Goal: Feedback & Contribution: Submit feedback/report problem

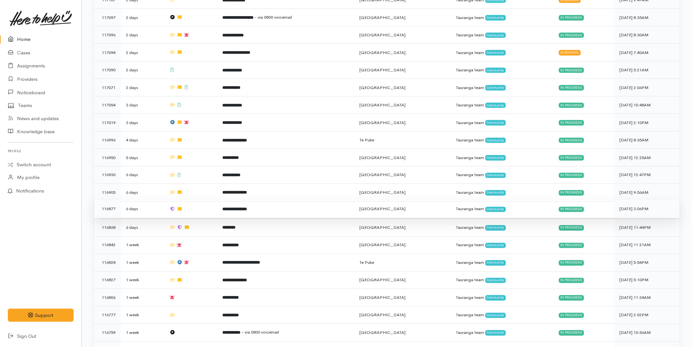
scroll to position [436, 0]
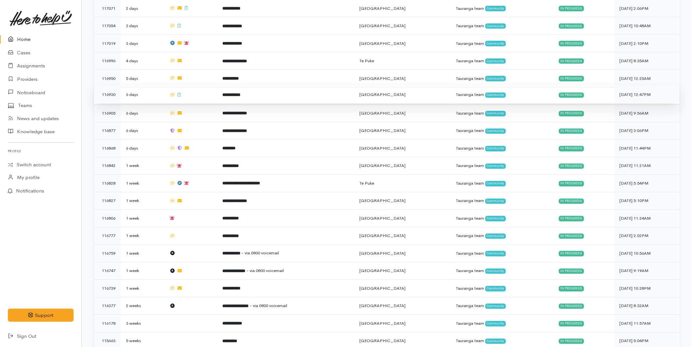
click at [200, 94] on td at bounding box center [190, 95] width 53 height 18
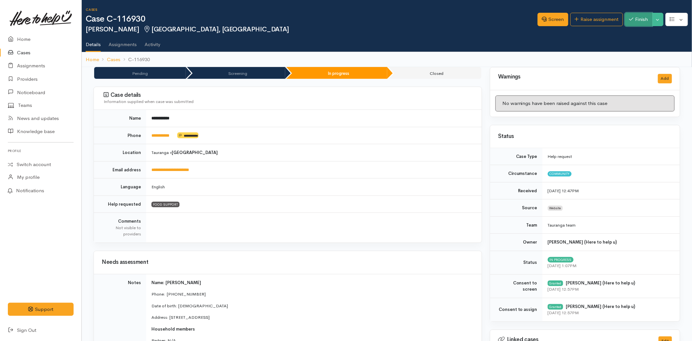
click at [641, 21] on button "Finish" at bounding box center [638, 19] width 27 height 13
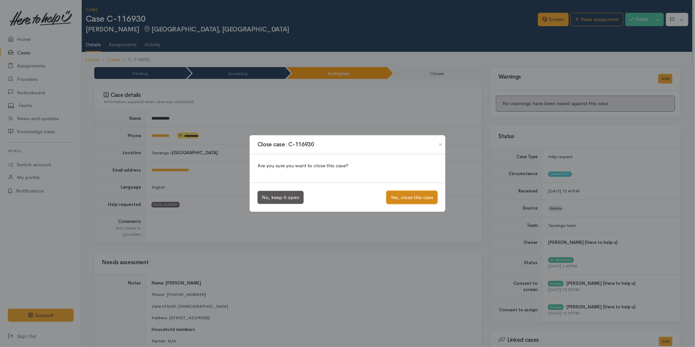
click at [398, 195] on button "Yes, close this case" at bounding box center [411, 197] width 51 height 13
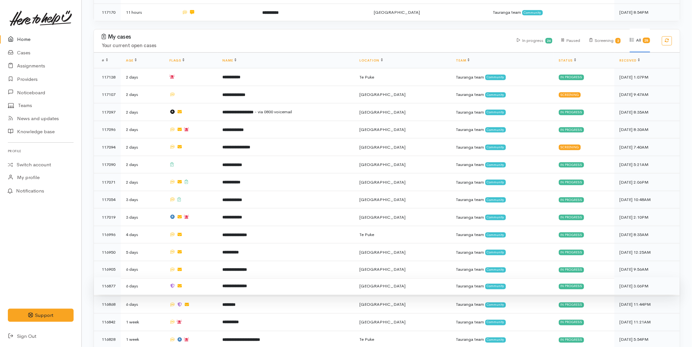
scroll to position [327, 0]
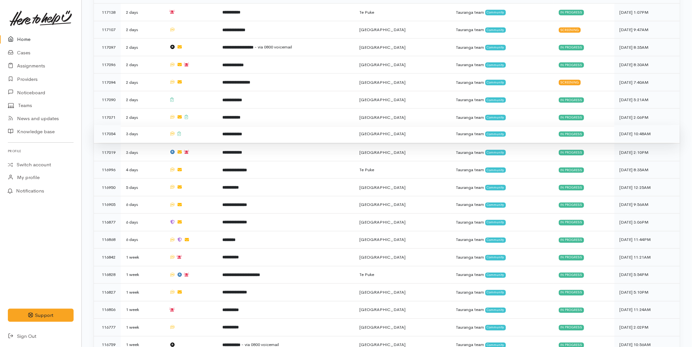
click at [183, 133] on td at bounding box center [190, 134] width 53 height 18
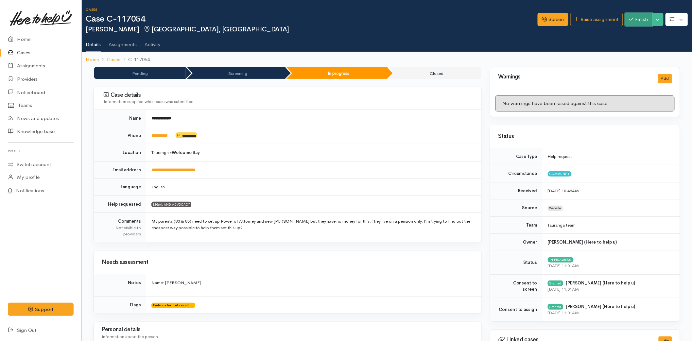
click at [630, 19] on icon "button" at bounding box center [631, 19] width 4 height 5
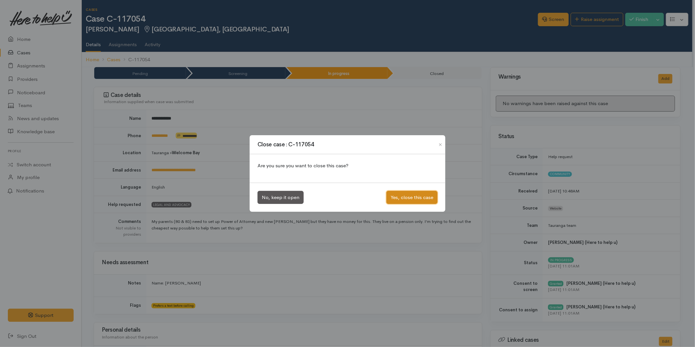
click at [423, 202] on button "Yes, close this case" at bounding box center [411, 197] width 51 height 13
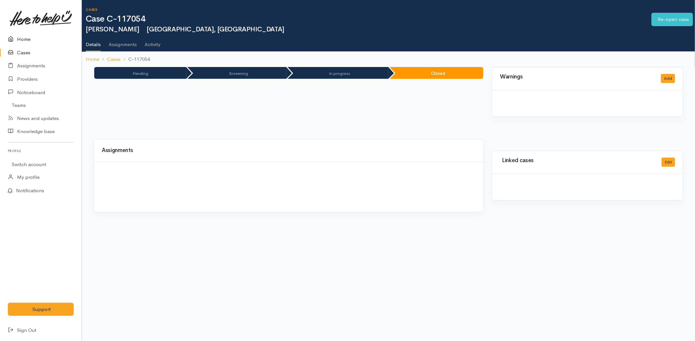
click at [4, 33] on link "Home" at bounding box center [40, 39] width 81 height 13
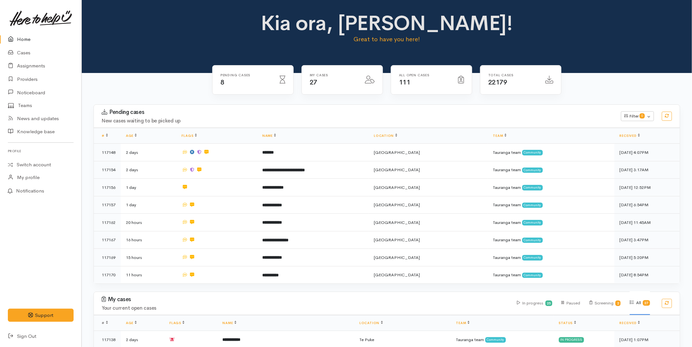
scroll to position [290, 0]
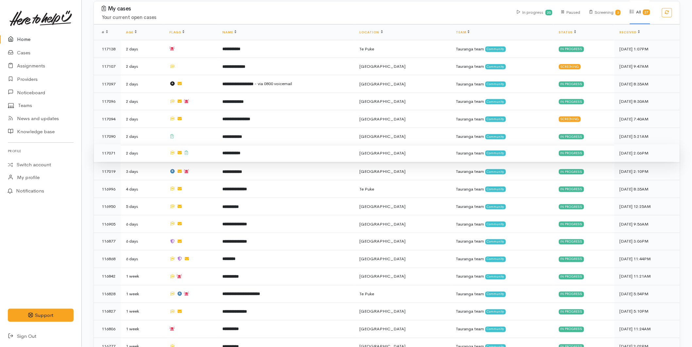
click at [205, 152] on td at bounding box center [190, 153] width 53 height 18
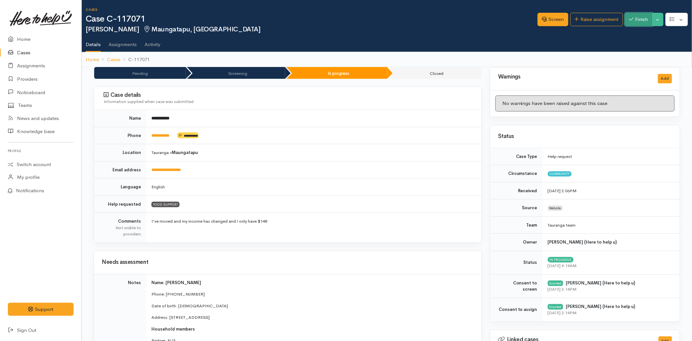
click at [632, 21] on button "Finish" at bounding box center [638, 19] width 27 height 13
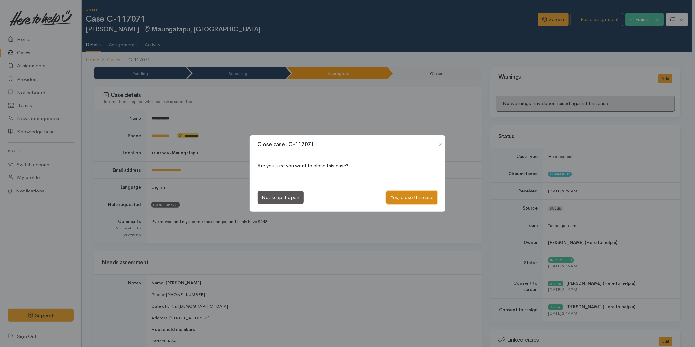
click at [417, 192] on button "Yes, close this case" at bounding box center [411, 197] width 51 height 13
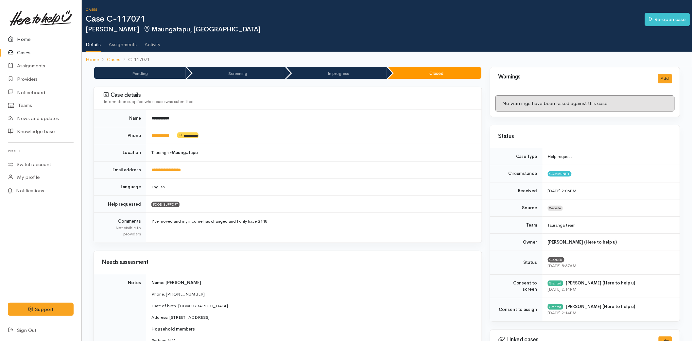
click at [22, 37] on link "Home" at bounding box center [40, 39] width 81 height 13
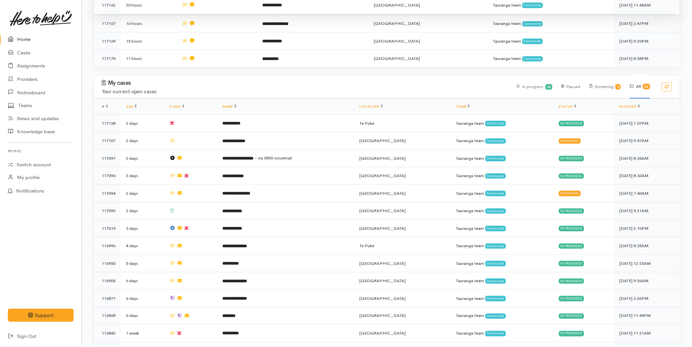
scroll to position [254, 0]
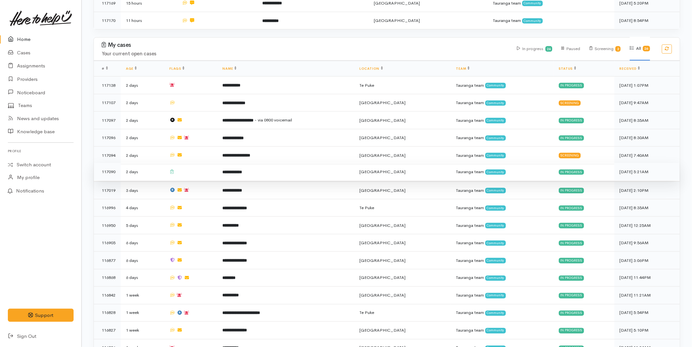
click at [198, 170] on td at bounding box center [190, 172] width 53 height 18
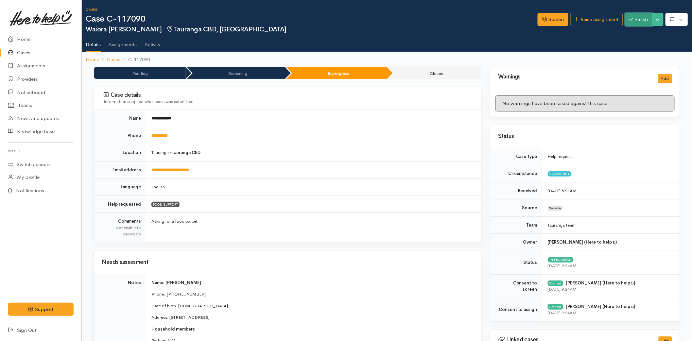
click at [640, 18] on button "Finish" at bounding box center [638, 19] width 27 height 13
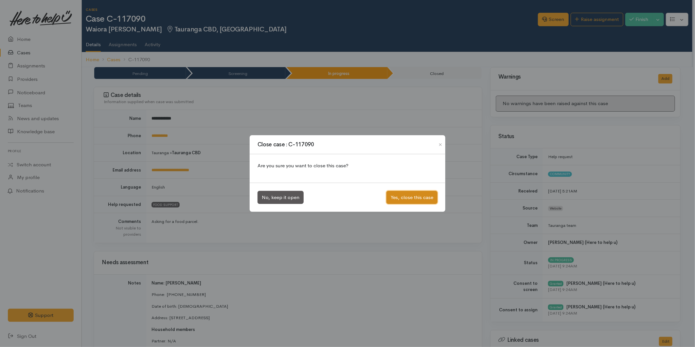
click at [397, 199] on button "Yes, close this case" at bounding box center [411, 197] width 51 height 13
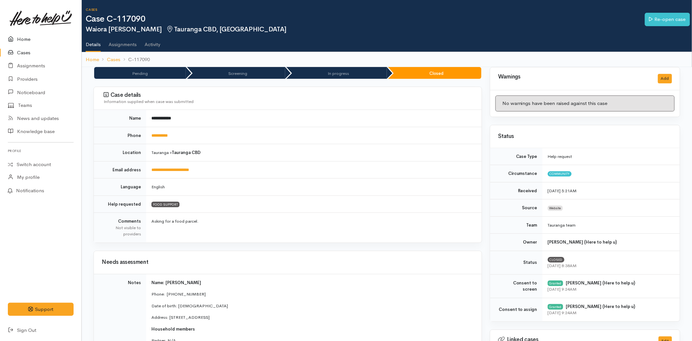
click at [14, 36] on icon at bounding box center [12, 39] width 9 height 8
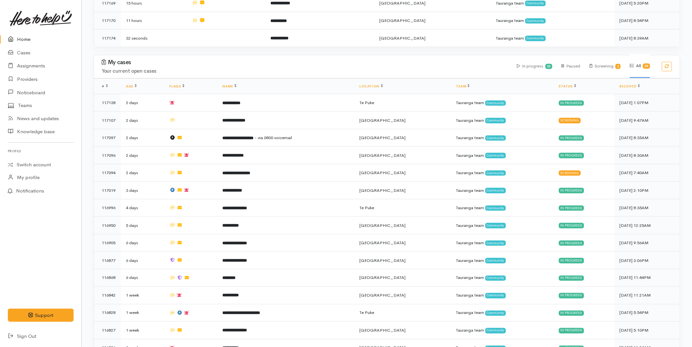
scroll to position [454, 0]
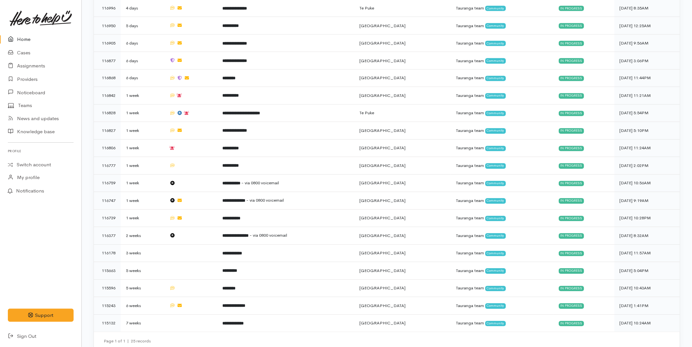
click at [17, 35] on link "Home" at bounding box center [40, 39] width 81 height 13
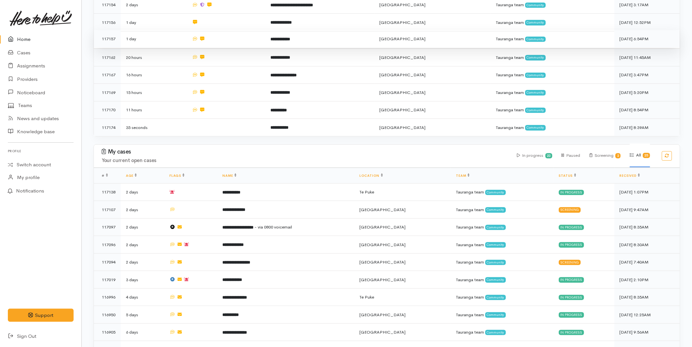
scroll to position [73, 0]
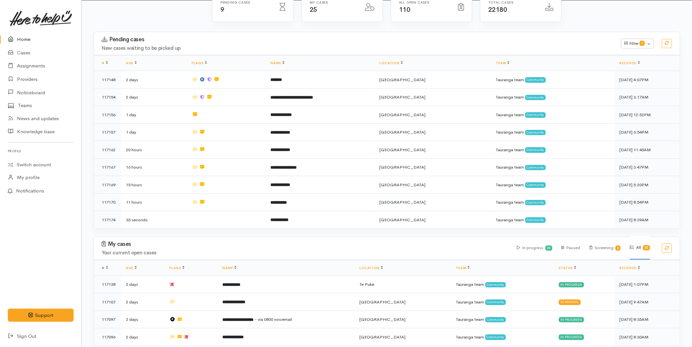
click at [26, 27] on link at bounding box center [41, 18] width 66 height 29
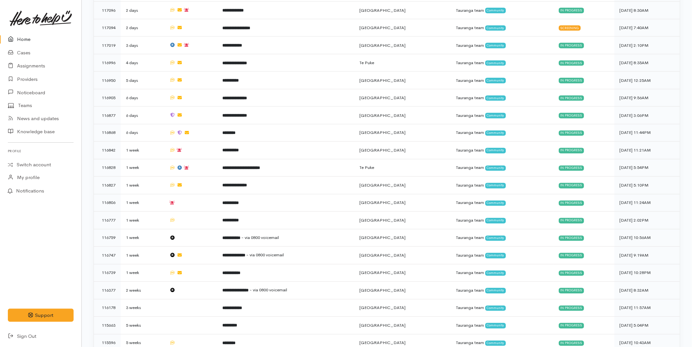
scroll to position [454, 0]
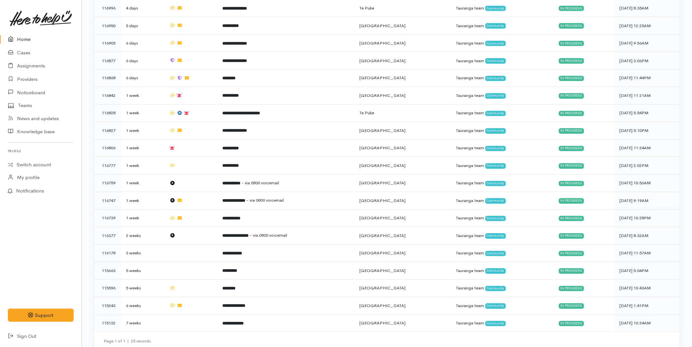
click at [32, 35] on link "Home" at bounding box center [40, 39] width 81 height 13
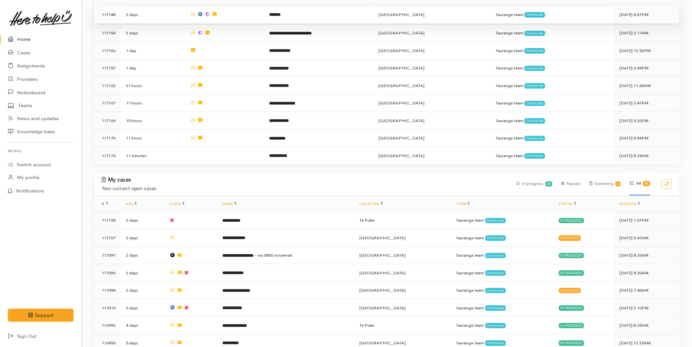
scroll to position [254, 0]
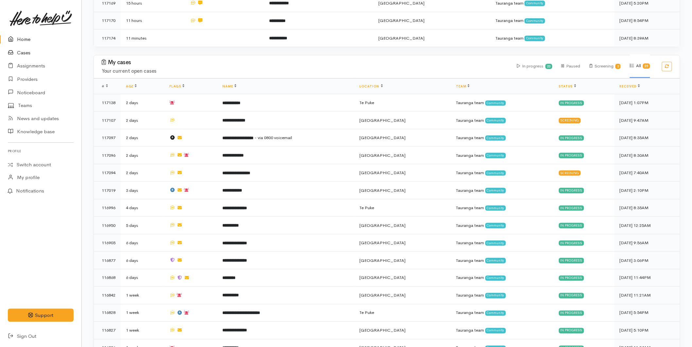
drag, startPoint x: 33, startPoint y: 51, endPoint x: 5, endPoint y: 52, distance: 28.5
click at [33, 51] on link "Cases" at bounding box center [40, 52] width 81 height 13
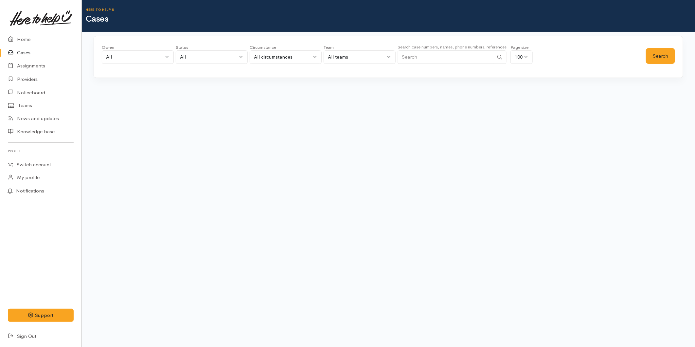
drag, startPoint x: 461, startPoint y: 57, endPoint x: 454, endPoint y: 54, distance: 7.9
click at [459, 57] on input "Search" at bounding box center [445, 56] width 96 height 13
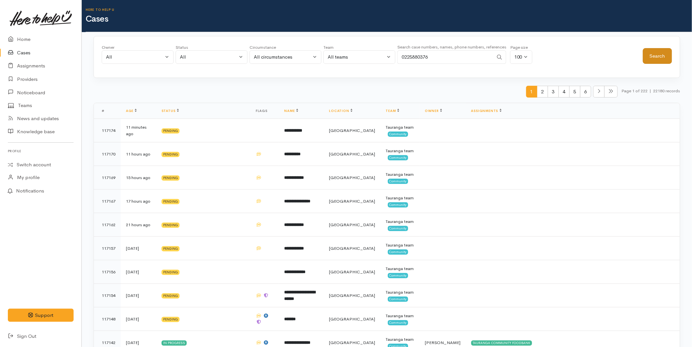
type input "0225880376"
click at [646, 52] on button "Search" at bounding box center [657, 56] width 29 height 16
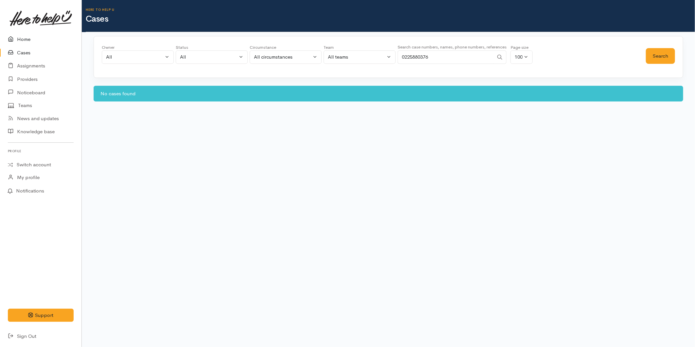
click at [24, 40] on link "Home" at bounding box center [40, 39] width 81 height 13
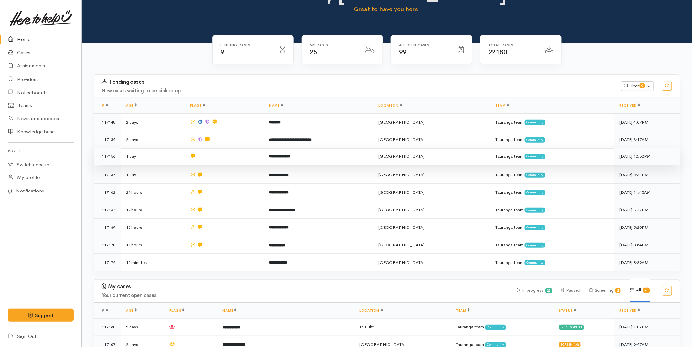
scroll to position [145, 0]
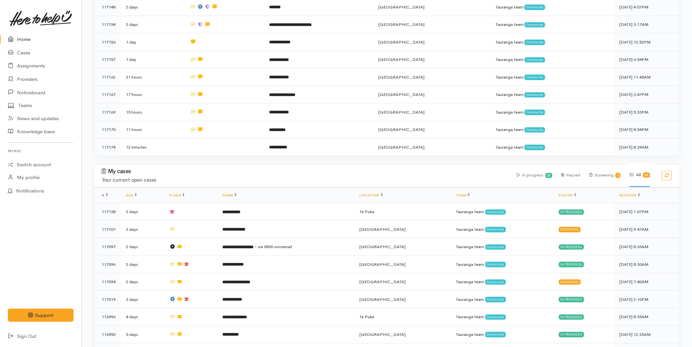
click at [25, 37] on link "Home" at bounding box center [40, 39] width 81 height 13
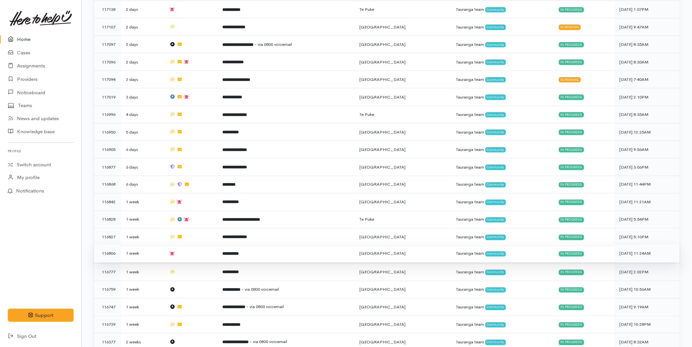
scroll to position [454, 0]
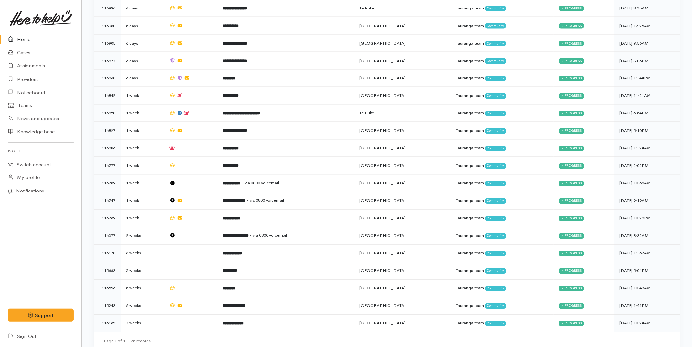
click at [27, 37] on link "Home" at bounding box center [40, 39] width 81 height 13
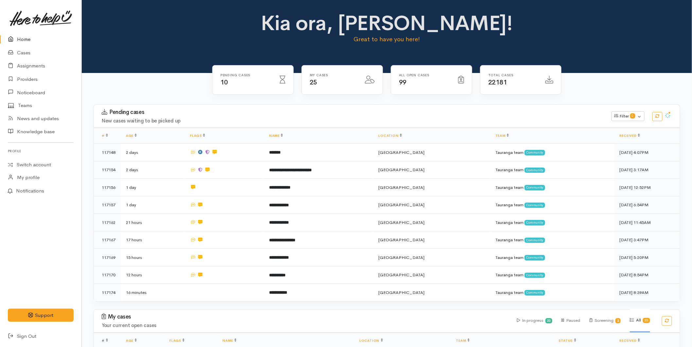
click at [28, 38] on link "Home" at bounding box center [40, 39] width 81 height 13
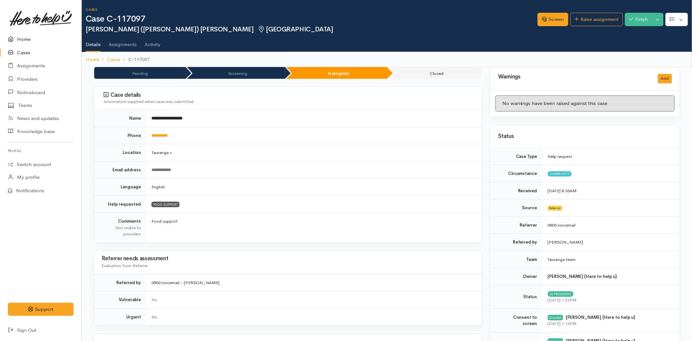
drag, startPoint x: 0, startPoint y: 0, endPoint x: 12, endPoint y: 40, distance: 41.6
click at [12, 40] on icon at bounding box center [12, 39] width 9 height 8
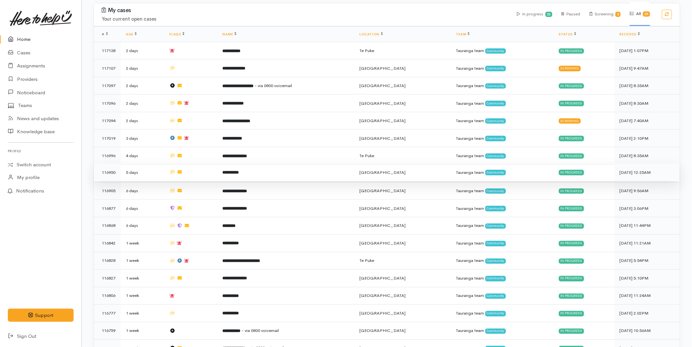
scroll to position [454, 0]
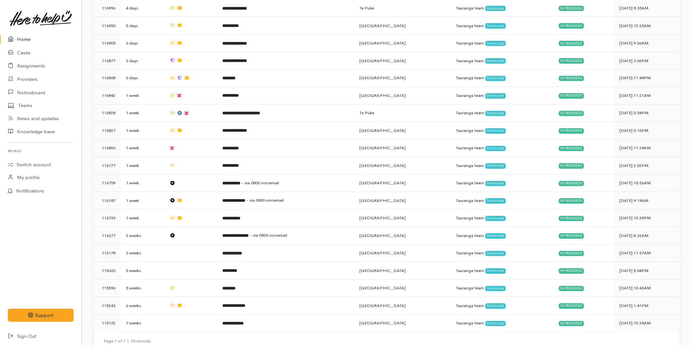
click at [23, 41] on link "Home" at bounding box center [40, 39] width 81 height 13
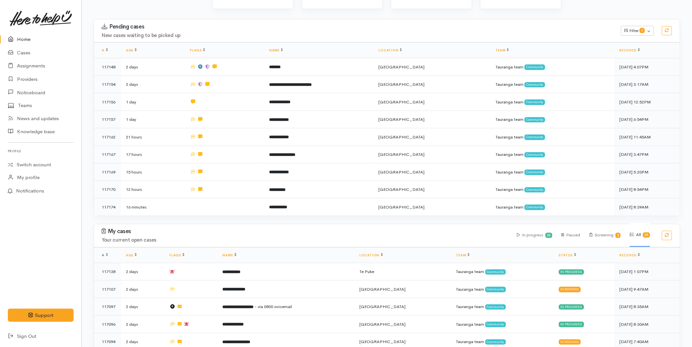
scroll to position [145, 0]
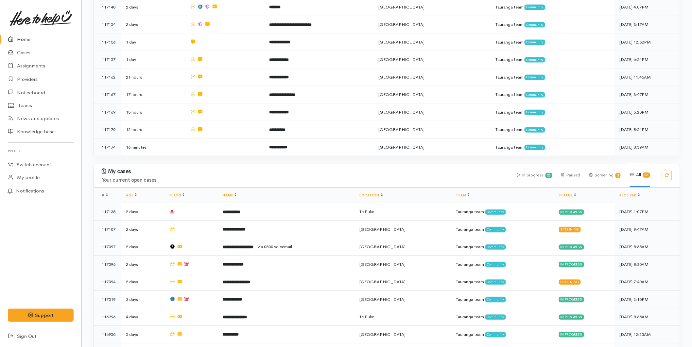
click at [30, 42] on link "Home" at bounding box center [40, 39] width 81 height 13
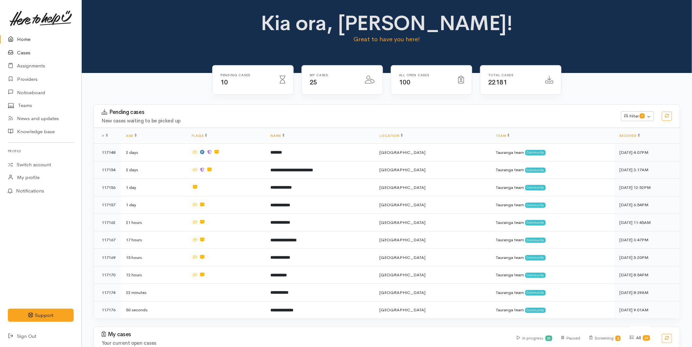
drag, startPoint x: 26, startPoint y: 48, endPoint x: 31, endPoint y: 50, distance: 4.8
click at [26, 48] on link "Cases" at bounding box center [40, 52] width 81 height 13
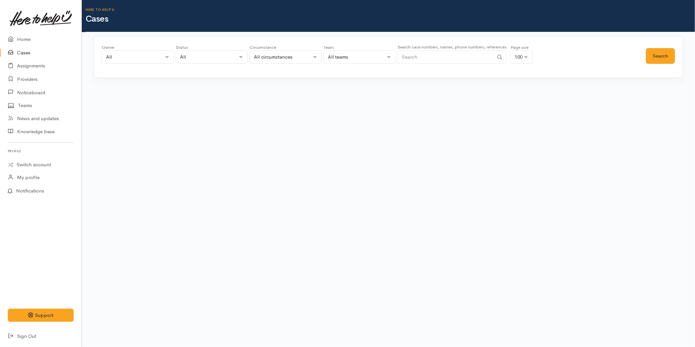
click at [448, 57] on input "Search" at bounding box center [445, 56] width 96 height 13
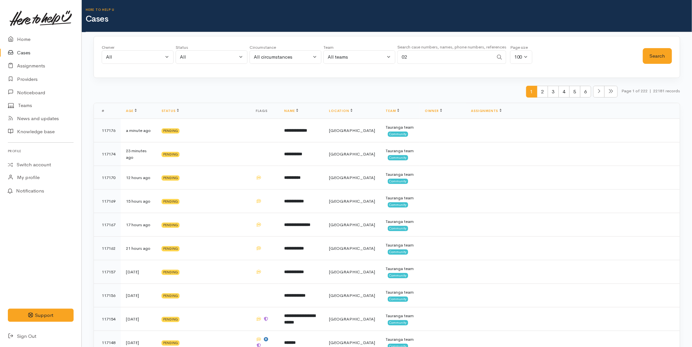
type input "0"
type input "kelly haggart"
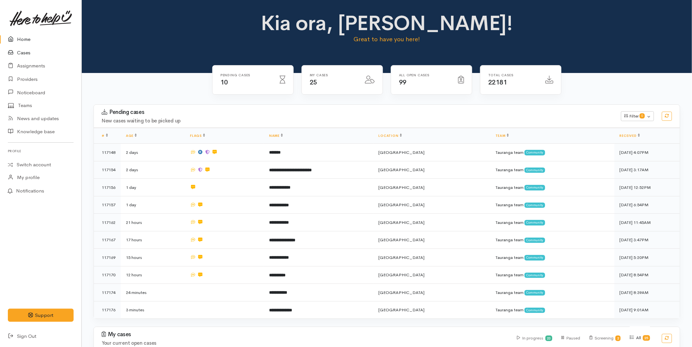
click at [15, 53] on icon at bounding box center [12, 53] width 9 height 8
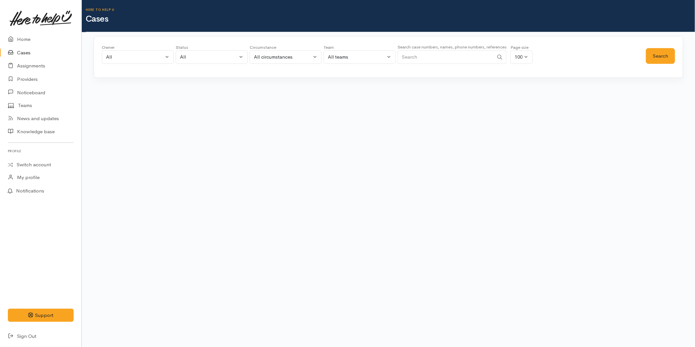
click at [424, 55] on input "Search" at bounding box center [445, 56] width 96 height 13
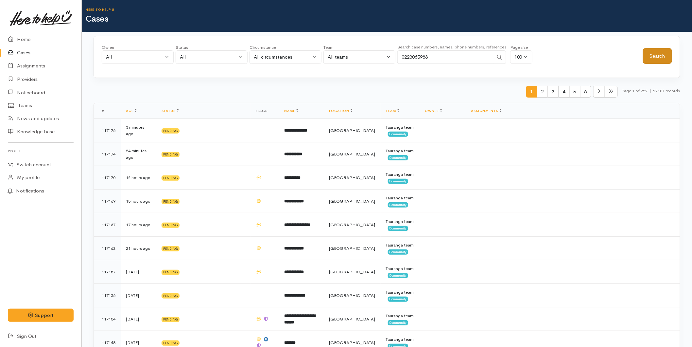
type input "0223065988"
click at [654, 57] on button "Search" at bounding box center [657, 56] width 29 height 16
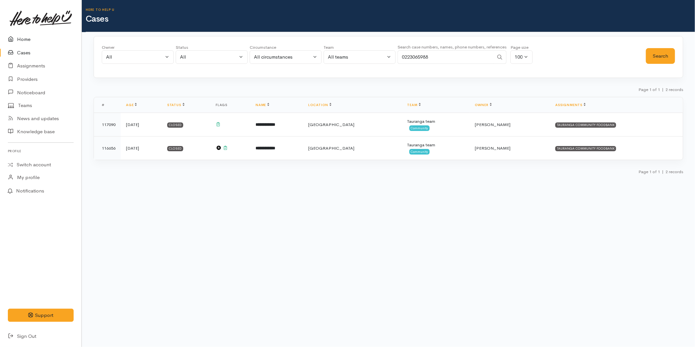
click at [23, 36] on link "Home" at bounding box center [40, 39] width 81 height 13
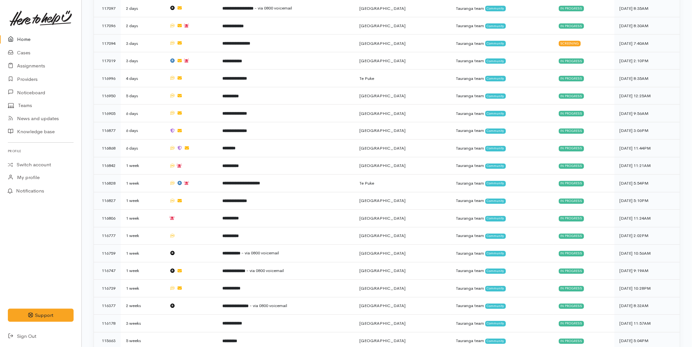
scroll to position [471, 0]
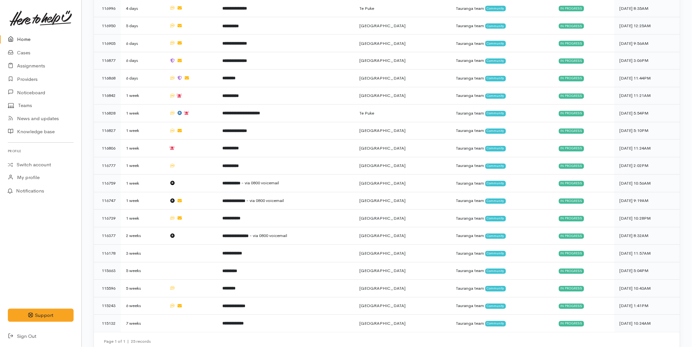
click at [18, 36] on link "Home" at bounding box center [40, 39] width 81 height 13
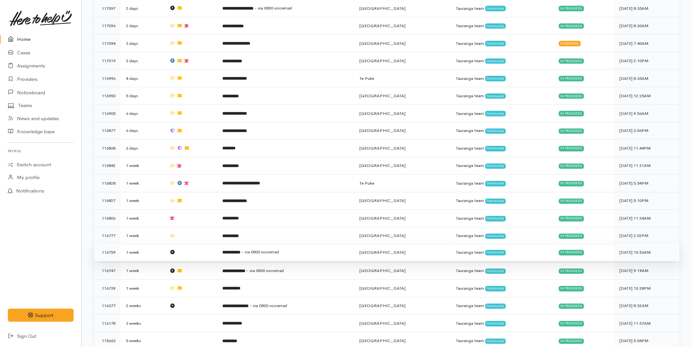
scroll to position [471, 0]
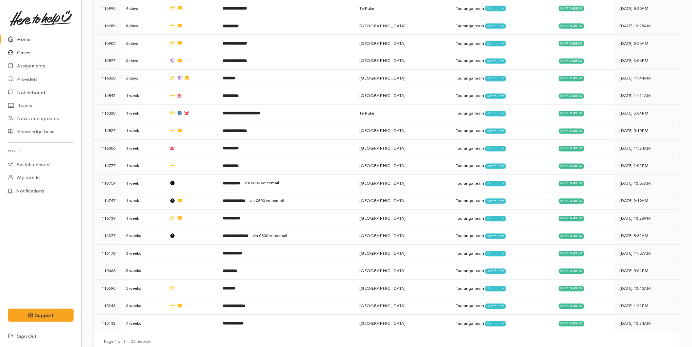
click at [27, 51] on link "Cases" at bounding box center [40, 52] width 81 height 13
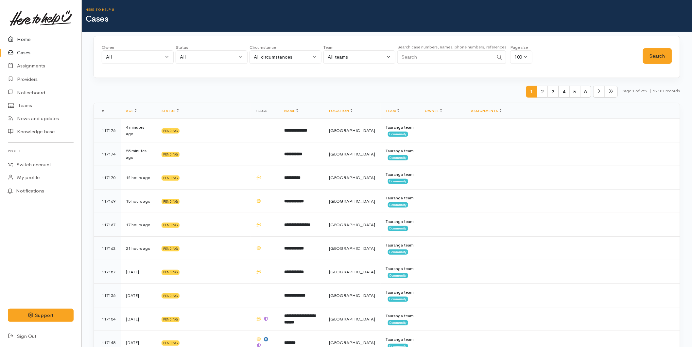
click at [37, 38] on link "Home" at bounding box center [40, 39] width 81 height 13
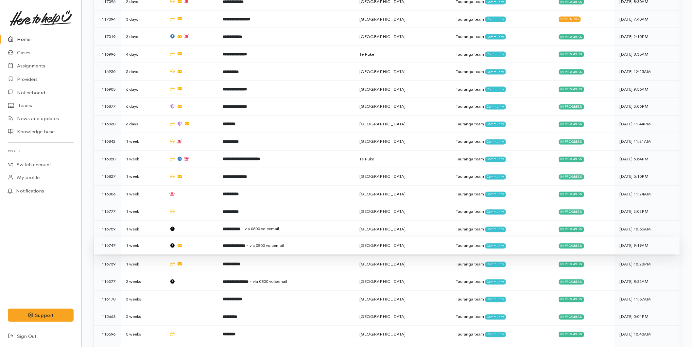
scroll to position [471, 0]
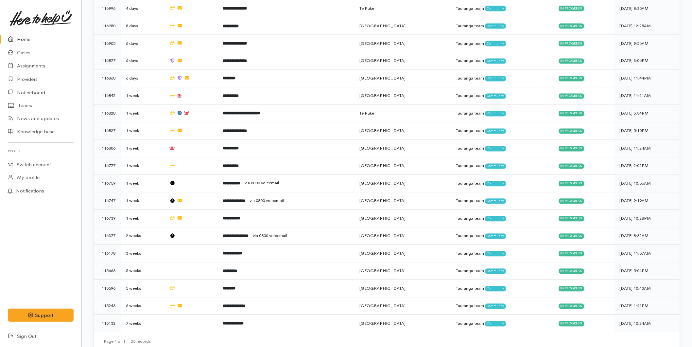
click at [39, 37] on link "Home" at bounding box center [40, 39] width 81 height 13
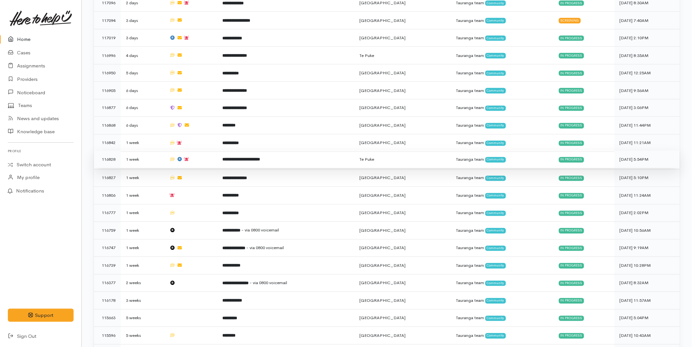
scroll to position [471, 0]
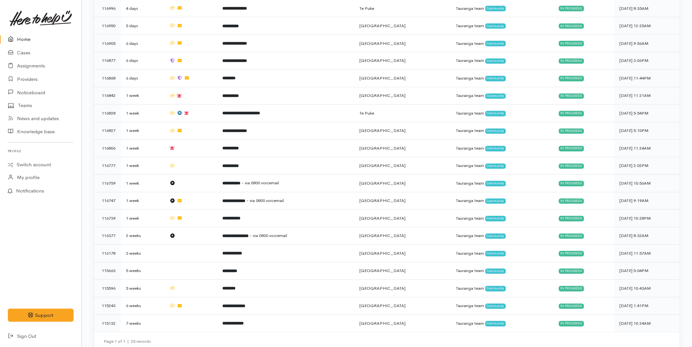
click at [10, 30] on link at bounding box center [41, 18] width 66 height 29
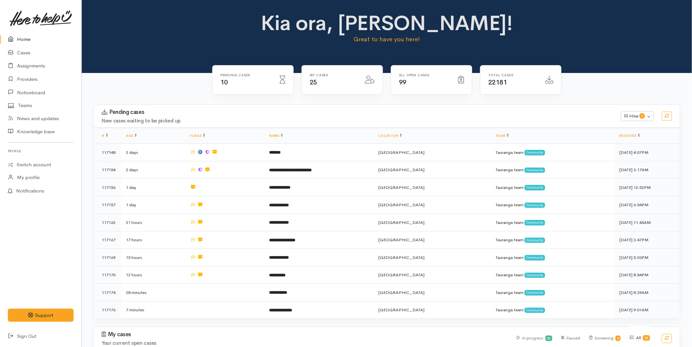
click at [31, 37] on link "Home" at bounding box center [40, 39] width 81 height 13
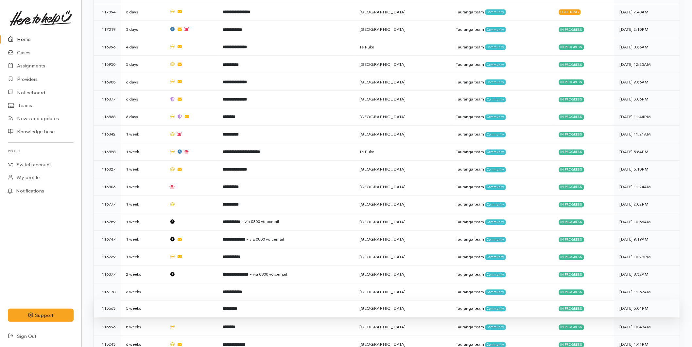
scroll to position [471, 0]
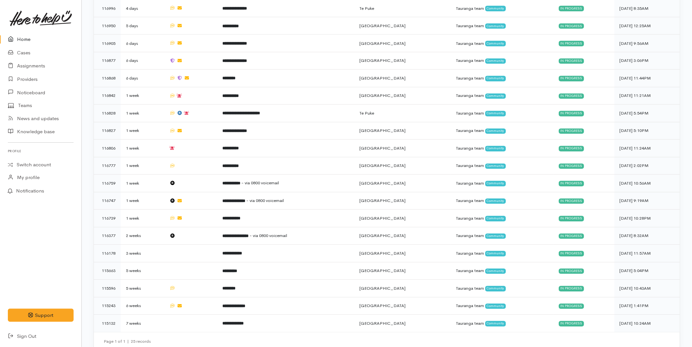
click at [20, 33] on link "Home" at bounding box center [40, 39] width 81 height 13
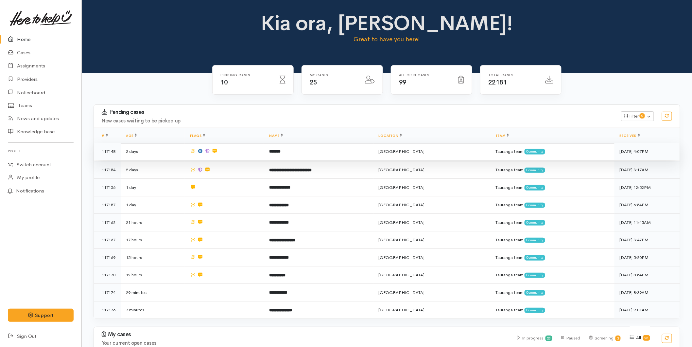
click at [300, 151] on td "*******" at bounding box center [319, 152] width 110 height 18
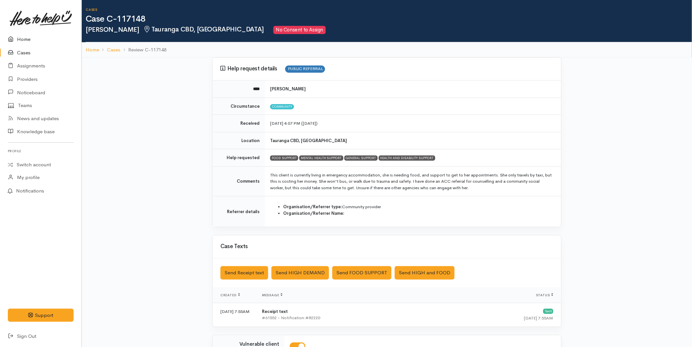
drag, startPoint x: 33, startPoint y: 42, endPoint x: 61, endPoint y: 43, distance: 27.9
click at [33, 41] on link "Home" at bounding box center [40, 39] width 81 height 13
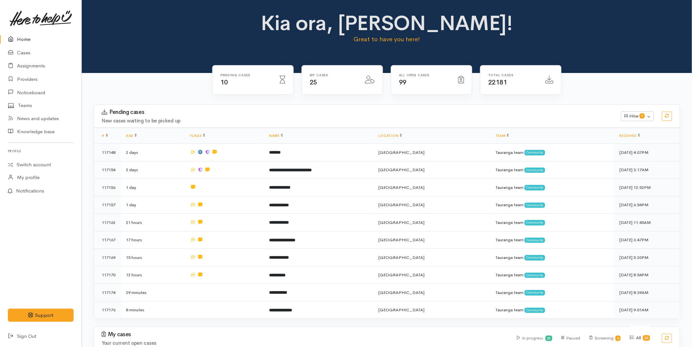
click at [32, 39] on link "Home" at bounding box center [40, 39] width 81 height 13
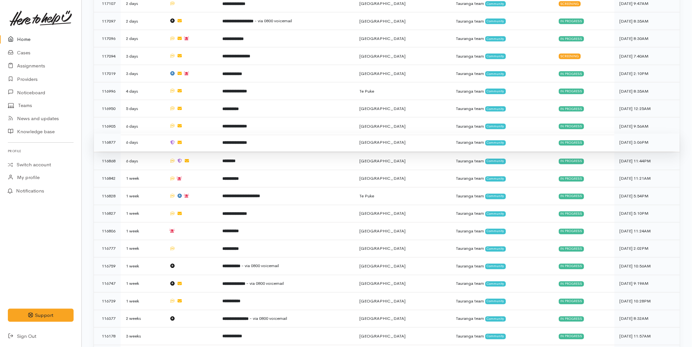
scroll to position [471, 0]
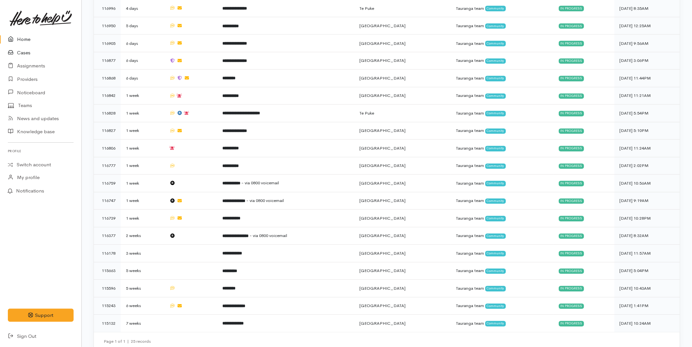
click at [29, 53] on link "Cases" at bounding box center [40, 52] width 81 height 13
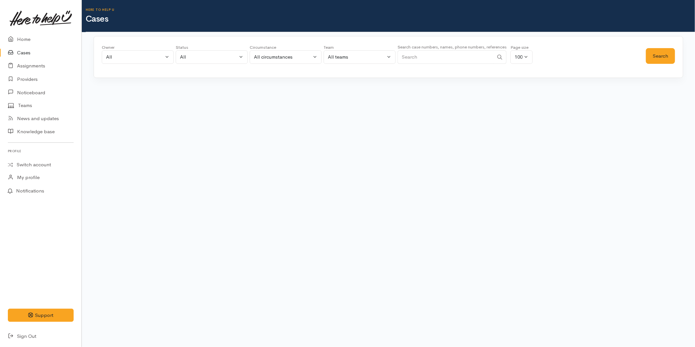
click at [450, 53] on input "Search" at bounding box center [445, 56] width 96 height 13
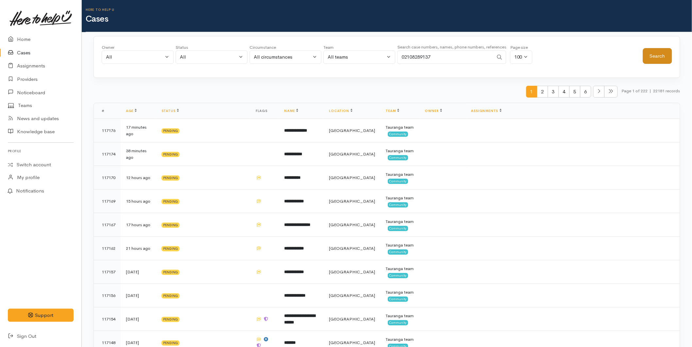
type input "02108289137"
click at [646, 53] on button "Search" at bounding box center [657, 56] width 29 height 16
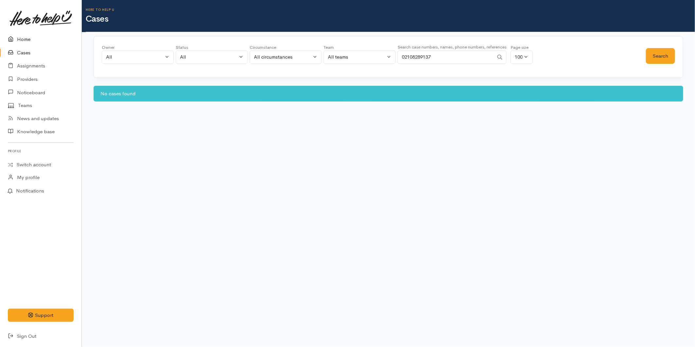
click at [33, 33] on link "Home" at bounding box center [40, 39] width 81 height 13
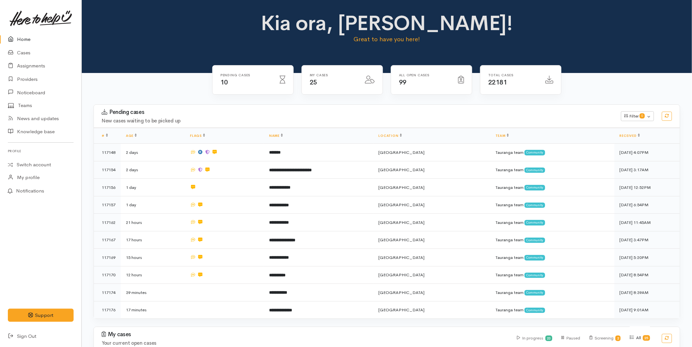
drag, startPoint x: 34, startPoint y: 31, endPoint x: 32, endPoint y: 37, distance: 6.7
click at [34, 31] on link at bounding box center [41, 18] width 66 height 29
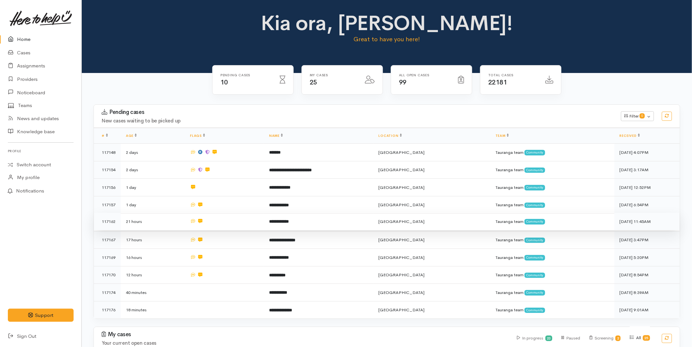
click at [350, 221] on td "**********" at bounding box center [319, 222] width 110 height 18
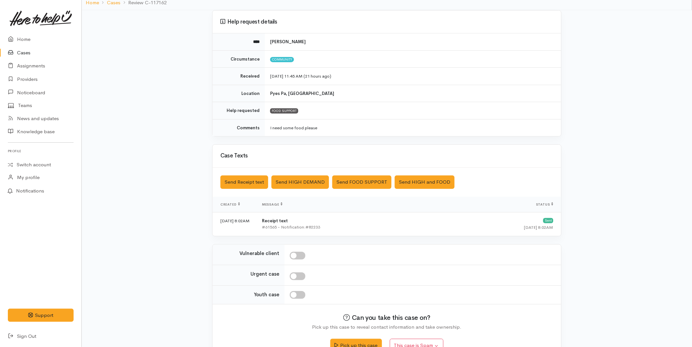
scroll to position [64, 0]
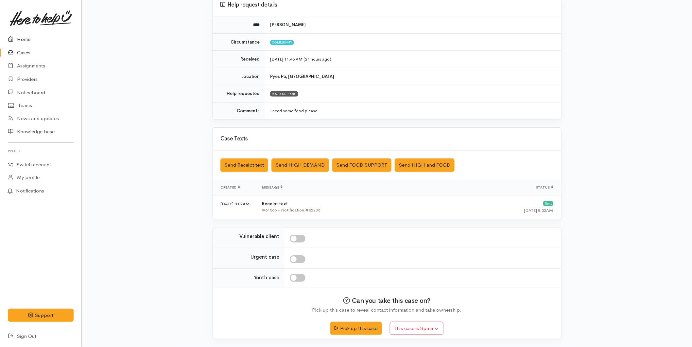
click at [23, 43] on link "Home" at bounding box center [40, 39] width 81 height 13
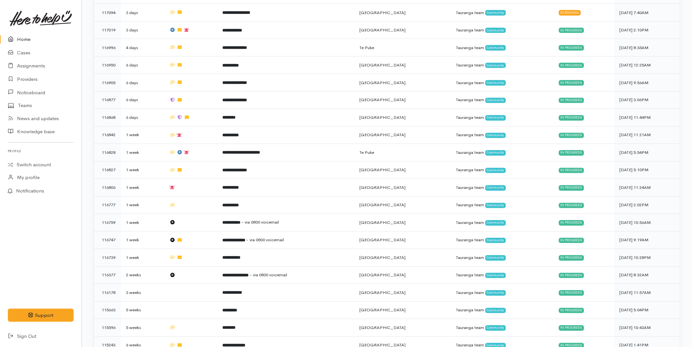
scroll to position [471, 0]
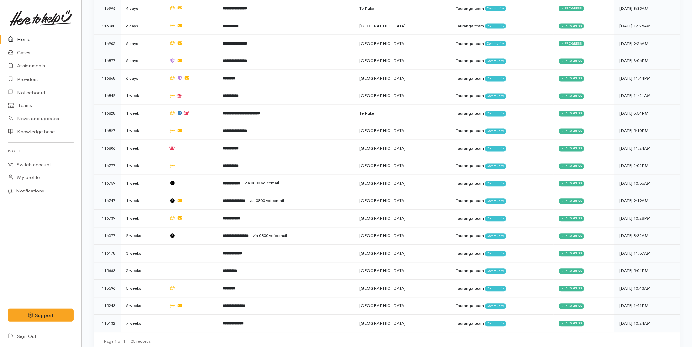
click at [22, 38] on link "Home" at bounding box center [40, 39] width 81 height 13
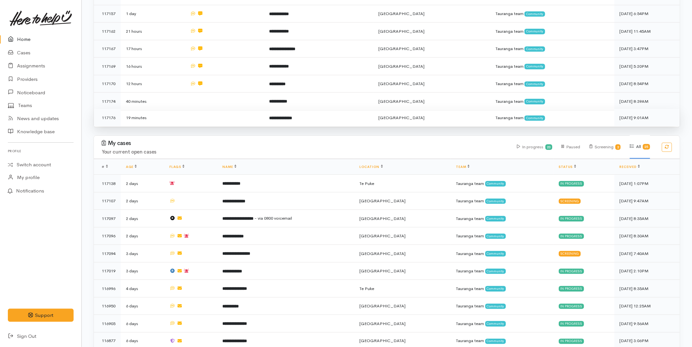
scroll to position [181, 0]
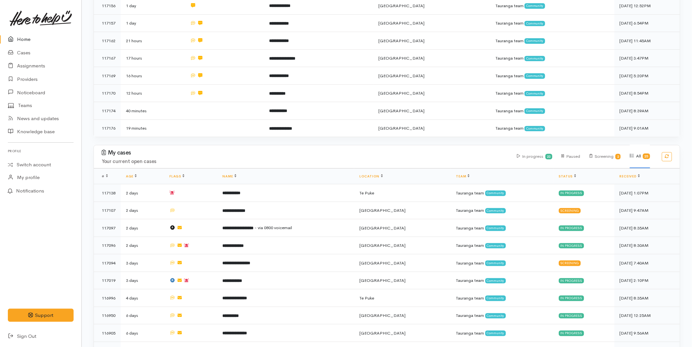
click at [20, 35] on link "Home" at bounding box center [40, 39] width 81 height 13
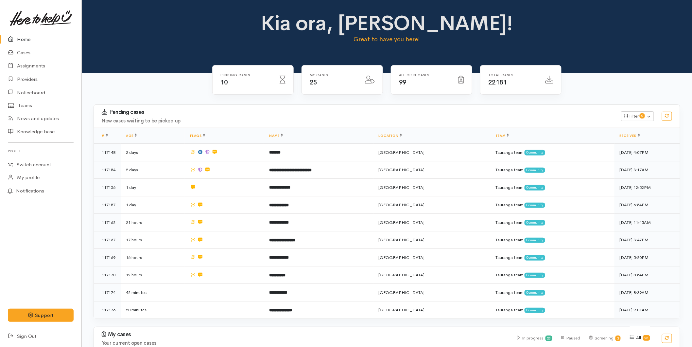
click at [26, 41] on link "Home" at bounding box center [40, 39] width 81 height 13
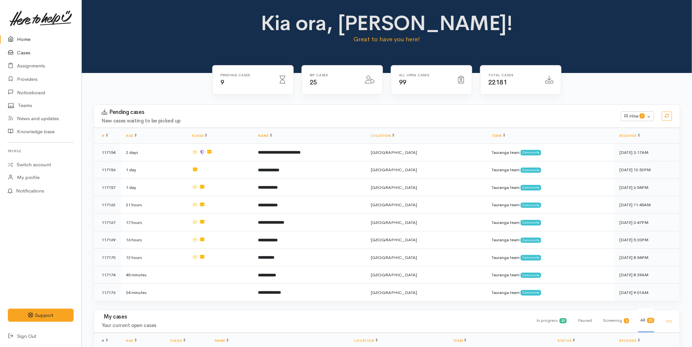
click at [26, 52] on link "Cases" at bounding box center [40, 52] width 81 height 13
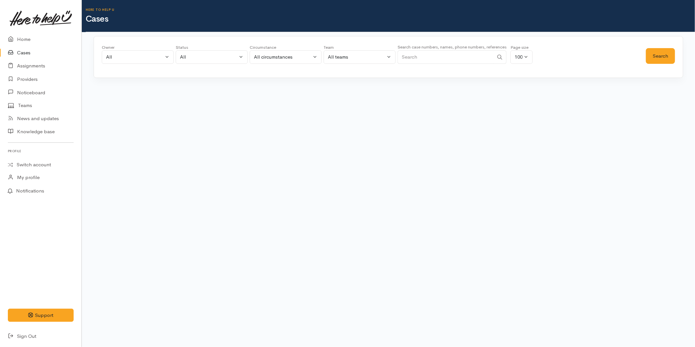
click at [440, 56] on input "Search" at bounding box center [445, 56] width 96 height 13
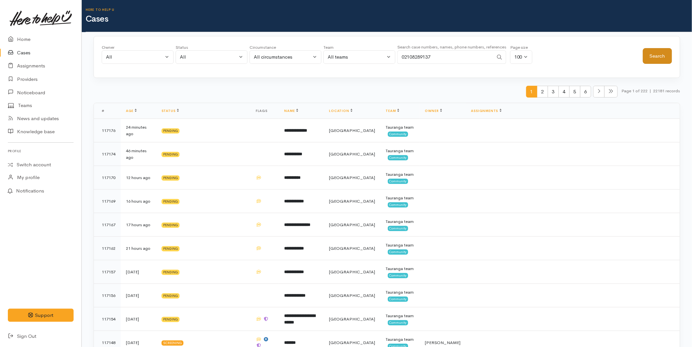
type input "02108289137"
click at [665, 60] on button "Search" at bounding box center [657, 56] width 29 height 16
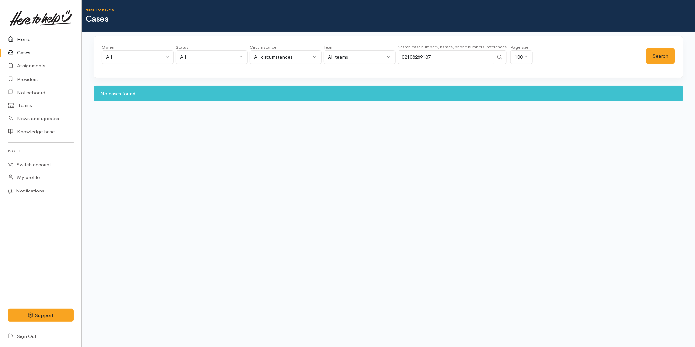
click at [18, 38] on link "Home" at bounding box center [40, 39] width 81 height 13
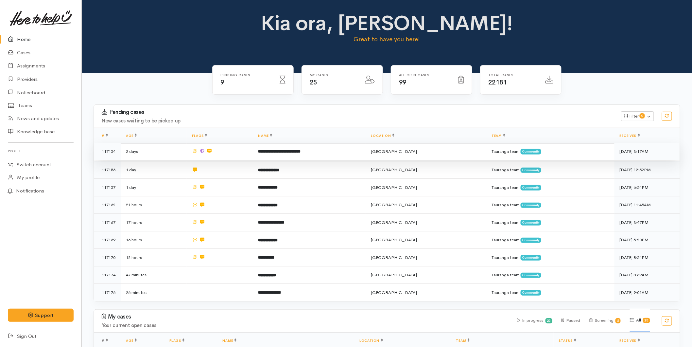
click at [264, 154] on td "**********" at bounding box center [309, 152] width 113 height 18
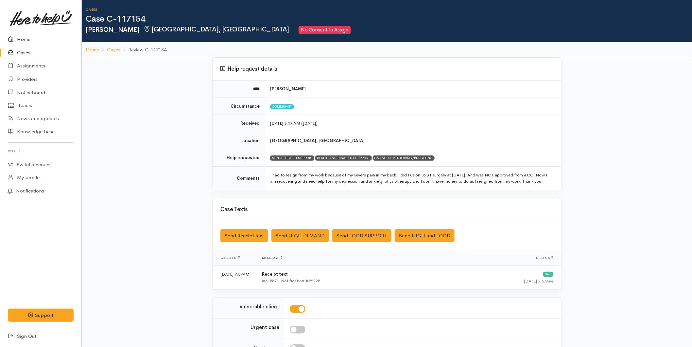
click at [35, 41] on link "Home" at bounding box center [40, 39] width 81 height 13
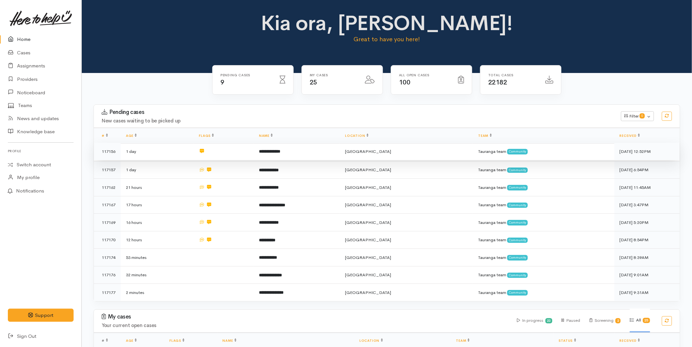
click at [253, 157] on td at bounding box center [224, 152] width 60 height 18
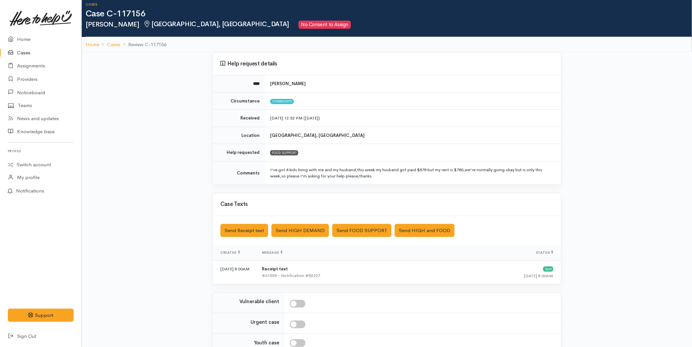
scroll to position [71, 0]
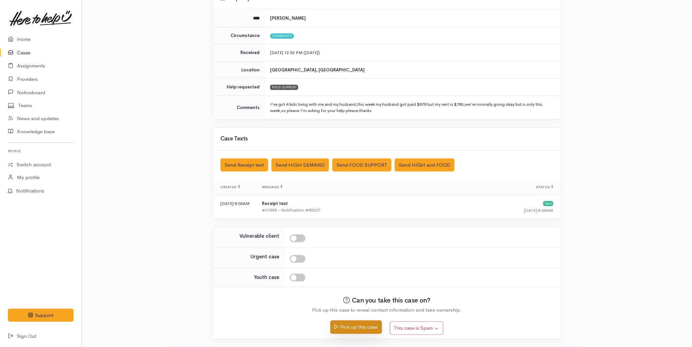
click at [342, 326] on button "Pick up this case" at bounding box center [355, 326] width 51 height 13
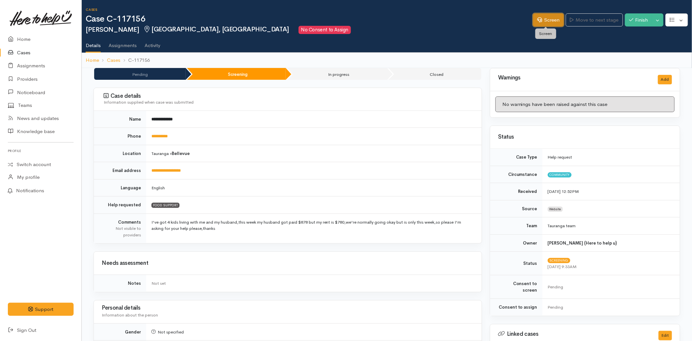
click at [554, 21] on link "Screen" at bounding box center [548, 19] width 31 height 13
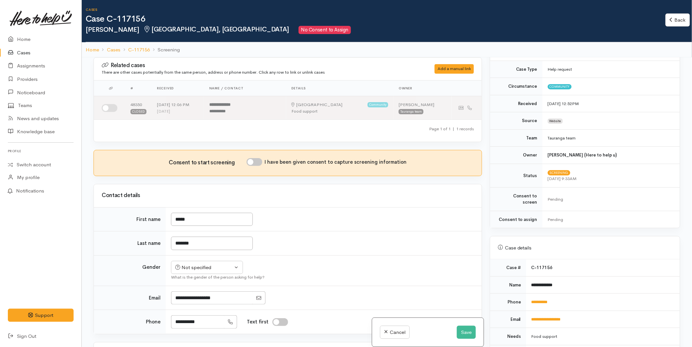
scroll to position [254, 0]
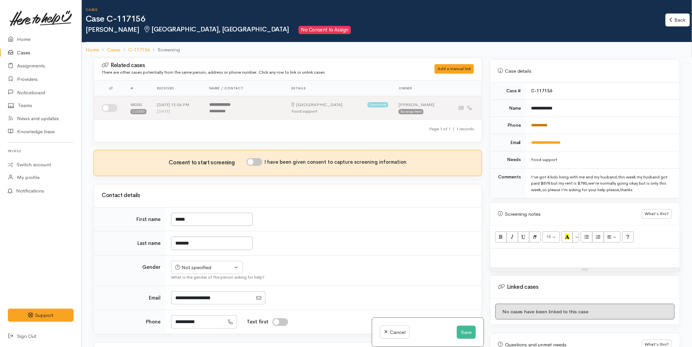
click at [537, 123] on link "**********" at bounding box center [539, 125] width 16 height 4
click at [514, 251] on p at bounding box center [584, 255] width 183 height 8
paste div
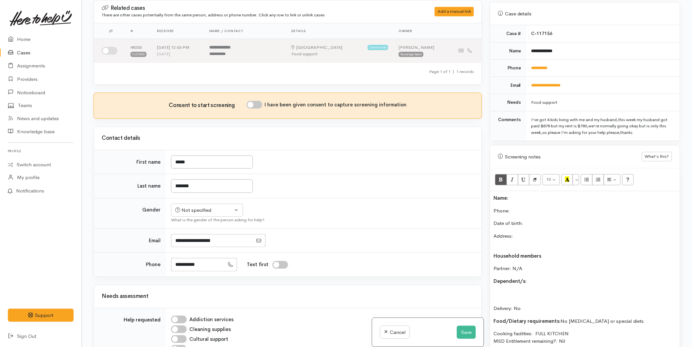
scroll to position [295, 0]
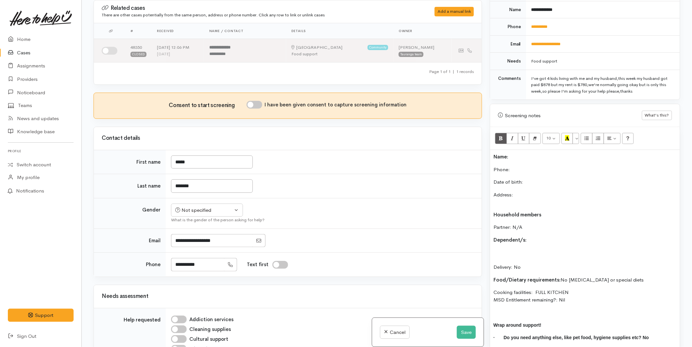
click at [520, 153] on p "Name:" at bounding box center [584, 157] width 183 height 8
click at [528, 166] on p "Phone:" at bounding box center [584, 170] width 183 height 8
click at [470, 331] on button "Save" at bounding box center [466, 331] width 19 height 13
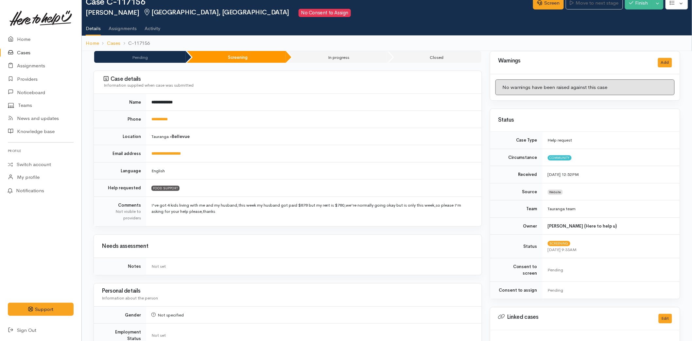
scroll to position [290, 0]
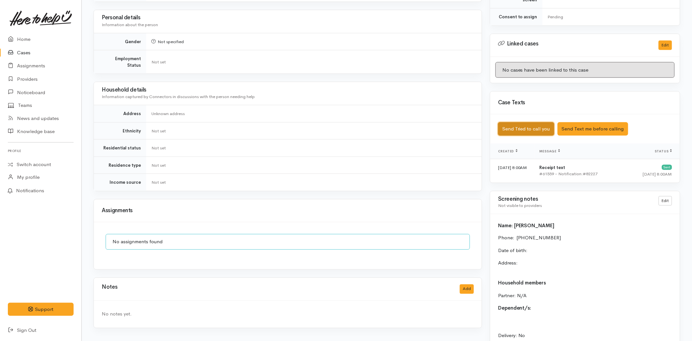
click at [538, 127] on button "Send Tried to call you" at bounding box center [526, 128] width 56 height 13
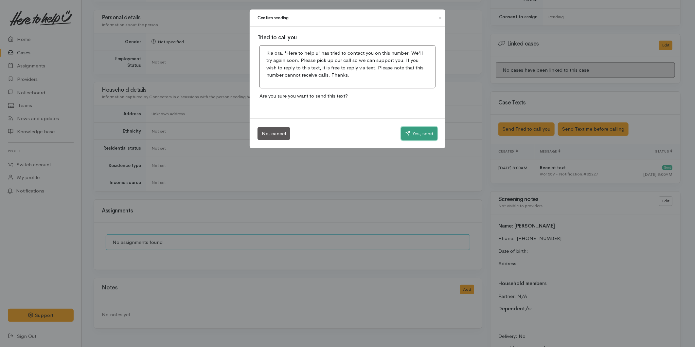
click at [428, 131] on button "Yes, send" at bounding box center [419, 134] width 36 height 14
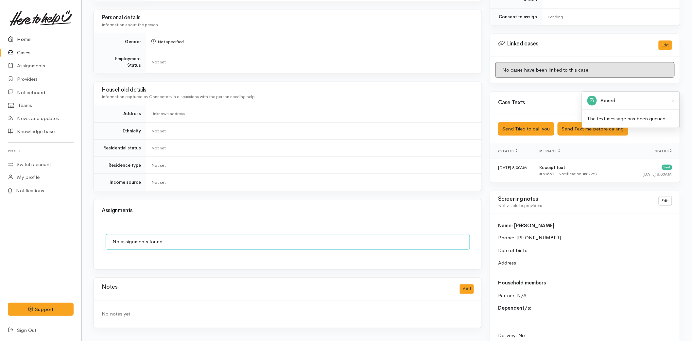
click at [29, 38] on link "Home" at bounding box center [40, 39] width 81 height 13
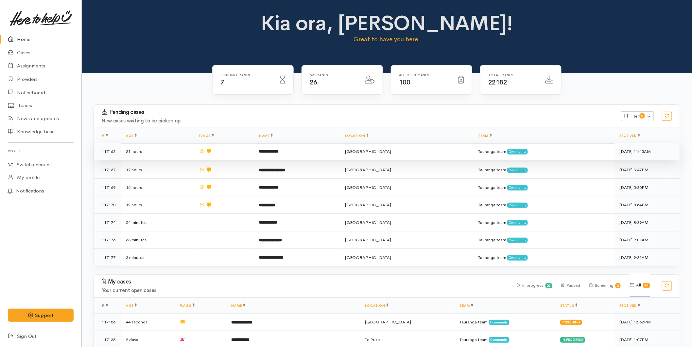
click at [293, 154] on td "**********" at bounding box center [297, 152] width 86 height 18
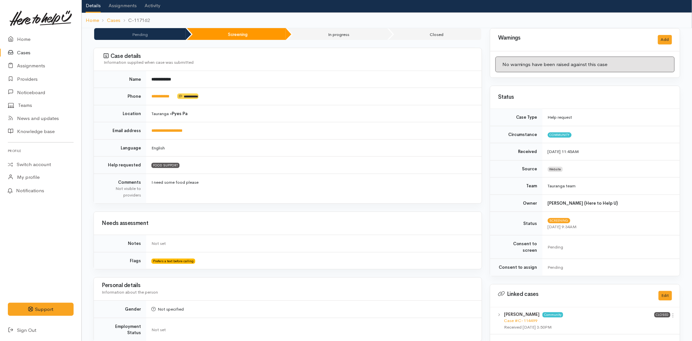
scroll to position [73, 0]
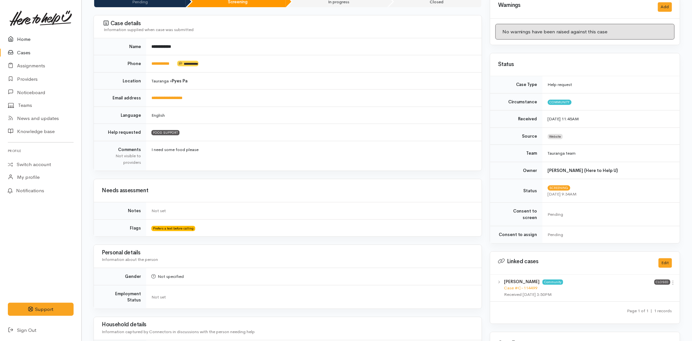
click at [13, 37] on icon at bounding box center [12, 39] width 9 height 8
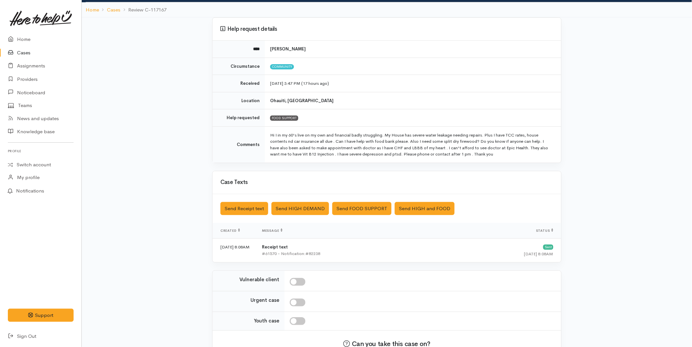
scroll to position [84, 0]
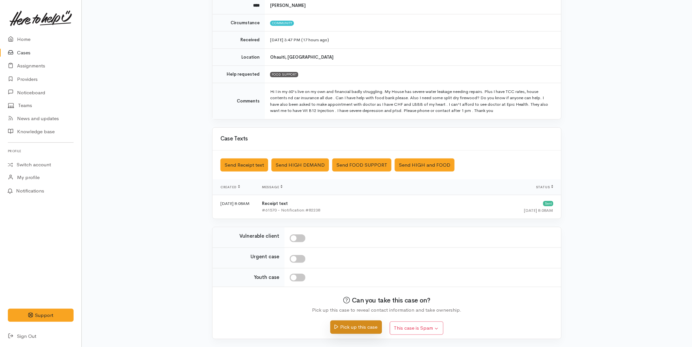
click at [360, 329] on button "Pick up this case" at bounding box center [355, 326] width 51 height 13
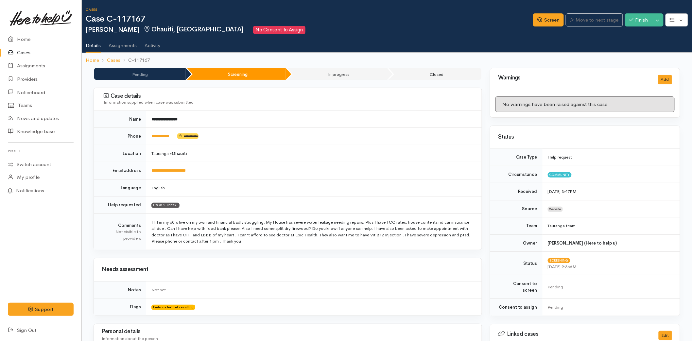
drag, startPoint x: 250, startPoint y: 242, endPoint x: 150, endPoint y: 220, distance: 102.1
click at [150, 220] on td "Hi I in my 60's live on my own and financial badly struggling. My House has sev…" at bounding box center [314, 232] width 336 height 36
copy td "Hi I in my 60's live on my own and financial badly struggling. My House has sev…"
click at [553, 22] on link "Screen" at bounding box center [548, 19] width 31 height 13
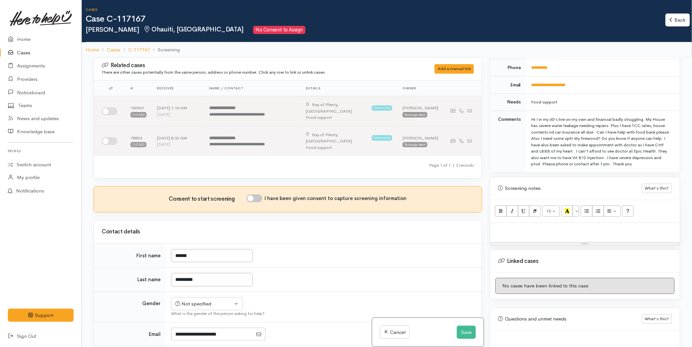
scroll to position [331, 0]
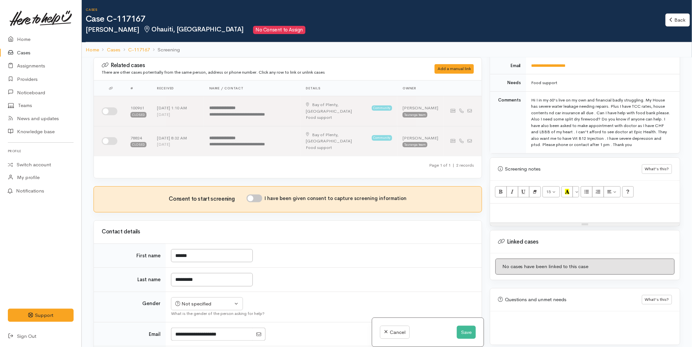
drag, startPoint x: 537, startPoint y: 206, endPoint x: 527, endPoint y: 208, distance: 9.2
click at [534, 207] on p at bounding box center [584, 211] width 183 height 8
click at [468, 329] on button "Save" at bounding box center [466, 331] width 19 height 13
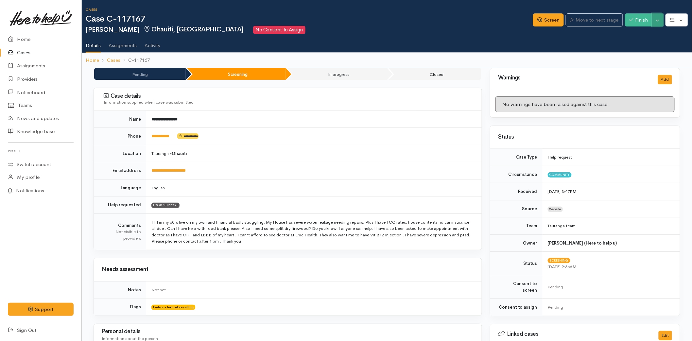
click at [659, 18] on button "Toggle Dropdown" at bounding box center [657, 19] width 11 height 13
click at [626, 34] on link "Pause" at bounding box center [637, 35] width 52 height 10
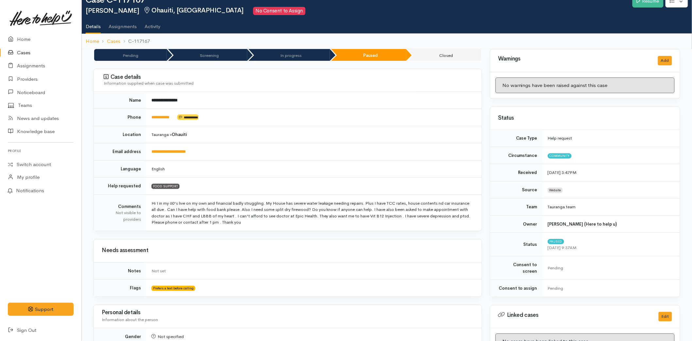
scroll to position [36, 0]
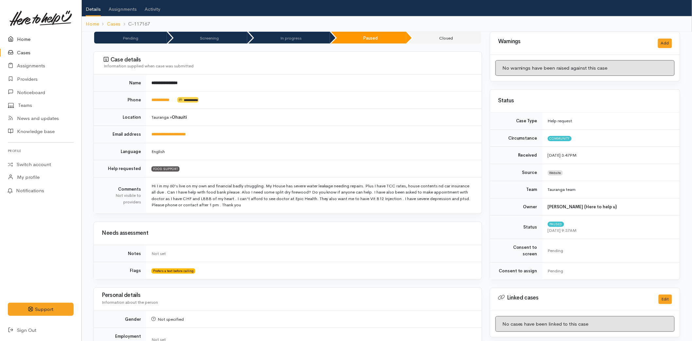
click at [31, 38] on link "Home" at bounding box center [40, 39] width 81 height 13
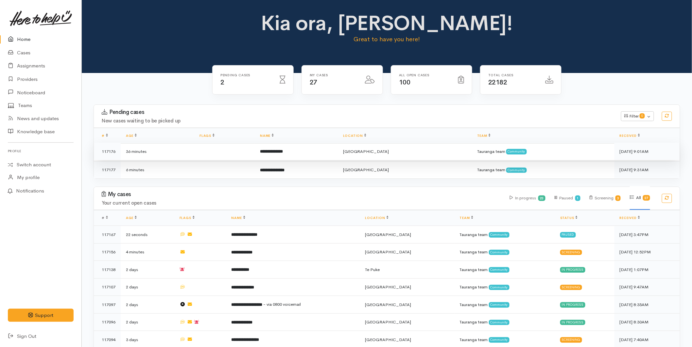
click at [283, 150] on b "**********" at bounding box center [271, 151] width 23 height 4
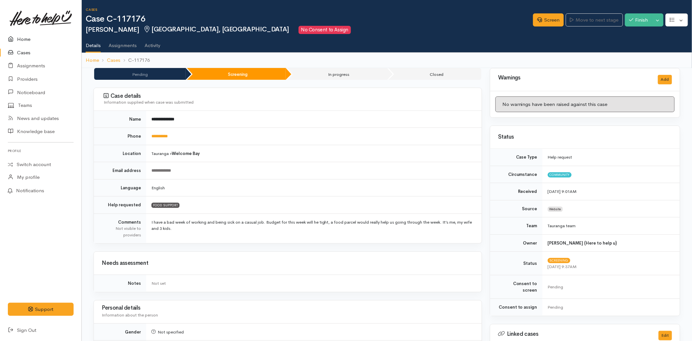
click at [20, 42] on link "Home" at bounding box center [40, 39] width 81 height 13
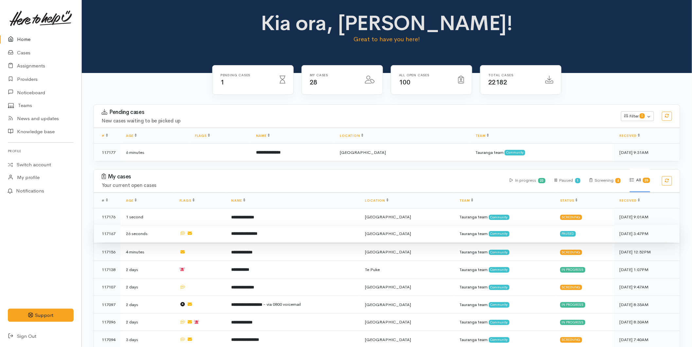
click at [276, 237] on td "**********" at bounding box center [293, 234] width 134 height 18
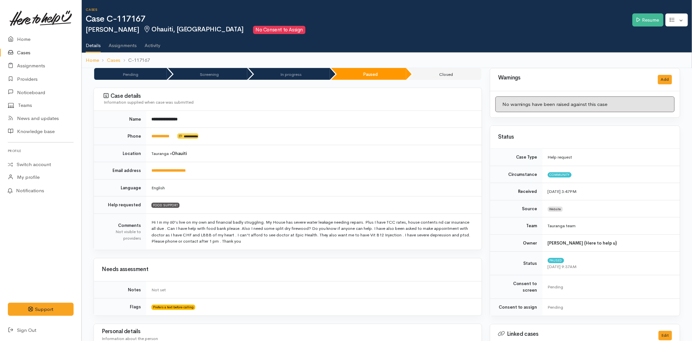
scroll to position [290, 0]
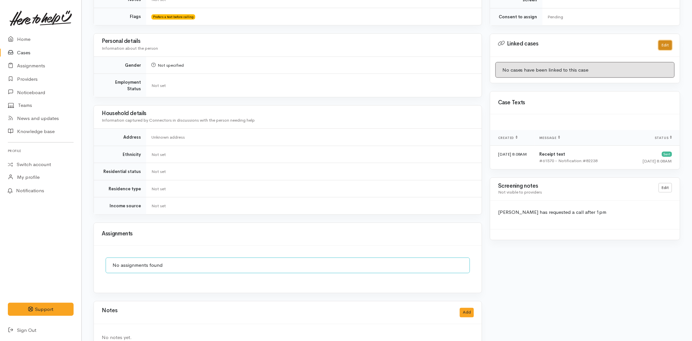
click at [666, 41] on button "Edit" at bounding box center [665, 45] width 13 height 9
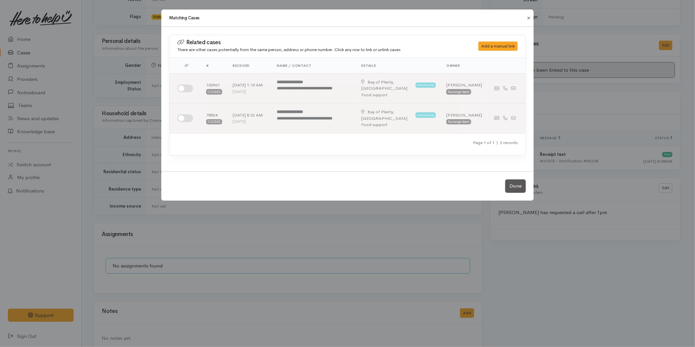
drag, startPoint x: 527, startPoint y: 17, endPoint x: 694, endPoint y: 132, distance: 203.1
click at [528, 18] on button "Close" at bounding box center [528, 18] width 10 height 8
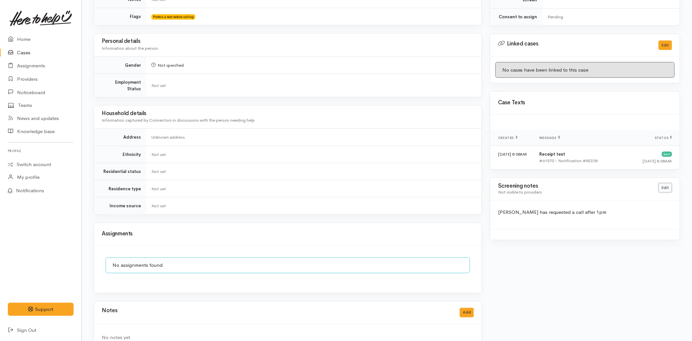
click at [665, 183] on link "Edit" at bounding box center [665, 187] width 13 height 9
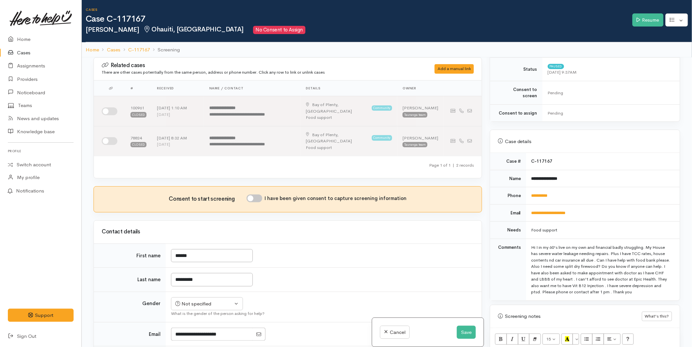
scroll to position [254, 0]
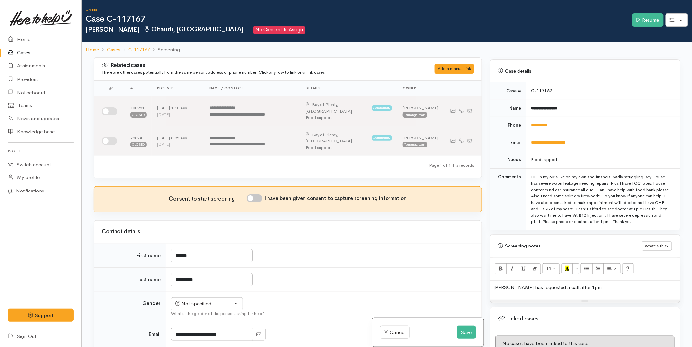
click at [587, 284] on p "Judith has requested a call after 1pm" at bounding box center [584, 288] width 183 height 8
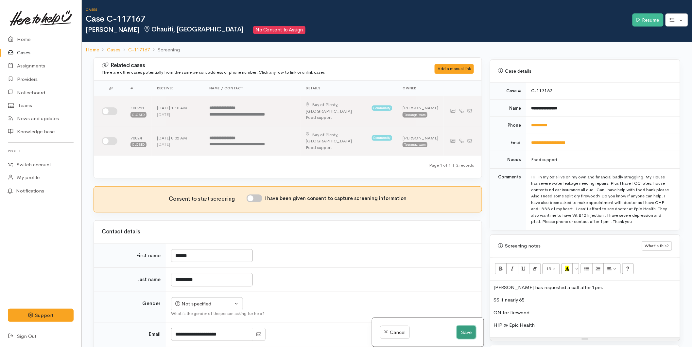
click at [459, 326] on button "Save" at bounding box center [466, 331] width 19 height 13
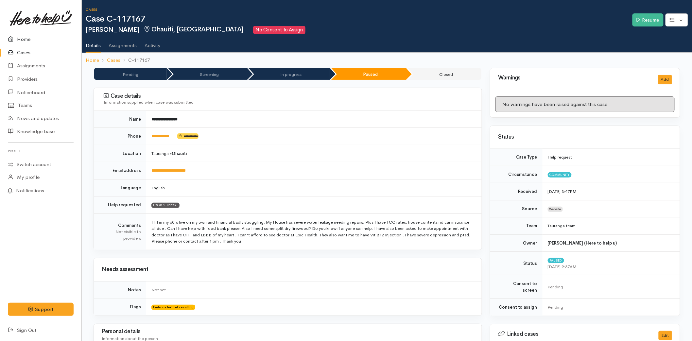
click at [30, 34] on link "Home" at bounding box center [40, 39] width 81 height 13
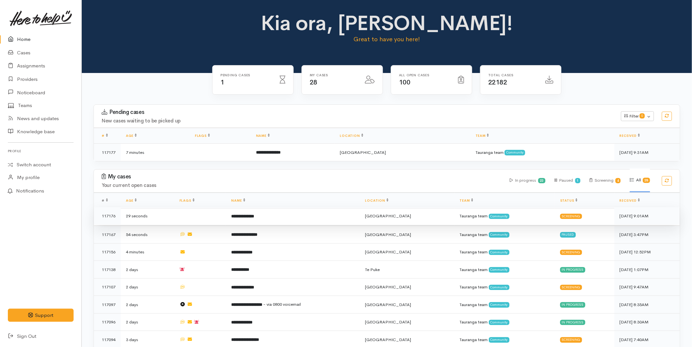
click at [254, 216] on b "**********" at bounding box center [242, 216] width 23 height 4
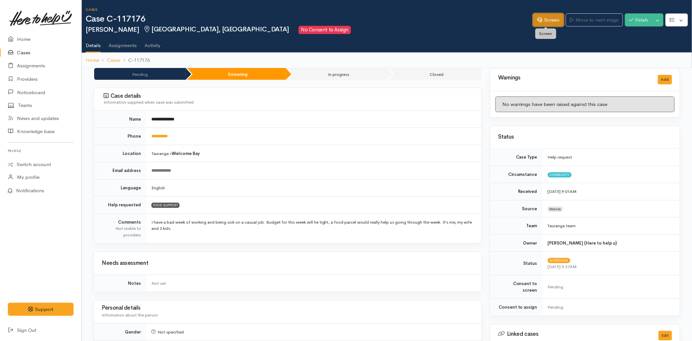
click at [545, 24] on link "Screen" at bounding box center [548, 19] width 31 height 13
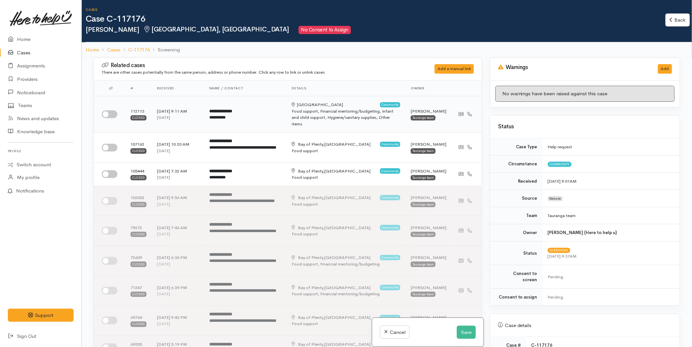
click at [112, 111] on input "checkbox" at bounding box center [110, 114] width 16 height 8
checkbox input "true"
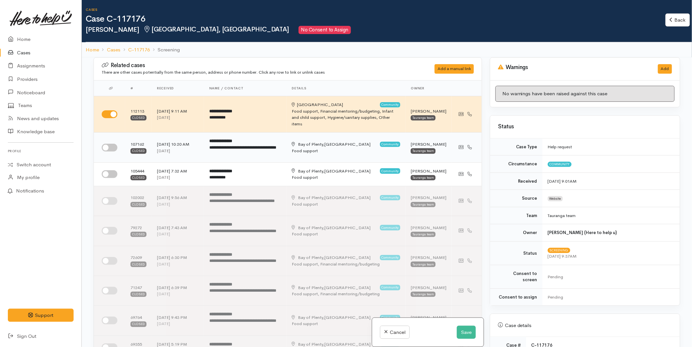
click at [103, 144] on input "checkbox" at bounding box center [110, 148] width 16 height 8
checkbox input "true"
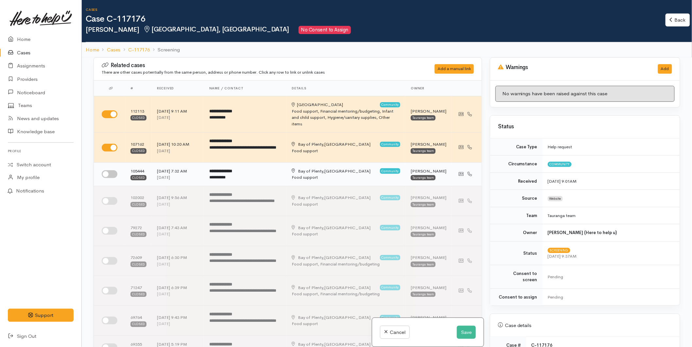
click at [106, 174] on input "checkbox" at bounding box center [110, 174] width 16 height 8
checkbox input "true"
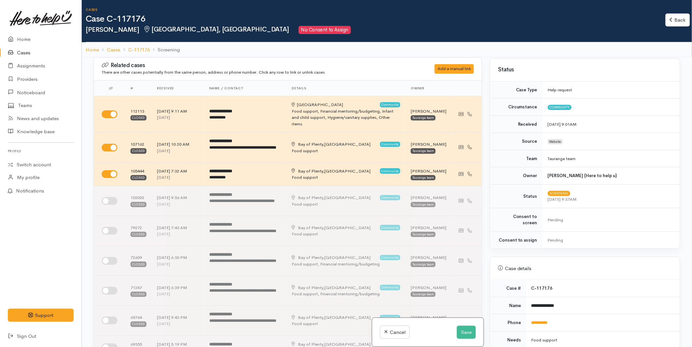
scroll to position [290, 0]
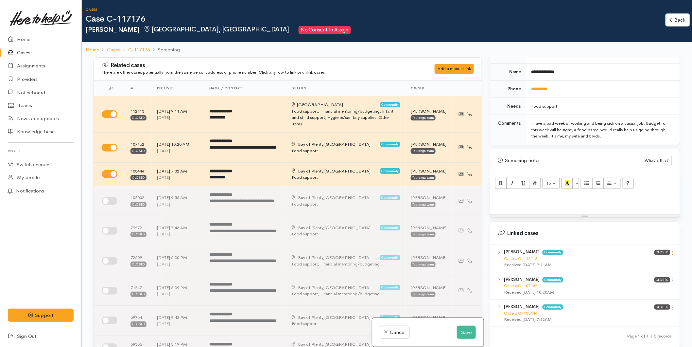
click at [670, 250] on icon at bounding box center [673, 253] width 6 height 6
click at [653, 260] on link "View case" at bounding box center [650, 265] width 52 height 10
click at [671, 277] on icon at bounding box center [673, 280] width 6 height 6
click at [643, 289] on link "View case" at bounding box center [650, 293] width 52 height 10
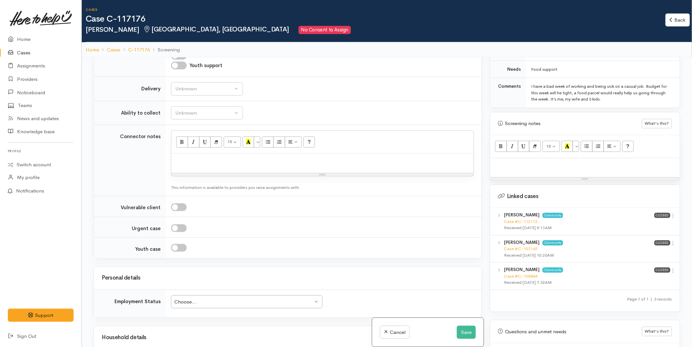
scroll to position [359, 0]
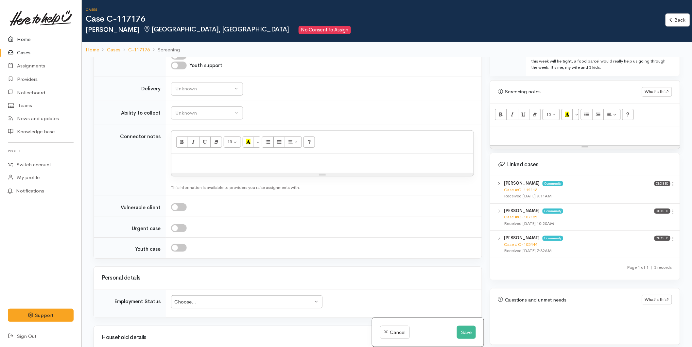
drag, startPoint x: 14, startPoint y: 34, endPoint x: 95, endPoint y: 113, distance: 113.3
click at [14, 34] on link "Home" at bounding box center [40, 39] width 81 height 13
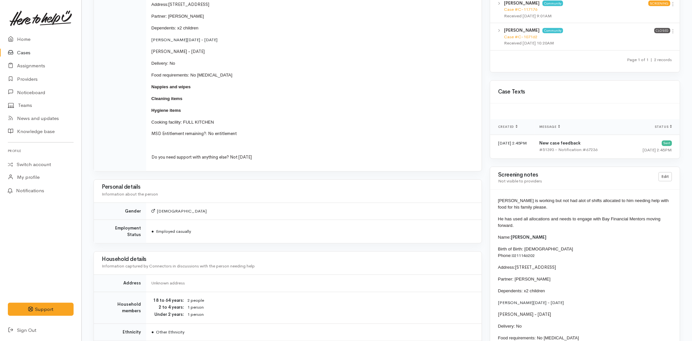
scroll to position [291, 0]
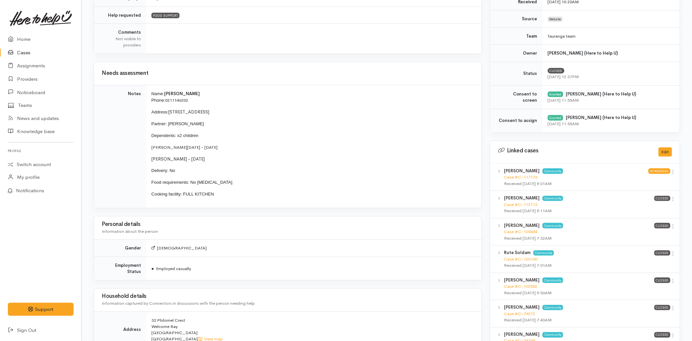
scroll to position [182, 0]
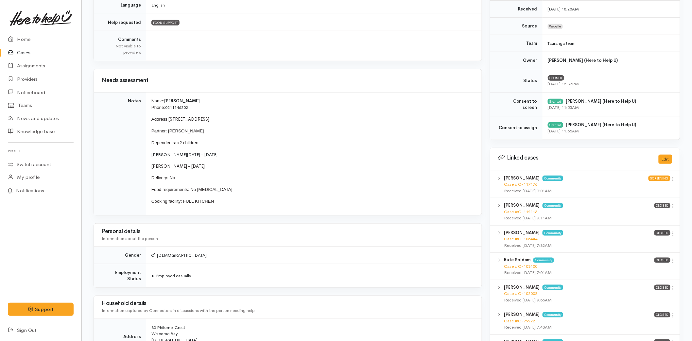
drag, startPoint x: 210, startPoint y: 202, endPoint x: 149, endPoint y: 99, distance: 120.2
click at [149, 99] on td "Name: Matheus Soldam Phone: 0211146202 Address: 33 Philomel Crest, Welcome Bay …" at bounding box center [314, 153] width 336 height 123
copy td "Name: Matheus Soldam Phone: 0211146202 Address: 33 Philomel Crest, Welcome Bay …"
click at [21, 35] on link "Home" at bounding box center [40, 39] width 81 height 13
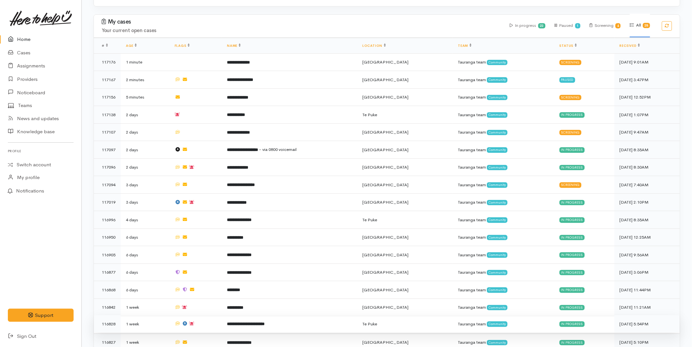
scroll to position [218, 0]
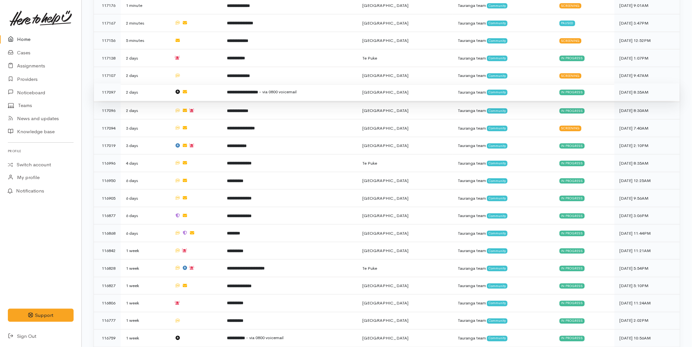
click at [251, 90] on b "**********" at bounding box center [242, 92] width 31 height 4
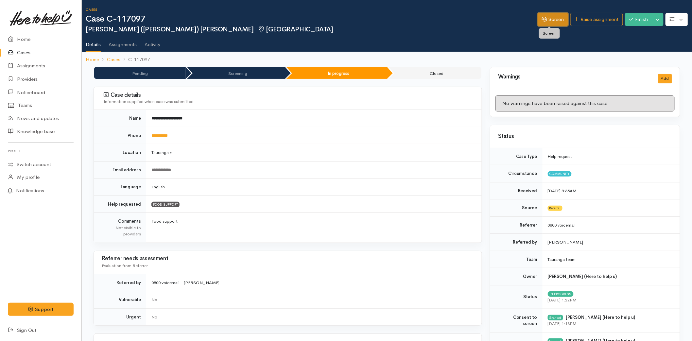
click at [549, 16] on link "Screen" at bounding box center [553, 19] width 31 height 13
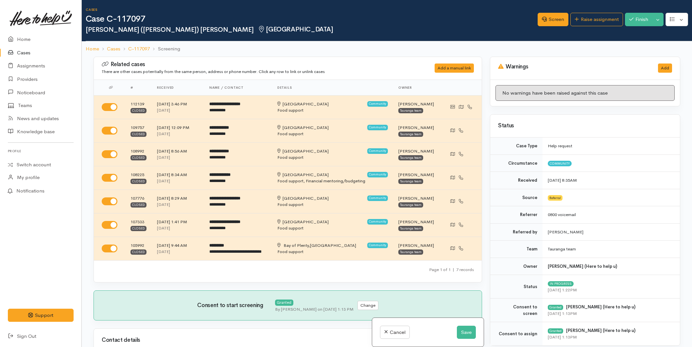
select select "7"
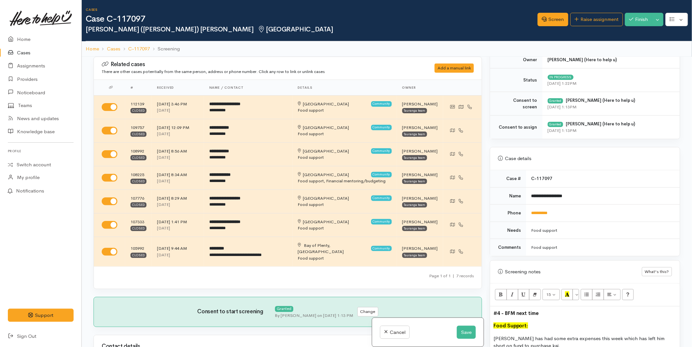
scroll to position [254, 0]
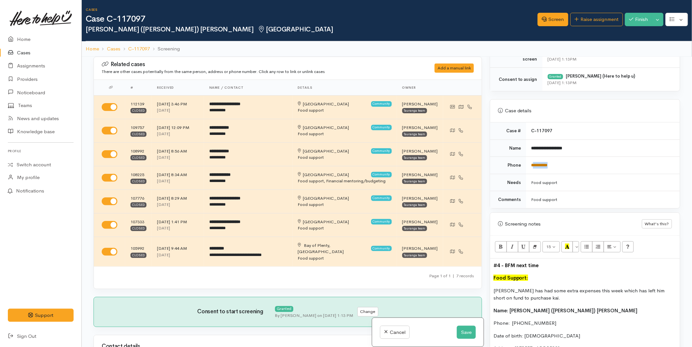
drag, startPoint x: 542, startPoint y: 164, endPoint x: 532, endPoint y: 164, distance: 10.1
click at [532, 164] on td "**********" at bounding box center [603, 165] width 154 height 17
click at [457, 327] on button "Save" at bounding box center [466, 331] width 19 height 13
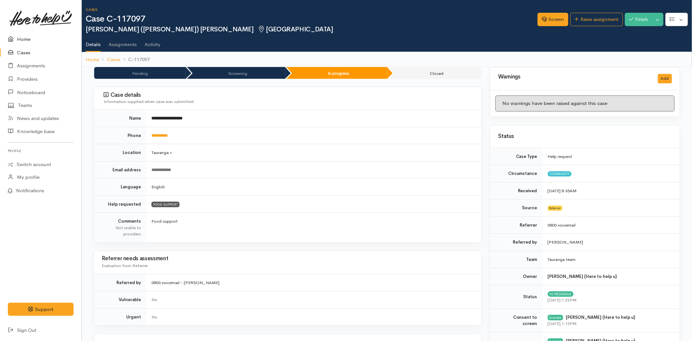
click at [32, 38] on link "Home" at bounding box center [40, 39] width 81 height 13
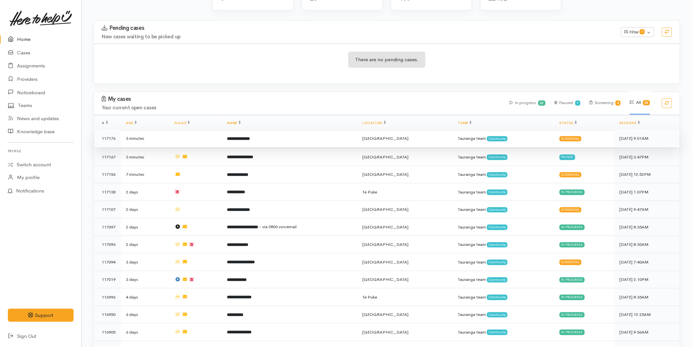
scroll to position [109, 0]
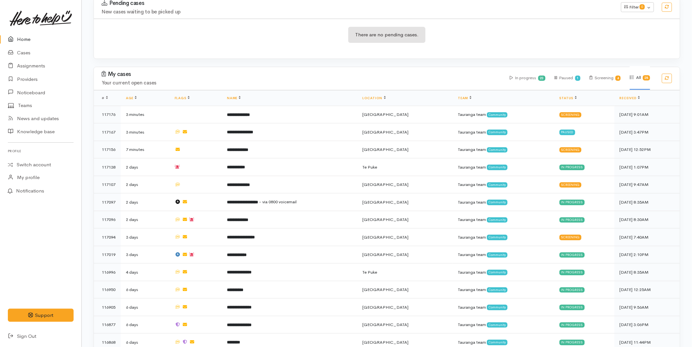
click at [22, 35] on link "Home" at bounding box center [40, 39] width 81 height 13
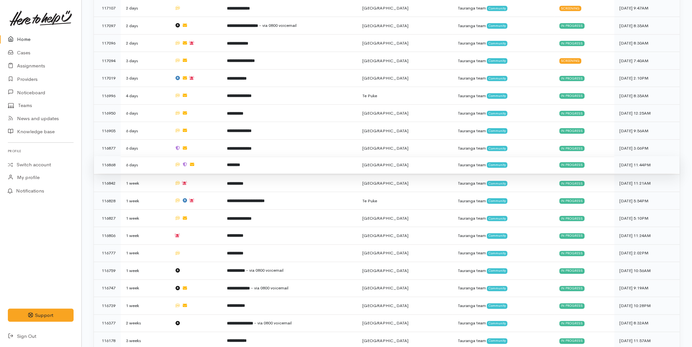
scroll to position [290, 0]
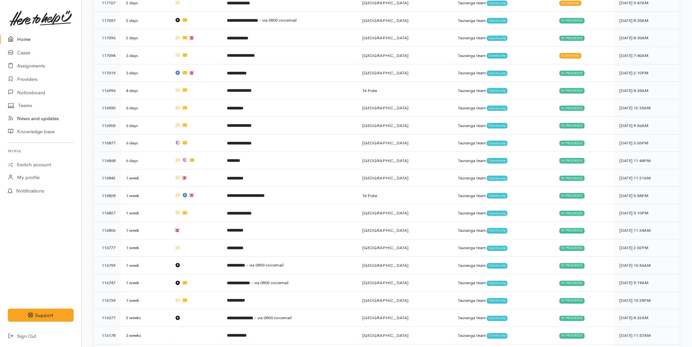
drag, startPoint x: 244, startPoint y: 22, endPoint x: 71, endPoint y: 117, distance: 197.2
click at [244, 22] on td "**********" at bounding box center [289, 21] width 135 height 18
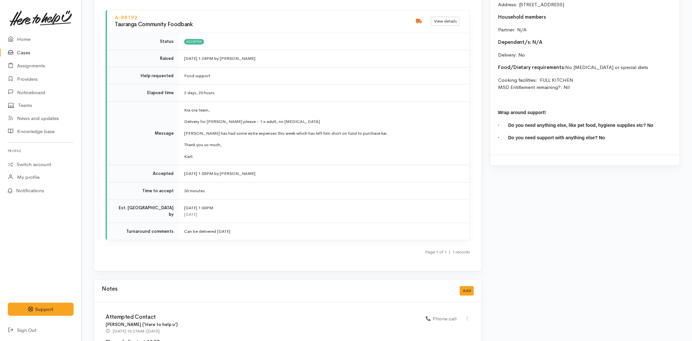
scroll to position [946, 0]
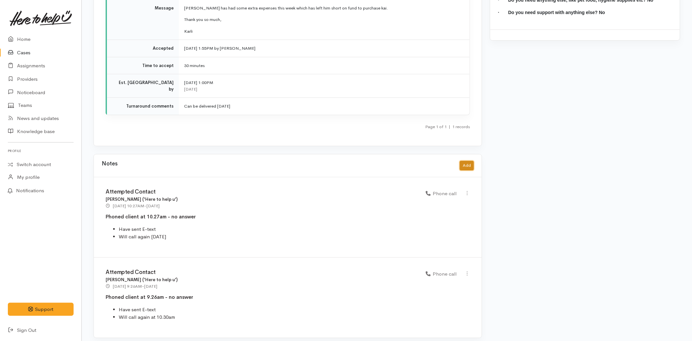
click at [466, 161] on button "Add" at bounding box center [467, 165] width 14 height 9
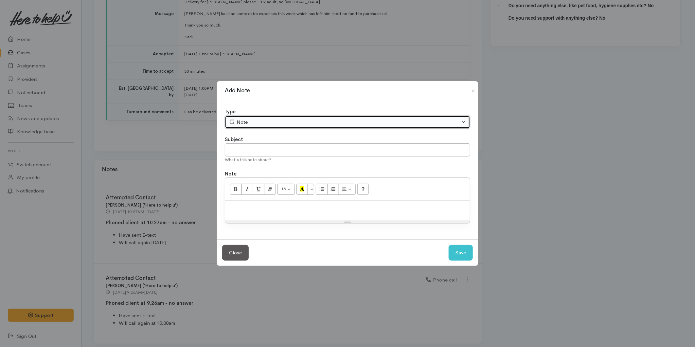
drag, startPoint x: 257, startPoint y: 119, endPoint x: 259, endPoint y: 126, distance: 6.7
click at [257, 121] on div "Note" at bounding box center [344, 122] width 231 height 8
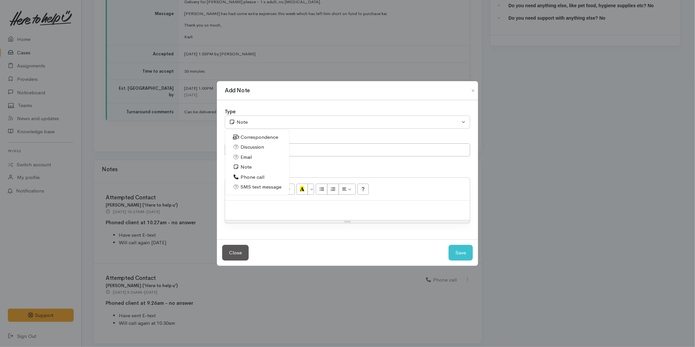
click at [252, 185] on span "SMS text message" at bounding box center [260, 187] width 41 height 8
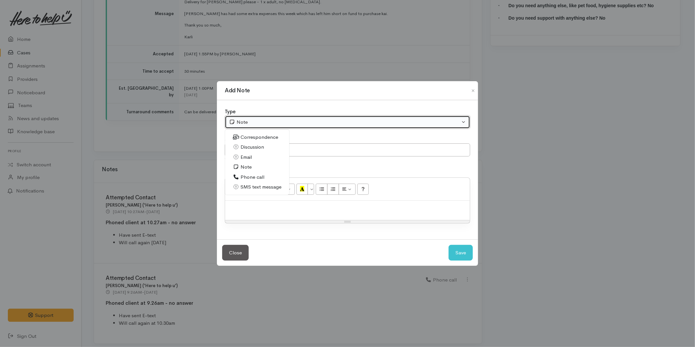
select select "5"
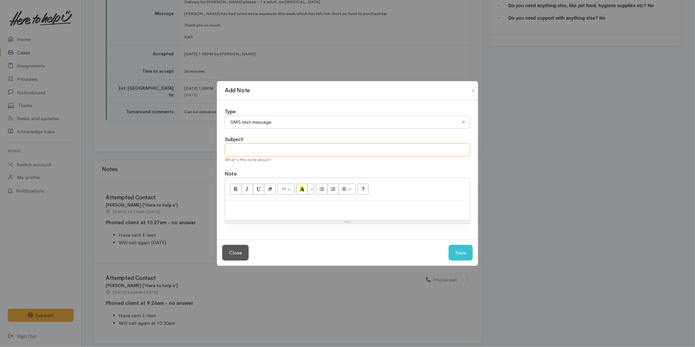
click at [244, 145] on input "text" at bounding box center [347, 149] width 245 height 13
type input "P"
type input "Delivery details"
paste div
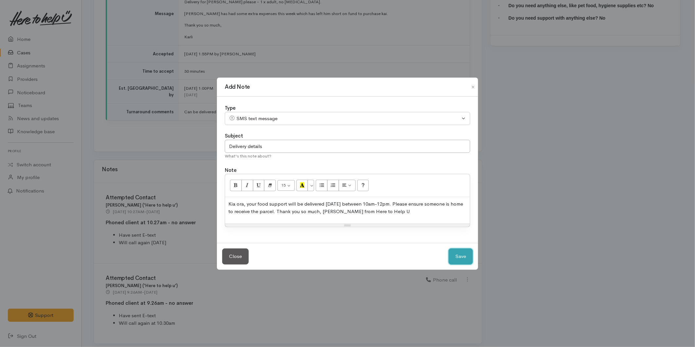
click at [456, 257] on button "Save" at bounding box center [460, 256] width 24 height 16
select select "1"
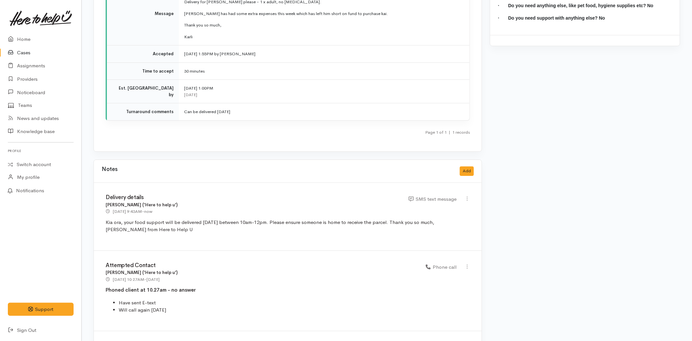
click at [30, 50] on link "Cases" at bounding box center [40, 52] width 81 height 13
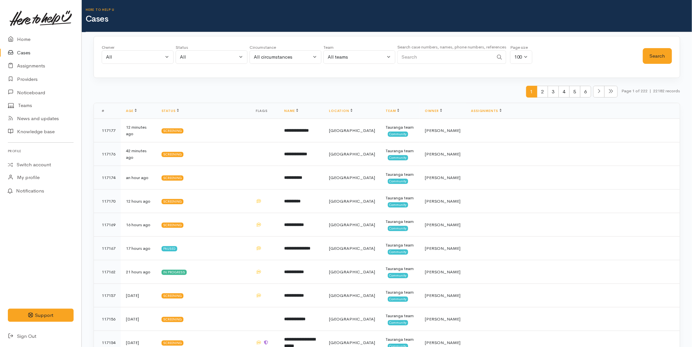
click at [470, 59] on input "Search" at bounding box center [445, 56] width 96 height 13
type input "0210519488"
drag, startPoint x: 651, startPoint y: 60, endPoint x: 640, endPoint y: 59, distance: 10.8
click at [649, 60] on button "Search" at bounding box center [657, 56] width 29 height 16
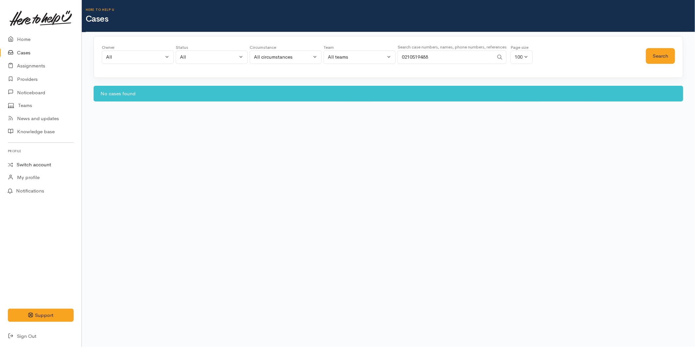
click at [27, 165] on link "Switch account" at bounding box center [40, 164] width 81 height 13
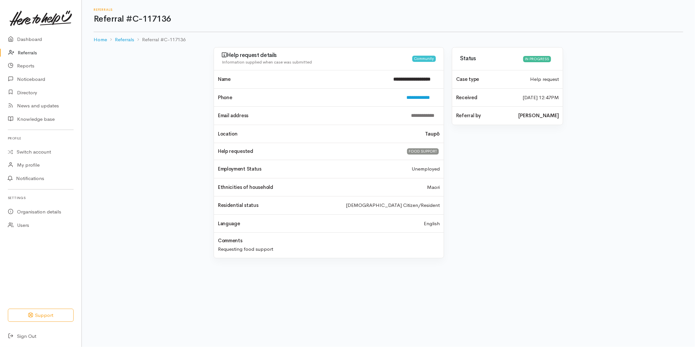
drag, startPoint x: 24, startPoint y: 50, endPoint x: 90, endPoint y: 51, distance: 66.7
click at [24, 50] on link "Referrals" at bounding box center [40, 52] width 81 height 13
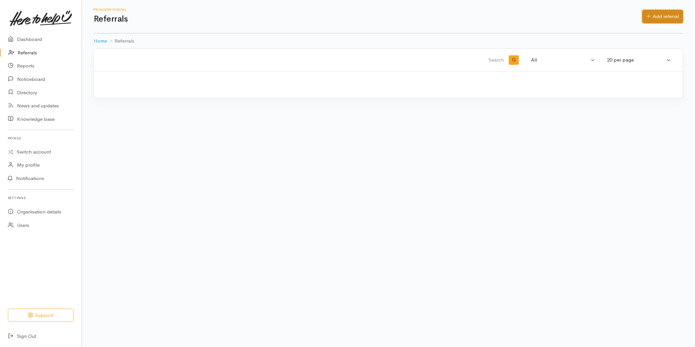
click at [653, 12] on link "Add referral" at bounding box center [662, 16] width 41 height 13
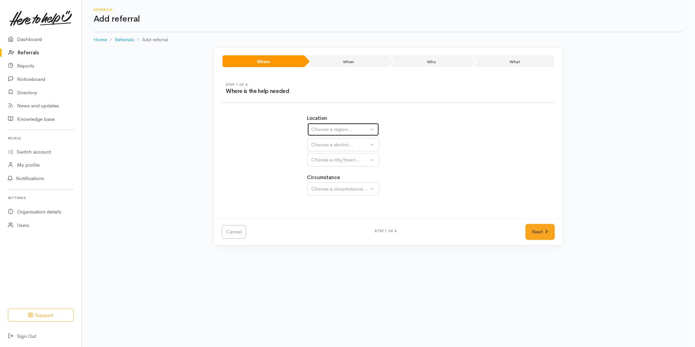
click at [314, 130] on div "Choose a region..." at bounding box center [340, 130] width 58 height 8
click at [321, 177] on span "Bay of Plenty" at bounding box center [329, 181] width 29 height 8
select select "4"
select select
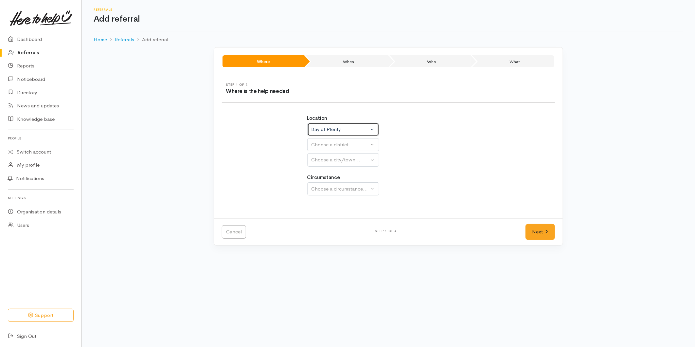
select select
click at [319, 142] on div "Choose a district..." at bounding box center [357, 145] width 92 height 8
click at [319, 175] on span "[GEOGRAPHIC_DATA]" at bounding box center [341, 176] width 52 height 8
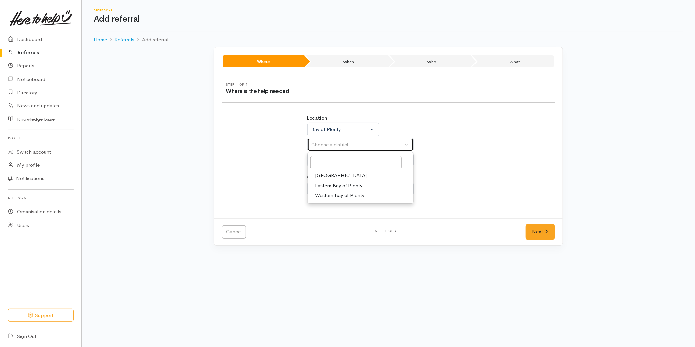
select select "6"
select select
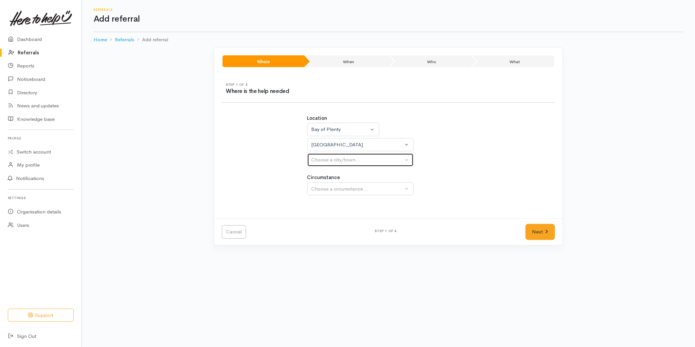
click at [328, 160] on div "Choose a city/town..." at bounding box center [357, 160] width 92 height 8
drag, startPoint x: 322, startPoint y: 191, endPoint x: 325, endPoint y: 189, distance: 3.7
click at [322, 191] on span "[GEOGRAPHIC_DATA]" at bounding box center [341, 191] width 52 height 8
select select "4"
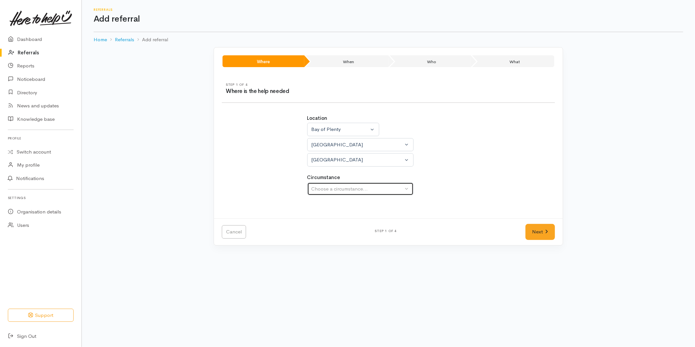
click at [332, 186] on div "Choose a circumstance..." at bounding box center [357, 189] width 92 height 8
click at [326, 222] on span "Community" at bounding box center [327, 220] width 25 height 8
select select "2"
click at [538, 233] on link "Next" at bounding box center [539, 232] width 29 height 16
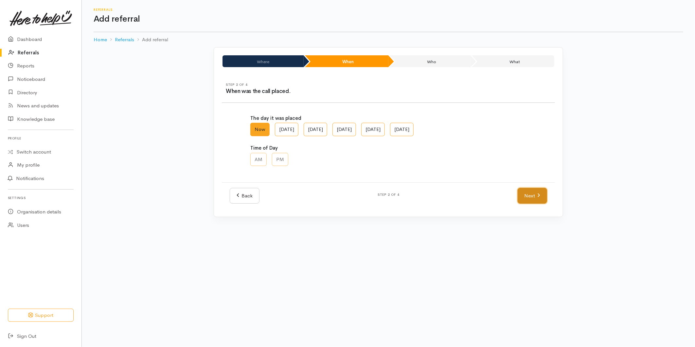
click at [526, 191] on link "Next" at bounding box center [531, 196] width 29 height 16
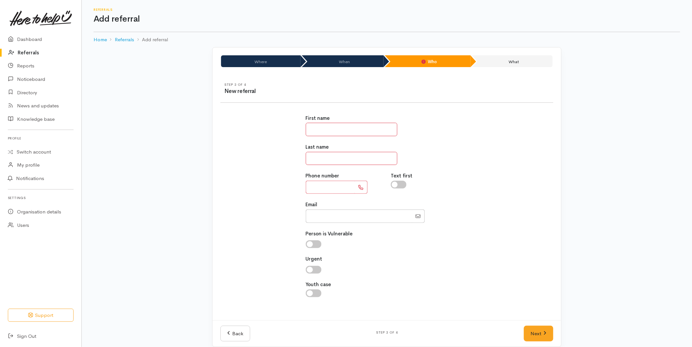
click at [352, 131] on input "text" at bounding box center [352, 129] width 92 height 13
type input "*****"
type input "*******"
type input "**********"
drag, startPoint x: 548, startPoint y: 327, endPoint x: 514, endPoint y: 301, distance: 42.4
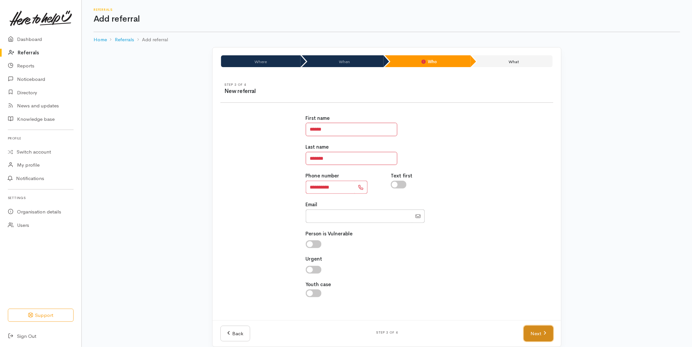
click at [548, 327] on link "Next" at bounding box center [538, 333] width 29 height 16
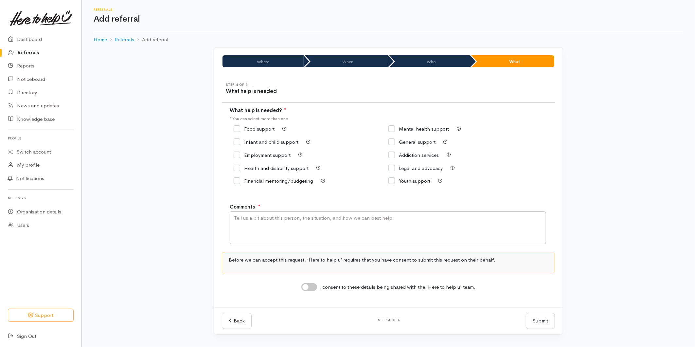
drag, startPoint x: 243, startPoint y: 127, endPoint x: 249, endPoint y: 133, distance: 8.3
click at [243, 127] on input "Food support" at bounding box center [253, 128] width 41 height 5
click at [255, 128] on input "Food support" at bounding box center [253, 128] width 41 height 5
checkbox input "false"
click at [397, 143] on input "General support" at bounding box center [411, 141] width 47 height 5
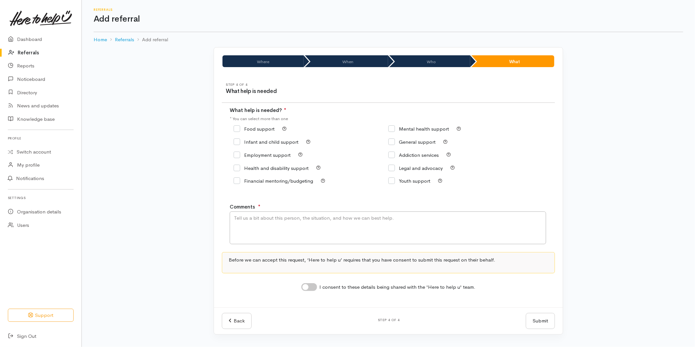
checkbox input "true"
click at [310, 229] on textarea "Comments" at bounding box center [388, 227] width 316 height 33
type textarea "Advised her husband does meals on wheels in the Tauranga region but is in hospi…"
click at [308, 290] on input "I consent to these details being shared with the 'Here to help u' team." at bounding box center [309, 287] width 16 height 8
checkbox input "true"
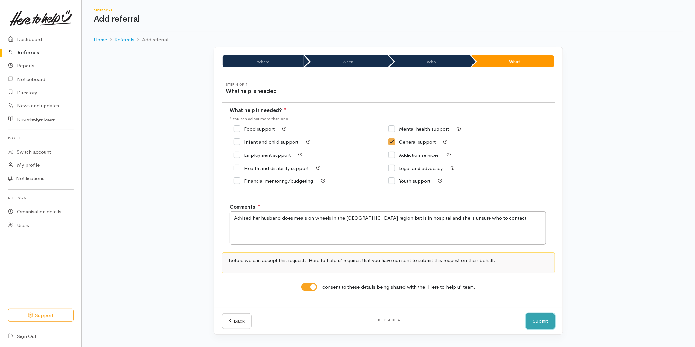
click at [535, 320] on button "Submit" at bounding box center [540, 321] width 29 height 16
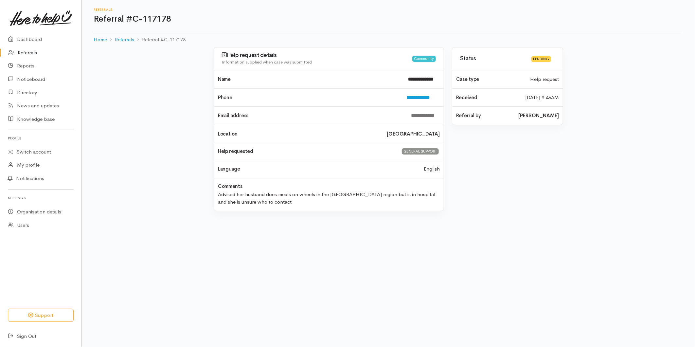
drag, startPoint x: 20, startPoint y: 55, endPoint x: 127, endPoint y: 51, distance: 107.3
click at [20, 55] on link "Referrals" at bounding box center [40, 52] width 81 height 13
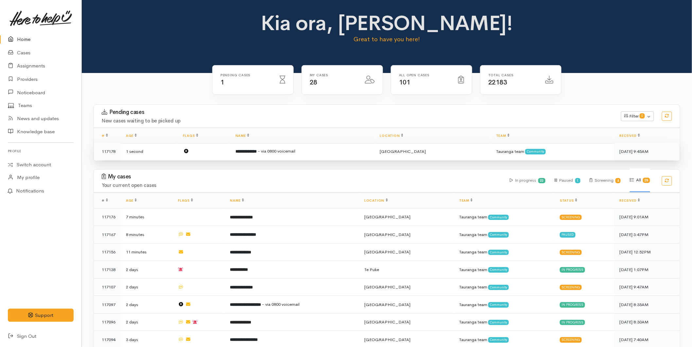
click at [269, 154] on td "**********" at bounding box center [302, 151] width 145 height 17
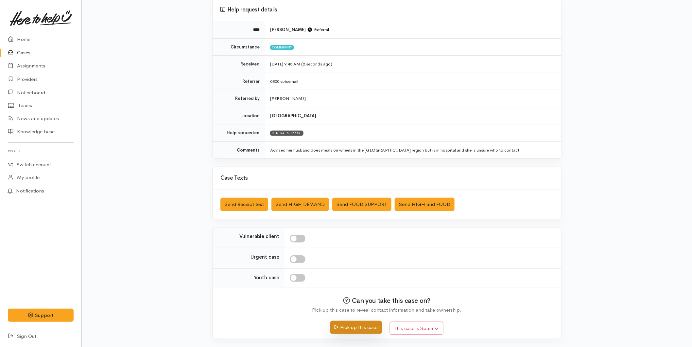
scroll to position [60, 0]
click at [348, 327] on button "Pick up this case" at bounding box center [355, 326] width 51 height 13
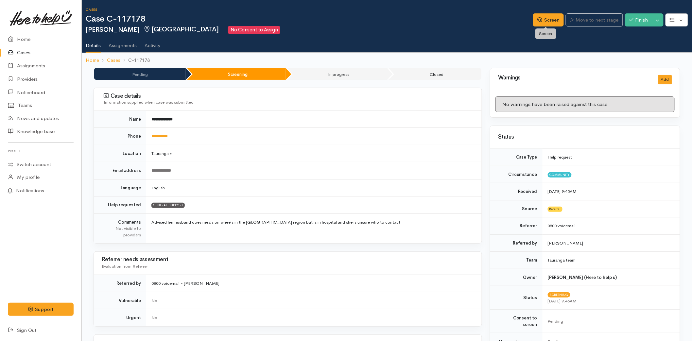
click at [545, 12] on div "Screen Move to next stage Finish Toggle Dropdown Pause" at bounding box center [612, 21] width 159 height 22
drag, startPoint x: 541, startPoint y: 18, endPoint x: 446, endPoint y: 25, distance: 95.4
click at [541, 18] on link "Screen" at bounding box center [548, 19] width 31 height 13
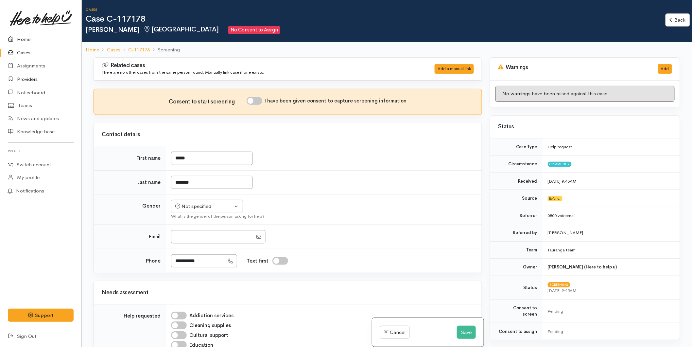
drag, startPoint x: 19, startPoint y: 37, endPoint x: 76, endPoint y: 73, distance: 67.5
click at [19, 37] on link "Home" at bounding box center [40, 39] width 81 height 13
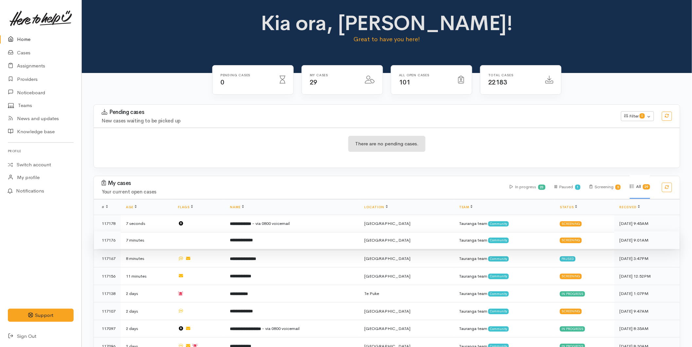
click at [251, 239] on b "**********" at bounding box center [241, 240] width 23 height 4
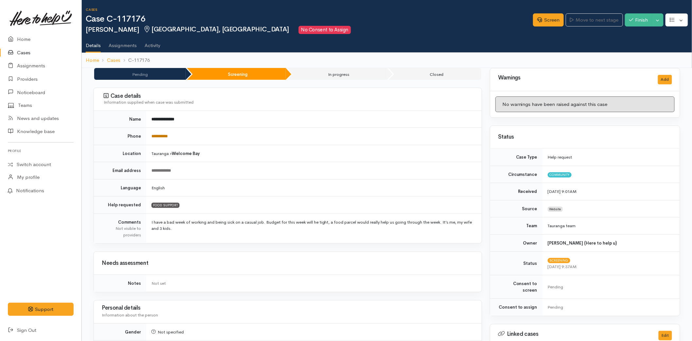
click at [161, 135] on link "**********" at bounding box center [159, 136] width 16 height 4
click at [538, 17] on icon at bounding box center [539, 19] width 5 height 5
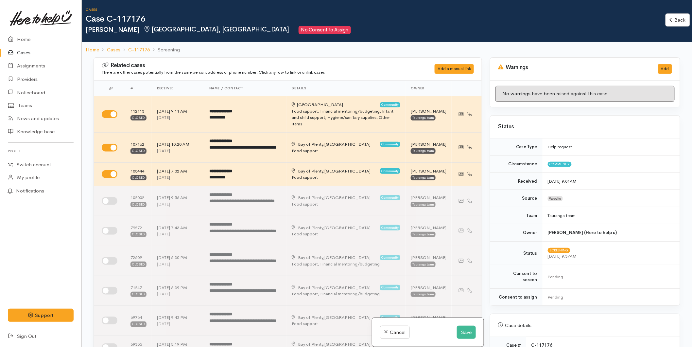
scroll to position [73, 0]
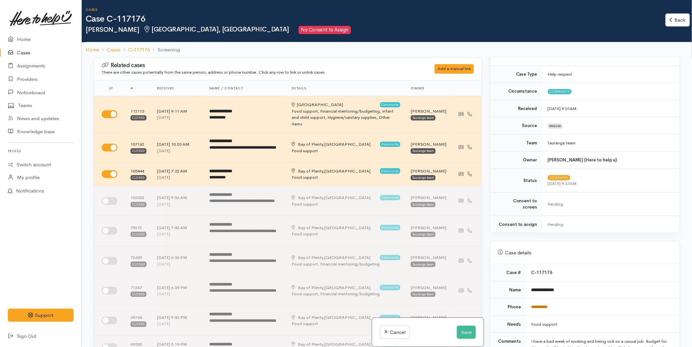
click at [548, 304] on link "**********" at bounding box center [539, 306] width 16 height 4
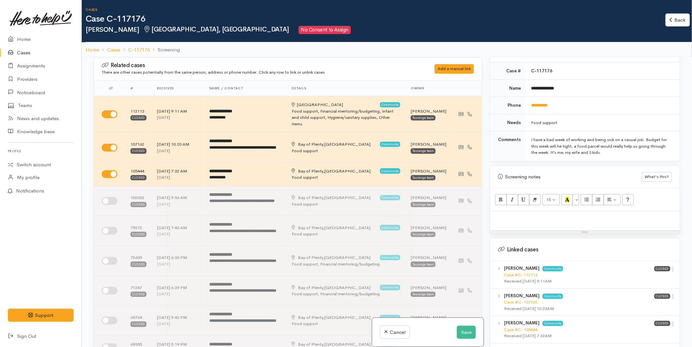
scroll to position [359, 0]
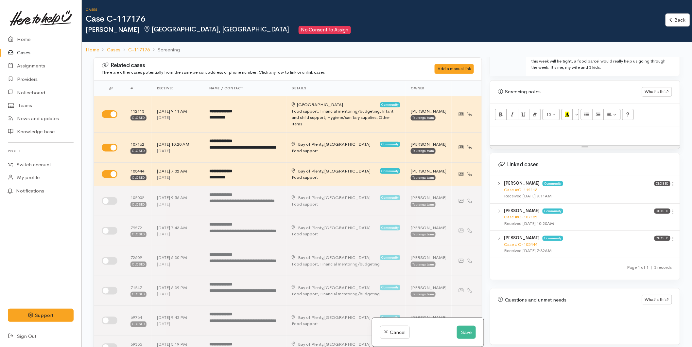
click at [519, 130] on p at bounding box center [584, 134] width 183 height 8
paste div
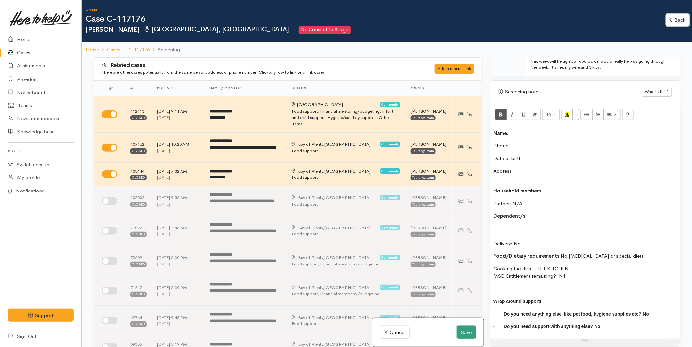
click at [468, 328] on button "Save" at bounding box center [466, 331] width 19 height 13
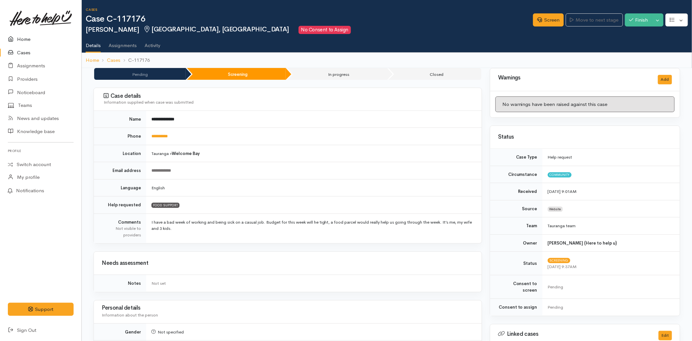
click at [35, 39] on link "Home" at bounding box center [40, 39] width 81 height 13
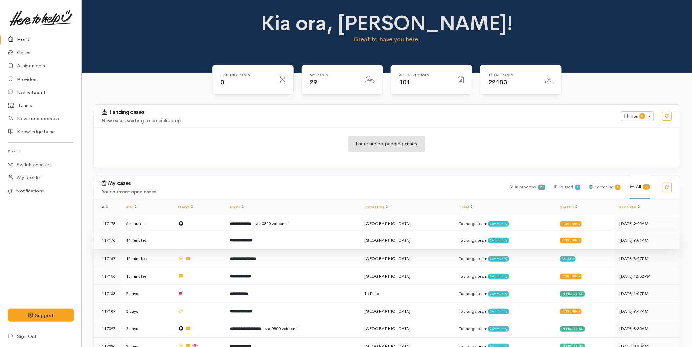
click at [249, 244] on td "**********" at bounding box center [292, 240] width 134 height 18
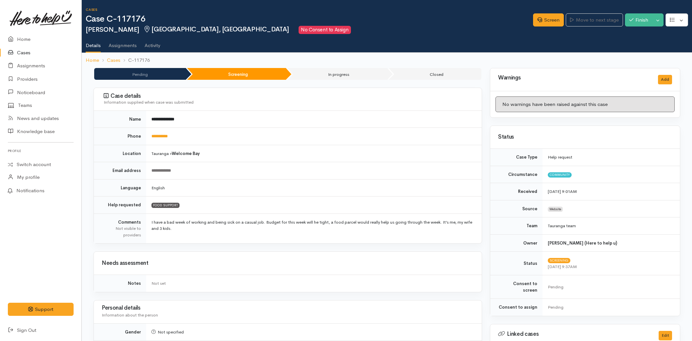
scroll to position [327, 0]
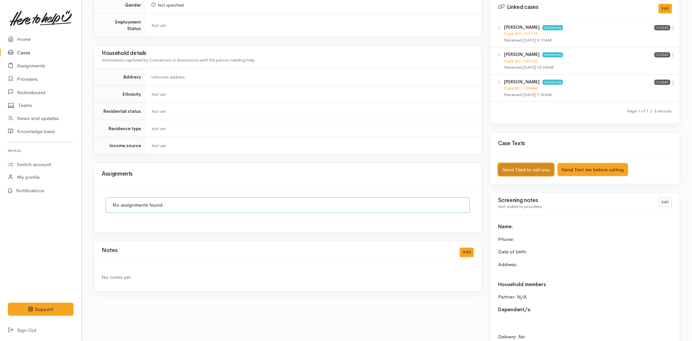
click at [540, 163] on button "Send Tried to call you" at bounding box center [526, 169] width 56 height 13
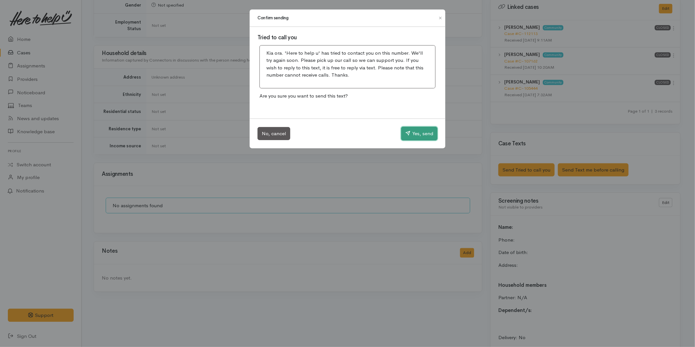
click at [411, 135] on button "Yes, send" at bounding box center [419, 134] width 36 height 14
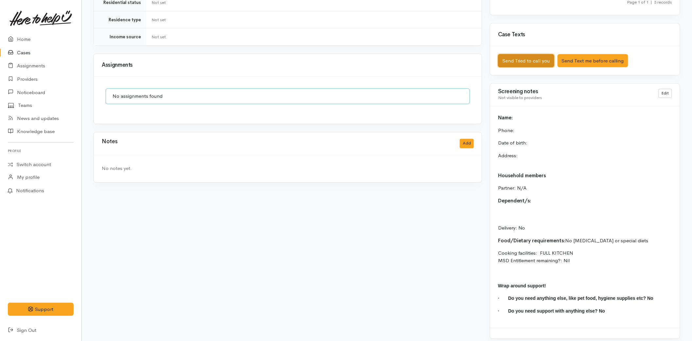
click at [515, 60] on button "Send Tried to call you" at bounding box center [526, 60] width 56 height 13
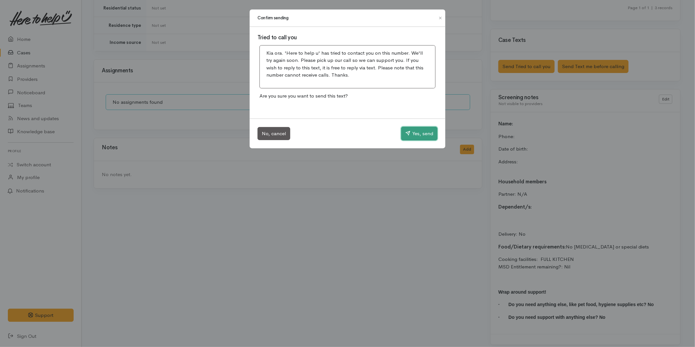
click at [407, 139] on button "Yes, send" at bounding box center [419, 134] width 36 height 14
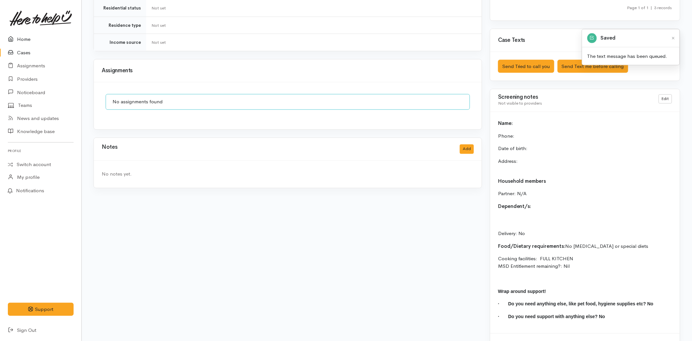
click at [17, 36] on link "Home" at bounding box center [40, 39] width 81 height 13
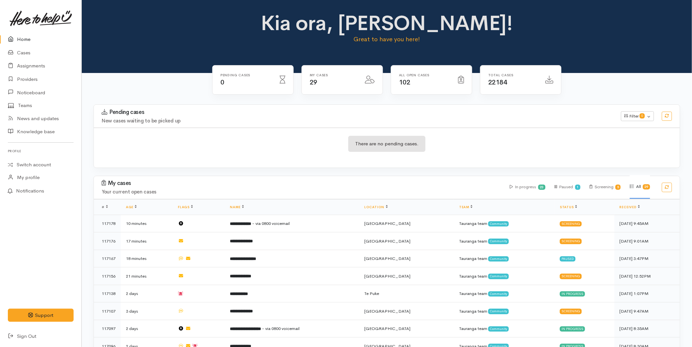
drag, startPoint x: 28, startPoint y: 33, endPoint x: 0, endPoint y: 43, distance: 29.4
click at [28, 33] on link "Home" at bounding box center [40, 39] width 81 height 13
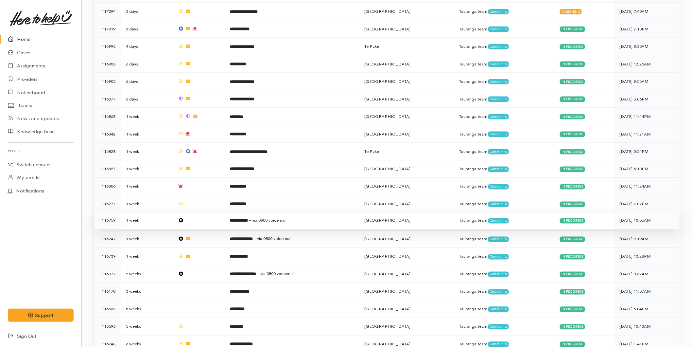
scroll to position [391, 0]
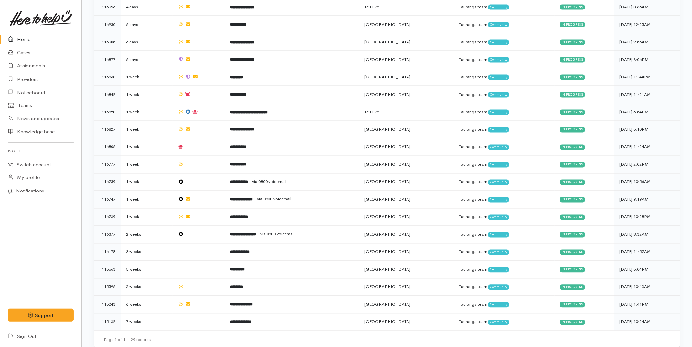
click at [33, 35] on link "Home" at bounding box center [40, 39] width 81 height 13
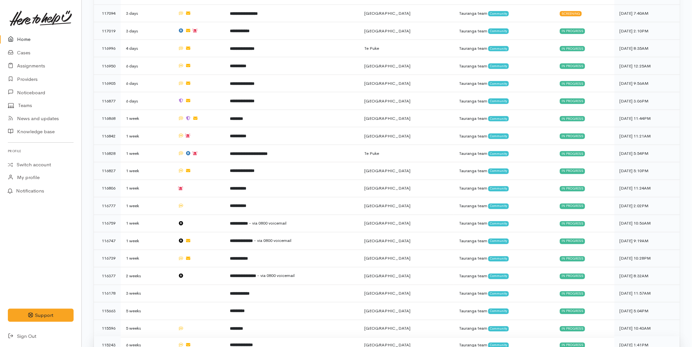
scroll to position [391, 0]
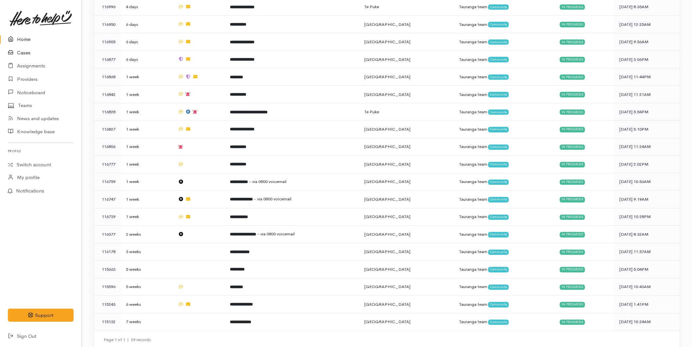
click at [28, 48] on link "Cases" at bounding box center [40, 52] width 81 height 13
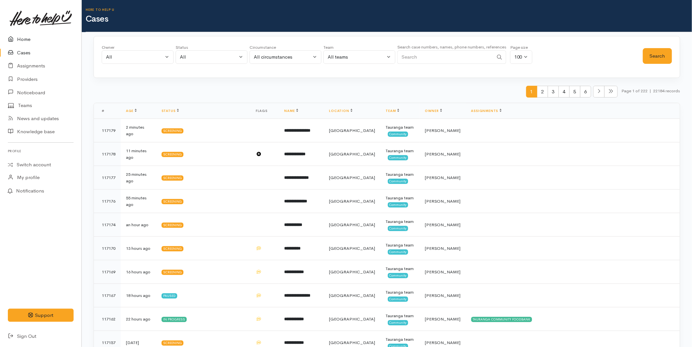
click at [30, 40] on link "Home" at bounding box center [40, 39] width 81 height 13
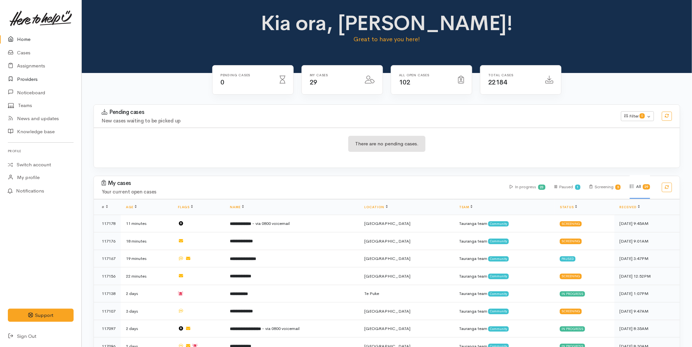
click at [33, 79] on link "Providers" at bounding box center [40, 79] width 81 height 13
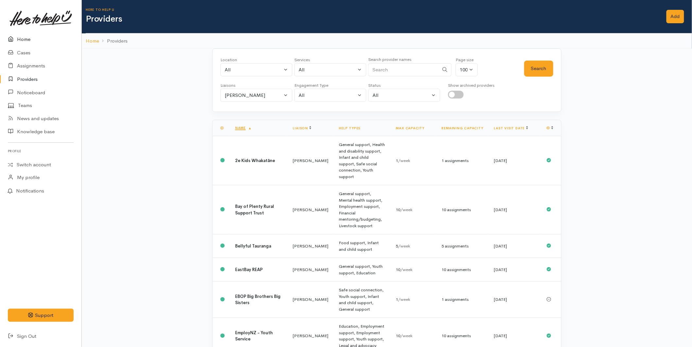
click at [30, 37] on link "Home" at bounding box center [40, 39] width 81 height 13
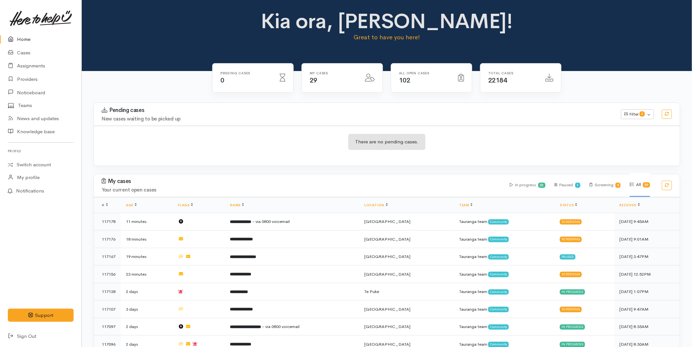
scroll to position [218, 0]
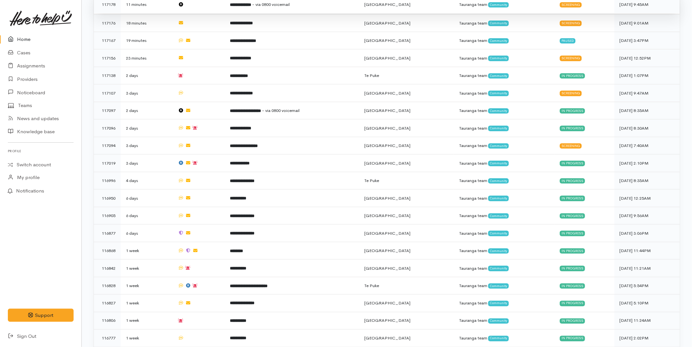
click at [273, 8] on td "**********" at bounding box center [292, 5] width 134 height 18
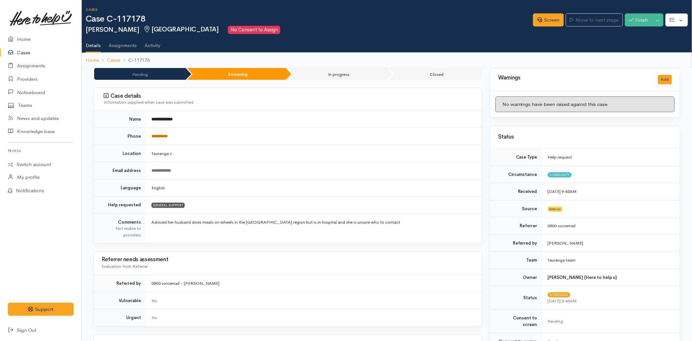
click at [162, 137] on link "**********" at bounding box center [159, 136] width 16 height 4
click at [30, 48] on link "Cases" at bounding box center [40, 52] width 81 height 13
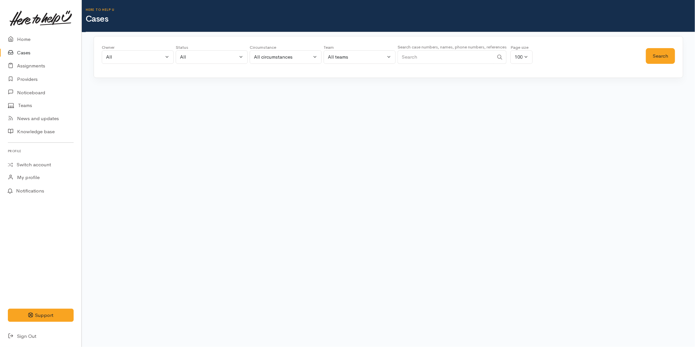
click at [443, 59] on input "Search" at bounding box center [445, 56] width 96 height 13
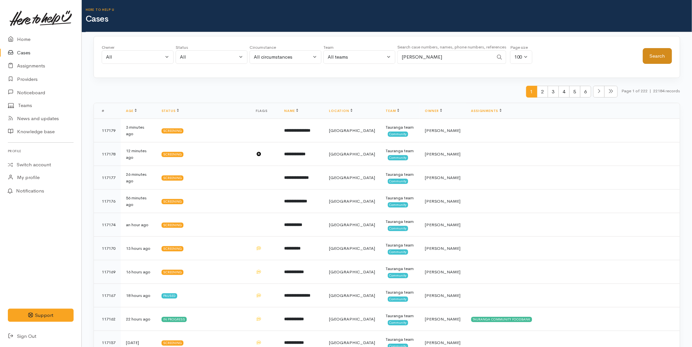
type input "tony"
click at [656, 60] on button "Search" at bounding box center [657, 56] width 29 height 16
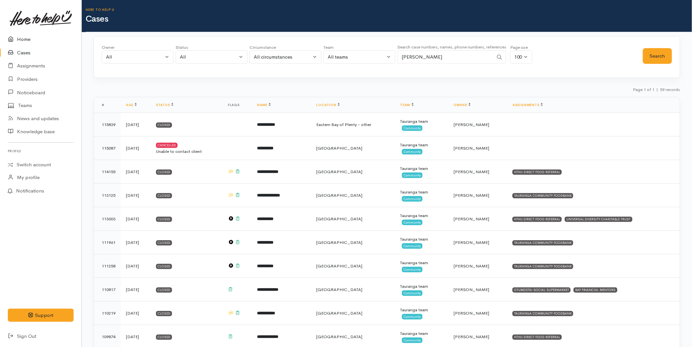
click at [34, 41] on link "Home" at bounding box center [40, 39] width 81 height 13
click at [35, 38] on link "Home" at bounding box center [40, 39] width 81 height 13
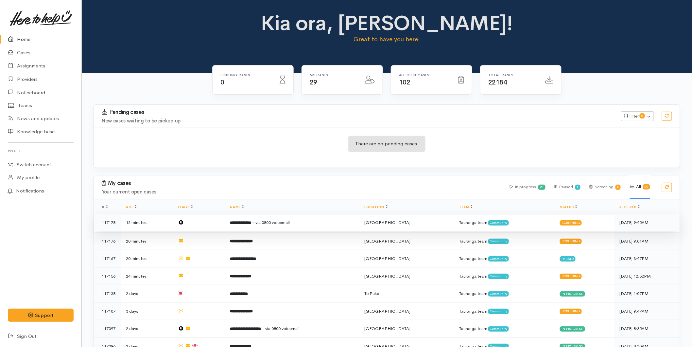
click at [240, 226] on td "**********" at bounding box center [292, 223] width 134 height 18
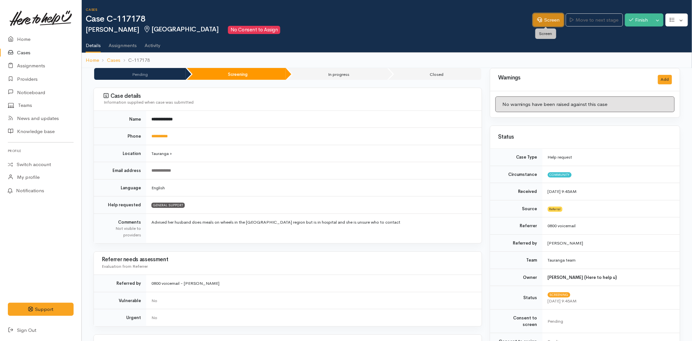
click at [537, 19] on icon at bounding box center [539, 19] width 5 height 5
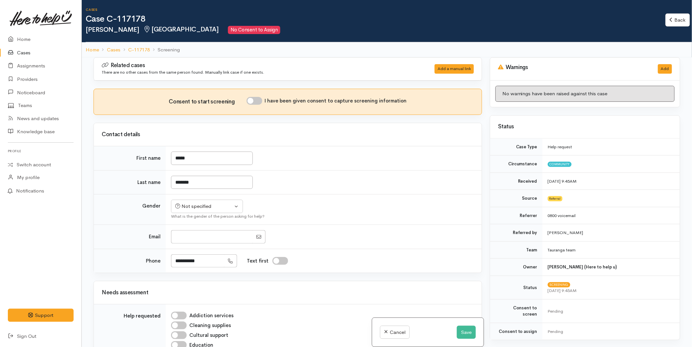
scroll to position [254, 0]
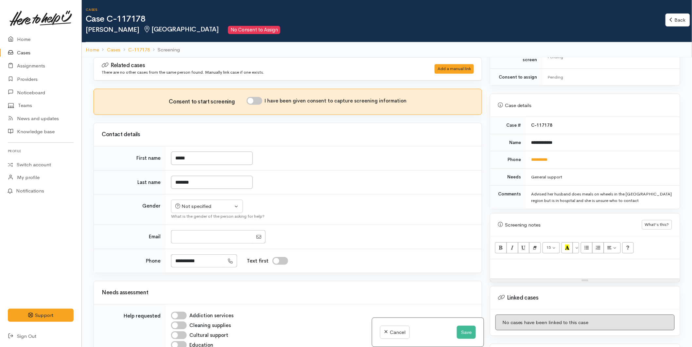
click at [527, 262] on p at bounding box center [584, 266] width 183 height 8
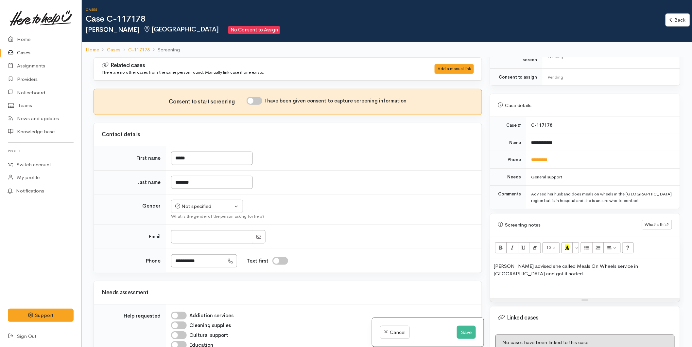
click at [514, 282] on p at bounding box center [584, 286] width 183 height 8
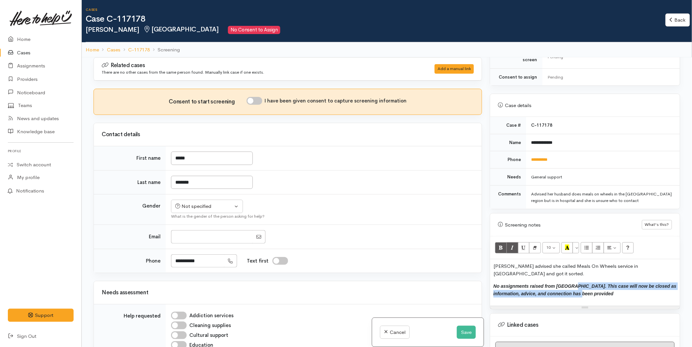
drag, startPoint x: 574, startPoint y: 278, endPoint x: 568, endPoint y: 267, distance: 12.6
click at [568, 267] on div "Kathy advised she called Meals On Wheels service in Hamilton and got it sorted.…" at bounding box center [585, 282] width 190 height 46
click at [562, 285] on div "Kathy advised she called Meals On Wheels service in Hamilton and got it sorted.…" at bounding box center [585, 282] width 190 height 46
drag, startPoint x: 565, startPoint y: 282, endPoint x: 624, endPoint y: 272, distance: 59.4
click at [624, 282] on p "No assignments raised from HTHU. This case will now be closed as information, a…" at bounding box center [584, 289] width 183 height 15
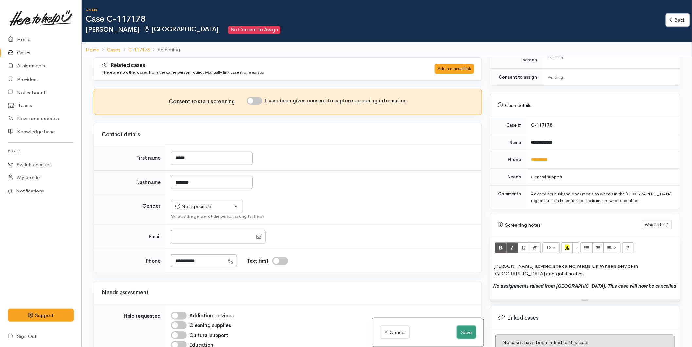
drag, startPoint x: 468, startPoint y: 330, endPoint x: 463, endPoint y: 328, distance: 5.3
click at [466, 329] on button "Save" at bounding box center [466, 331] width 19 height 13
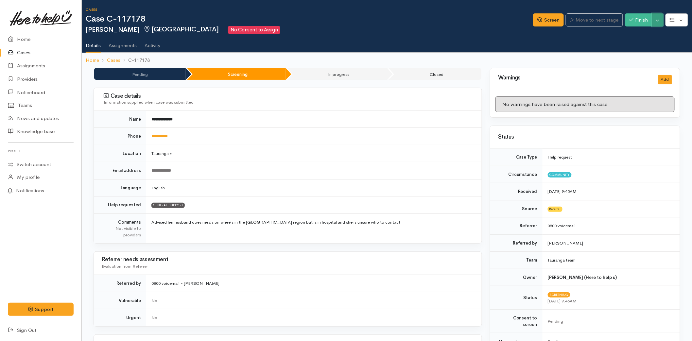
click at [658, 20] on button "Toggle Dropdown" at bounding box center [657, 19] width 11 height 13
click at [643, 40] on link "Cancel" at bounding box center [637, 45] width 52 height 10
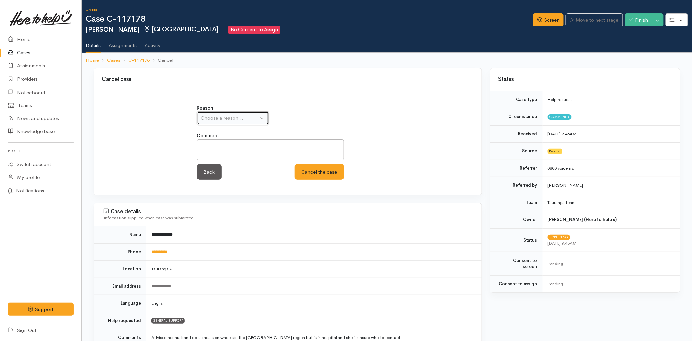
click at [217, 117] on div "Choose a reason..." at bounding box center [230, 118] width 58 height 8
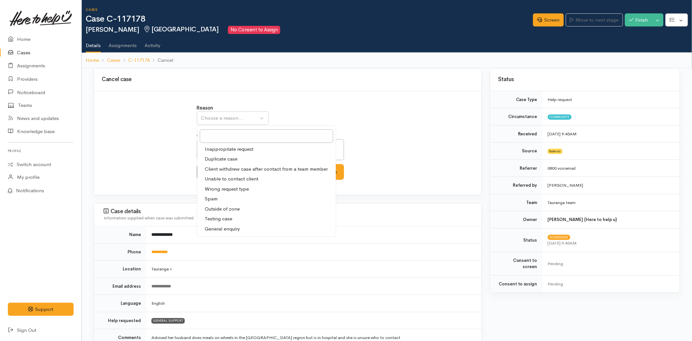
click at [231, 167] on span "Client withdrew case after contact from a team member" at bounding box center [266, 169] width 123 height 8
select select "3"
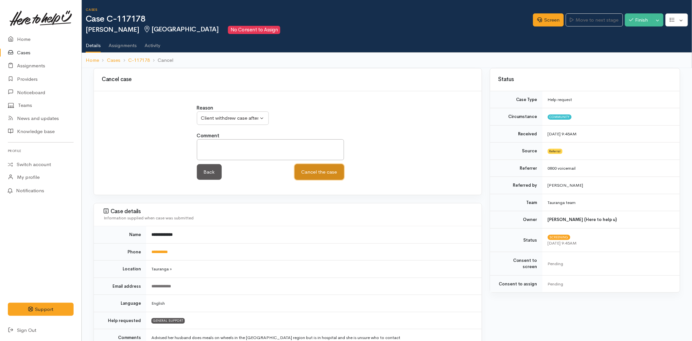
click at [325, 174] on button "Cancel the case" at bounding box center [319, 172] width 49 height 16
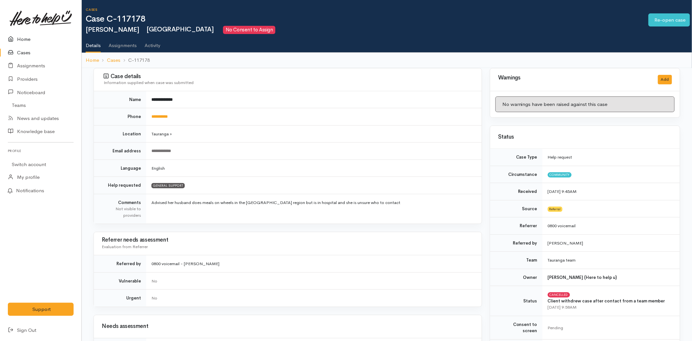
click at [27, 39] on link "Home" at bounding box center [40, 39] width 81 height 13
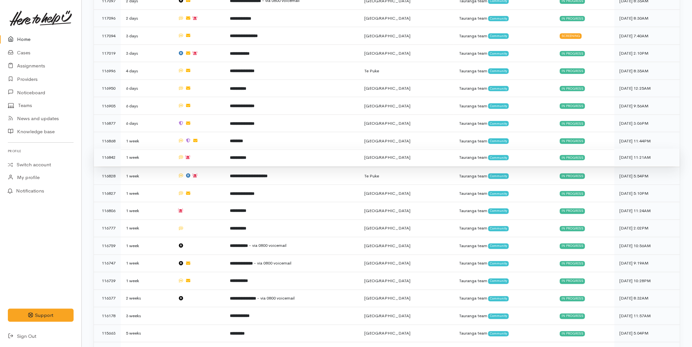
scroll to position [229, 0]
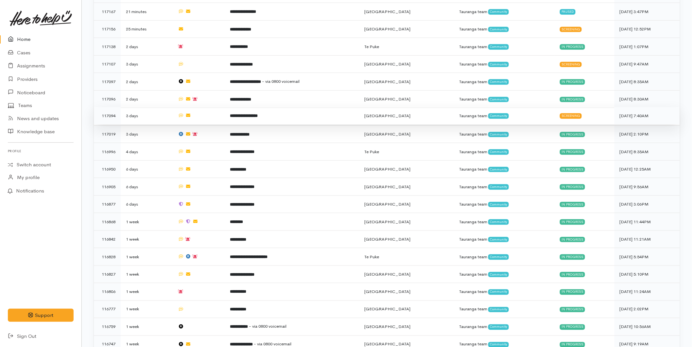
click at [270, 119] on td "**********" at bounding box center [292, 116] width 134 height 18
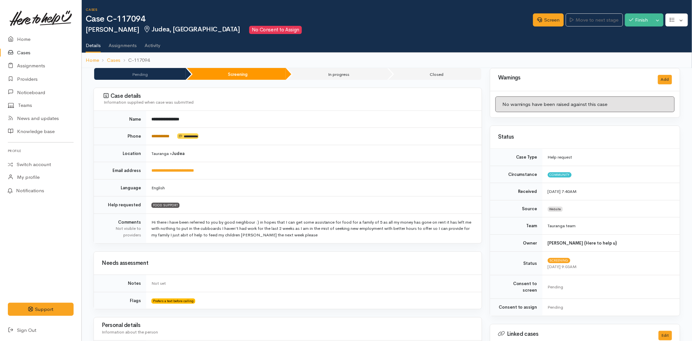
click at [164, 135] on link "**********" at bounding box center [160, 136] width 18 height 4
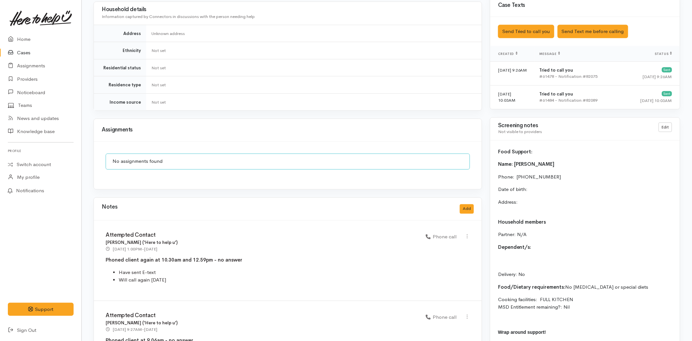
scroll to position [288, 0]
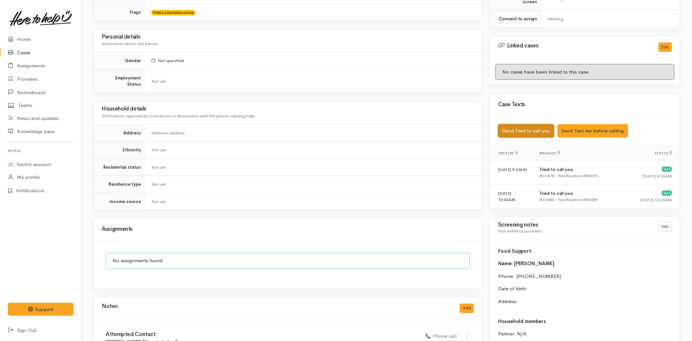
click at [517, 126] on button "Send Tried to call you" at bounding box center [526, 130] width 56 height 13
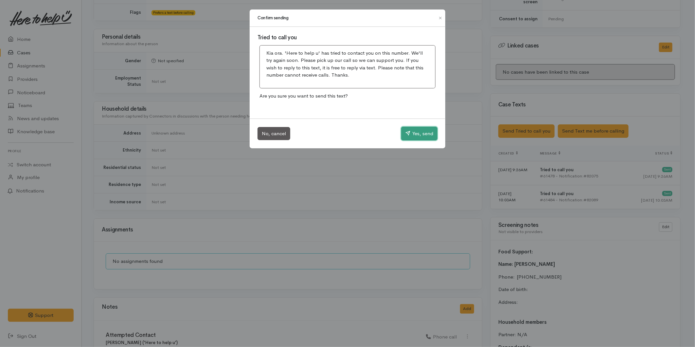
click at [432, 135] on button "Yes, send" at bounding box center [419, 134] width 36 height 14
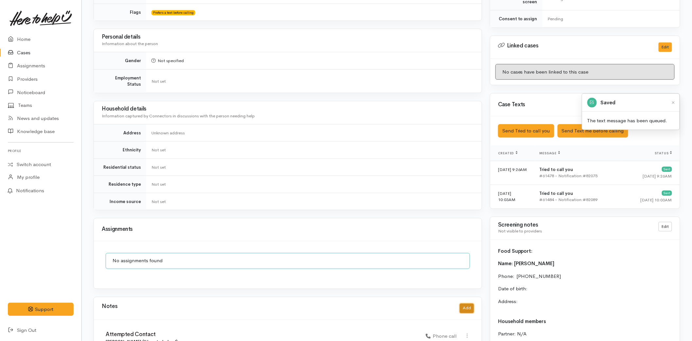
click at [469, 304] on button "Add" at bounding box center [467, 308] width 14 height 9
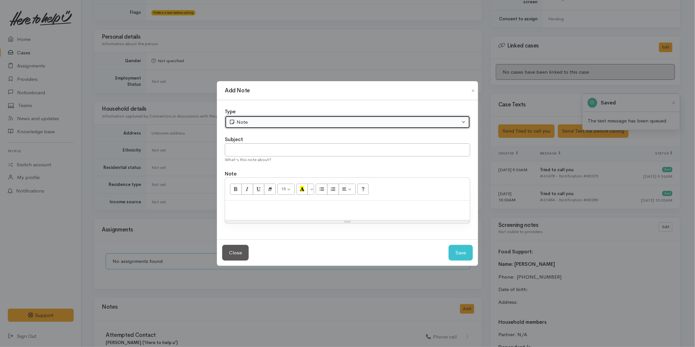
click at [256, 126] on button "Note" at bounding box center [347, 121] width 245 height 13
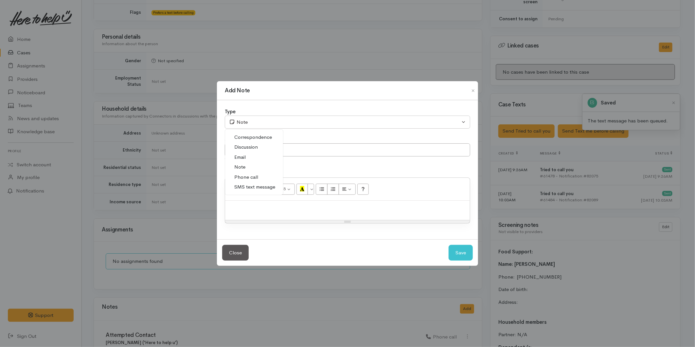
click at [252, 173] on span "Phone call" at bounding box center [246, 177] width 24 height 8
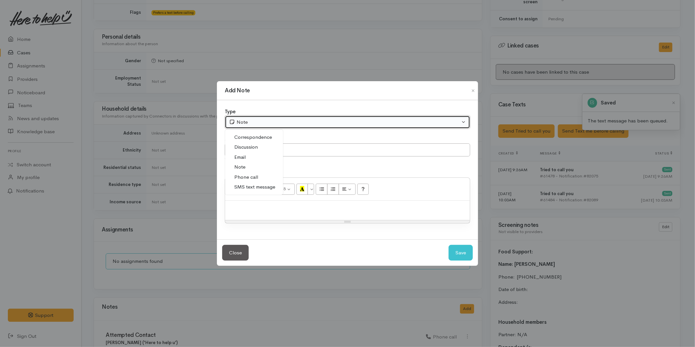
select select "3"
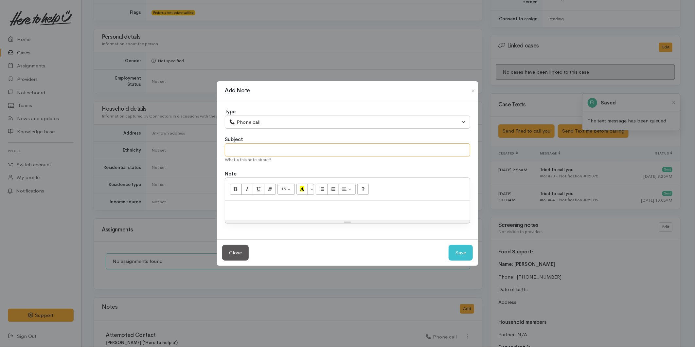
click at [252, 151] on input "text" at bounding box center [347, 149] width 245 height 13
type input "Attempted Contact"
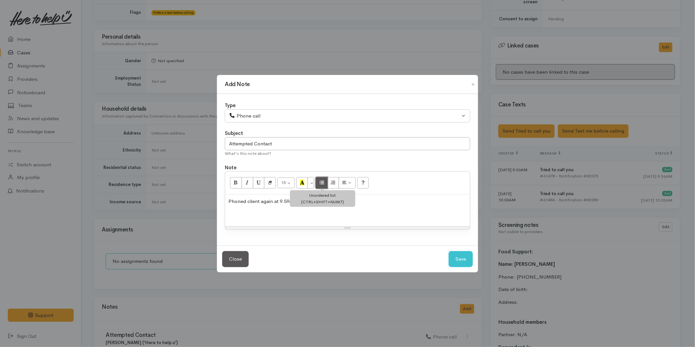
click at [322, 180] on icon "Unordered list (CTRL+SHIFT+NUM7)" at bounding box center [322, 183] width 4 height 6
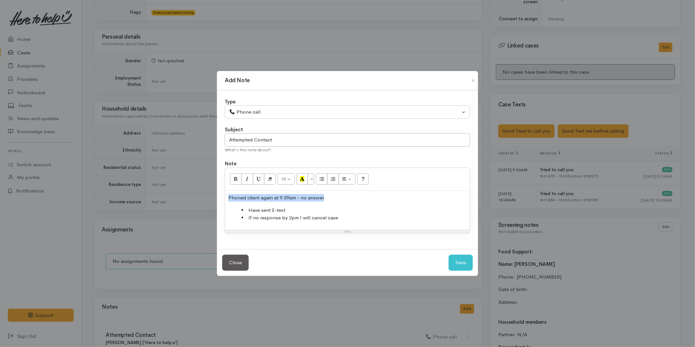
drag, startPoint x: 317, startPoint y: 197, endPoint x: 224, endPoint y: 198, distance: 92.9
click at [222, 199] on div "Type Correspondence Discussion Email Note Phone call SMS text message Phone cal…" at bounding box center [347, 169] width 261 height 159
click at [233, 181] on button "Bold (CTRL+B)" at bounding box center [236, 178] width 12 height 11
click at [298, 207] on li "Have sent E-text" at bounding box center [353, 210] width 225 height 8
click at [462, 258] on button "Save" at bounding box center [460, 262] width 24 height 16
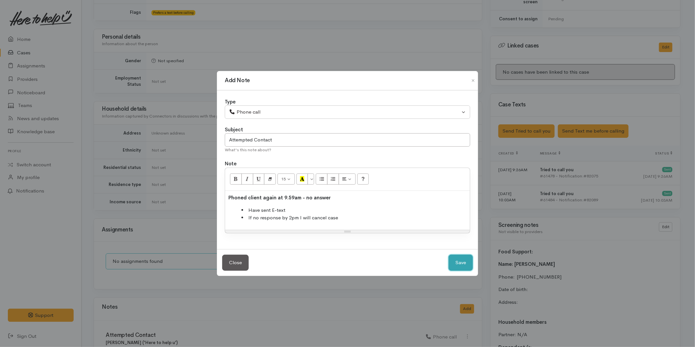
select select "1"
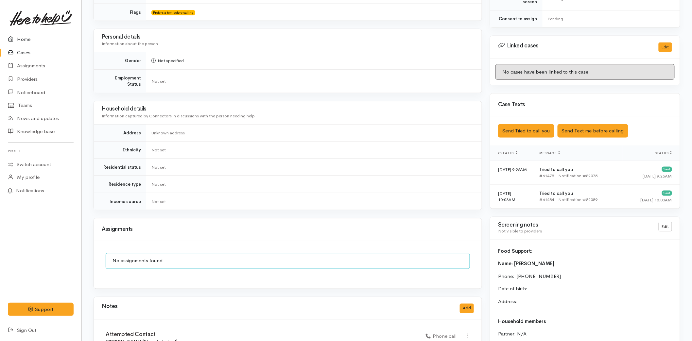
drag, startPoint x: 29, startPoint y: 36, endPoint x: 33, endPoint y: 36, distance: 4.3
click at [29, 36] on link "Home" at bounding box center [40, 39] width 81 height 13
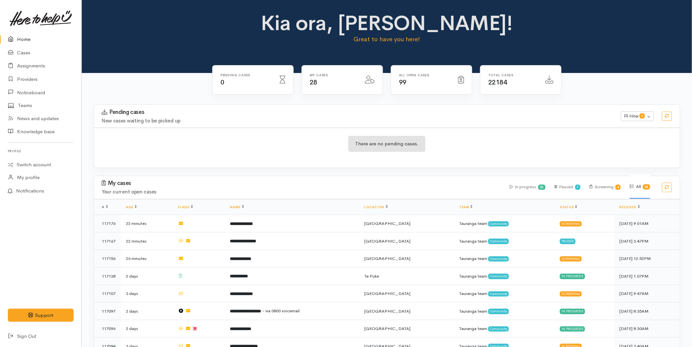
drag, startPoint x: 22, startPoint y: 40, endPoint x: 27, endPoint y: 40, distance: 5.6
click at [23, 40] on link "Home" at bounding box center [40, 39] width 81 height 13
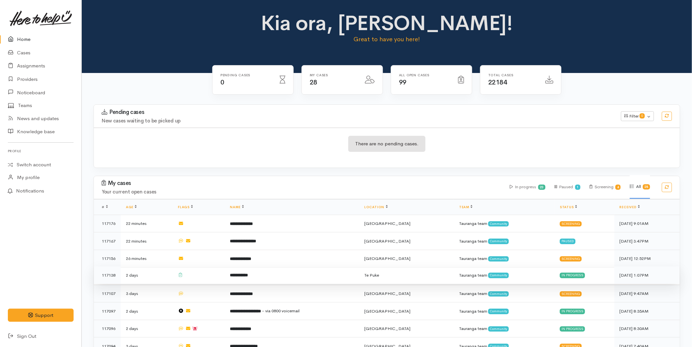
click at [276, 276] on td "**********" at bounding box center [292, 275] width 134 height 18
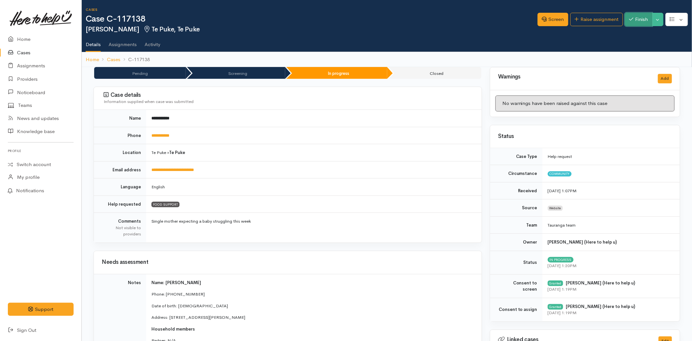
click at [638, 16] on button "Finish" at bounding box center [638, 19] width 27 height 13
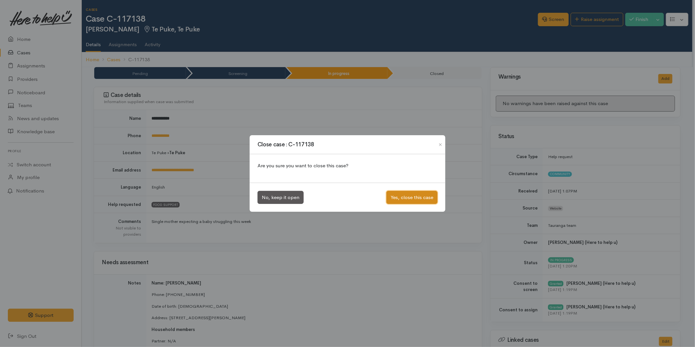
click at [401, 195] on button "Yes, close this case" at bounding box center [411, 197] width 51 height 13
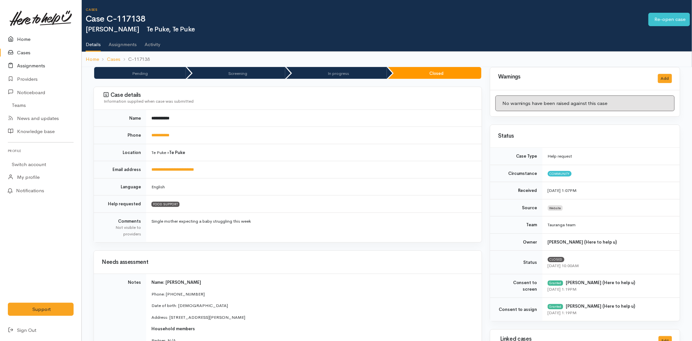
drag, startPoint x: 27, startPoint y: 35, endPoint x: 69, endPoint y: 60, distance: 48.2
click at [27, 35] on link "Home" at bounding box center [40, 39] width 81 height 13
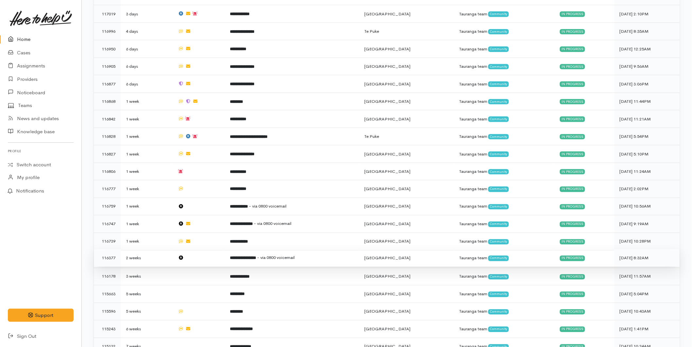
scroll to position [357, 0]
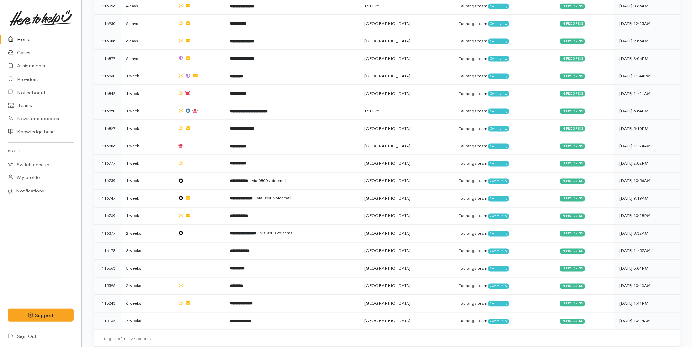
click at [23, 39] on link "Home" at bounding box center [40, 39] width 81 height 13
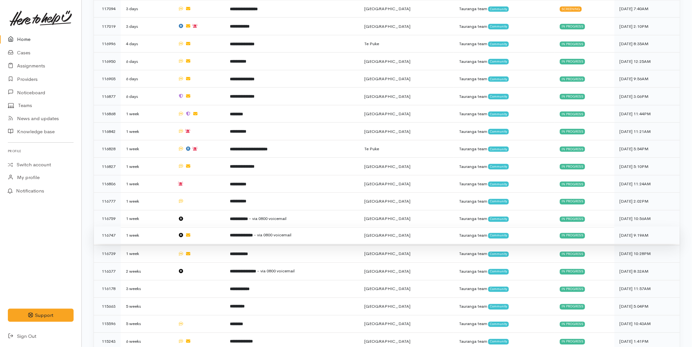
scroll to position [357, 0]
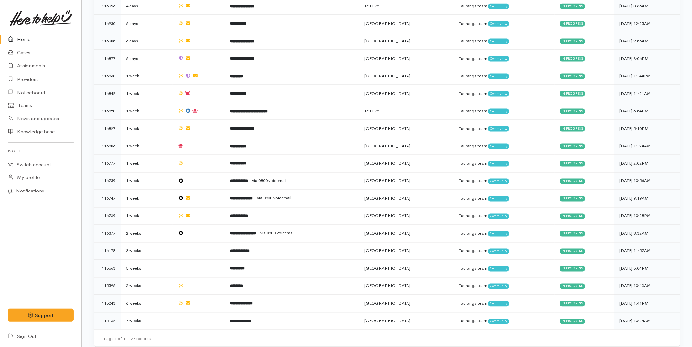
click at [21, 37] on link "Home" at bounding box center [40, 39] width 81 height 13
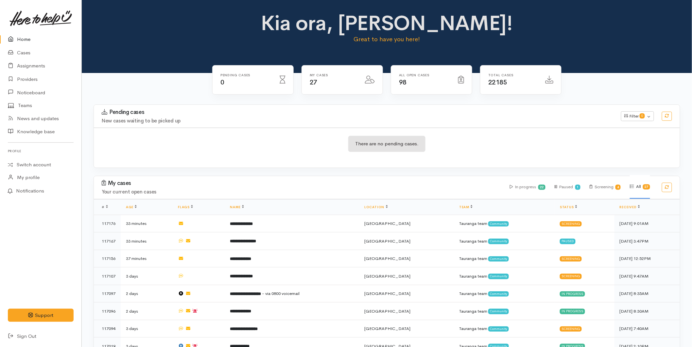
click at [25, 36] on link "Home" at bounding box center [40, 39] width 81 height 13
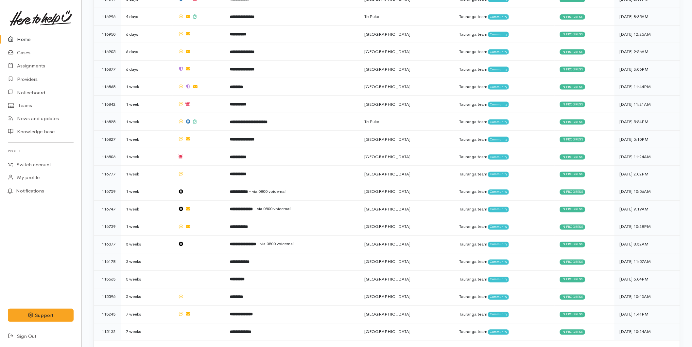
scroll to position [357, 0]
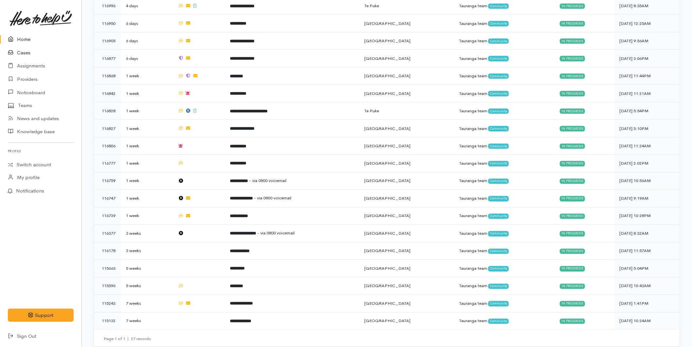
click at [21, 50] on link "Cases" at bounding box center [40, 52] width 81 height 13
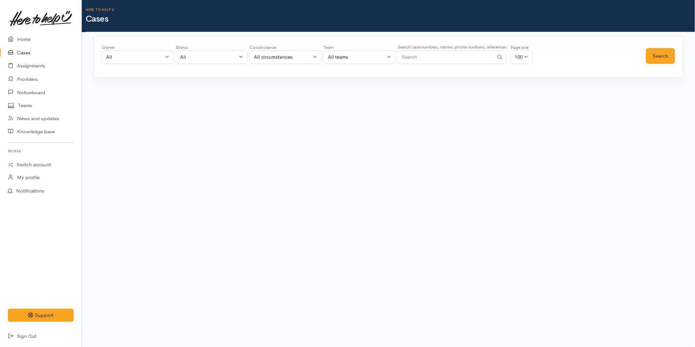
click at [423, 63] on input "Search" at bounding box center [445, 56] width 96 height 13
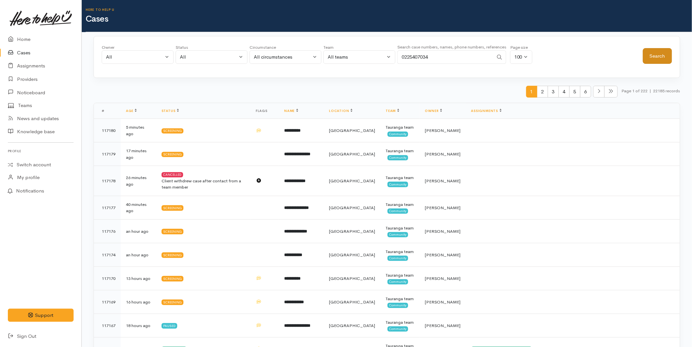
type input "0225407034"
click at [665, 54] on button "Search" at bounding box center [657, 56] width 29 height 16
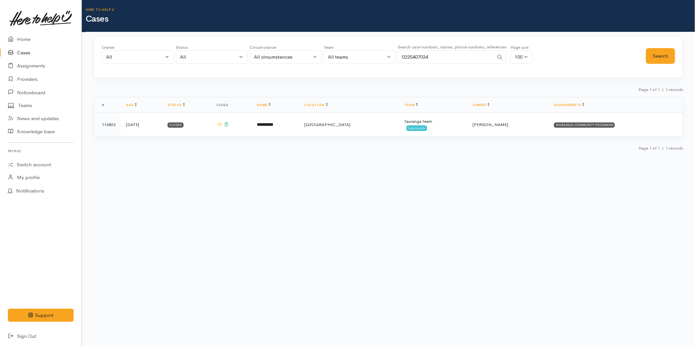
click at [25, 51] on link "Cases" at bounding box center [40, 52] width 81 height 13
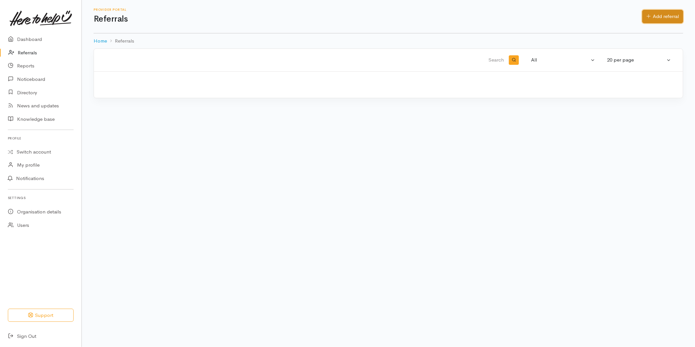
click at [671, 13] on link "Add referral" at bounding box center [662, 16] width 41 height 13
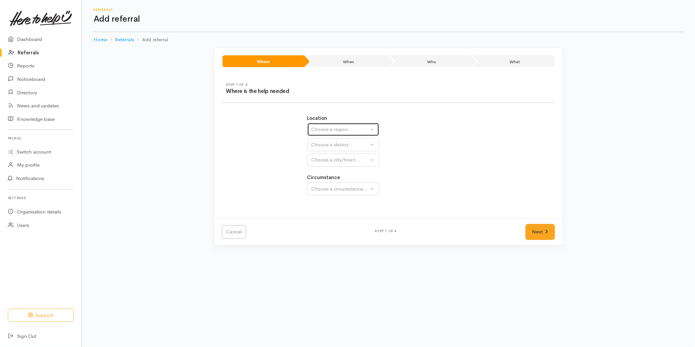
click at [341, 133] on div "Choose a region..." at bounding box center [340, 130] width 58 height 8
click at [336, 176] on link "Bay of Plenty" at bounding box center [342, 180] width 71 height 10
select select "4"
select select
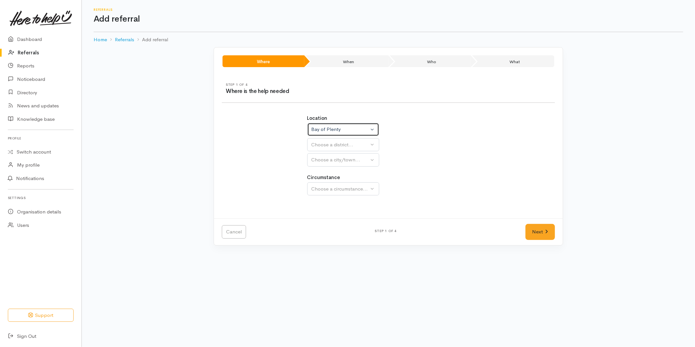
select select
click at [322, 146] on div "Choose a district..." at bounding box center [357, 145] width 92 height 8
click at [322, 173] on span "[GEOGRAPHIC_DATA]" at bounding box center [341, 176] width 52 height 8
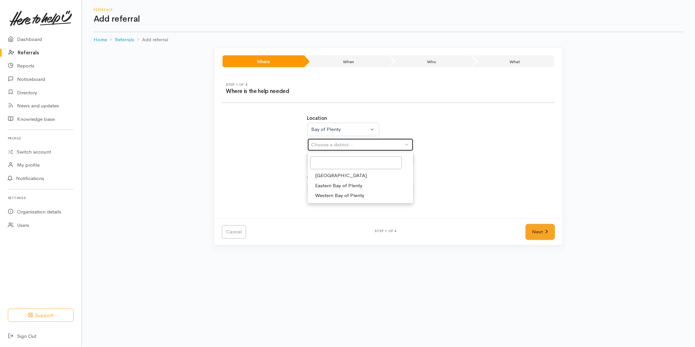
select select "6"
select select
click at [322, 199] on div "Location Auckland Waikato Bay of Plenty Bay of Plenty Auckland Waikato Bay of P…" at bounding box center [388, 159] width 170 height 104
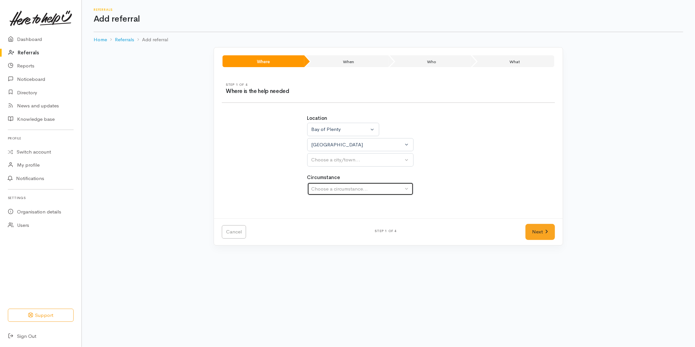
click at [325, 189] on div "Choose a circumstance..." at bounding box center [357, 189] width 92 height 8
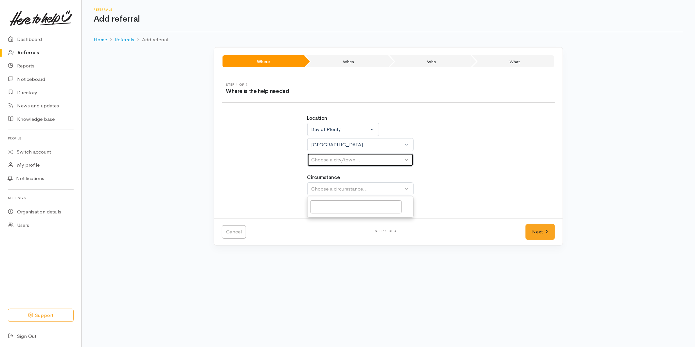
click at [324, 165] on button "Choose a city/town..." at bounding box center [360, 159] width 106 height 13
drag, startPoint x: 325, startPoint y: 194, endPoint x: 329, endPoint y: 188, distance: 7.2
click at [325, 194] on span "Tauranga" at bounding box center [341, 191] width 52 height 8
select select "4"
drag, startPoint x: 342, startPoint y: 220, endPoint x: 501, endPoint y: 231, distance: 159.0
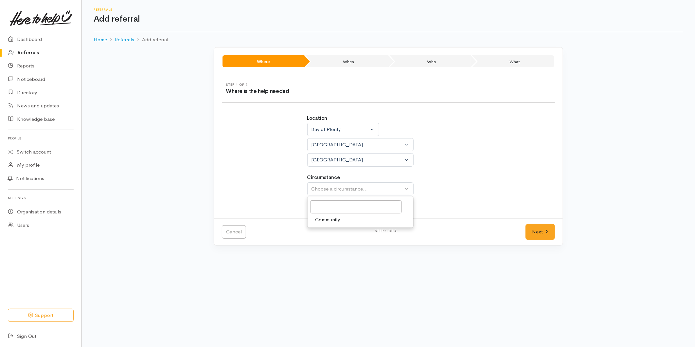
click at [349, 222] on link "Community" at bounding box center [360, 220] width 106 height 10
select select "2"
click at [534, 228] on link "Next" at bounding box center [539, 232] width 29 height 16
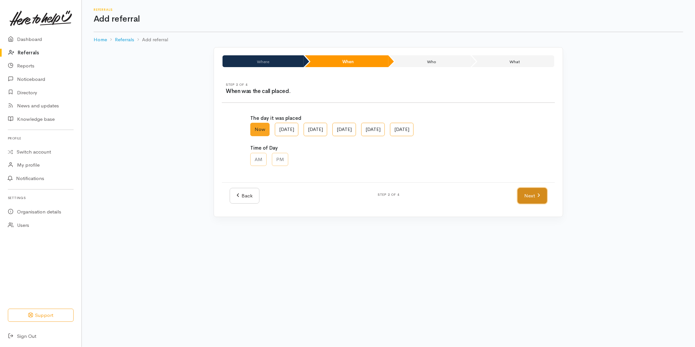
click at [524, 197] on link "Next" at bounding box center [531, 196] width 29 height 16
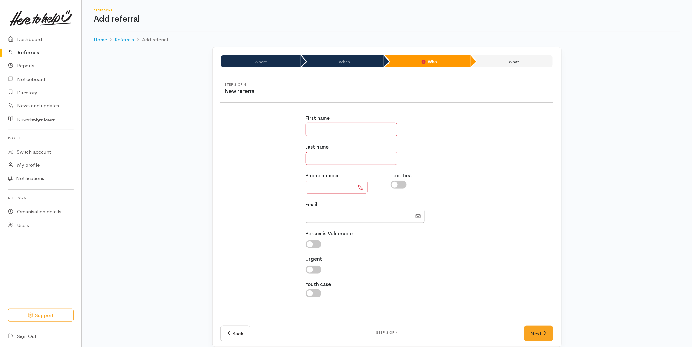
click at [324, 128] on input "text" at bounding box center [352, 129] width 92 height 13
type input "***"
type input "******"
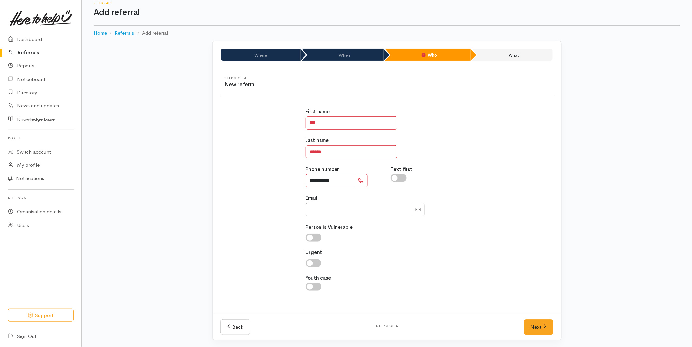
scroll to position [8, 0]
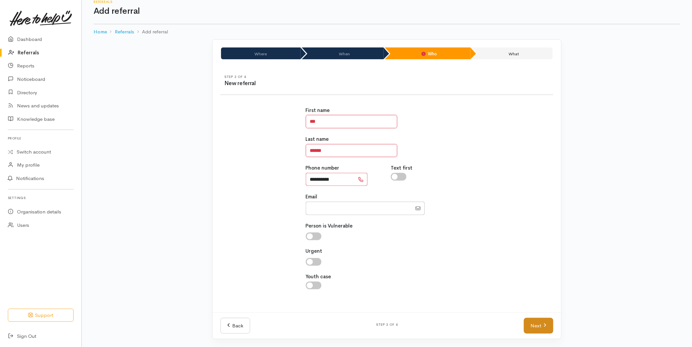
type input "**********"
click at [531, 331] on link "Next" at bounding box center [538, 326] width 29 height 16
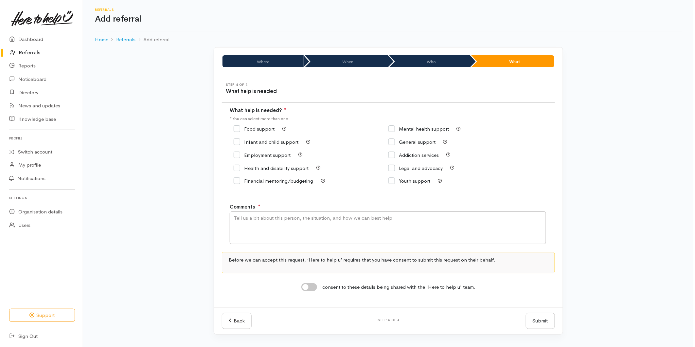
scroll to position [0, 0]
click at [254, 126] on input "Food support" at bounding box center [253, 128] width 41 height 5
checkbox input "true"
click at [284, 227] on textarea "Comments" at bounding box center [388, 227] width 316 height 33
type textarea "requesting food support"
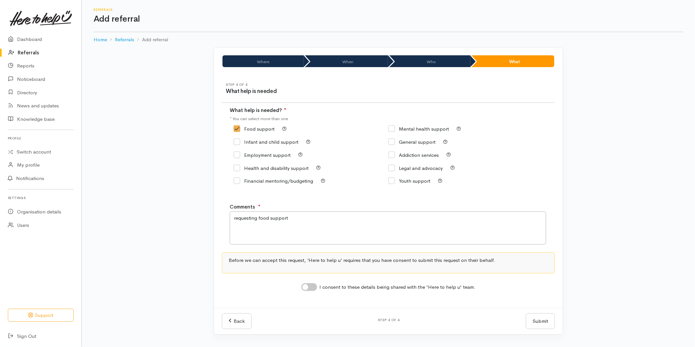
click at [312, 288] on input "I consent to these details being shared with the 'Here to help u' team." at bounding box center [309, 287] width 16 height 8
checkbox input "true"
click at [535, 319] on button "Submit" at bounding box center [540, 321] width 29 height 16
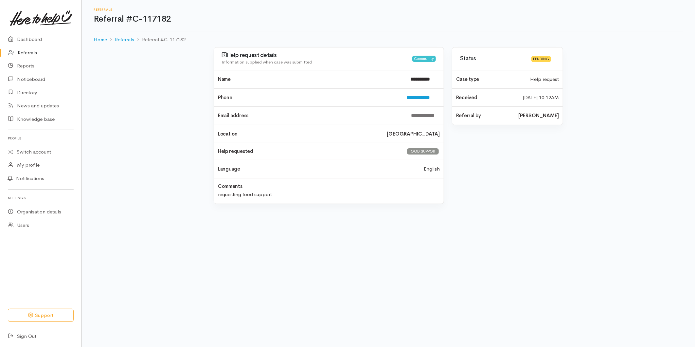
click at [30, 51] on link "Referrals" at bounding box center [40, 52] width 81 height 13
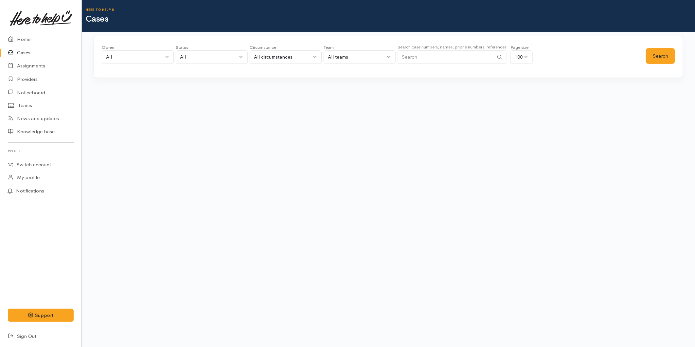
click at [428, 54] on input "Search" at bounding box center [445, 56] width 96 height 13
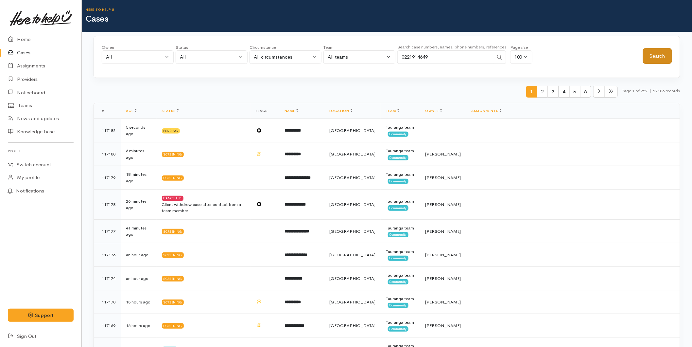
type input "0221914649"
click at [665, 56] on button "Search" at bounding box center [657, 56] width 29 height 16
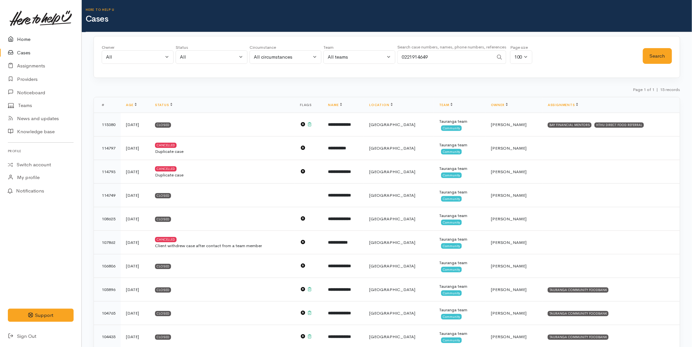
click at [27, 40] on link "Home" at bounding box center [40, 39] width 81 height 13
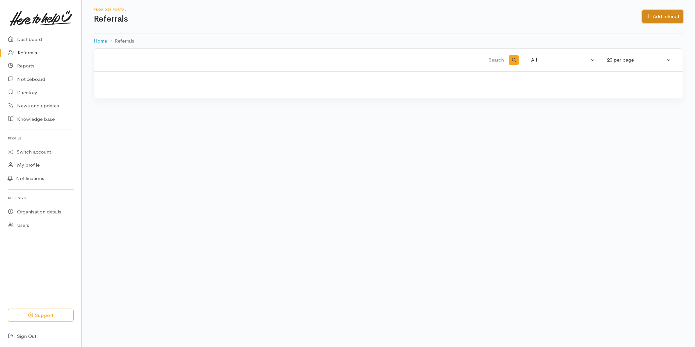
click at [643, 16] on link "Add referral" at bounding box center [662, 16] width 41 height 13
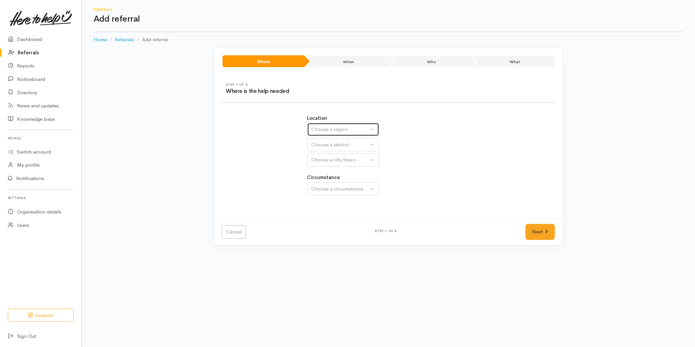
click at [332, 126] on button "Choose a region..." at bounding box center [343, 129] width 72 height 13
click at [328, 181] on span "Bay of Plenty" at bounding box center [329, 181] width 29 height 8
select select "4"
select select
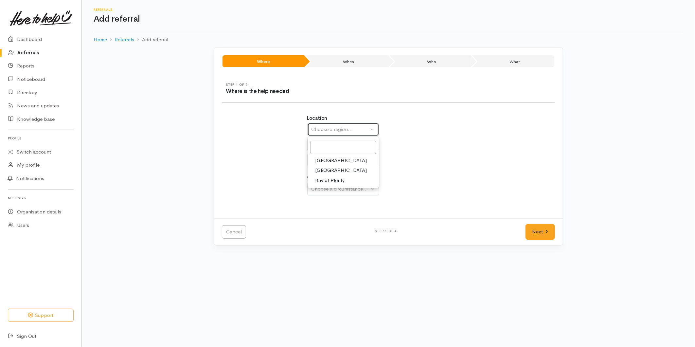
select select
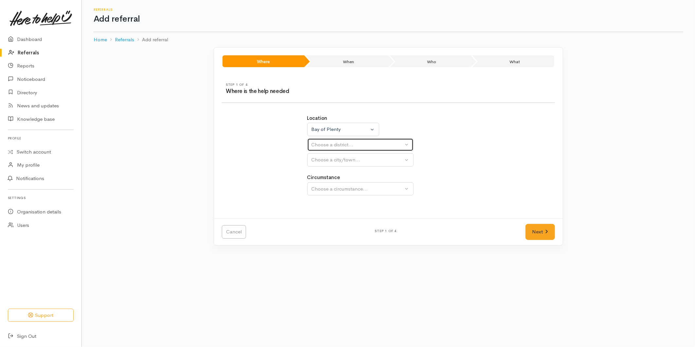
click at [325, 143] on div "Choose a district..." at bounding box center [357, 145] width 92 height 8
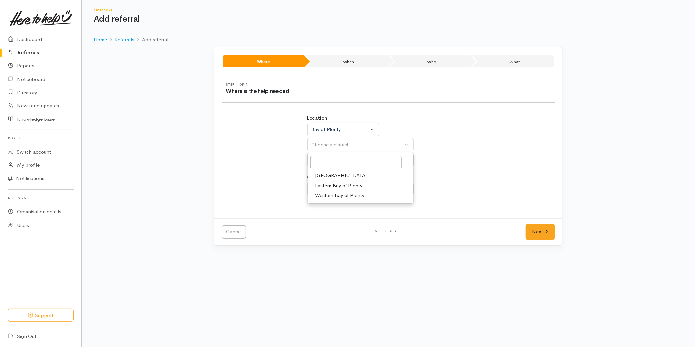
click at [325, 175] on span "[GEOGRAPHIC_DATA]" at bounding box center [341, 176] width 52 height 8
select select "6"
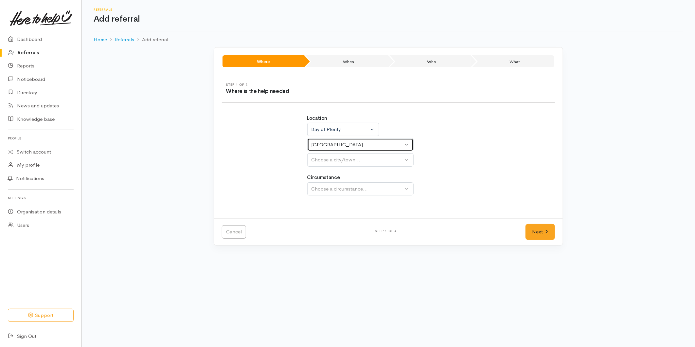
select select
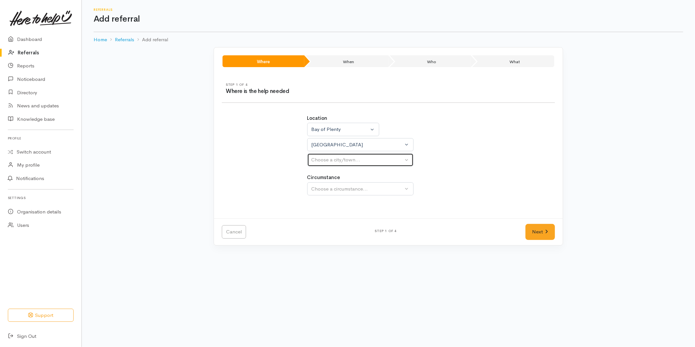
click at [336, 162] on div "Choose a city/town..." at bounding box center [357, 160] width 92 height 8
click at [331, 191] on span "Tauranga" at bounding box center [341, 191] width 52 height 8
select select "4"
click at [337, 182] on button "Choose a circumstance..." at bounding box center [360, 188] width 106 height 13
click at [332, 222] on span "Community" at bounding box center [327, 220] width 25 height 8
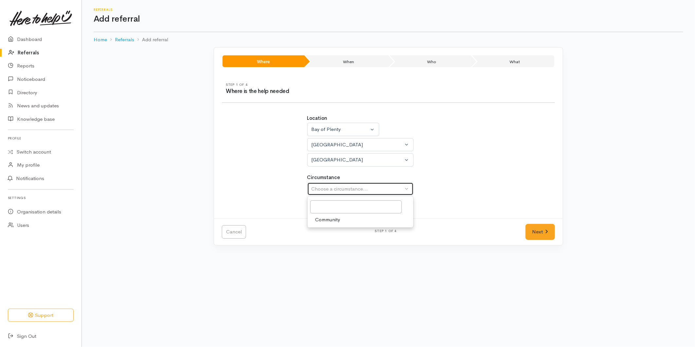
select select "2"
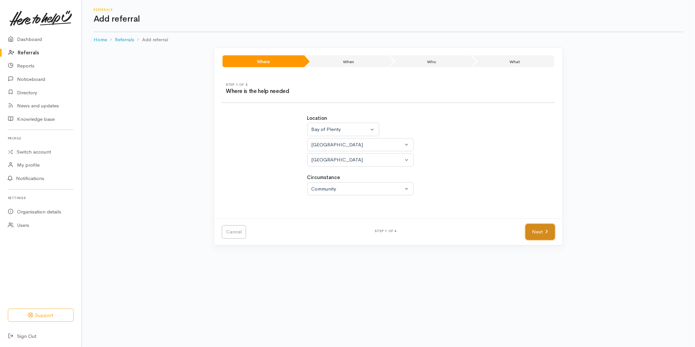
click at [532, 235] on link "Next" at bounding box center [539, 232] width 29 height 16
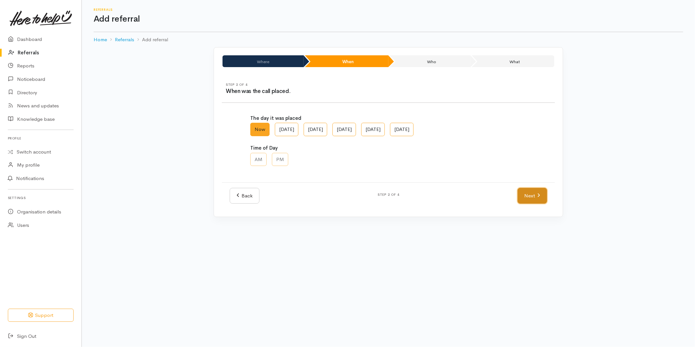
click at [527, 192] on link "Next" at bounding box center [531, 196] width 29 height 16
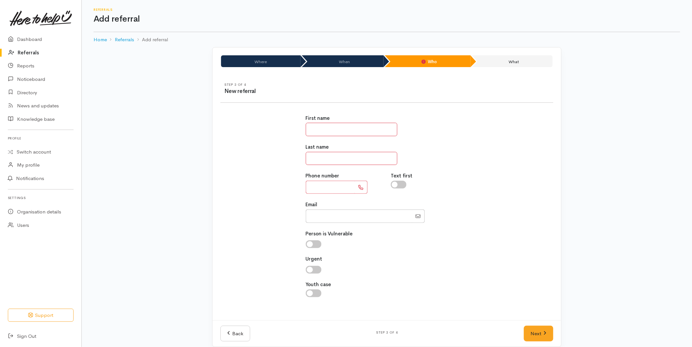
click at [335, 126] on input "text" at bounding box center [352, 129] width 92 height 13
type input "******"
type input "*******"
type input "**********"
click at [482, 232] on div "**********" at bounding box center [386, 209] width 341 height 205
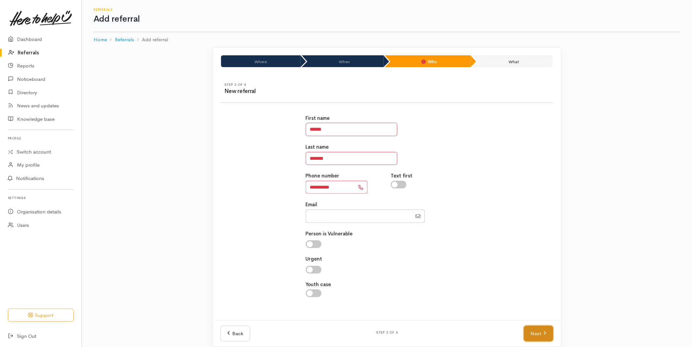
click at [534, 336] on link "Next" at bounding box center [538, 333] width 29 height 16
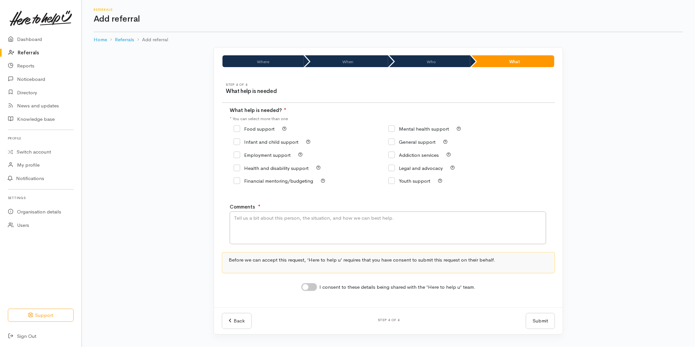
click at [259, 128] on input "Food support" at bounding box center [253, 128] width 41 height 5
checkbox input "true"
click at [267, 227] on textarea "Comments" at bounding box center [388, 227] width 316 height 33
type textarea "Requesting food support"
drag, startPoint x: 311, startPoint y: 289, endPoint x: 318, endPoint y: 290, distance: 6.6
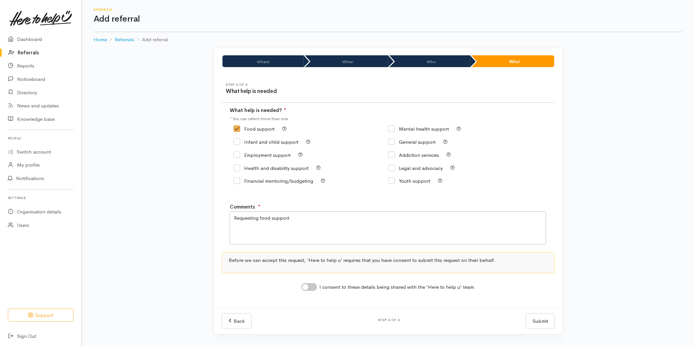
click at [312, 290] on input "I consent to these details being shared with the 'Here to help u' team." at bounding box center [309, 287] width 16 height 8
checkbox input "true"
click at [540, 325] on button "Submit" at bounding box center [540, 321] width 29 height 16
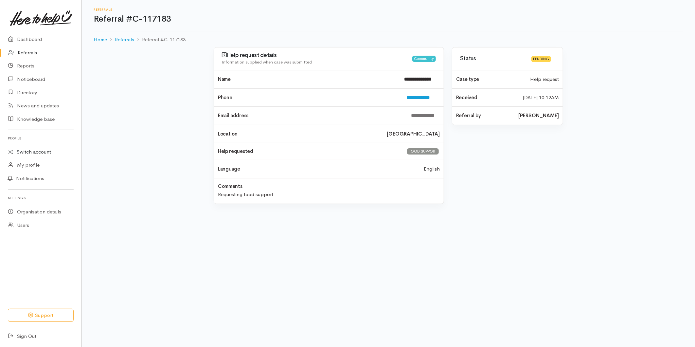
click at [28, 152] on link "Switch account" at bounding box center [40, 152] width 81 height 13
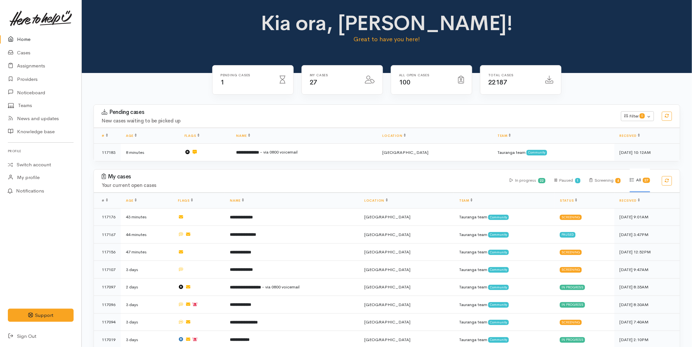
click at [298, 152] on span "- via 0800 voicemail" at bounding box center [279, 152] width 38 height 6
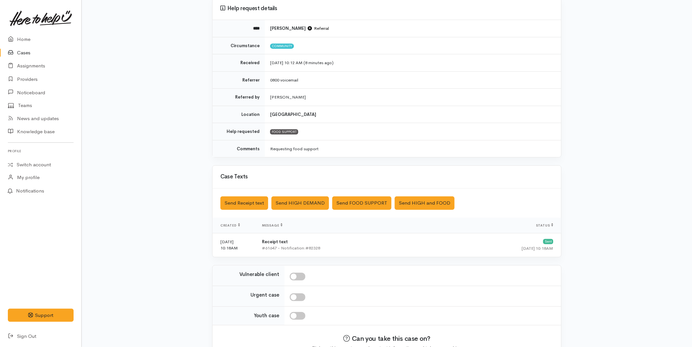
scroll to position [99, 0]
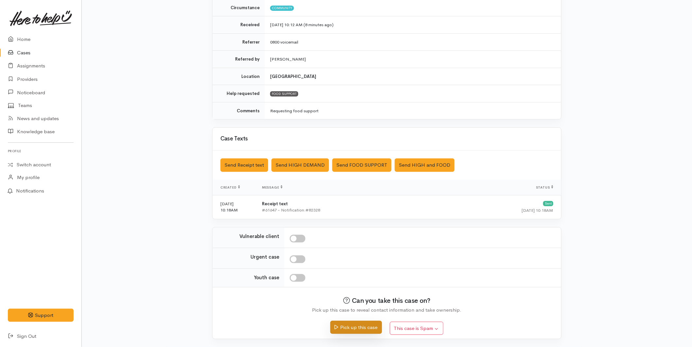
click at [347, 324] on button "Pick up this case" at bounding box center [355, 326] width 51 height 13
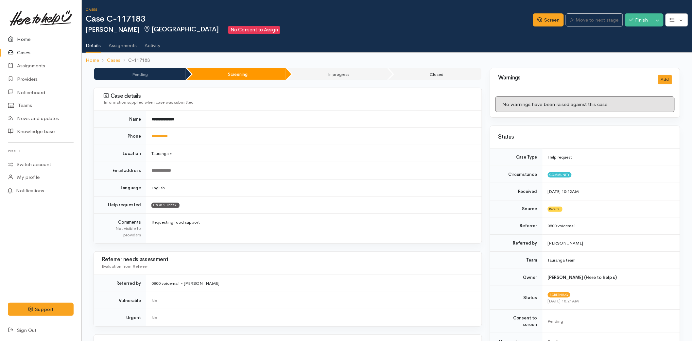
click at [28, 37] on link "Home" at bounding box center [40, 39] width 81 height 13
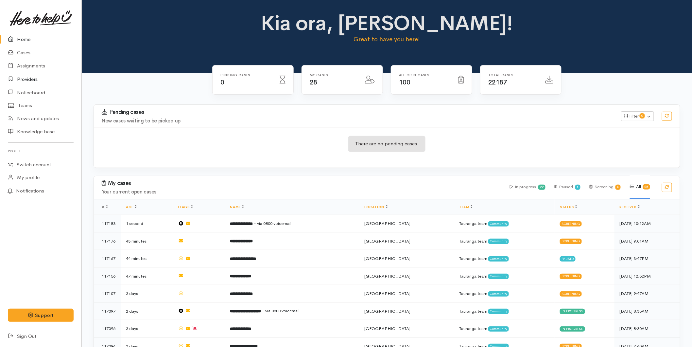
click at [26, 76] on link "Providers" at bounding box center [40, 79] width 81 height 13
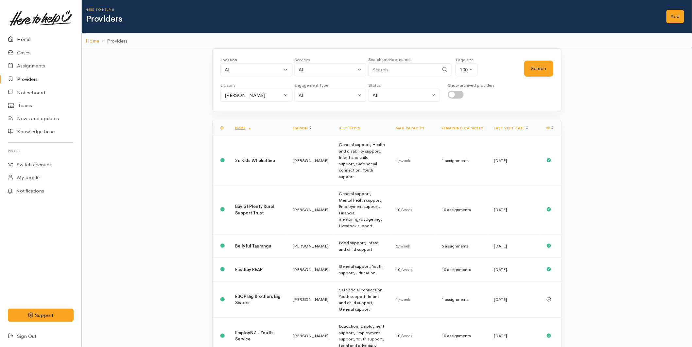
click at [21, 37] on link "Home" at bounding box center [40, 39] width 81 height 13
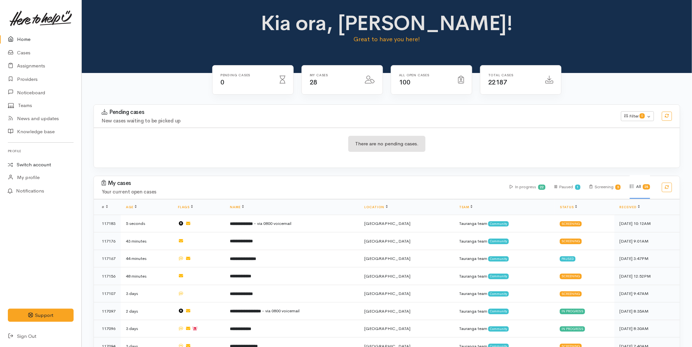
click at [38, 162] on link "Switch account" at bounding box center [40, 164] width 81 height 13
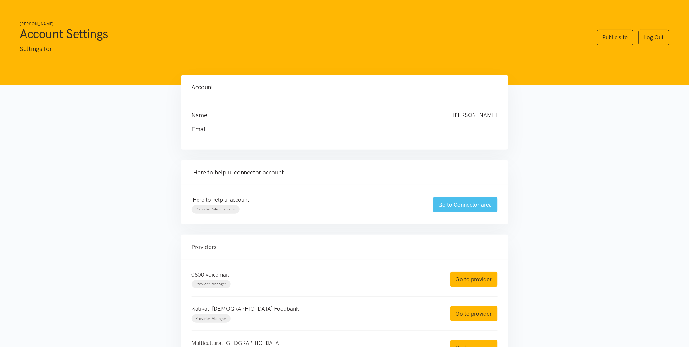
click at [469, 201] on link "Go to Connector area" at bounding box center [465, 204] width 65 height 15
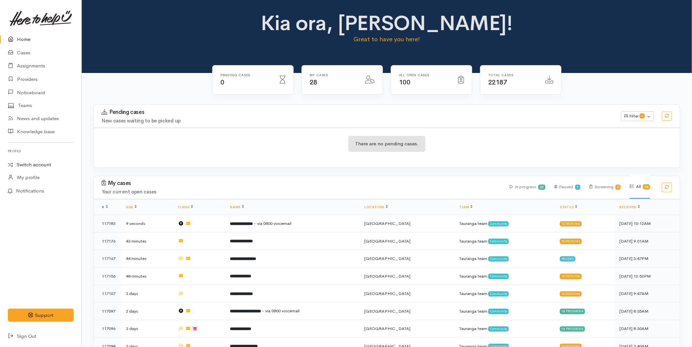
click at [29, 162] on link "Switch account" at bounding box center [40, 164] width 81 height 13
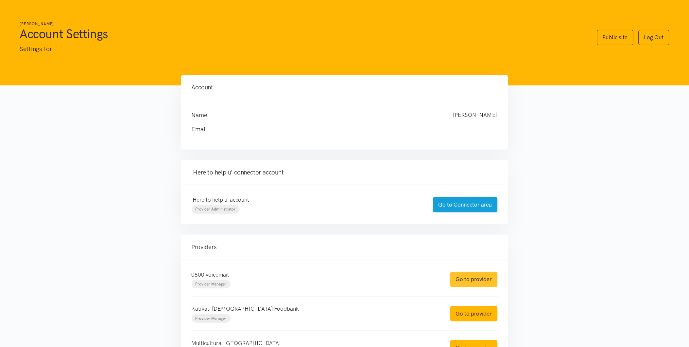
click at [462, 280] on link "Go to provider" at bounding box center [473, 278] width 47 height 15
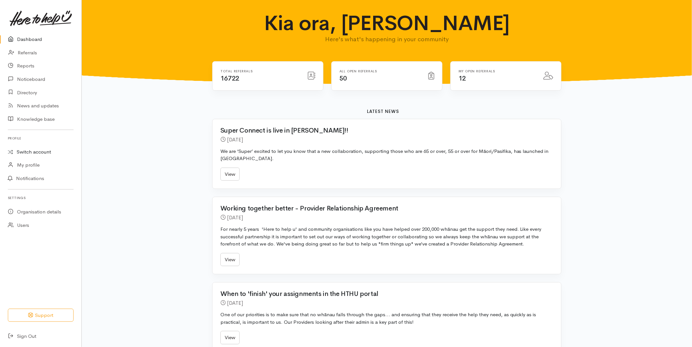
click at [27, 151] on link "Switch account" at bounding box center [40, 152] width 81 height 13
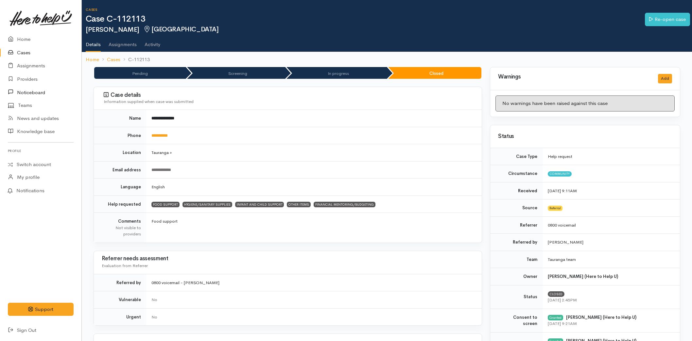
scroll to position [291, 0]
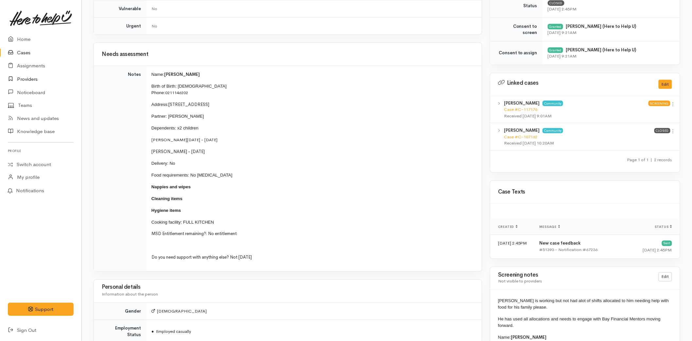
click at [33, 77] on link "Providers" at bounding box center [40, 79] width 81 height 13
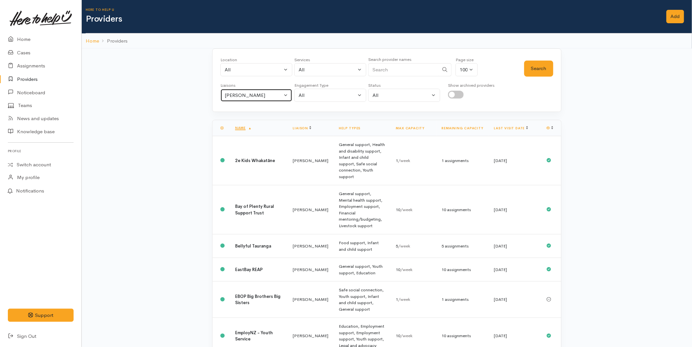
click at [268, 91] on button "[PERSON_NAME]" at bounding box center [256, 95] width 72 height 13
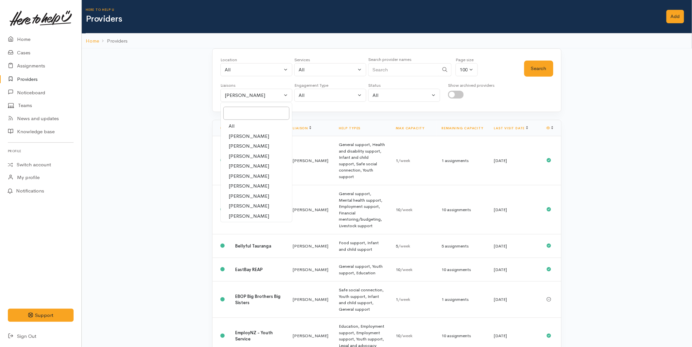
click at [239, 125] on link "All" at bounding box center [256, 126] width 71 height 10
select select "null"
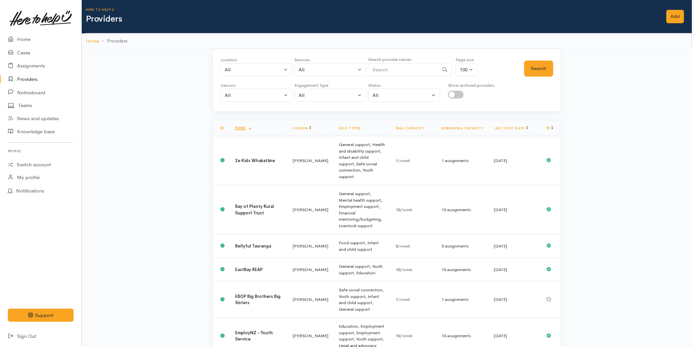
click at [397, 68] on input "Search" at bounding box center [403, 69] width 71 height 13
type input "kidz"
click at [546, 66] on button "Search" at bounding box center [538, 68] width 29 height 16
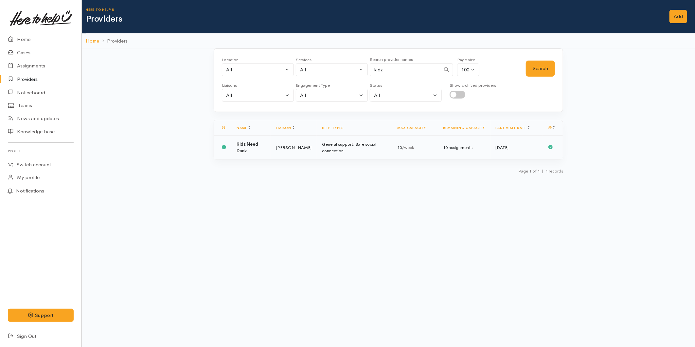
click at [291, 155] on td "Amanda Gabb" at bounding box center [293, 148] width 46 height 24
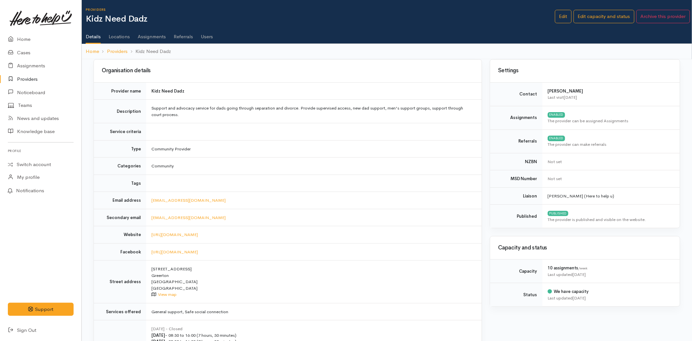
click at [183, 40] on link "Referrals" at bounding box center [183, 34] width 19 height 18
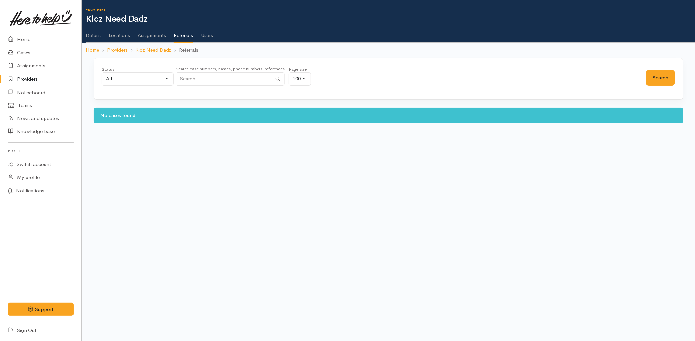
click at [207, 40] on link "Users" at bounding box center [207, 33] width 12 height 18
click at [207, 34] on link "Users" at bounding box center [207, 33] width 12 height 18
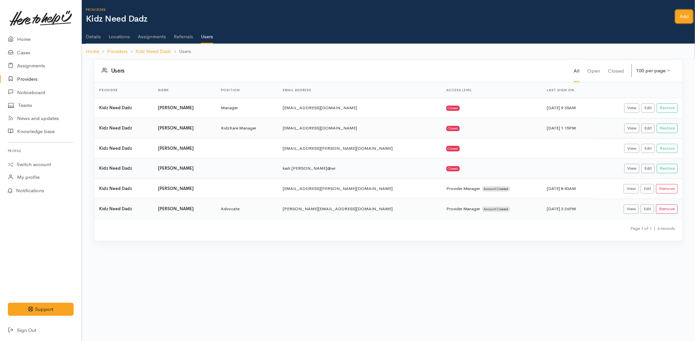
click at [683, 16] on link "Add" at bounding box center [684, 16] width 18 height 13
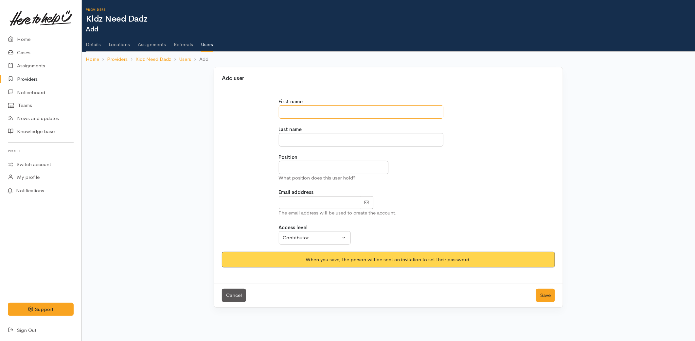
click at [313, 106] on input "text" at bounding box center [361, 111] width 164 height 13
type input "*****"
type input "******"
type input "[EMAIL_ADDRESS][PERSON_NAME][DOMAIN_NAME]"
type input "*****"
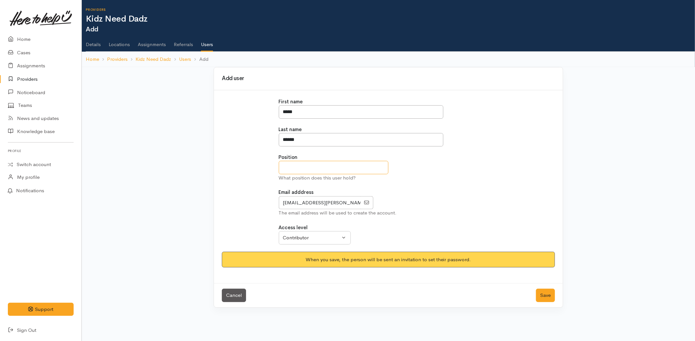
click at [313, 170] on input "text" at bounding box center [334, 167] width 110 height 13
click at [299, 238] on div "Contributor" at bounding box center [312, 238] width 58 height 8
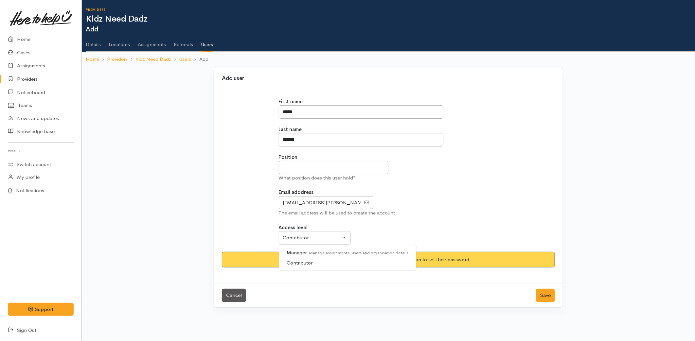
click at [301, 255] on span "Manager Manage assignments, users and organisation details" at bounding box center [348, 253] width 122 height 8
select select "true"
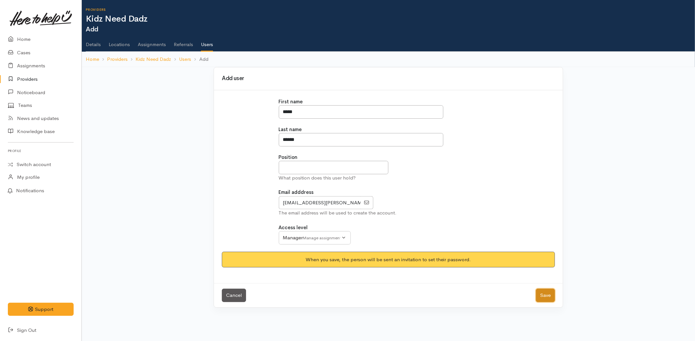
click at [549, 292] on button "Save" at bounding box center [545, 295] width 19 height 13
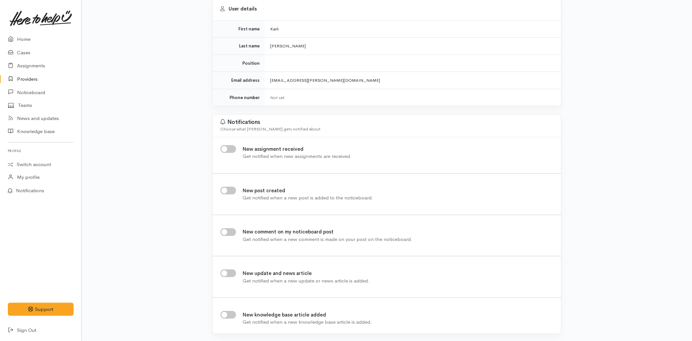
scroll to position [70, 0]
click at [225, 147] on input "New assignment received" at bounding box center [228, 149] width 16 height 8
checkbox input "true"
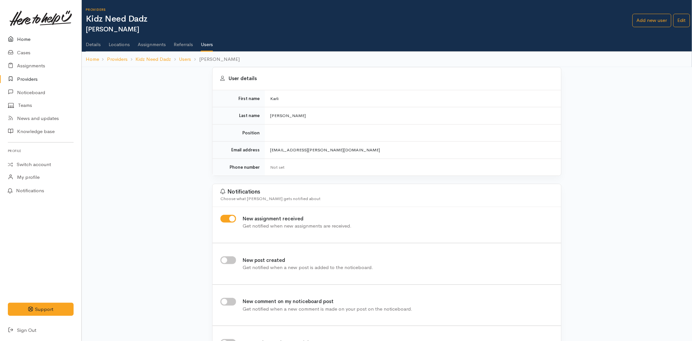
click at [26, 41] on link "Home" at bounding box center [40, 39] width 81 height 13
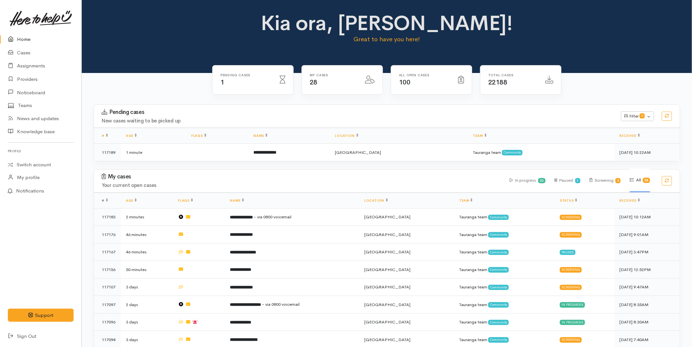
drag, startPoint x: 35, startPoint y: 35, endPoint x: 44, endPoint y: 28, distance: 11.3
click at [35, 35] on link "Home" at bounding box center [40, 39] width 81 height 13
click at [33, 82] on link "Providers" at bounding box center [40, 79] width 81 height 13
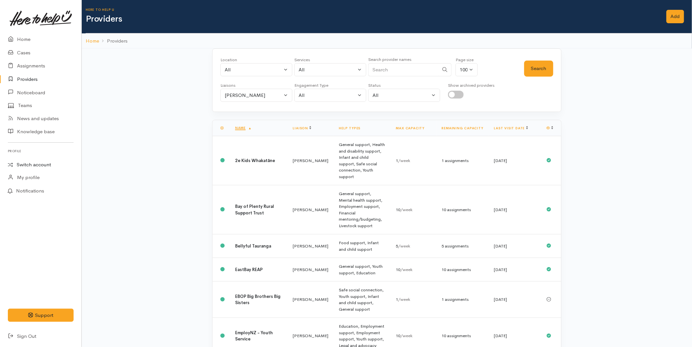
click at [26, 162] on link "Switch account" at bounding box center [40, 164] width 81 height 13
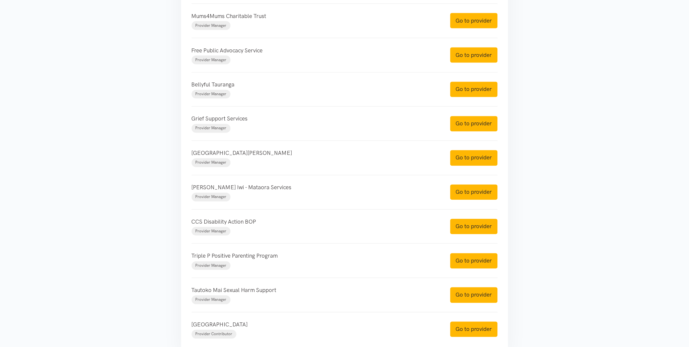
scroll to position [408, 0]
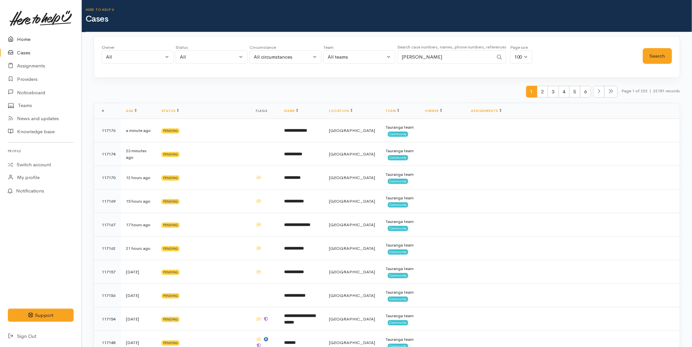
click at [17, 38] on link "Home" at bounding box center [40, 39] width 81 height 13
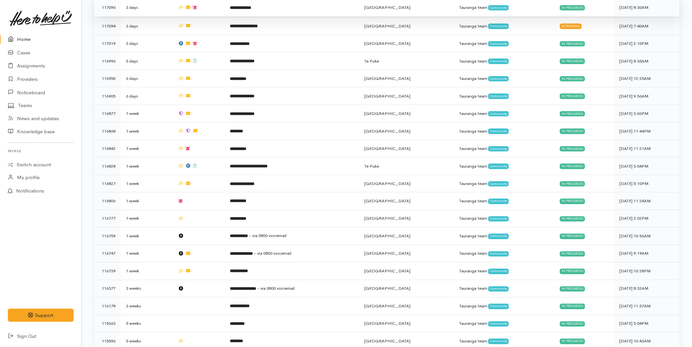
scroll to position [338, 0]
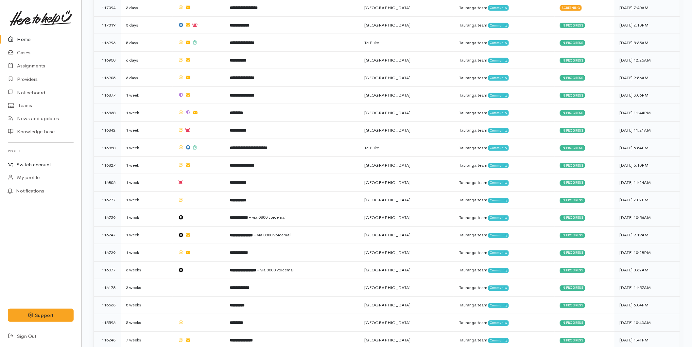
click at [31, 166] on link "Switch account" at bounding box center [40, 164] width 81 height 13
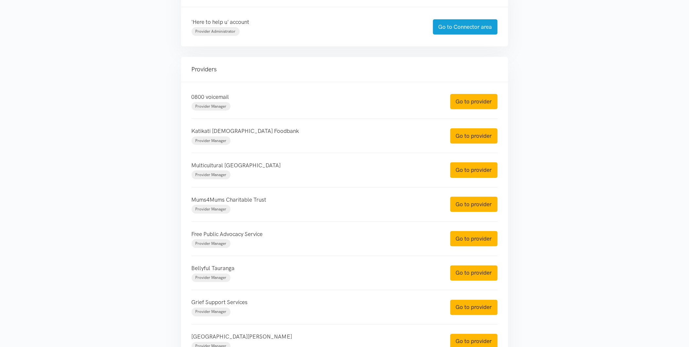
scroll to position [73, 0]
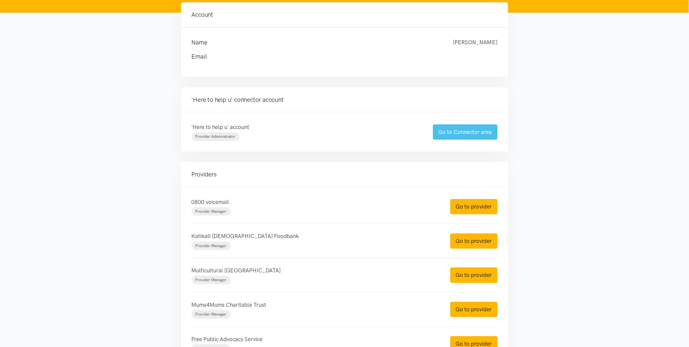
click at [479, 128] on link "Go to Connector area" at bounding box center [465, 131] width 65 height 15
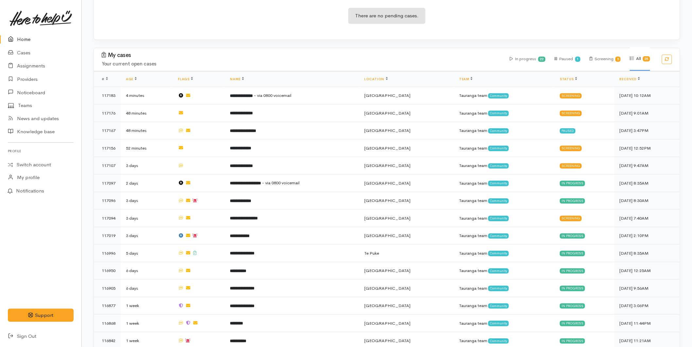
scroll to position [254, 0]
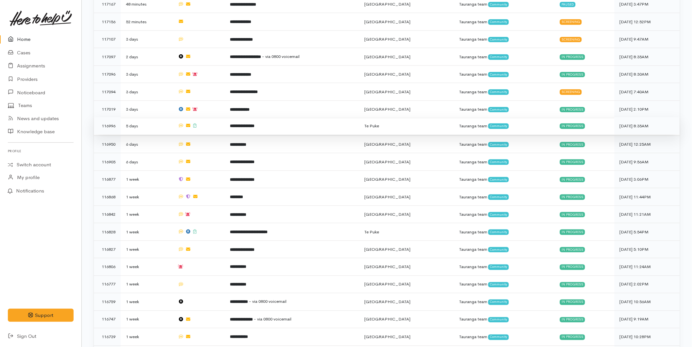
click at [250, 127] on td "**********" at bounding box center [292, 126] width 134 height 18
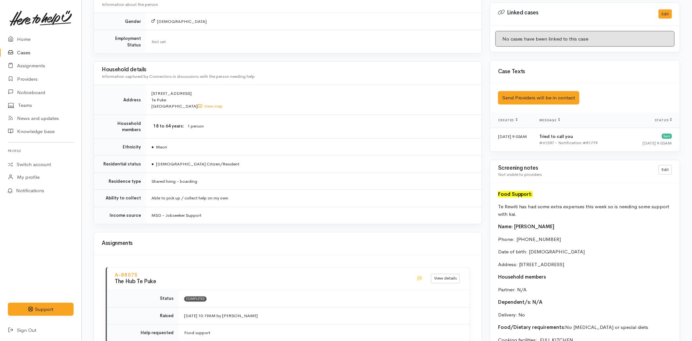
scroll to position [535, 0]
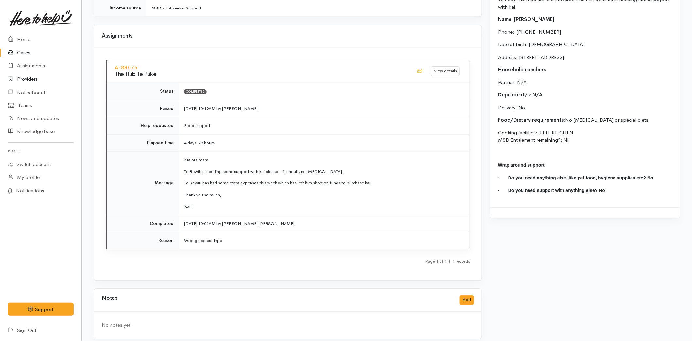
click at [35, 81] on link "Providers" at bounding box center [40, 79] width 81 height 13
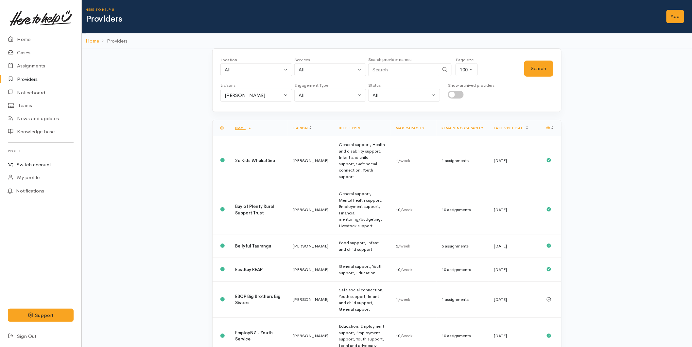
click at [35, 164] on link "Switch account" at bounding box center [40, 164] width 81 height 13
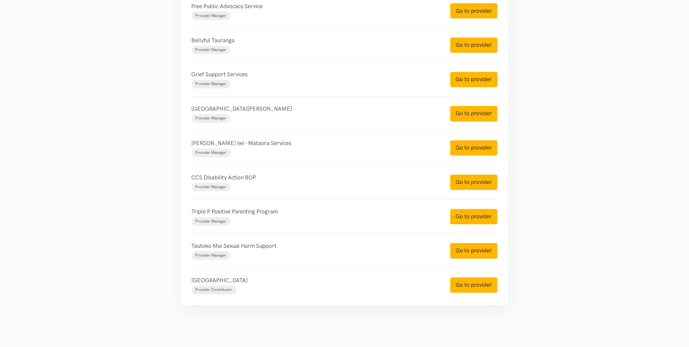
scroll to position [408, 0]
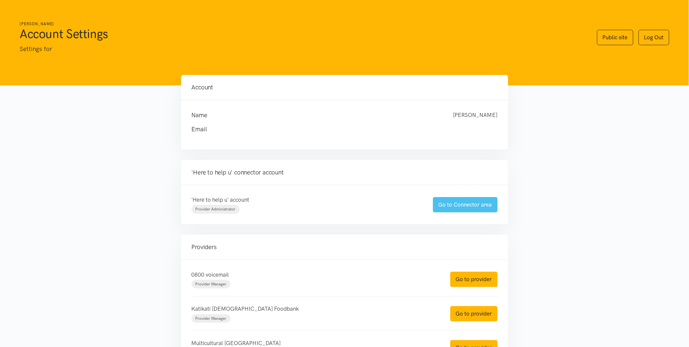
click at [460, 205] on link "Go to Connector area" at bounding box center [465, 204] width 65 height 15
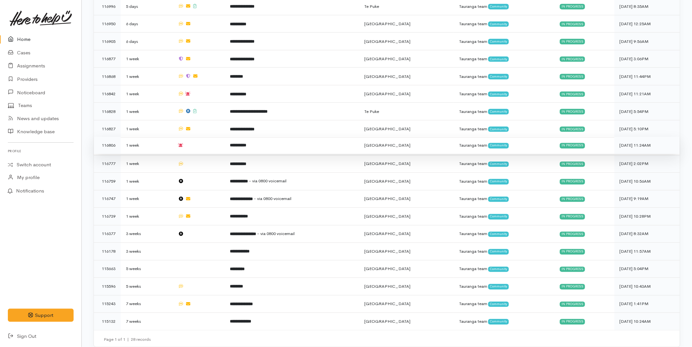
scroll to position [229, 0]
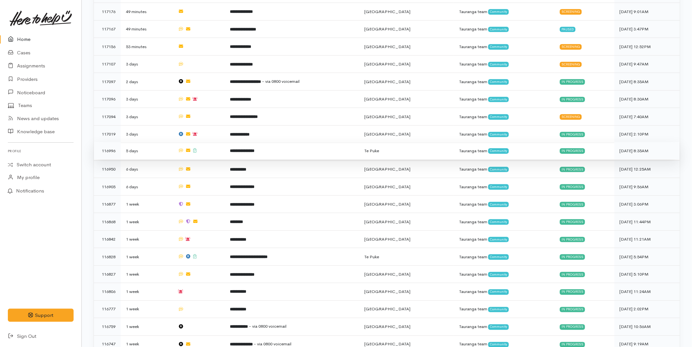
click at [239, 145] on td "**********" at bounding box center [292, 151] width 134 height 18
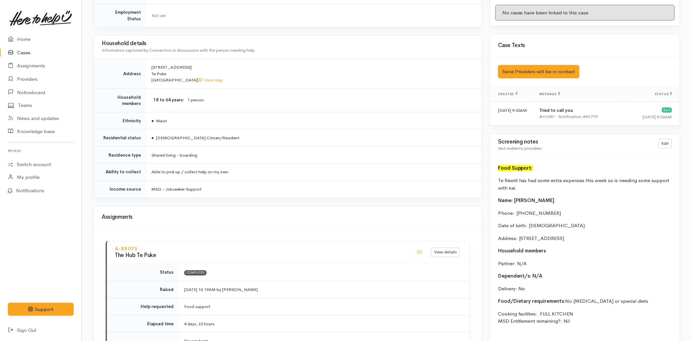
scroll to position [498, 0]
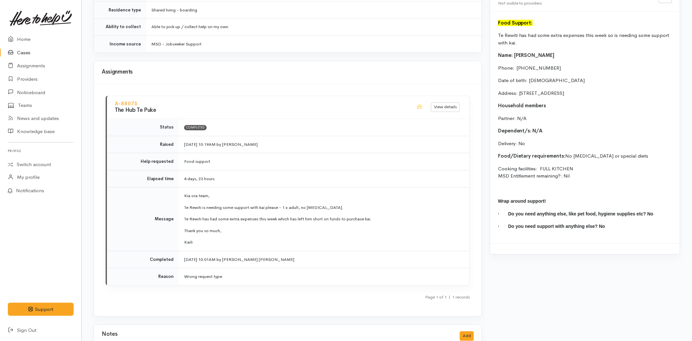
drag, startPoint x: 576, startPoint y: 173, endPoint x: 491, endPoint y: 39, distance: 158.0
click at [491, 39] on div "Food Support: Te Rewiti has had some extra expenses this week so is needing som…" at bounding box center [585, 128] width 190 height 232
copy div "Te Rewiti has had some extra expenses this week so is needing some support with…"
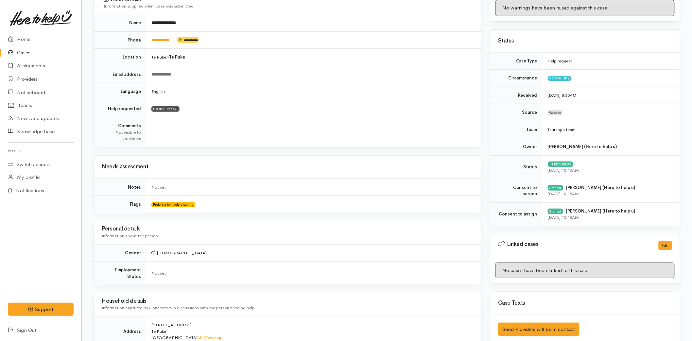
scroll to position [0, 0]
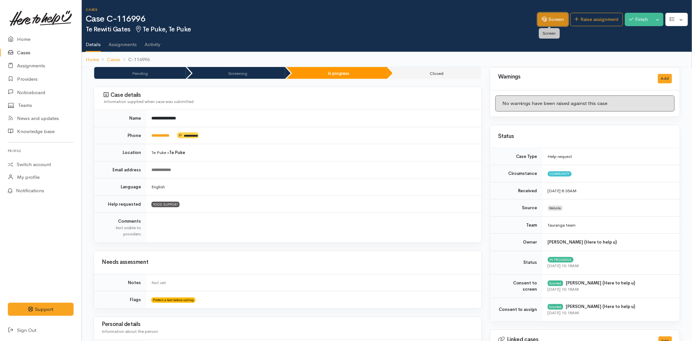
drag, startPoint x: 556, startPoint y: 22, endPoint x: 545, endPoint y: 28, distance: 12.7
click at [556, 22] on link "Screen" at bounding box center [553, 19] width 31 height 13
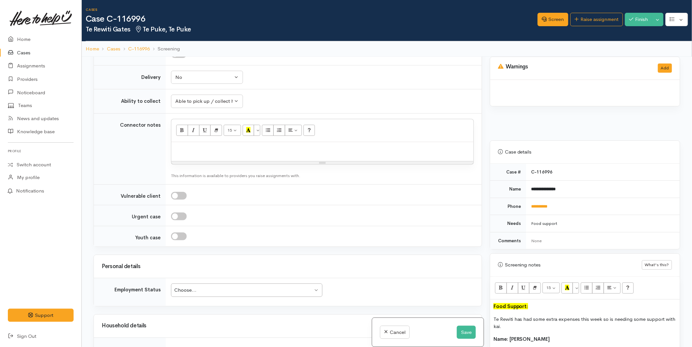
click at [194, 155] on div at bounding box center [322, 151] width 302 height 19
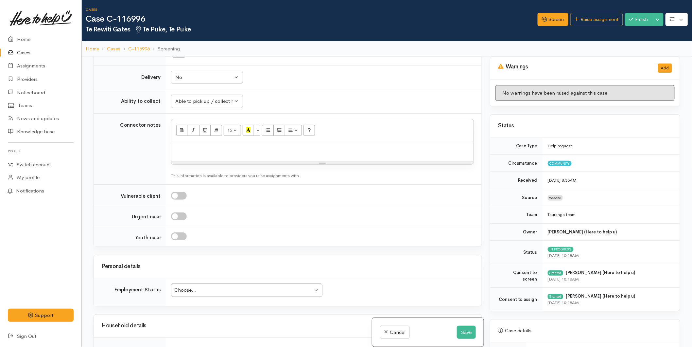
scroll to position [441, 0]
paste div
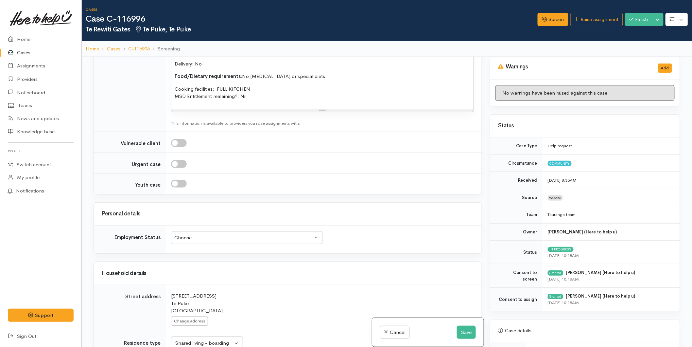
scroll to position [732, 0]
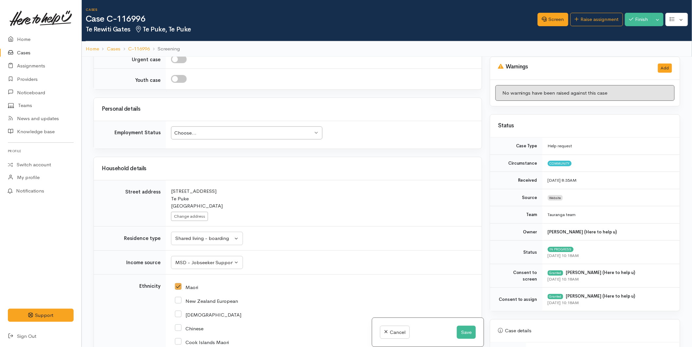
click at [197, 138] on div "Choose... Choose..." at bounding box center [246, 132] width 151 height 13
click at [462, 328] on button "Save" at bounding box center [466, 331] width 19 height 13
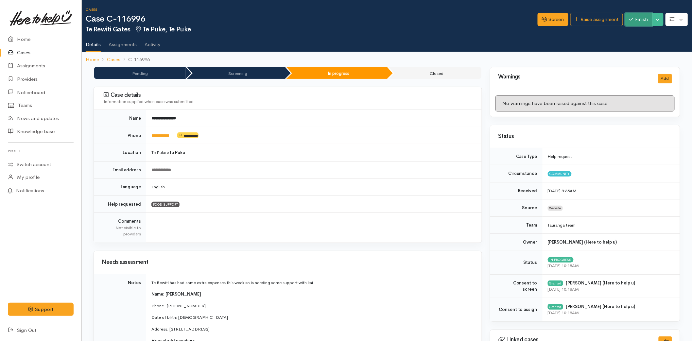
click at [633, 18] on button "Finish" at bounding box center [638, 19] width 27 height 13
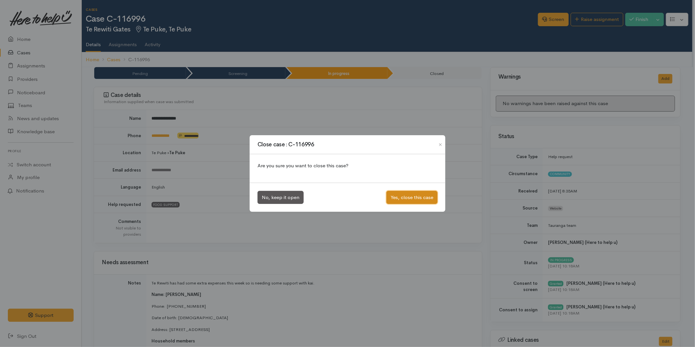
click at [425, 201] on button "Yes, close this case" at bounding box center [411, 197] width 51 height 13
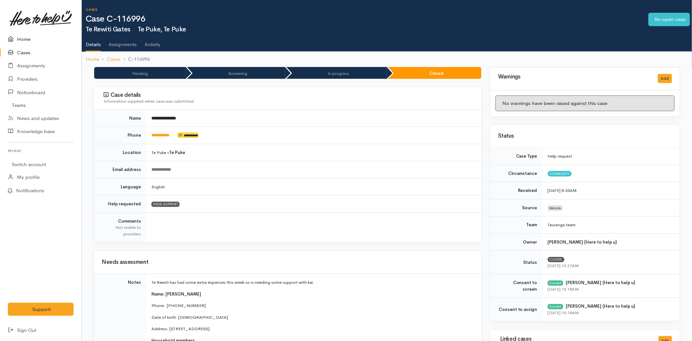
click at [31, 38] on link "Home" at bounding box center [40, 39] width 81 height 13
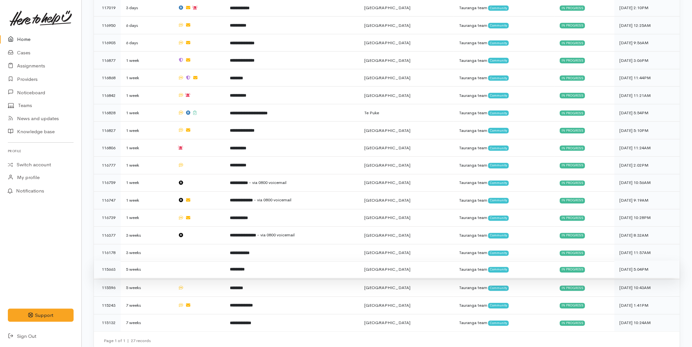
scroll to position [357, 0]
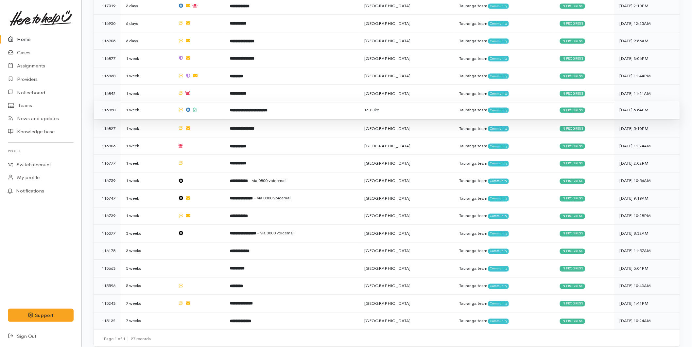
click at [246, 109] on td "**********" at bounding box center [292, 110] width 134 height 18
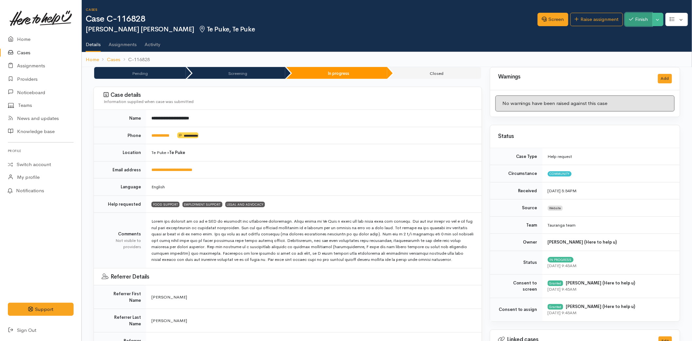
click at [642, 17] on button "Finish" at bounding box center [638, 19] width 27 height 13
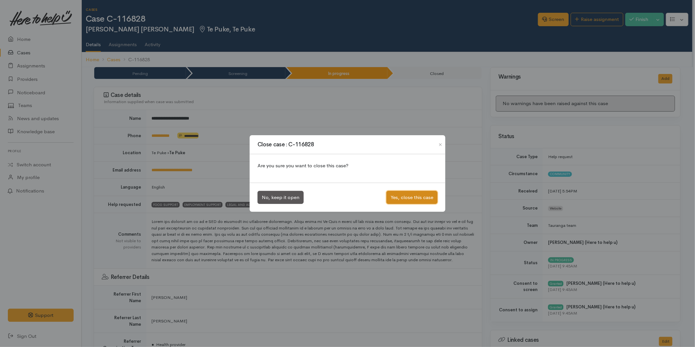
click at [406, 198] on button "Yes, close this case" at bounding box center [411, 197] width 51 height 13
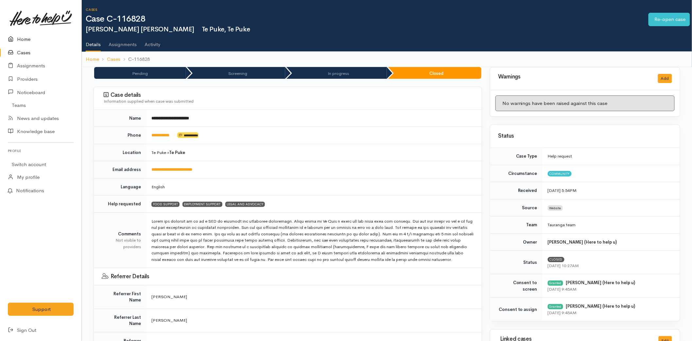
click at [14, 40] on icon at bounding box center [12, 39] width 9 height 8
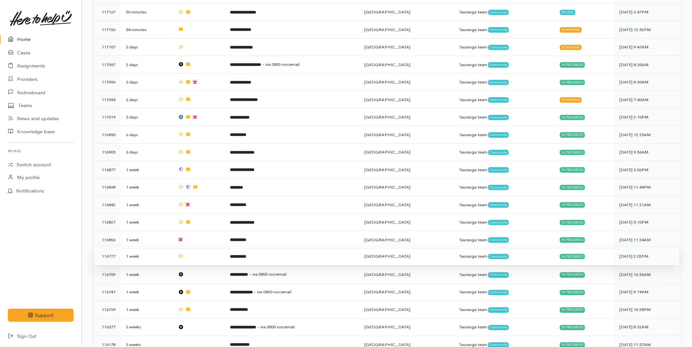
scroll to position [340, 0]
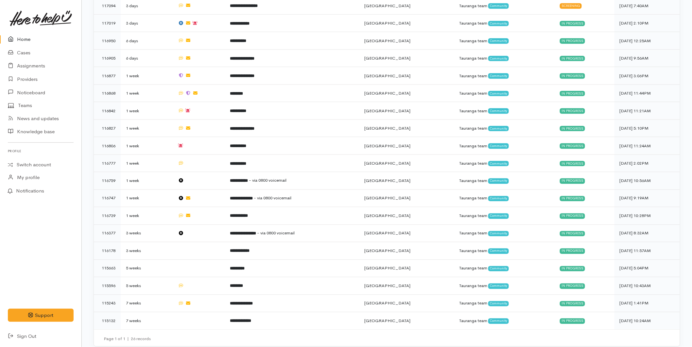
click at [30, 34] on link "Home" at bounding box center [40, 39] width 81 height 13
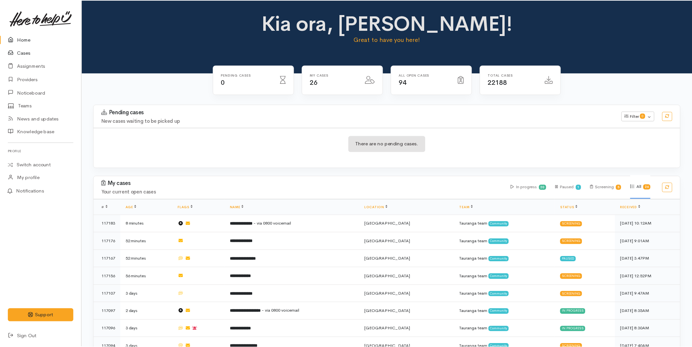
scroll to position [267, 0]
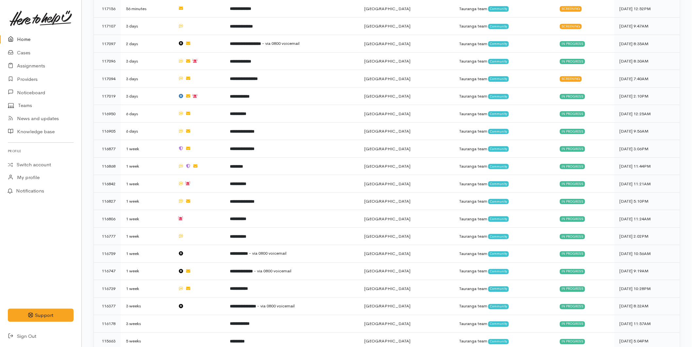
click at [18, 43] on link "Home" at bounding box center [40, 39] width 81 height 13
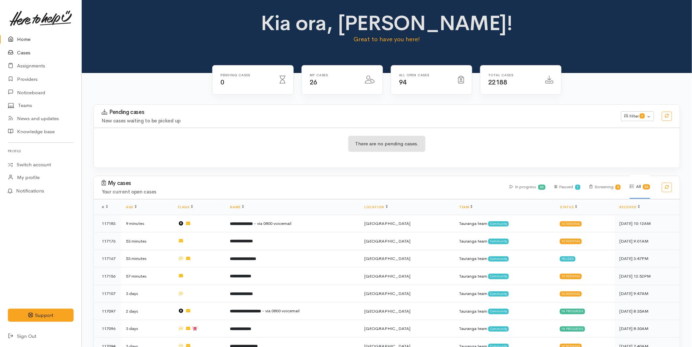
click at [15, 49] on icon at bounding box center [12, 53] width 9 height 8
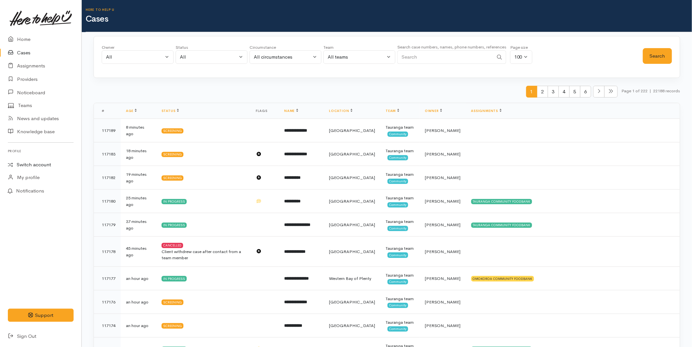
click at [21, 164] on link "Switch account" at bounding box center [40, 164] width 81 height 13
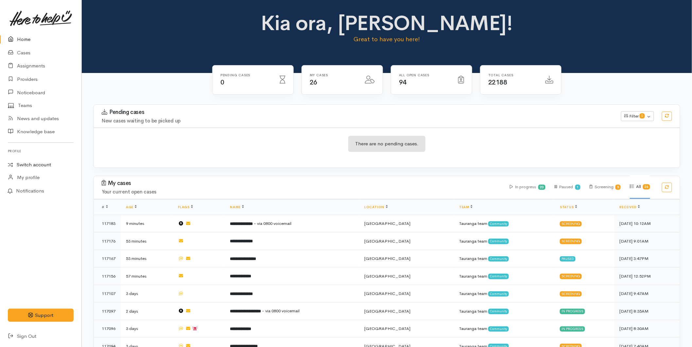
click at [24, 164] on link "Switch account" at bounding box center [40, 164] width 81 height 13
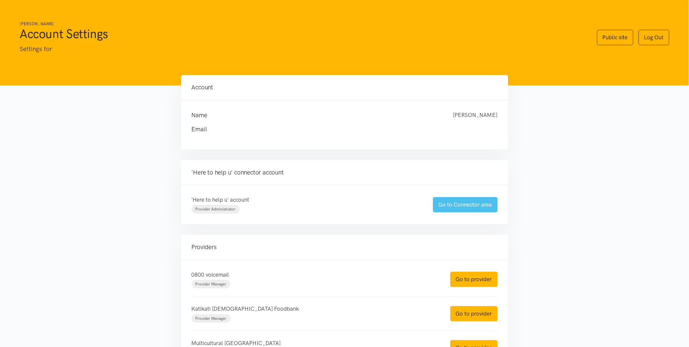
click at [456, 210] on link "Go to Connector area" at bounding box center [465, 204] width 65 height 15
click at [468, 285] on link "Go to provider" at bounding box center [473, 278] width 47 height 15
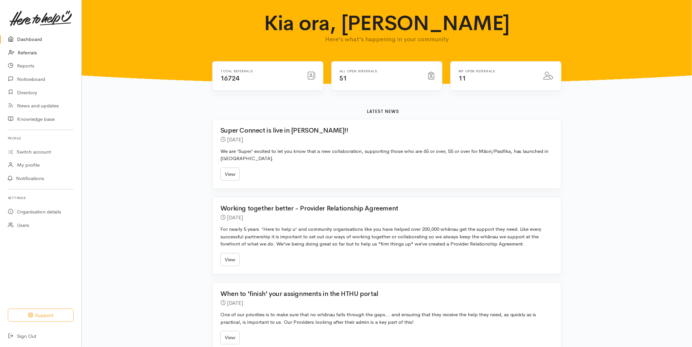
click at [24, 51] on link "Referrals" at bounding box center [40, 52] width 81 height 13
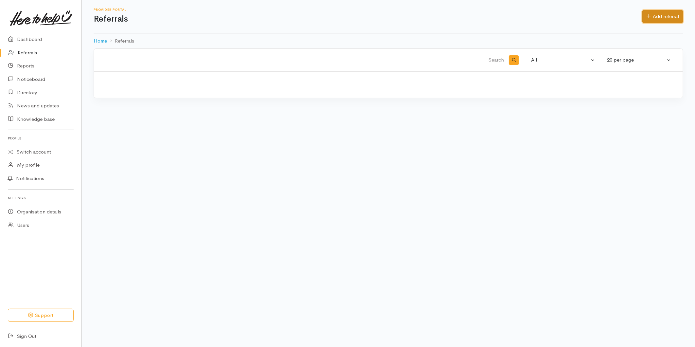
click at [652, 17] on link "Add referral" at bounding box center [662, 16] width 41 height 13
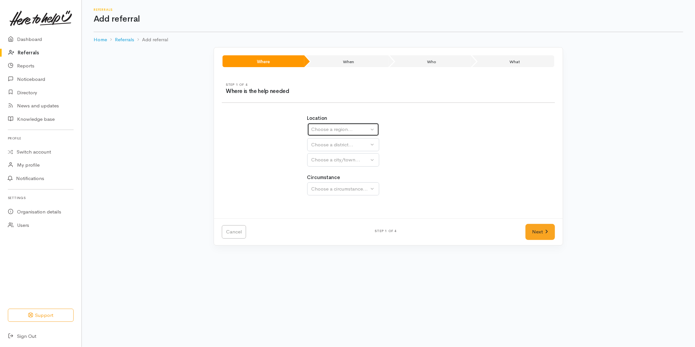
click at [323, 131] on div "Choose a region..." at bounding box center [340, 130] width 58 height 8
click at [325, 179] on span "Bay of Plenty" at bounding box center [329, 181] width 29 height 8
select select "4"
select select
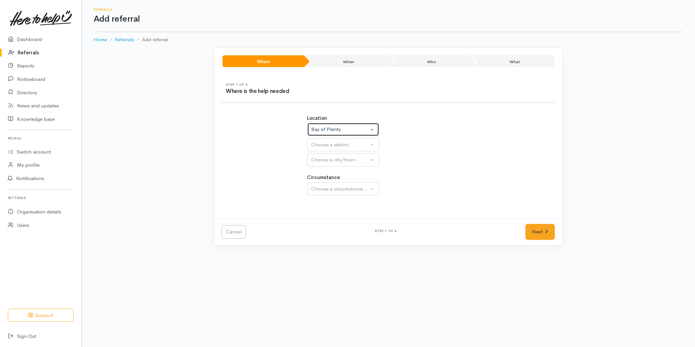
select select
click at [322, 145] on div "Choose a district..." at bounding box center [357, 145] width 92 height 8
click at [324, 176] on span "[GEOGRAPHIC_DATA]" at bounding box center [341, 176] width 52 height 8
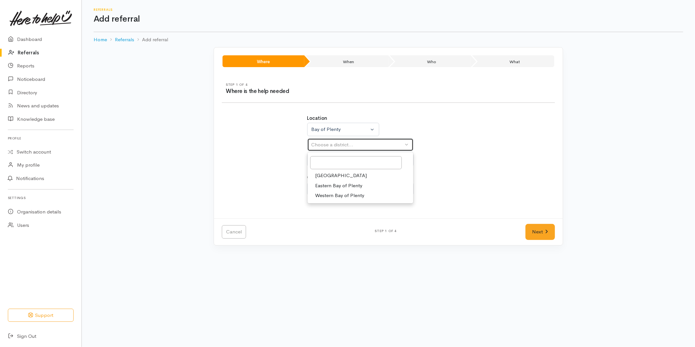
select select "6"
select select
click at [325, 192] on span "[GEOGRAPHIC_DATA]" at bounding box center [341, 191] width 52 height 8
select select "4"
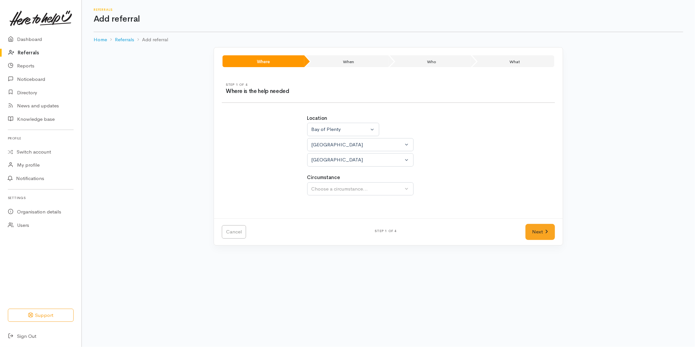
click at [327, 188] on div "Choose a circumstance..." at bounding box center [357, 189] width 92 height 8
click at [324, 220] on span "Community" at bounding box center [327, 220] width 25 height 8
select select "2"
click at [541, 231] on link "Next" at bounding box center [539, 232] width 29 height 16
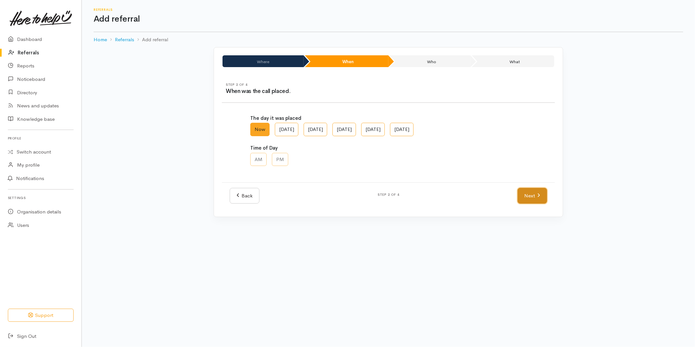
drag, startPoint x: 539, startPoint y: 200, endPoint x: 532, endPoint y: 199, distance: 7.1
click at [539, 200] on link "Next" at bounding box center [531, 196] width 29 height 16
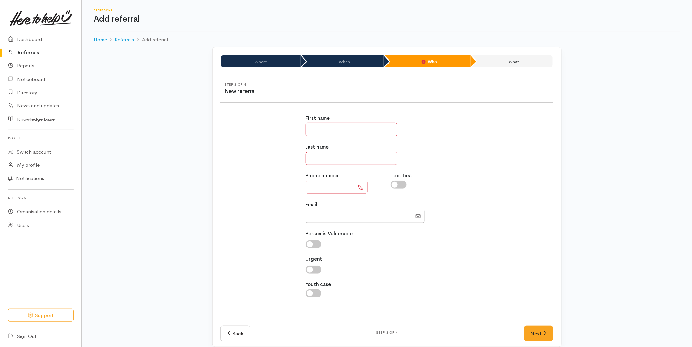
click at [322, 128] on input "text" at bounding box center [352, 129] width 92 height 13
type input "*****"
type input "****"
type input "**********"
click at [525, 196] on div "**********" at bounding box center [386, 209] width 341 height 205
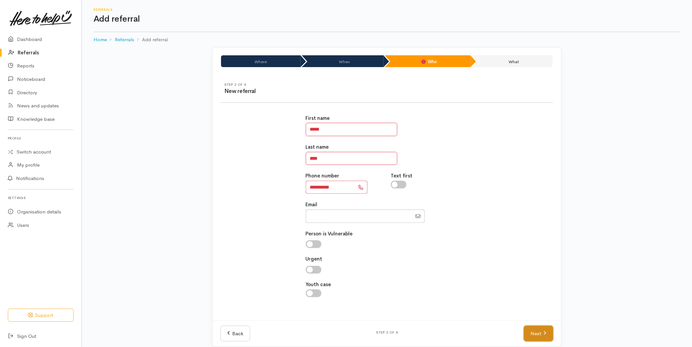
click at [546, 330] on icon at bounding box center [545, 332] width 3 height 5
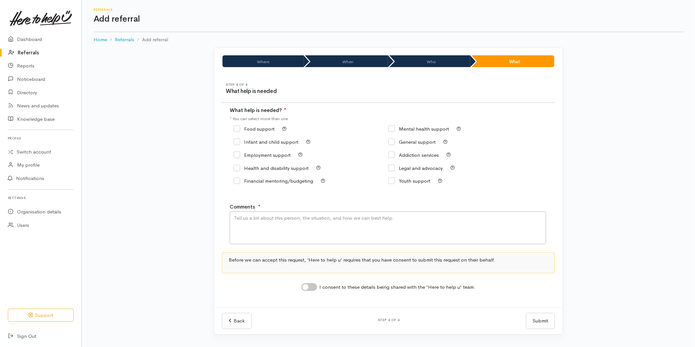
click at [248, 129] on input "Food support" at bounding box center [253, 128] width 41 height 5
checkbox input "true"
click at [262, 235] on textarea "Comments" at bounding box center [388, 227] width 316 height 33
type textarea "E"
type textarea "Requesting kai support"
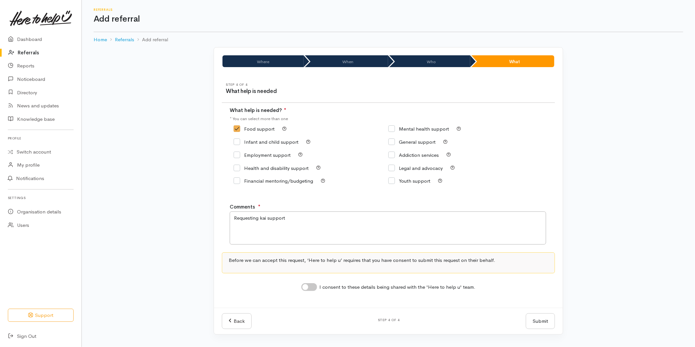
click at [310, 291] on input "I consent to these details being shared with the 'Here to help u' team." at bounding box center [309, 287] width 16 height 8
checkbox input "true"
click at [548, 320] on button "Submit" at bounding box center [540, 321] width 29 height 16
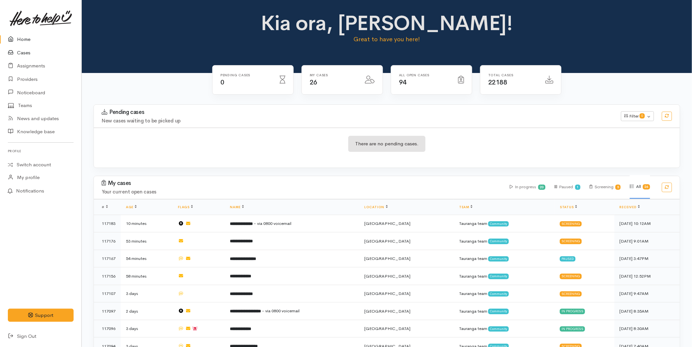
click at [20, 50] on link "Cases" at bounding box center [40, 52] width 81 height 13
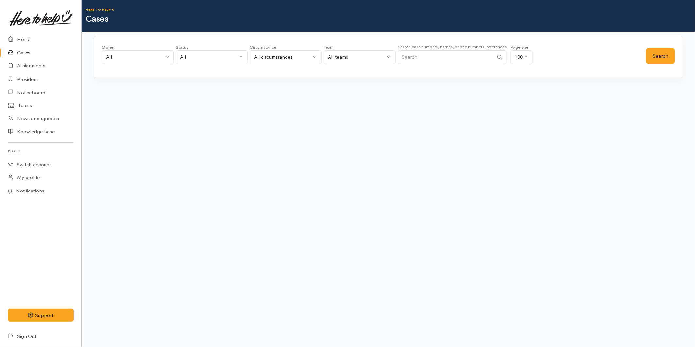
click at [453, 58] on input "Search" at bounding box center [445, 56] width 96 height 13
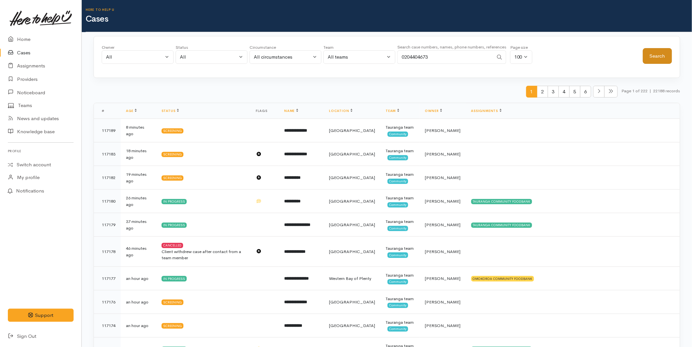
type input "0204404673"
click at [655, 57] on button "Search" at bounding box center [657, 56] width 29 height 16
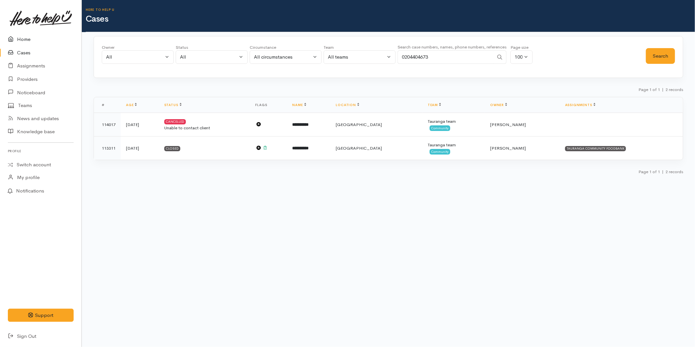
click at [31, 39] on link "Home" at bounding box center [40, 39] width 81 height 13
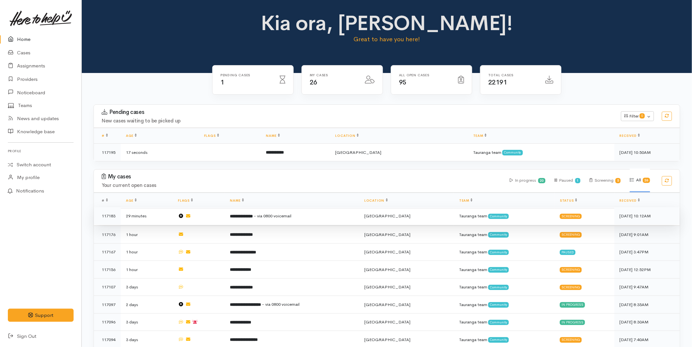
click at [247, 214] on b "**********" at bounding box center [241, 216] width 23 height 4
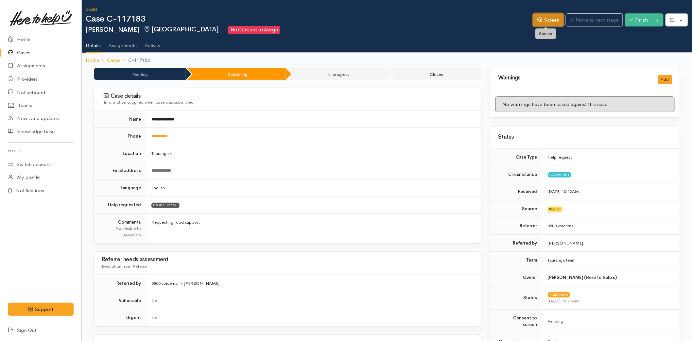
click at [539, 18] on icon at bounding box center [539, 19] width 5 height 5
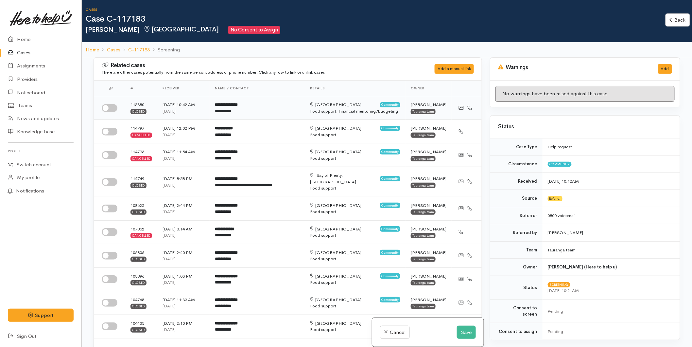
click at [105, 106] on input "checkbox" at bounding box center [110, 108] width 16 height 8
checkbox input "true"
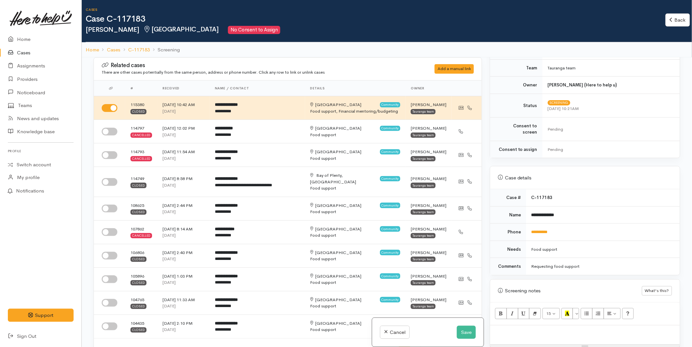
scroll to position [254, 0]
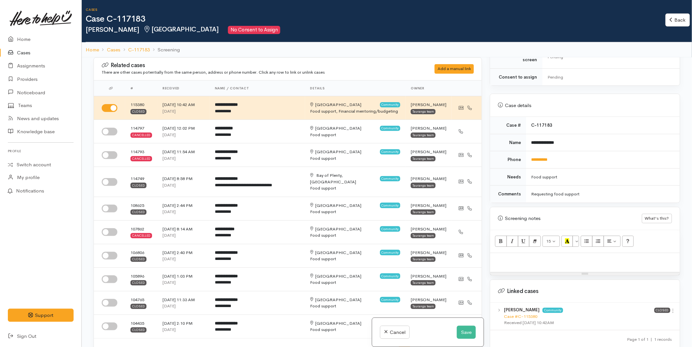
click at [674, 309] on div "Andrea O'Toole Community Case #C-115380 Received 15 Jul 2025 10:42AM Closed Vie…" at bounding box center [585, 315] width 190 height 27
click at [672, 308] on icon at bounding box center [673, 311] width 6 height 6
click at [655, 318] on link "View case" at bounding box center [650, 323] width 52 height 10
click at [24, 39] on link "Home" at bounding box center [40, 39] width 81 height 13
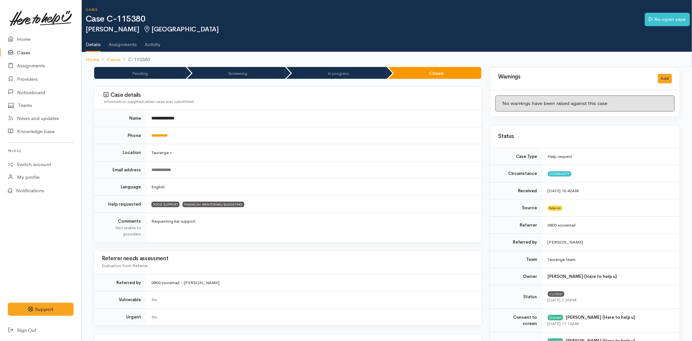
click at [154, 130] on td "**********" at bounding box center [314, 135] width 336 height 17
click at [155, 134] on link "**********" at bounding box center [159, 135] width 16 height 4
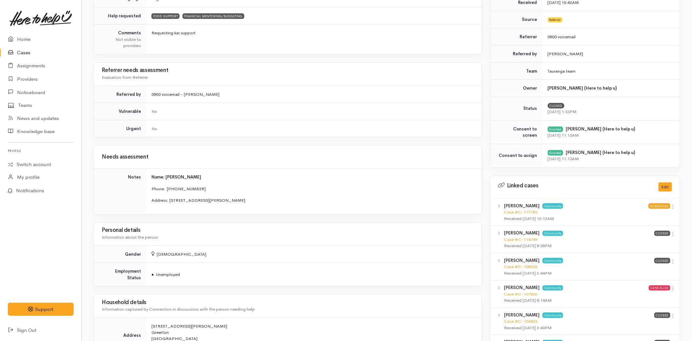
scroll to position [73, 0]
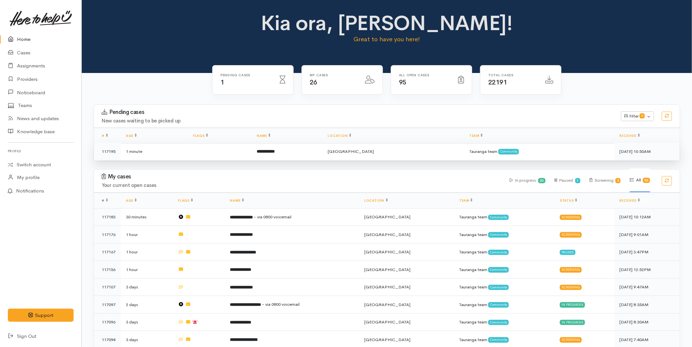
click at [273, 150] on b "**********" at bounding box center [266, 151] width 18 height 4
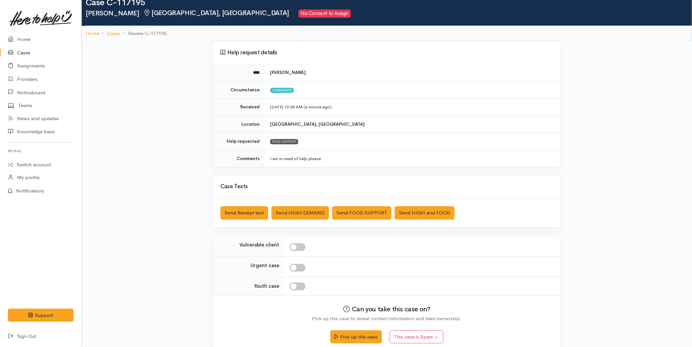
scroll to position [25, 0]
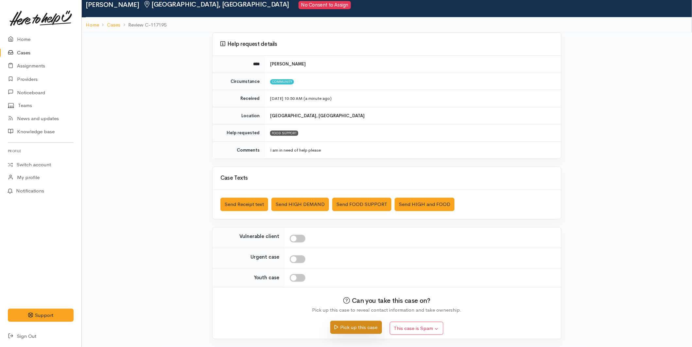
click at [352, 328] on button "Pick up this case" at bounding box center [355, 326] width 51 height 13
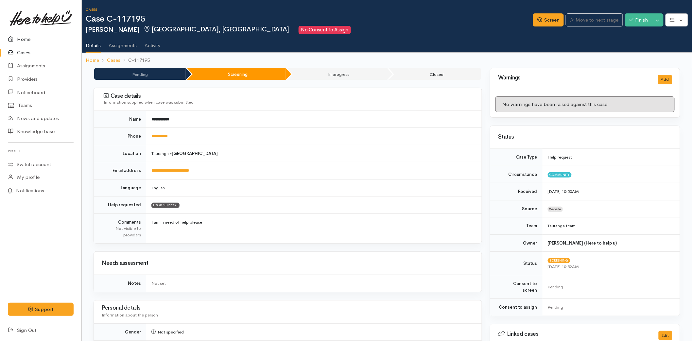
click at [18, 38] on link "Home" at bounding box center [40, 39] width 81 height 13
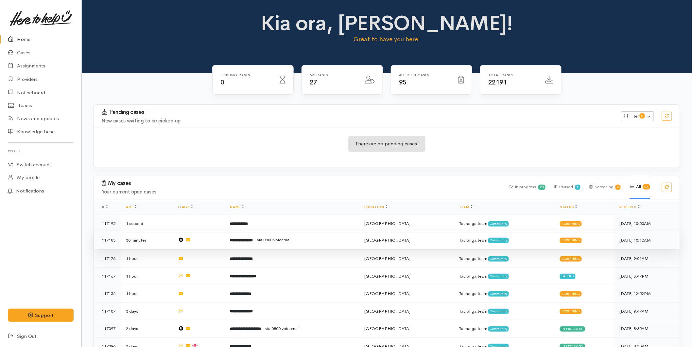
click at [253, 240] on b "**********" at bounding box center [241, 240] width 23 height 4
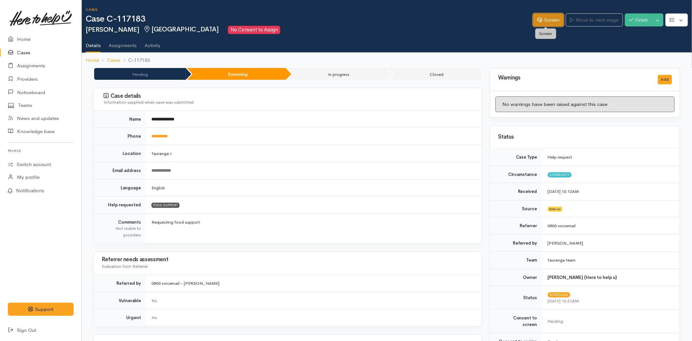
click at [544, 19] on link "Screen" at bounding box center [548, 19] width 31 height 13
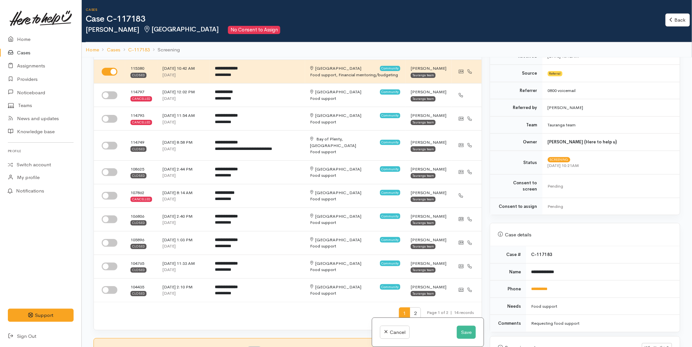
scroll to position [290, 0]
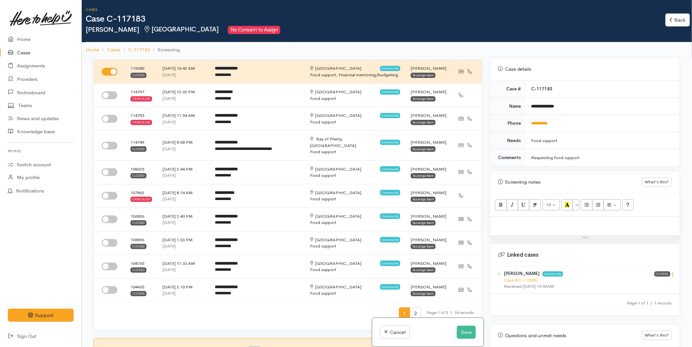
click at [672, 271] on icon at bounding box center [673, 274] width 6 height 6
click at [655, 282] on link "View case" at bounding box center [650, 287] width 52 height 10
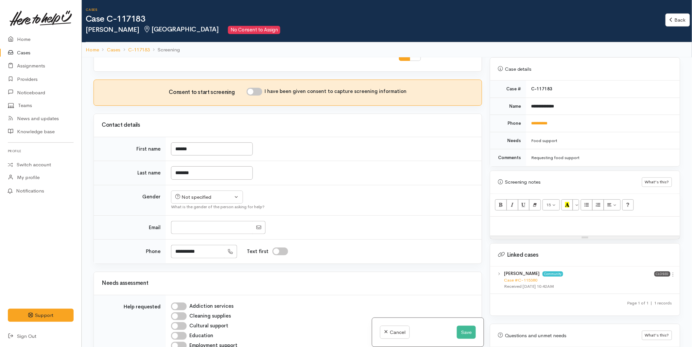
scroll to position [254, 0]
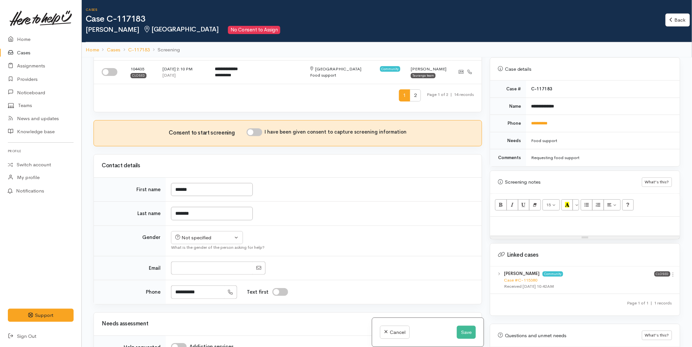
click at [262, 128] on input "I have been given consent to capture screening information" at bounding box center [255, 132] width 16 height 8
checkbox input "true"
click at [194, 234] on div "Not specified" at bounding box center [204, 238] width 58 height 8
click at [194, 269] on span "Female" at bounding box center [212, 273] width 56 height 8
select select "Female"
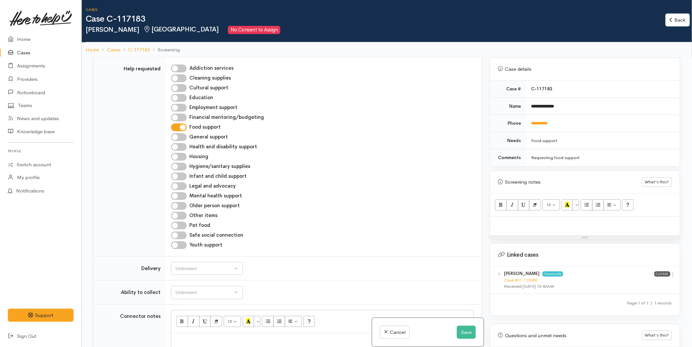
scroll to position [545, 0]
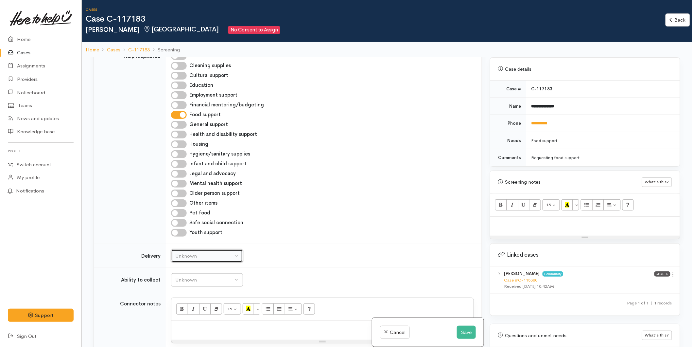
click at [185, 252] on div "Unknown" at bounding box center [204, 256] width 58 height 8
click at [183, 313] on span "No" at bounding box center [182, 317] width 7 height 8
select select "1"
click at [187, 276] on div "Unknown" at bounding box center [204, 280] width 58 height 8
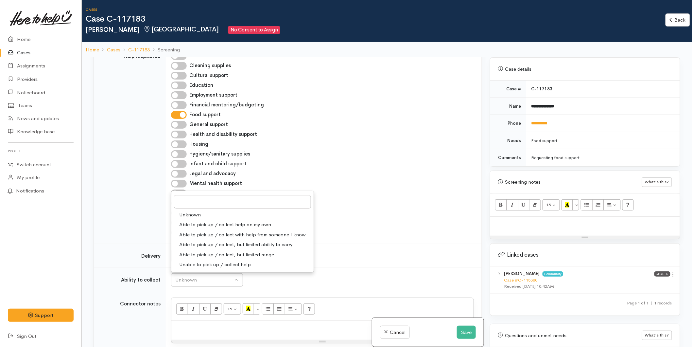
click at [197, 221] on span "Able to pick up / collect help on my own" at bounding box center [225, 225] width 92 height 8
select select "2"
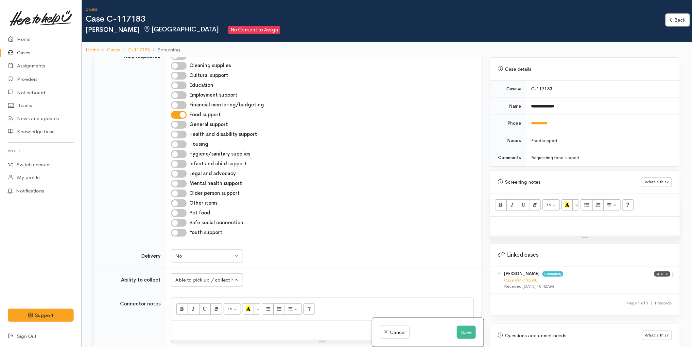
click at [189, 329] on div at bounding box center [322, 329] width 302 height 19
paste div
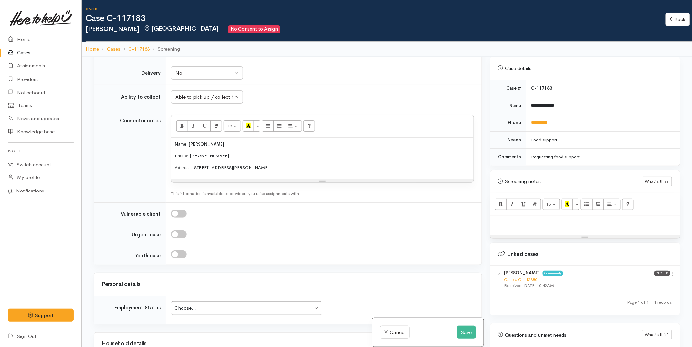
scroll to position [872, 0]
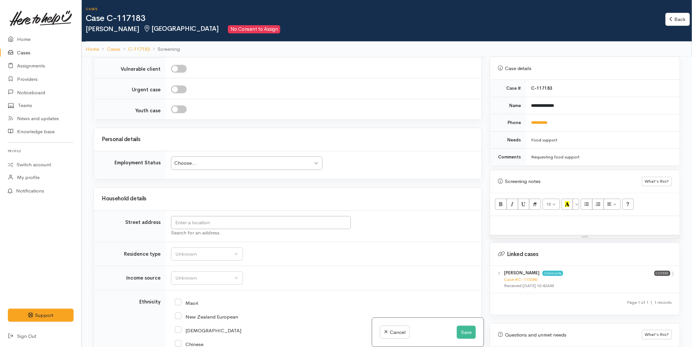
click at [195, 159] on div "Choose..." at bounding box center [243, 163] width 139 height 8
drag, startPoint x: 199, startPoint y: 217, endPoint x: 194, endPoint y: 219, distance: 5.0
click at [194, 218] on input "text" at bounding box center [261, 222] width 180 height 13
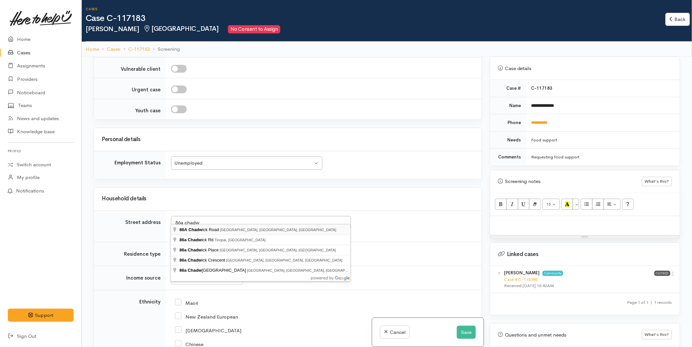
type input "86A Chadwick Road, Greerton, Tauranga, New Zealand"
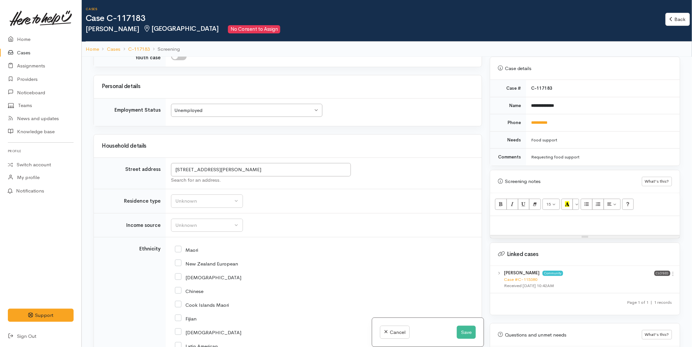
scroll to position [1054, 0]
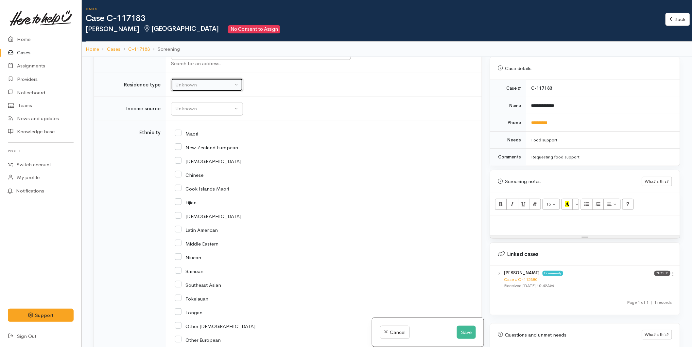
click at [172, 78] on button "Unknown" at bounding box center [207, 84] width 72 height 13
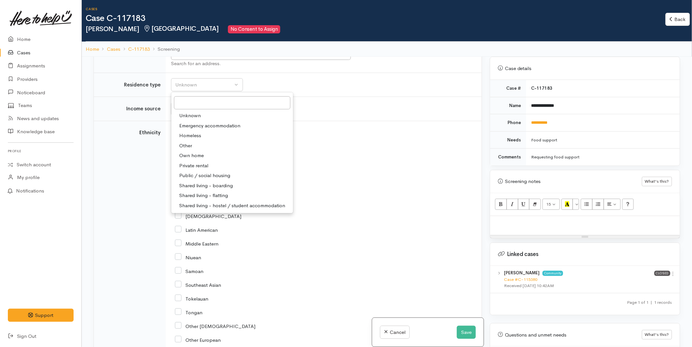
click at [209, 182] on span "Shared living - boarding" at bounding box center [206, 186] width 54 height 8
select select "4"
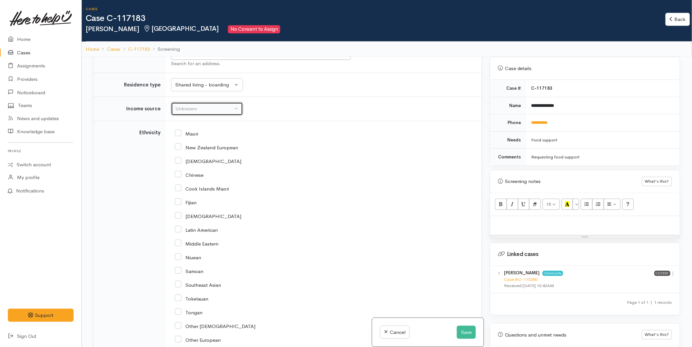
click at [201, 105] on div "Unknown" at bounding box center [204, 109] width 58 height 8
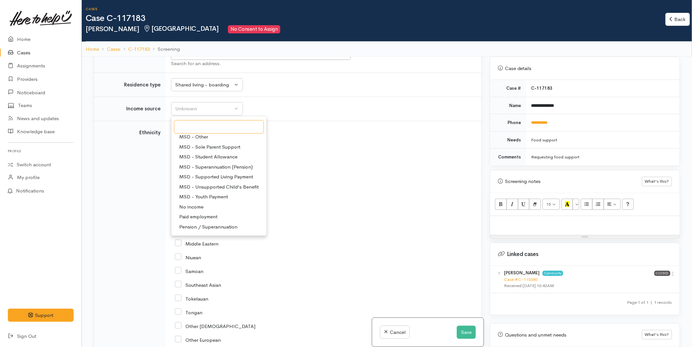
scroll to position [0, 0]
click at [211, 196] on span "MSD - Jobseeker Support" at bounding box center [208, 200] width 59 height 8
select select "4"
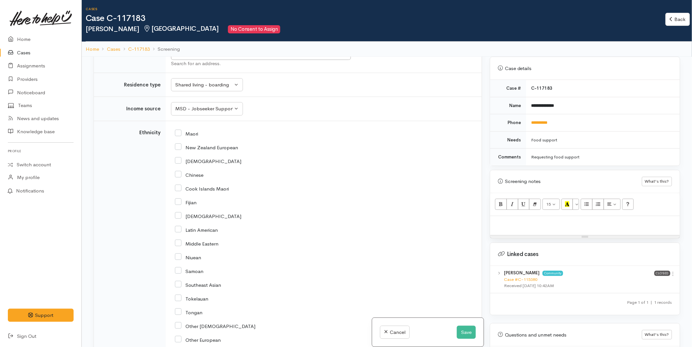
click at [178, 126] on div "Maori" at bounding box center [322, 133] width 295 height 14
click at [178, 130] on input "Maori" at bounding box center [186, 133] width 23 height 6
checkbox input "true"
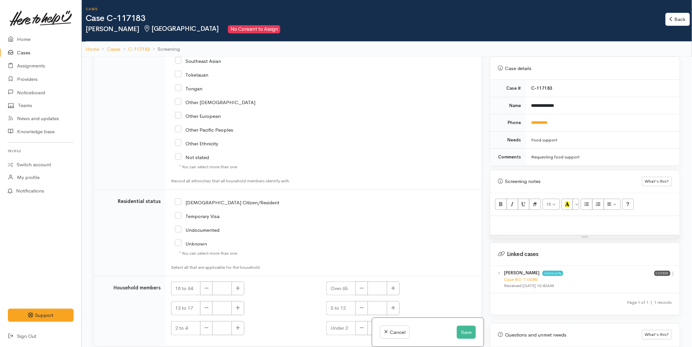
drag, startPoint x: 176, startPoint y: 183, endPoint x: 222, endPoint y: 233, distance: 67.6
click at [177, 199] on input "NZ Citizen/Resident" at bounding box center [227, 202] width 104 height 6
checkbox input "true"
click at [235, 281] on button "button" at bounding box center [238, 288] width 13 height 14
type input "1"
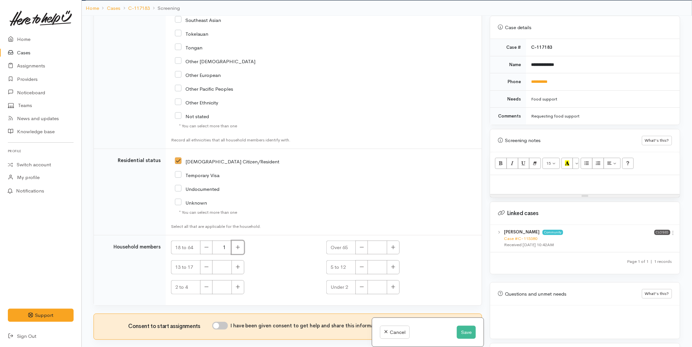
scroll to position [57, 0]
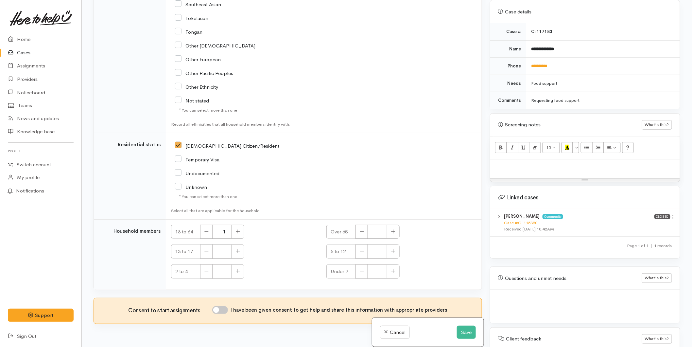
click at [224, 306] on input "I have been given consent to get help and share this information with appropria…" at bounding box center [220, 310] width 16 height 8
checkbox input "true"
click at [536, 164] on div at bounding box center [585, 168] width 190 height 19
paste div
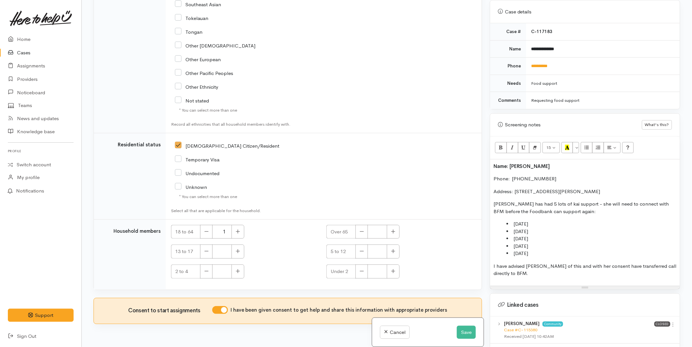
click at [490, 159] on div "Name: Andrea O'Toole Phone:  0221914649 Address: 86a Chadwick Road, Greerton, T…" at bounding box center [585, 222] width 190 height 126
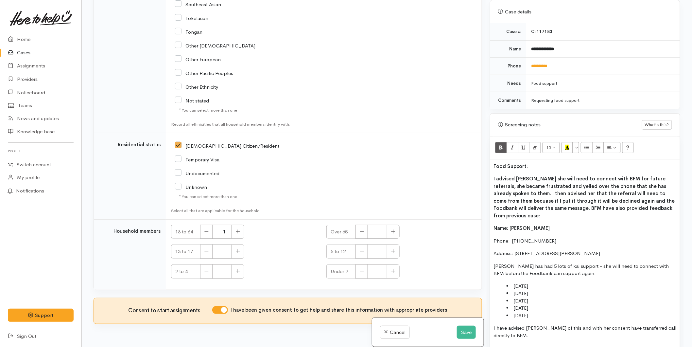
click at [557, 199] on span "I advised Andrea she will need to connect with BFM for future referrals, she be…" at bounding box center [583, 196] width 181 height 43
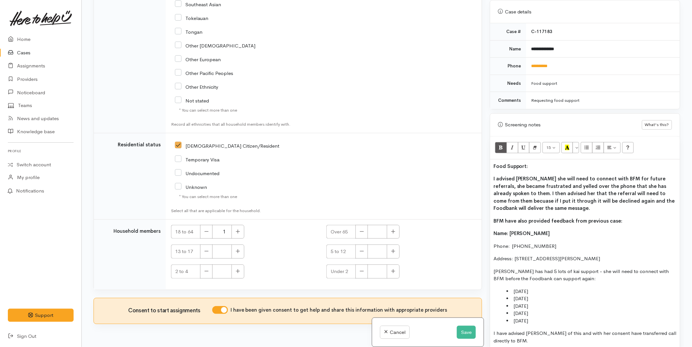
click at [639, 218] on div "Food Support: I advised Andrea she will need to connect with BFM for future ref…" at bounding box center [585, 256] width 190 height 194
click at [631, 217] on p "BFM have also provided feedback from previous case:" at bounding box center [584, 221] width 183 height 8
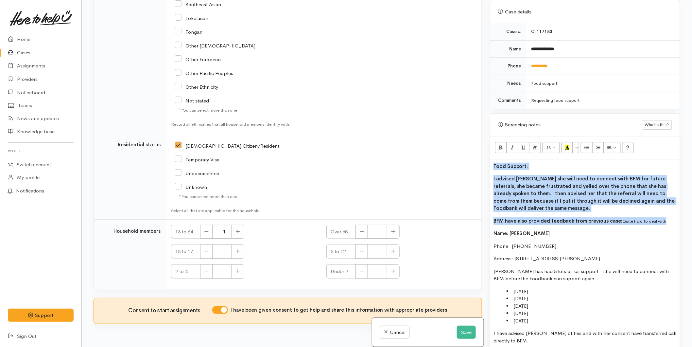
drag, startPoint x: 621, startPoint y: 216, endPoint x: 619, endPoint y: 155, distance: 60.9
click at [485, 159] on div "Related cases There are other cases potentially from the same person, address o…" at bounding box center [387, 173] width 595 height 347
click at [579, 142] on button "More Color" at bounding box center [576, 147] width 7 height 11
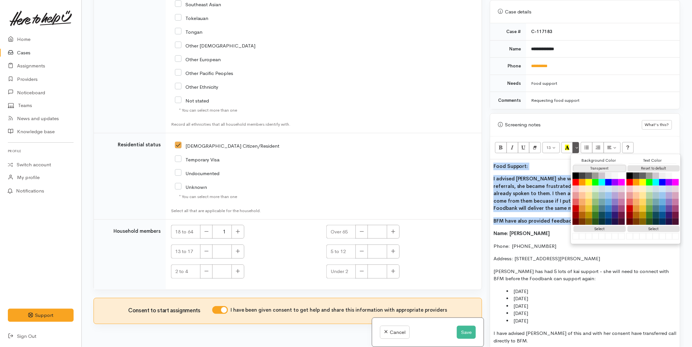
click at [583, 165] on button "Transparent" at bounding box center [600, 168] width 52 height 6
drag, startPoint x: 640, startPoint y: 161, endPoint x: 605, endPoint y: 170, distance: 36.3
click at [640, 165] on button "Reset to default" at bounding box center [654, 168] width 52 height 6
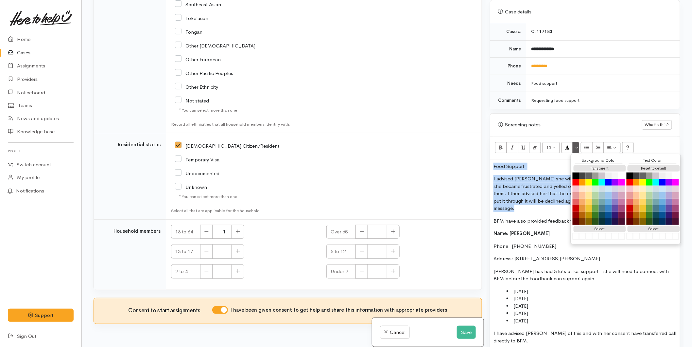
click at [533, 175] on p "I advised Andrea she will need to connect with BFM for future referrals, she be…" at bounding box center [584, 193] width 183 height 37
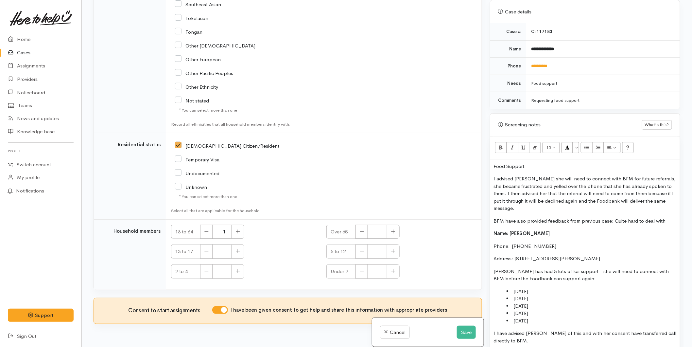
drag, startPoint x: 470, startPoint y: 159, endPoint x: 495, endPoint y: 147, distance: 28.3
click at [470, 159] on div "Related cases There are other cases potentially from the same person, address o…" at bounding box center [387, 173] width 595 height 347
click at [499, 145] on icon "Bold (CTRL+B)" at bounding box center [501, 148] width 4 height 6
click at [527, 198] on p "I advised Andrea she will need to connect with BFM for future referrals, she be…" at bounding box center [584, 193] width 183 height 37
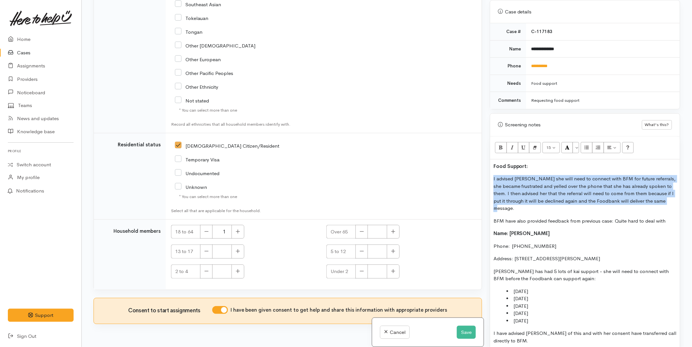
drag, startPoint x: 529, startPoint y: 205, endPoint x: 492, endPoint y: 175, distance: 47.4
click at [492, 175] on div "Food Support: I advised Andrea she will need to connect with BFM for future ref…" at bounding box center [585, 256] width 190 height 194
copy p "I advised Andrea she will need to connect with BFM for future referrals, she be…"
click at [525, 200] on p "I advised Andrea she will need to connect with BFM for future referrals, she be…" at bounding box center [584, 193] width 183 height 37
drag, startPoint x: 489, startPoint y: 194, endPoint x: 488, endPoint y: 167, distance: 26.8
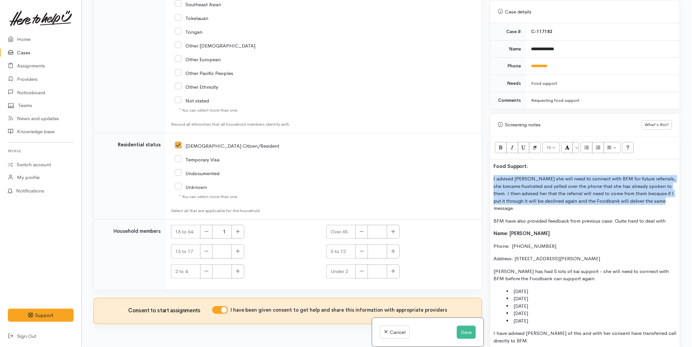
click at [488, 167] on div "Warnings Add No warnings have been raised against this case Add Warning Title ●…" at bounding box center [585, 173] width 198 height 347
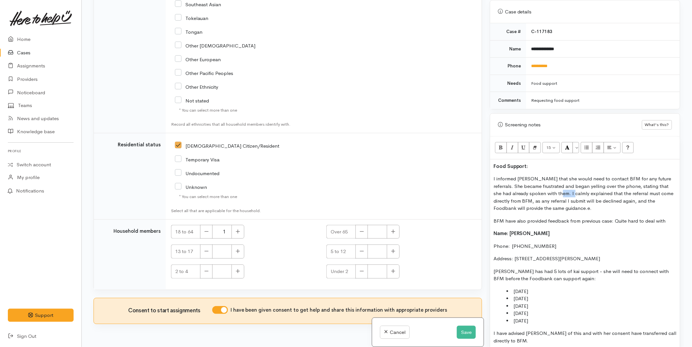
drag, startPoint x: 571, startPoint y: 186, endPoint x: 557, endPoint y: 188, distance: 14.0
click at [557, 188] on p "I informed Andrea that she would need to contact BFM for any future referrals. …" at bounding box center [584, 193] width 183 height 37
drag, startPoint x: 558, startPoint y: 199, endPoint x: 532, endPoint y: 201, distance: 25.9
click at [532, 201] on p "I informed Andrea that she would need to contact BFM for any future referrals. …" at bounding box center [584, 193] width 183 height 37
drag, startPoint x: 611, startPoint y: 214, endPoint x: 492, endPoint y: 211, distance: 118.7
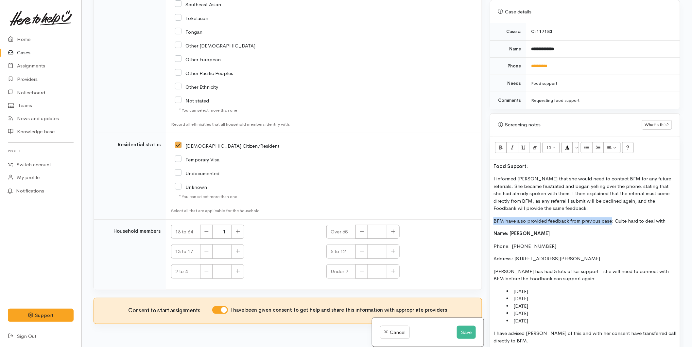
click at [492, 211] on div "Food Support: I informed Andrea that she would need to contact BFM for any futu…" at bounding box center [585, 256] width 190 height 194
click at [499, 145] on icon "Bold (CTRL+B)" at bounding box center [501, 148] width 4 height 6
click at [515, 194] on p "I informed Andrea that she would need to contact BFM for any future referrals. …" at bounding box center [584, 193] width 183 height 37
drag, startPoint x: 493, startPoint y: 159, endPoint x: 476, endPoint y: 158, distance: 16.7
click at [473, 159] on div "Related cases There are other cases potentially from the same person, address o…" at bounding box center [387, 173] width 595 height 347
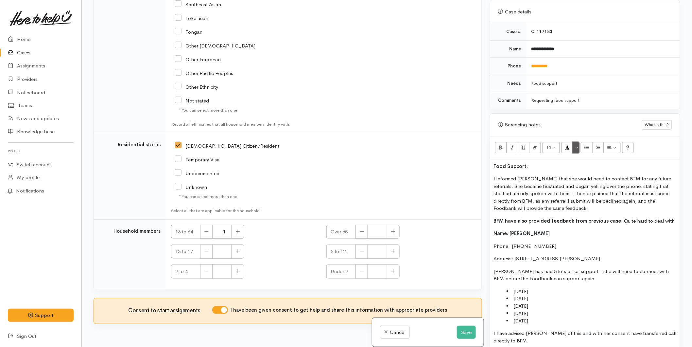
click at [579, 142] on button "More Color" at bounding box center [576, 147] width 7 height 11
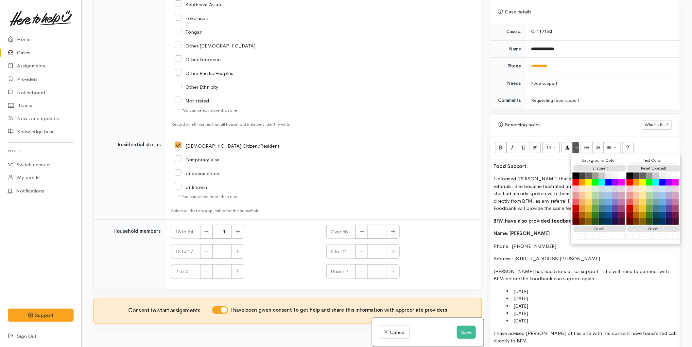
click at [590, 185] on button "Egg White" at bounding box center [589, 188] width 7 height 7
click at [589, 178] on button "Yellow" at bounding box center [589, 182] width 8 height 8
click at [551, 165] on div "Food Support: I informed Andrea that she would need to contact BFM for any futu…" at bounding box center [585, 256] width 190 height 194
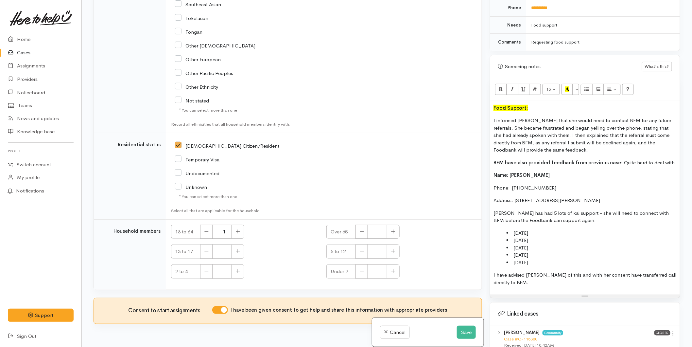
scroll to position [363, 0]
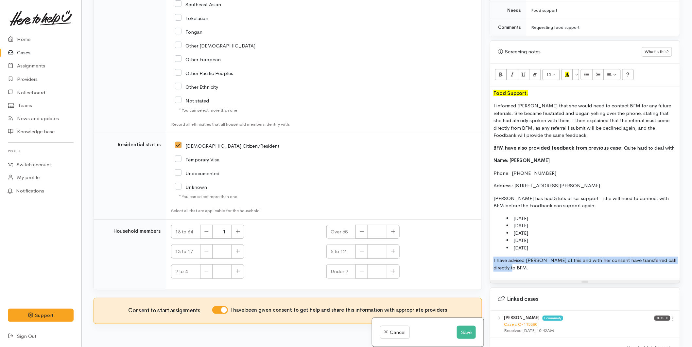
drag, startPoint x: 484, startPoint y: 256, endPoint x: 481, endPoint y: 252, distance: 5.6
click at [481, 252] on div "Related cases There are other cases potentially from the same person, address o…" at bounding box center [387, 173] width 595 height 347
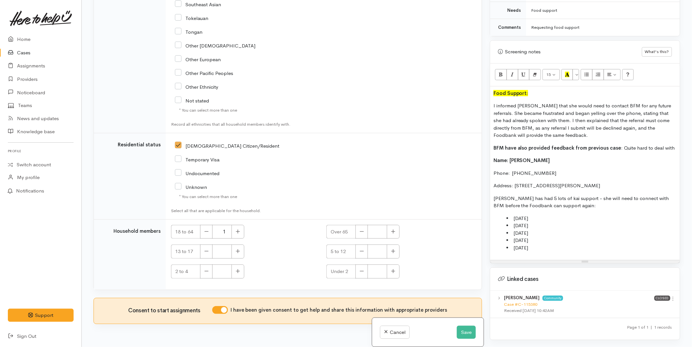
drag, startPoint x: 551, startPoint y: 243, endPoint x: 454, endPoint y: 101, distance: 171.8
click at [454, 101] on div "Related cases There are other cases potentially from the same person, address o…" at bounding box center [387, 173] width 595 height 347
copy div "I informed Andrea that she would need to contact BFM for any future referrals. …"
click at [461, 328] on button "Save" at bounding box center [466, 331] width 19 height 13
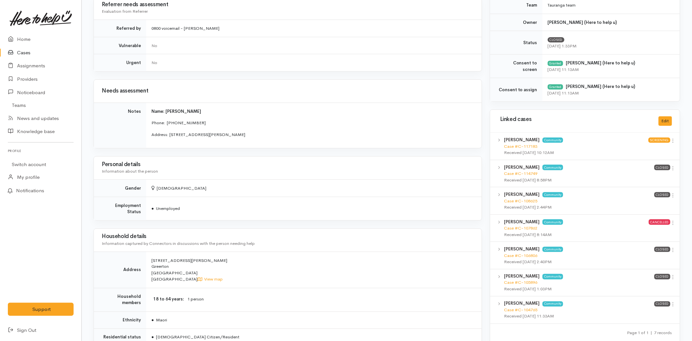
scroll to position [254, 0]
drag, startPoint x: 215, startPoint y: 136, endPoint x: 148, endPoint y: 108, distance: 72.6
click at [148, 108] on td "Name: Andrea O'Toole Phone:  0221914649 Address: 86a Chadwick Road, Greerton, T…" at bounding box center [314, 125] width 336 height 45
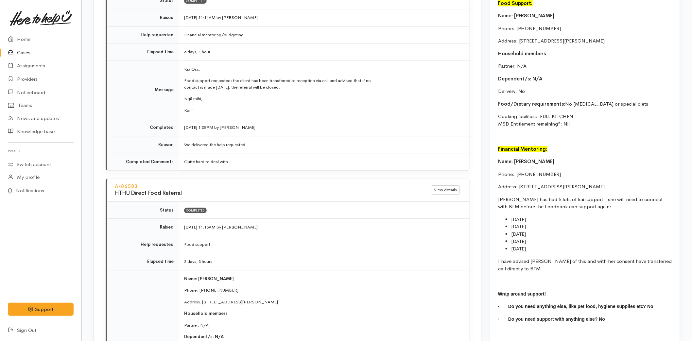
scroll to position [763, 0]
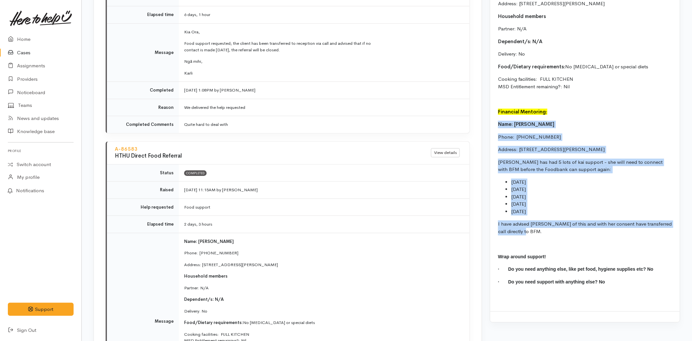
drag, startPoint x: 537, startPoint y: 232, endPoint x: 490, endPoint y: 126, distance: 116.7
click at [490, 126] on div "Screening notes Not visible to providers Edit Food Support: Name: Andrea O'Tool…" at bounding box center [585, 126] width 190 height 391
copy div "Name: Andrea O'Toole Phone:  0221914649 Address: 86a Chadwick Road, Greerton, T…"
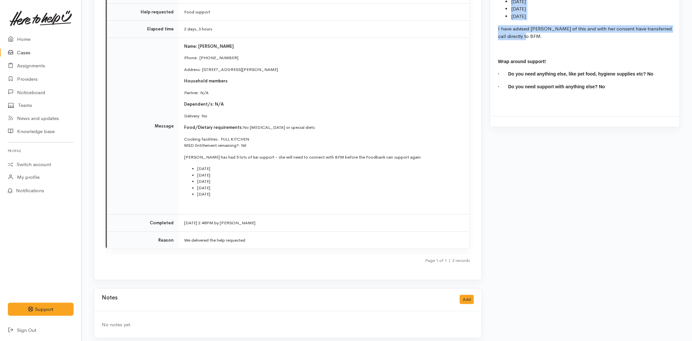
scroll to position [740, 0]
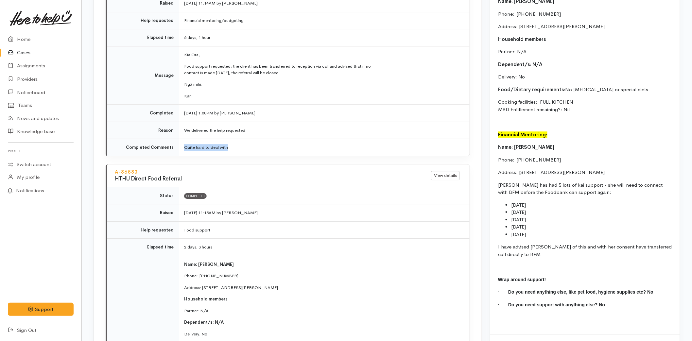
drag, startPoint x: 235, startPoint y: 145, endPoint x: 184, endPoint y: 142, distance: 51.1
click at [184, 142] on td "Quite hard to deal with" at bounding box center [324, 147] width 291 height 17
copy td "Quite hard to deal with"
click at [24, 40] on link "Home" at bounding box center [40, 39] width 81 height 13
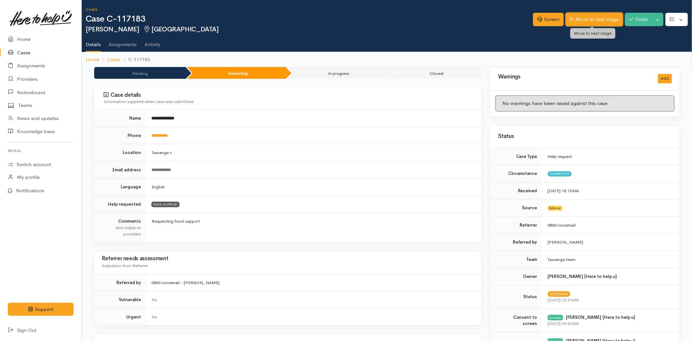
click at [588, 18] on link "Move to next stage" at bounding box center [594, 19] width 57 height 13
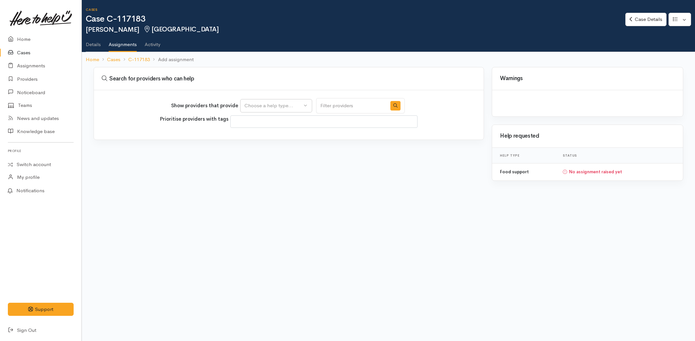
select select
click at [250, 102] on div "Choose a help type..." at bounding box center [273, 106] width 58 height 8
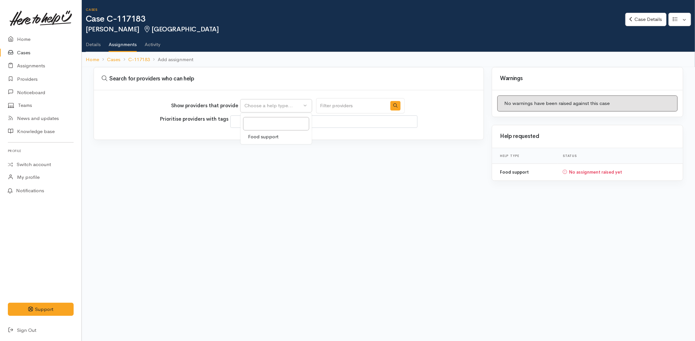
drag, startPoint x: 258, startPoint y: 135, endPoint x: 257, endPoint y: 141, distance: 6.3
click at [258, 135] on span "Food support" at bounding box center [263, 137] width 30 height 8
select select "3"
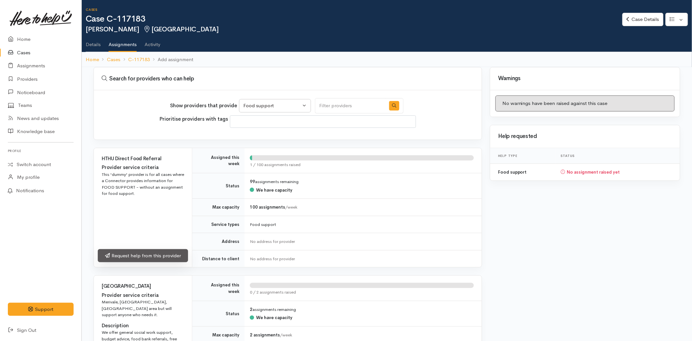
click at [138, 264] on div "Request help from this provider" at bounding box center [143, 256] width 98 height 21
click at [136, 255] on link "Request help from this provider" at bounding box center [143, 255] width 90 height 13
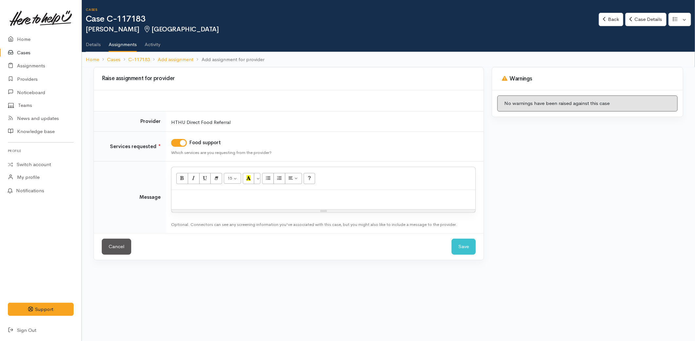
click at [201, 198] on p at bounding box center [323, 197] width 297 height 8
paste div
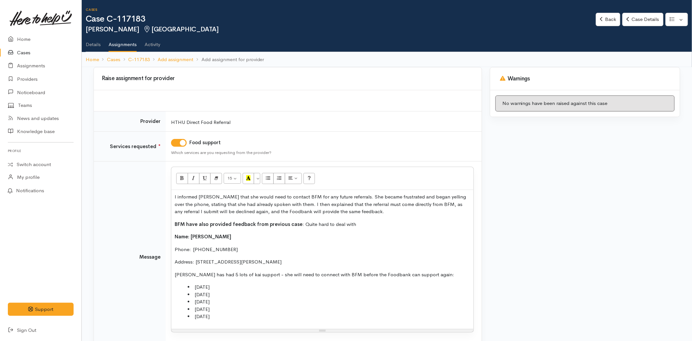
scroll to position [47, 0]
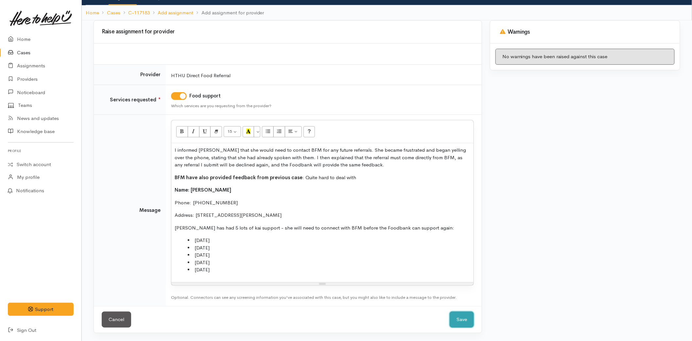
click at [459, 318] on button "Save" at bounding box center [462, 320] width 24 height 16
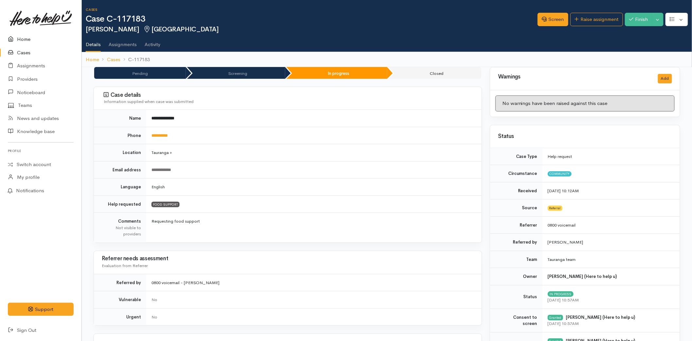
click at [18, 36] on link "Home" at bounding box center [40, 39] width 81 height 13
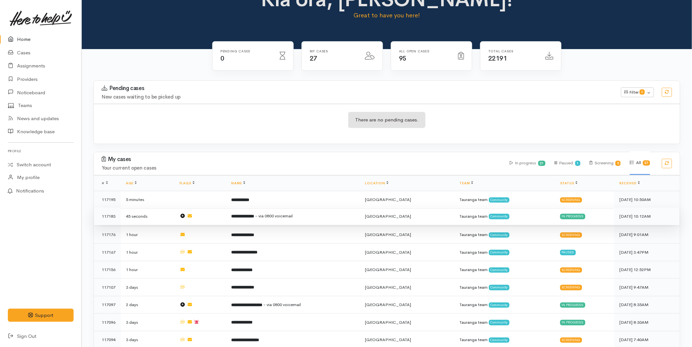
scroll to position [36, 0]
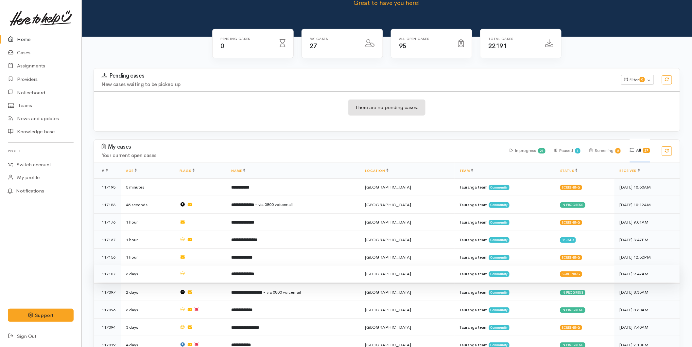
click at [273, 275] on td "**********" at bounding box center [293, 274] width 134 height 18
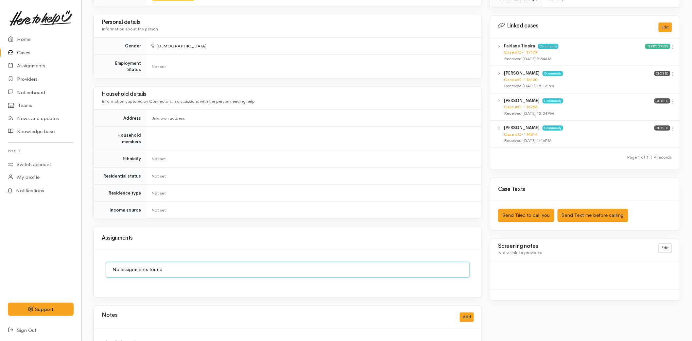
scroll to position [465, 0]
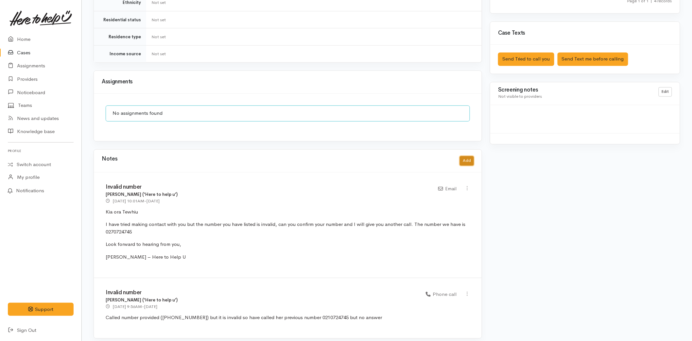
click at [468, 156] on button "Add" at bounding box center [467, 160] width 14 height 9
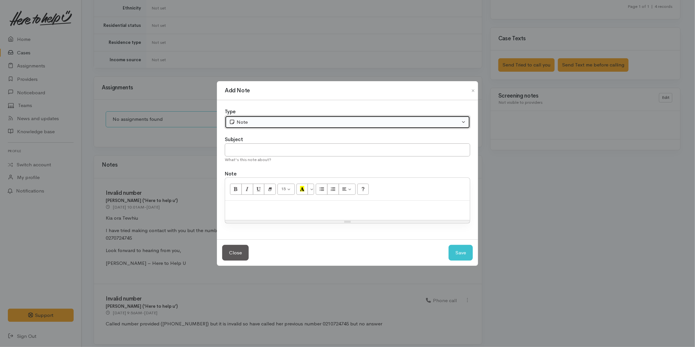
click at [249, 121] on div "Note" at bounding box center [344, 122] width 231 height 8
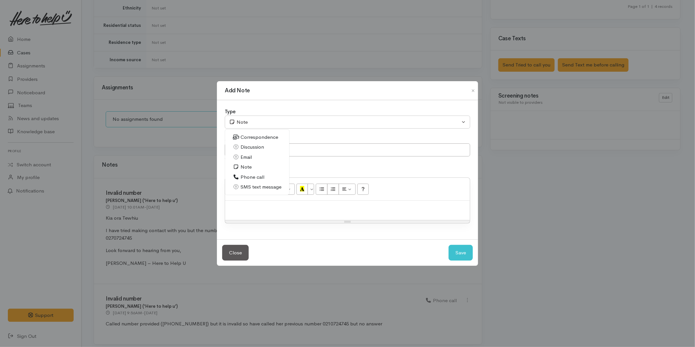
click at [253, 189] on span "SMS text message" at bounding box center [260, 187] width 41 height 8
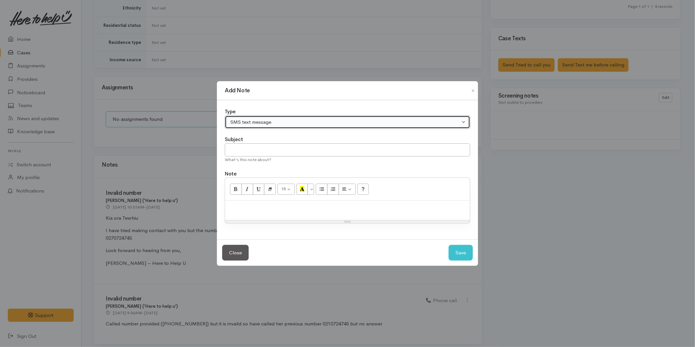
click at [240, 124] on div "SMS text message" at bounding box center [344, 122] width 231 height 8
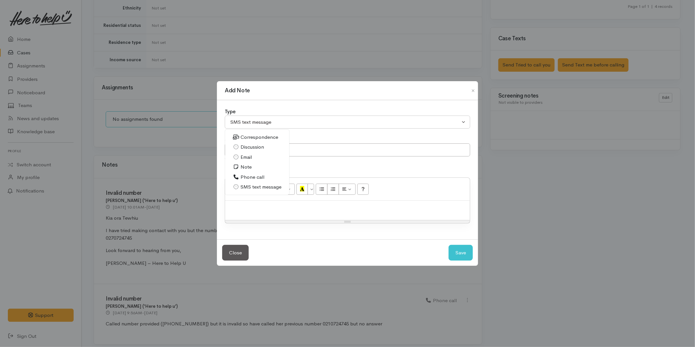
click at [247, 136] on span "Correspondence" at bounding box center [259, 137] width 38 height 8
select select "6"
click at [250, 148] on input "text" at bounding box center [347, 149] width 245 height 13
type input "Cancel case"
drag, startPoint x: 456, startPoint y: 254, endPoint x: 452, endPoint y: 255, distance: 3.5
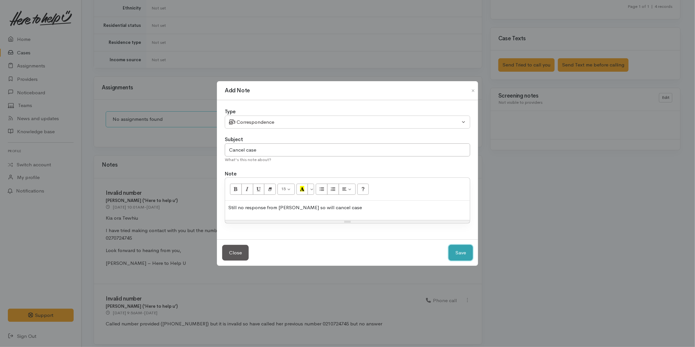
click at [456, 253] on button "Save" at bounding box center [460, 253] width 24 height 16
select select "1"
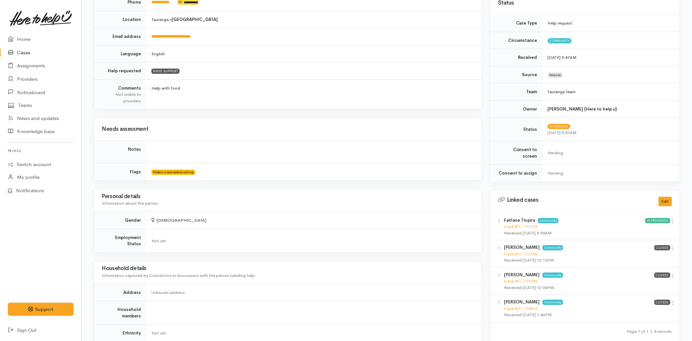
scroll to position [0, 0]
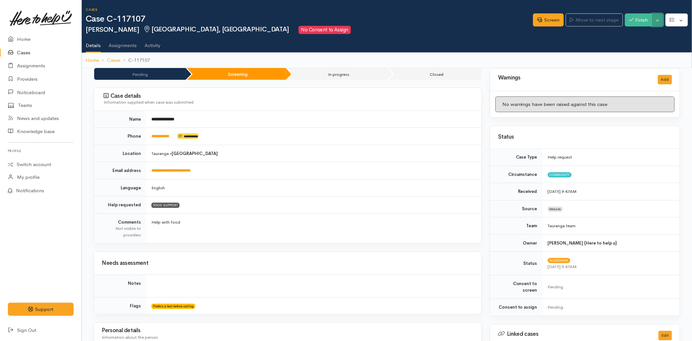
click at [657, 15] on button "Toggle Dropdown" at bounding box center [657, 19] width 11 height 13
click at [642, 44] on link "Cancel" at bounding box center [637, 45] width 52 height 10
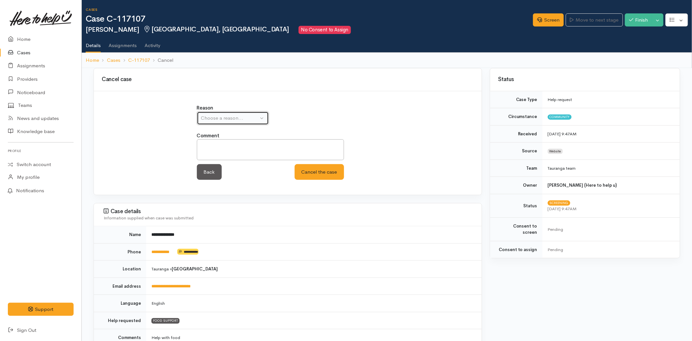
click at [247, 119] on div "Choose a reason..." at bounding box center [230, 118] width 58 height 8
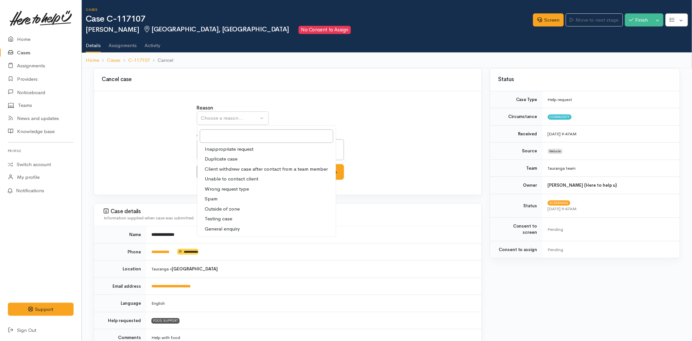
click at [233, 176] on span "Unable to contact client" at bounding box center [232, 179] width 54 height 8
select select "4"
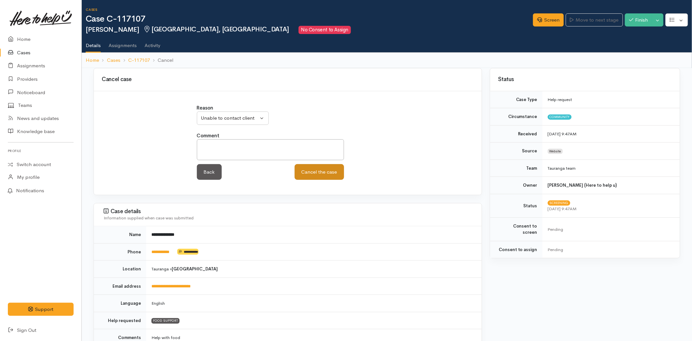
click at [335, 164] on div "Comment Back Cancel the case Cancel the case" at bounding box center [270, 156] width 147 height 48
click at [333, 182] on div "Reason Inappropriate request Duplicate case Client withdrew case after contact …" at bounding box center [288, 145] width 190 height 83
click at [330, 174] on button "Cancel the case" at bounding box center [319, 172] width 49 height 16
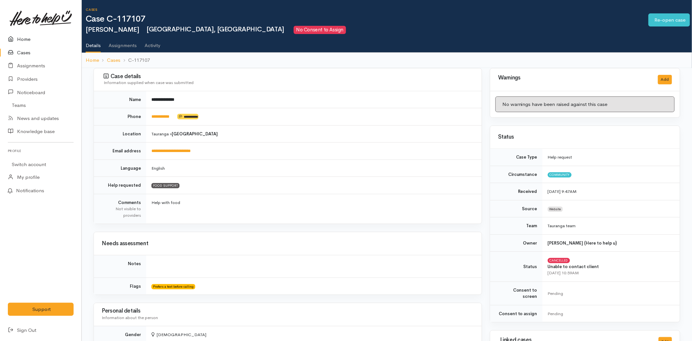
click at [28, 35] on link "Home" at bounding box center [40, 39] width 81 height 13
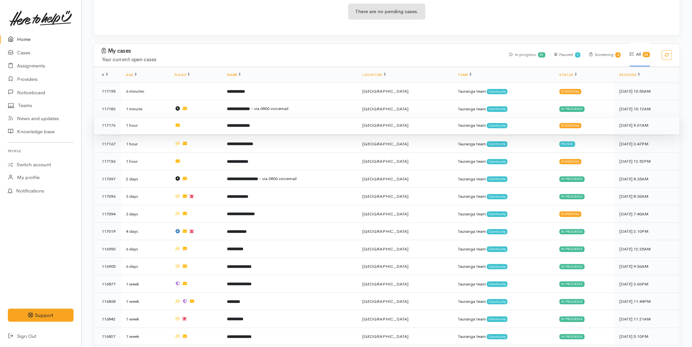
scroll to position [145, 0]
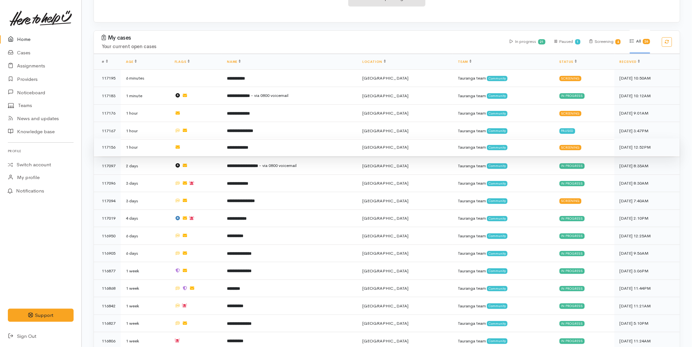
click at [248, 146] on b "**********" at bounding box center [237, 147] width 21 height 4
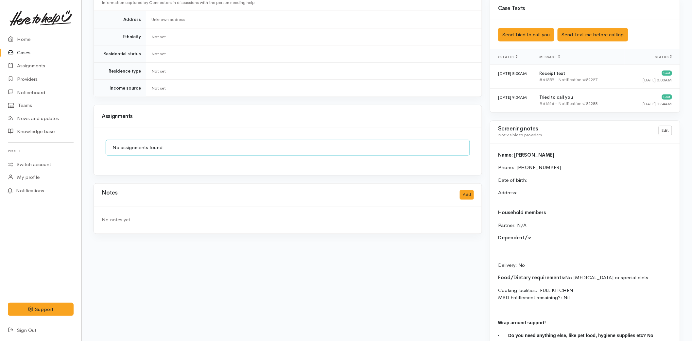
scroll to position [421, 0]
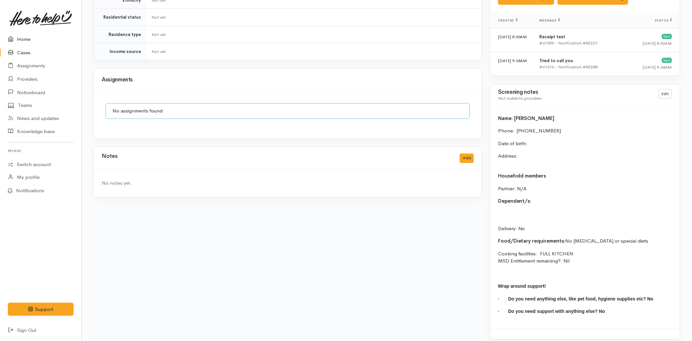
click at [22, 39] on link "Home" at bounding box center [40, 39] width 81 height 13
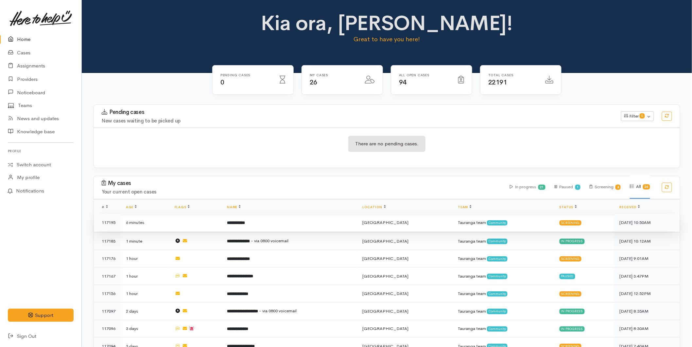
click at [245, 222] on b "**********" at bounding box center [236, 222] width 18 height 4
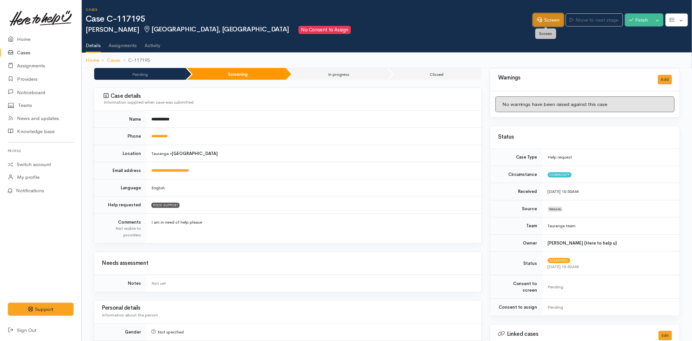
drag, startPoint x: 535, startPoint y: 19, endPoint x: 9, endPoint y: 100, distance: 532.7
click at [537, 20] on icon at bounding box center [539, 19] width 5 height 5
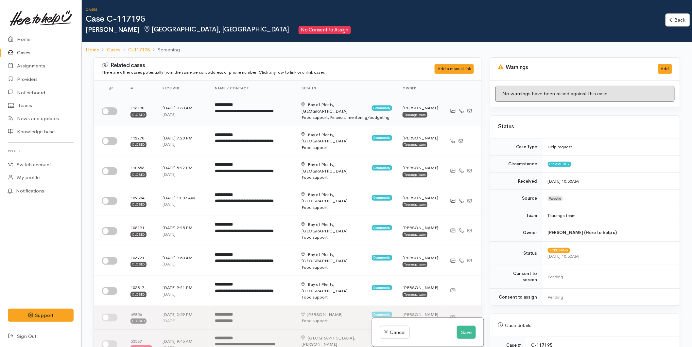
click at [108, 109] on input "checkbox" at bounding box center [110, 111] width 16 height 8
checkbox input "true"
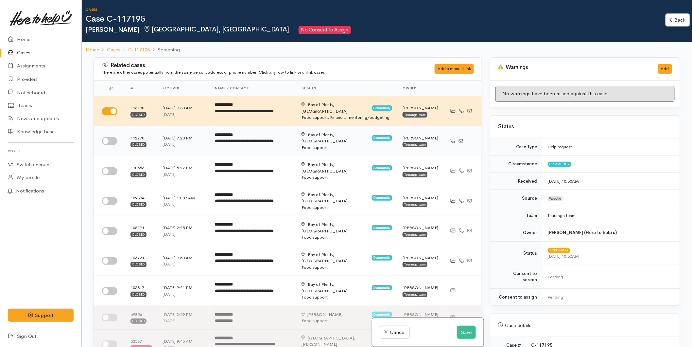
click at [109, 143] on input "checkbox" at bounding box center [110, 141] width 16 height 8
checkbox input "true"
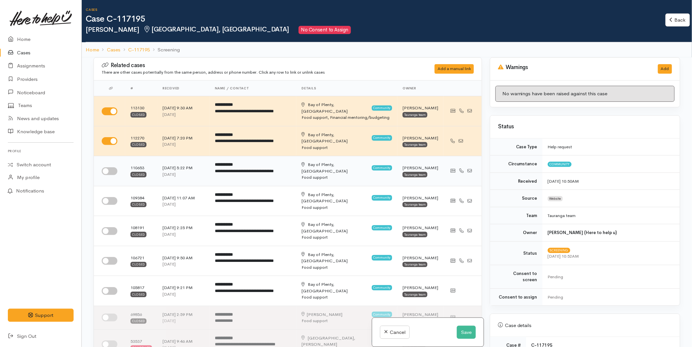
click at [107, 168] on input "checkbox" at bounding box center [110, 171] width 16 height 8
checkbox input "true"
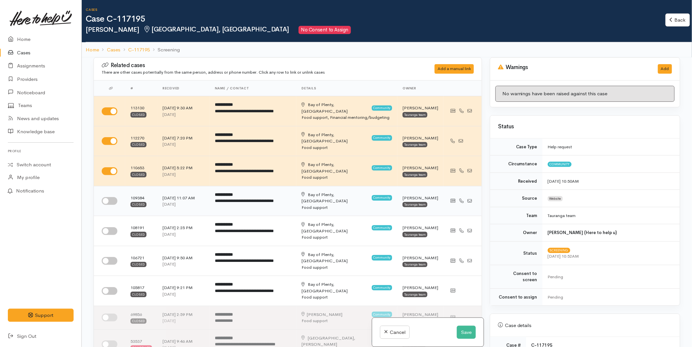
click at [105, 202] on input "checkbox" at bounding box center [110, 201] width 16 height 8
checkbox input "true"
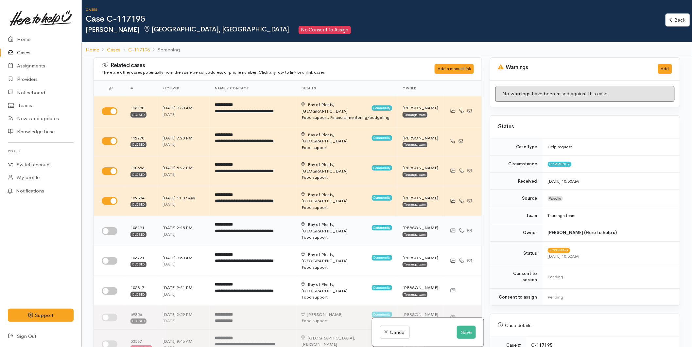
click at [110, 227] on input "checkbox" at bounding box center [110, 231] width 16 height 8
checkbox input "true"
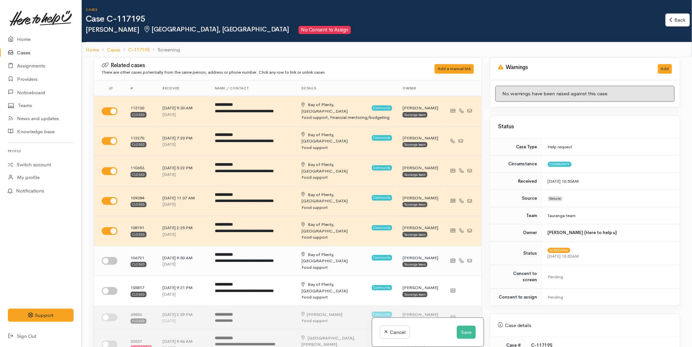
click at [108, 259] on input "checkbox" at bounding box center [110, 261] width 16 height 8
checkbox input "true"
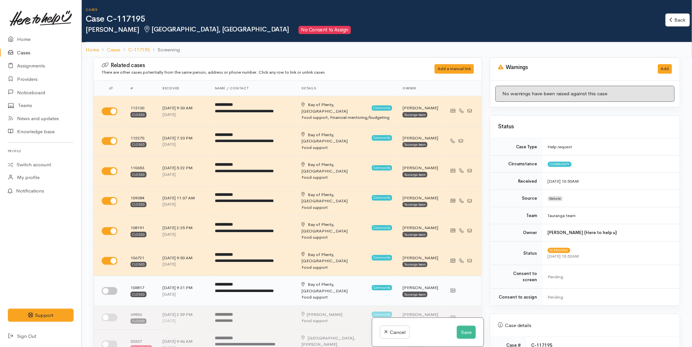
click at [107, 290] on input "checkbox" at bounding box center [110, 291] width 16 height 8
checkbox input "true"
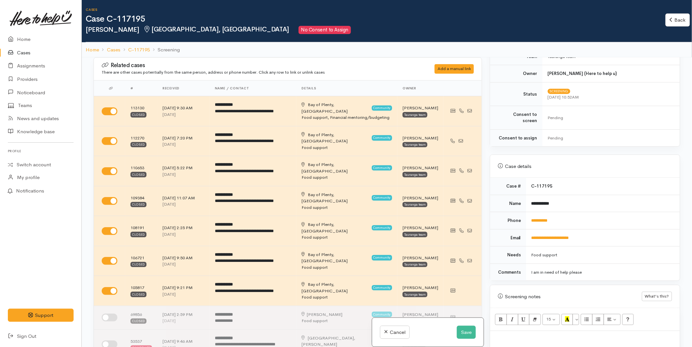
scroll to position [327, 0]
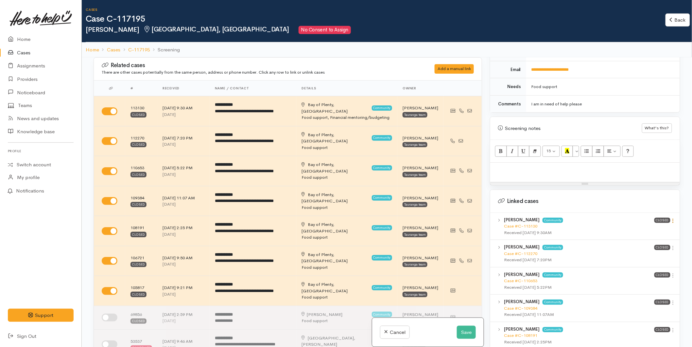
click at [673, 215] on div "Jason Brock Community Case #C-113130 Received 14 May 2025 9:30AM Closed View ca…" at bounding box center [585, 226] width 190 height 27
click at [670, 218] on icon at bounding box center [673, 221] width 6 height 6
click at [648, 229] on link "View case" at bounding box center [650, 233] width 52 height 10
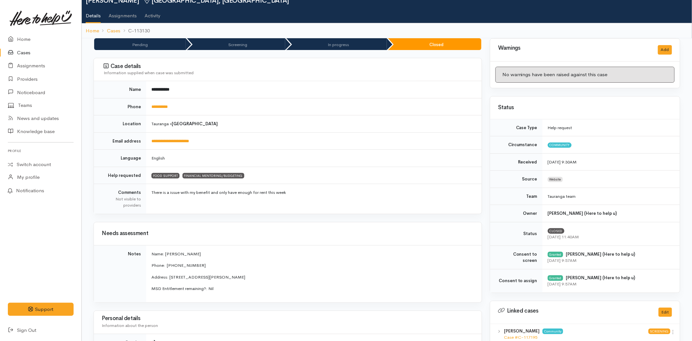
scroll to position [65, 0]
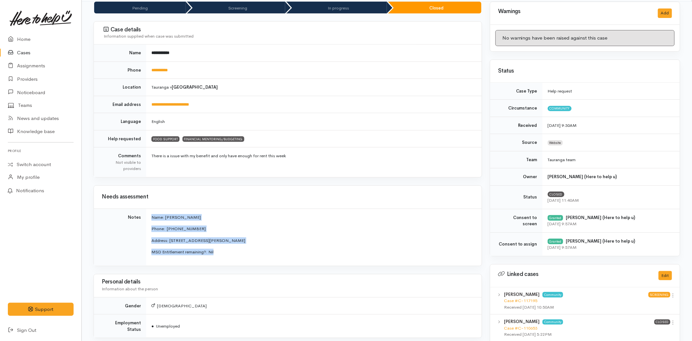
drag, startPoint x: 241, startPoint y: 256, endPoint x: 150, endPoint y: 217, distance: 99.5
click at [151, 217] on td "Name: [PERSON_NAME] Phone:  0225600549 Address: [STREET_ADDRESS][PERSON_NAME] M…" at bounding box center [314, 237] width 336 height 57
copy td "Name: [PERSON_NAME] Phone:  0225600549 Address: [STREET_ADDRESS][PERSON_NAME] M…"
click at [31, 34] on link "Home" at bounding box center [40, 39] width 81 height 13
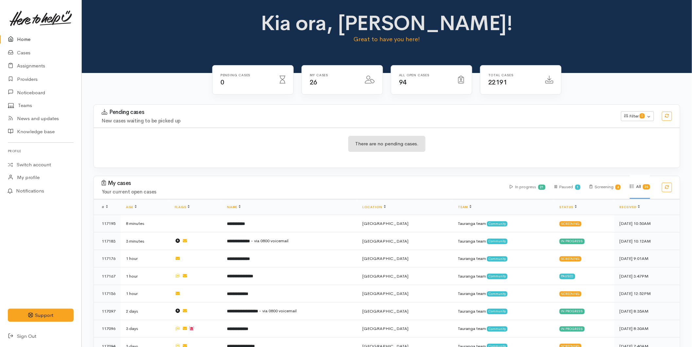
click at [23, 43] on link "Home" at bounding box center [40, 39] width 81 height 13
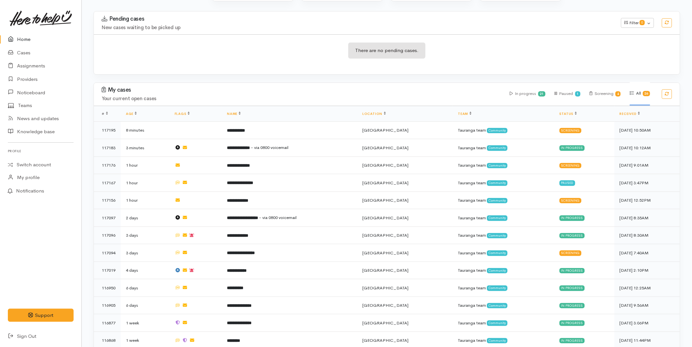
scroll to position [86, 0]
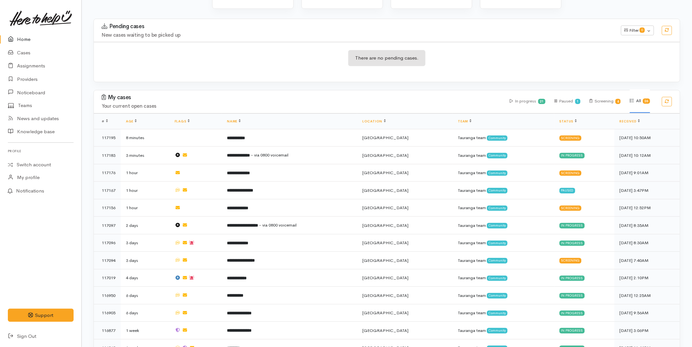
click at [28, 36] on link "Home" at bounding box center [40, 39] width 81 height 13
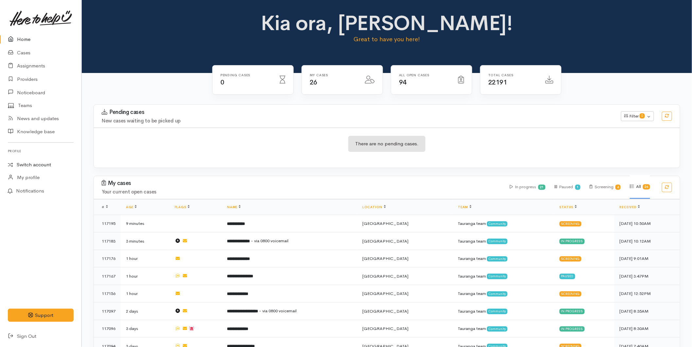
click at [29, 165] on link "Switch account" at bounding box center [40, 164] width 81 height 13
click at [35, 50] on link "Cases" at bounding box center [40, 52] width 81 height 13
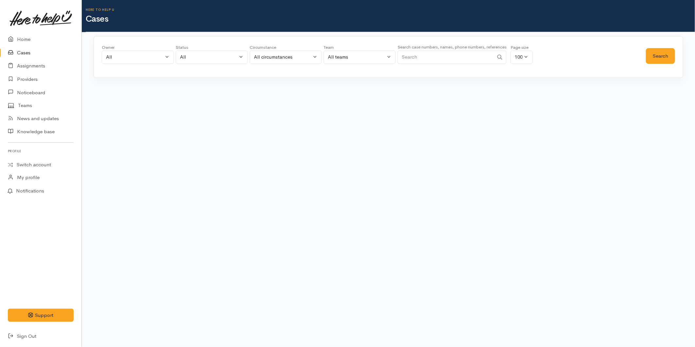
click at [427, 59] on input "Search" at bounding box center [445, 56] width 96 height 13
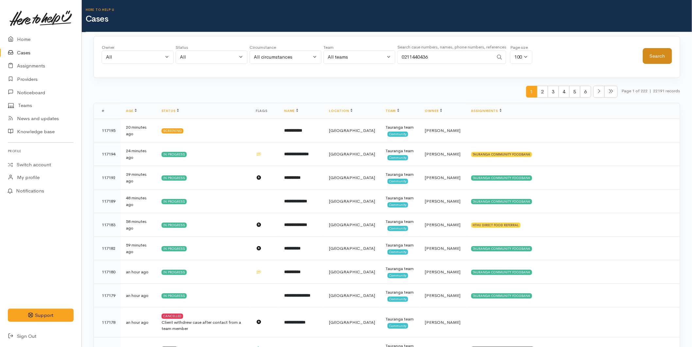
type input "0211440436"
click at [649, 54] on button "Search" at bounding box center [657, 56] width 29 height 16
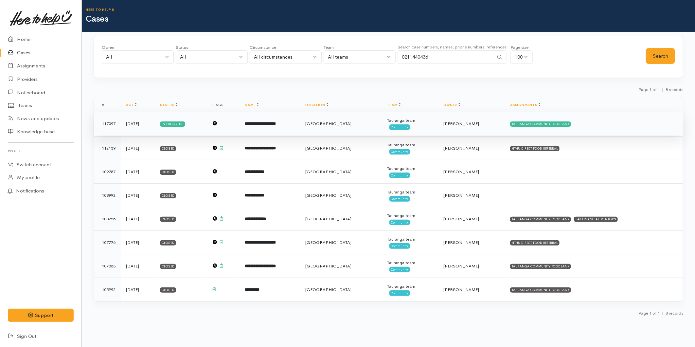
click at [276, 125] on b "**********" at bounding box center [260, 123] width 31 height 4
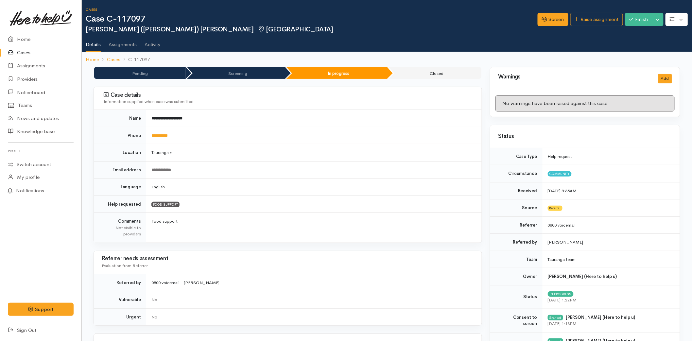
click at [172, 138] on td "**********" at bounding box center [314, 135] width 336 height 17
click at [168, 137] on link "**********" at bounding box center [159, 135] width 16 height 4
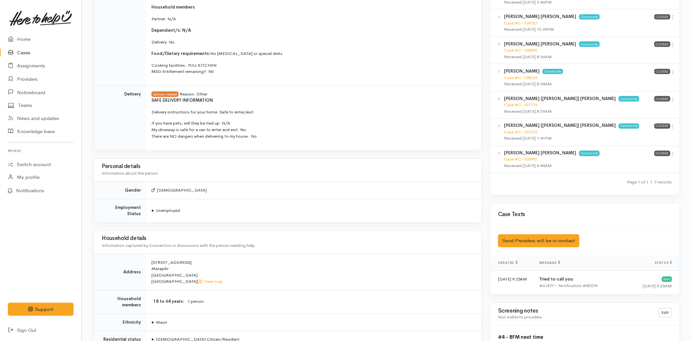
scroll to position [363, 0]
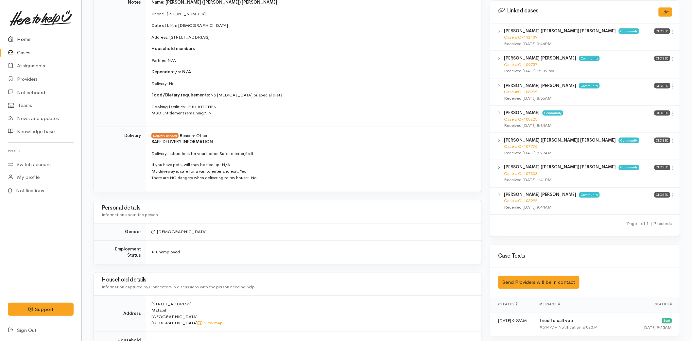
click at [18, 36] on link "Home" at bounding box center [40, 39] width 81 height 13
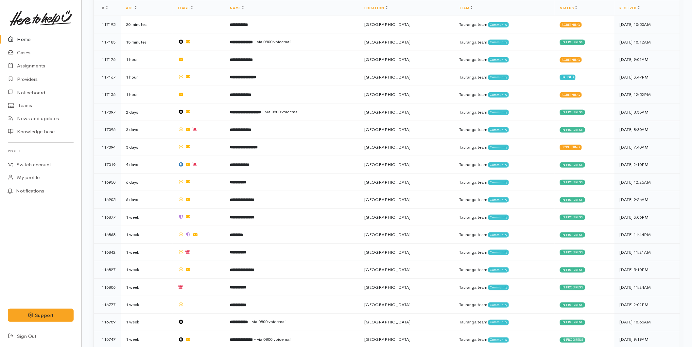
scroll to position [340, 0]
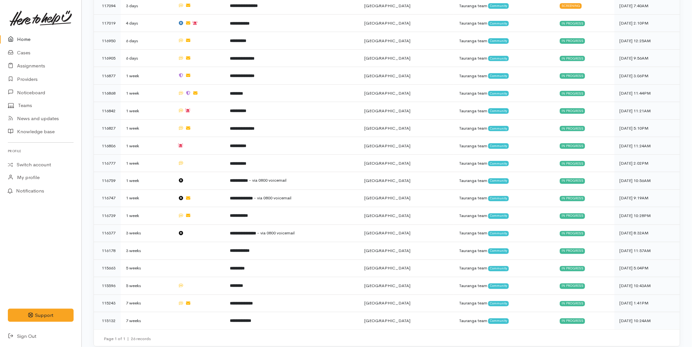
click at [11, 32] on link at bounding box center [41, 18] width 66 height 29
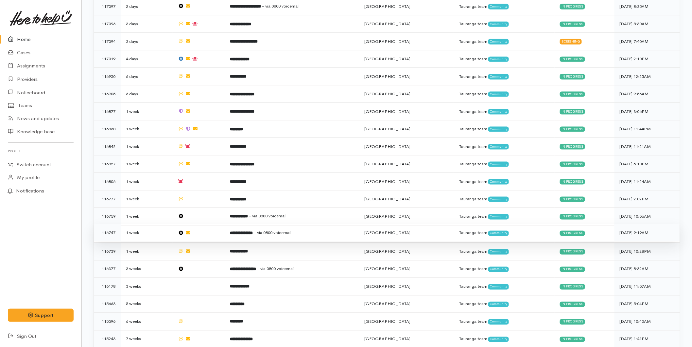
scroll to position [195, 0]
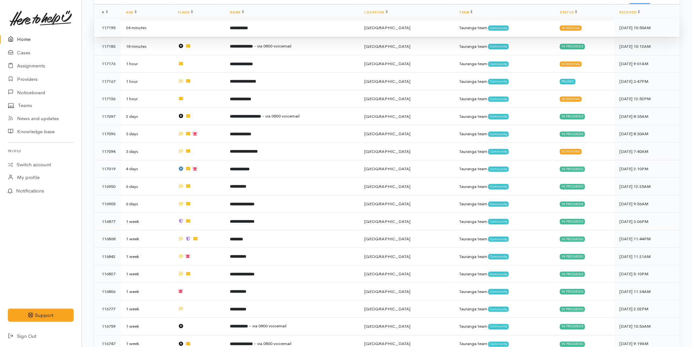
click at [265, 32] on td "**********" at bounding box center [292, 28] width 134 height 18
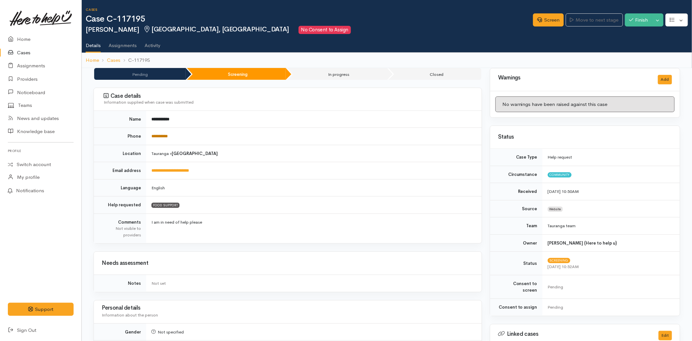
click at [162, 135] on link "**********" at bounding box center [159, 136] width 16 height 4
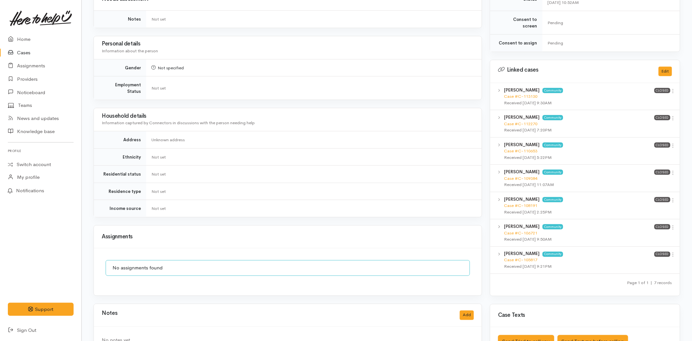
scroll to position [282, 0]
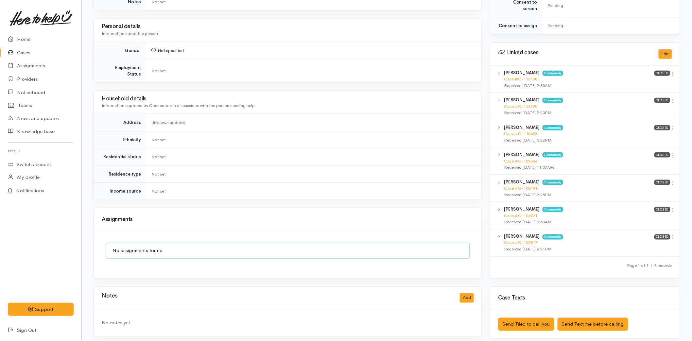
click at [673, 71] on icon at bounding box center [673, 74] width 6 height 6
click at [652, 81] on link "View case" at bounding box center [650, 86] width 52 height 10
click at [20, 37] on link "Home" at bounding box center [40, 39] width 81 height 13
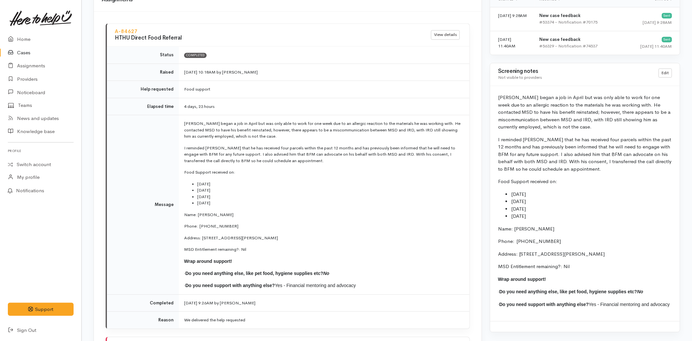
scroll to position [690, 0]
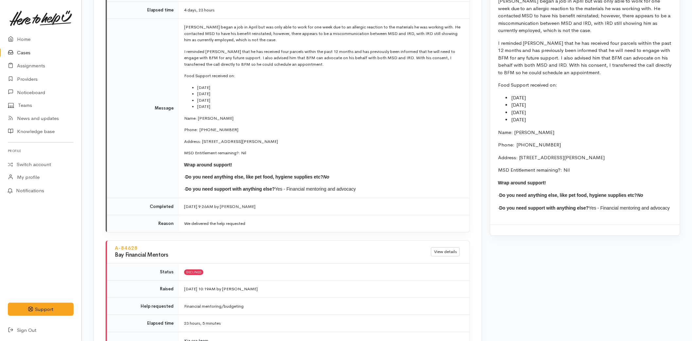
click at [517, 97] on li "20/11/2024" at bounding box center [591, 98] width 161 height 8
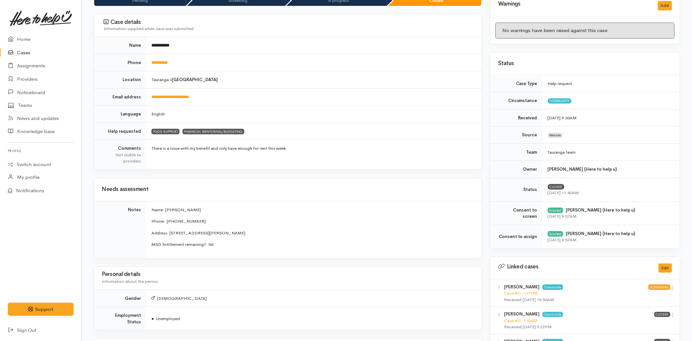
scroll to position [73, 0]
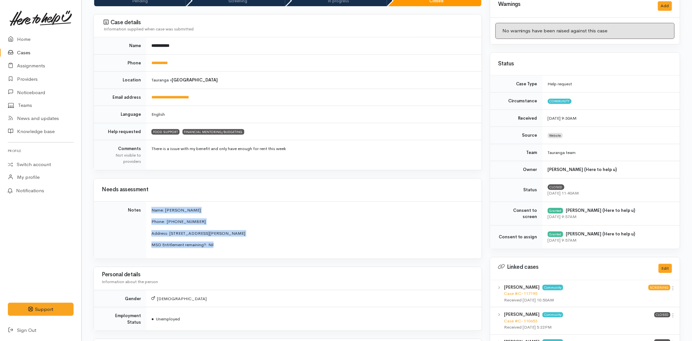
drag, startPoint x: 174, startPoint y: 233, endPoint x: 150, endPoint y: 207, distance: 34.3
click at [150, 207] on td "Name: Jason Brock Phone:  0225600549 Address: 23 Bain Street, Mount Maunganui, …" at bounding box center [314, 229] width 336 height 57
copy td "Name: Jason Brock Phone:  0225600549 Address: 23 Bain Street, Mount Maunganui, …"
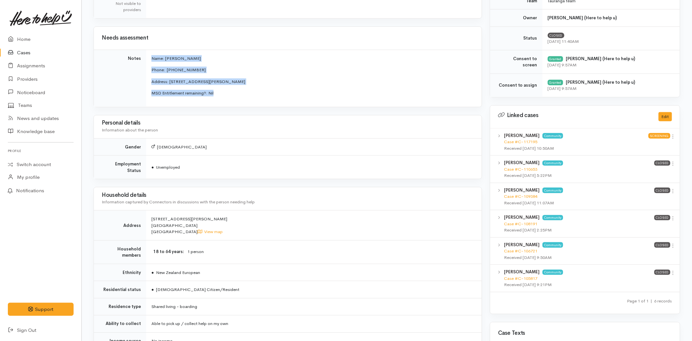
scroll to position [363, 0]
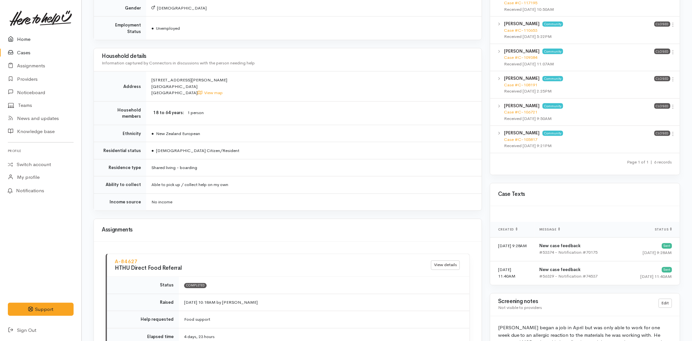
click at [35, 38] on link "Home" at bounding box center [40, 39] width 81 height 13
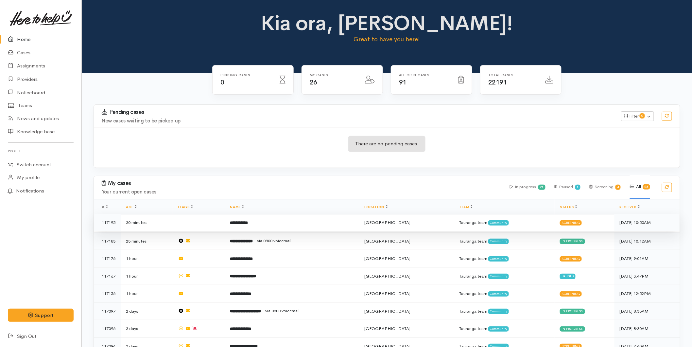
click at [286, 224] on td "**********" at bounding box center [292, 223] width 134 height 18
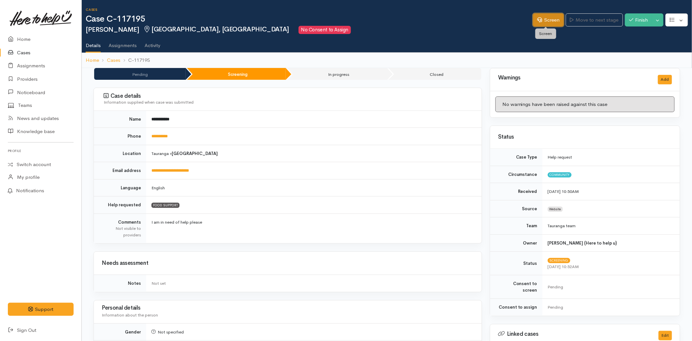
click at [551, 15] on link "Screen" at bounding box center [548, 19] width 31 height 13
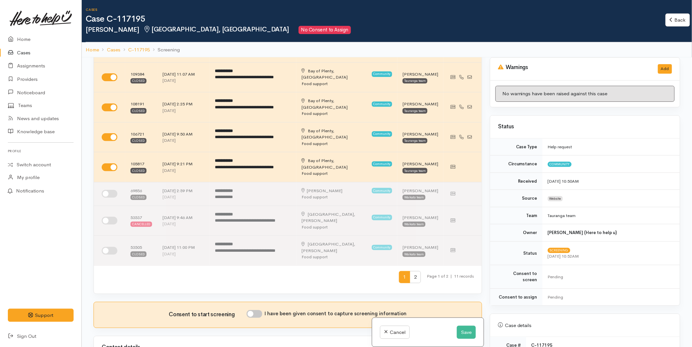
scroll to position [254, 0]
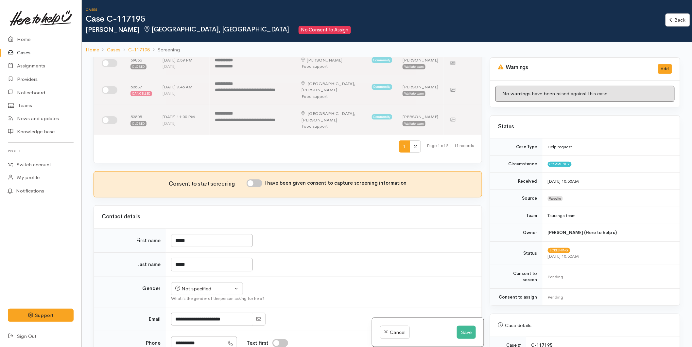
click at [252, 179] on input "I have been given consent to capture screening information" at bounding box center [255, 183] width 16 height 8
checkbox input "true"
click at [197, 287] on div "Not specified" at bounding box center [204, 289] width 58 height 8
click at [188, 313] on span "[DEMOGRAPHIC_DATA]" at bounding box center [213, 314] width 56 height 8
select select "[DEMOGRAPHIC_DATA]"
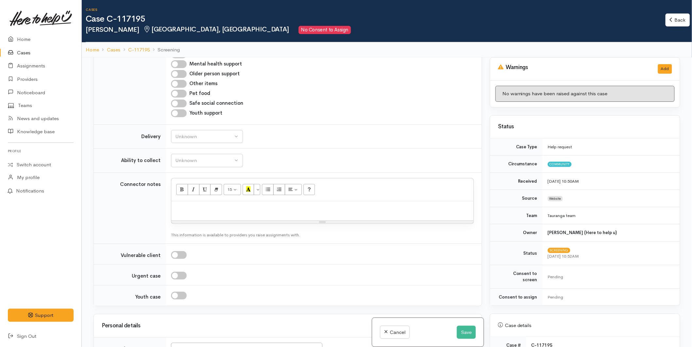
scroll to position [763, 0]
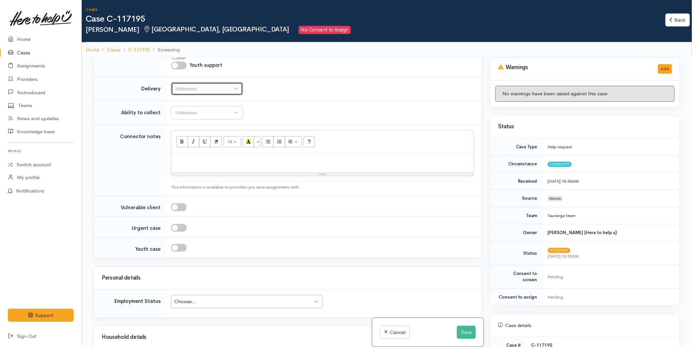
click at [183, 86] on div "Unknown" at bounding box center [204, 89] width 58 height 8
click at [181, 149] on span "No" at bounding box center [182, 150] width 7 height 8
select select "1"
click at [184, 107] on button "Unknown" at bounding box center [207, 112] width 72 height 13
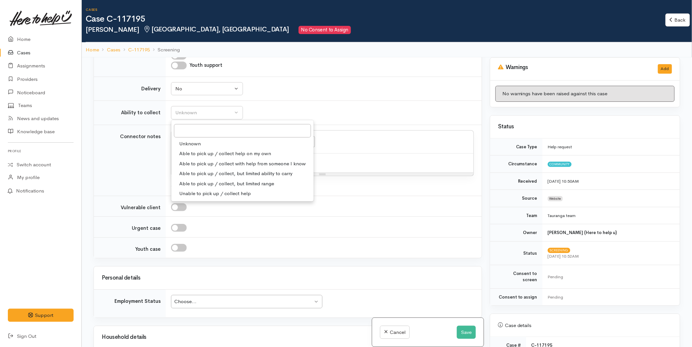
click at [192, 153] on span "Able to pick up / collect help on my own" at bounding box center [225, 154] width 92 height 8
select select "2"
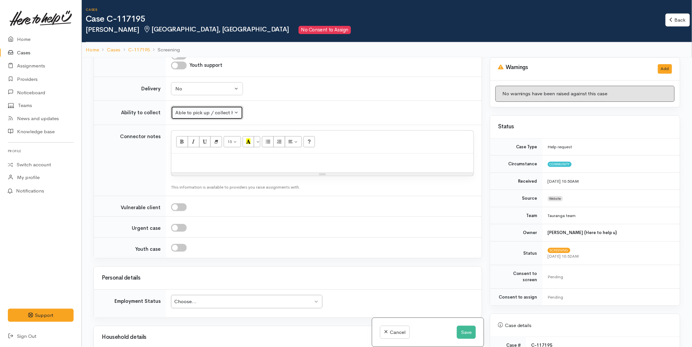
scroll to position [254, 0]
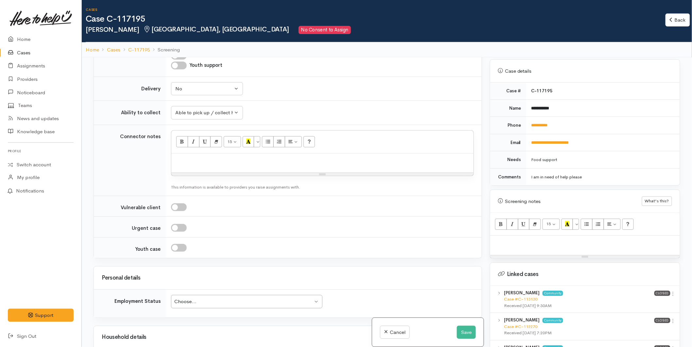
click at [229, 161] on p at bounding box center [323, 161] width 296 height 8
paste div
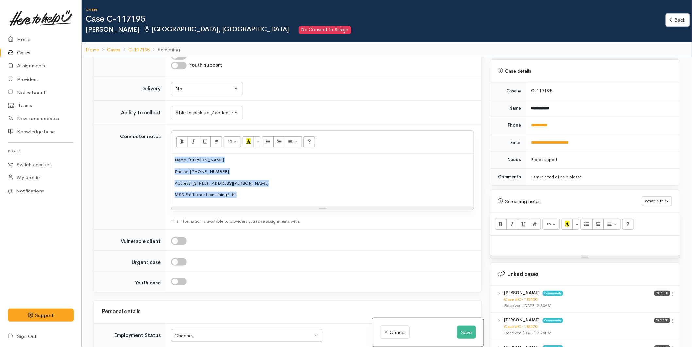
drag, startPoint x: 132, startPoint y: 158, endPoint x: 161, endPoint y: 144, distance: 32.3
click at [140, 142] on tr "Connector notes <p style="font-size: 13px;">Name: Jason Brock</p><p style="font…" at bounding box center [288, 177] width 388 height 105
click at [260, 143] on button "More Color" at bounding box center [257, 141] width 7 height 11
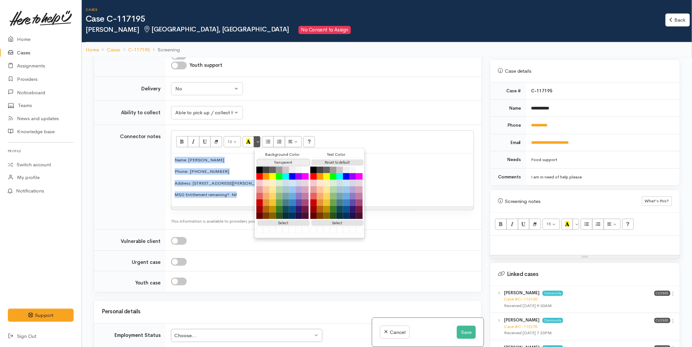
click at [264, 165] on button "Transparent" at bounding box center [283, 162] width 52 height 6
click at [324, 159] on div "Reset to default" at bounding box center [336, 162] width 52 height 8
click at [322, 162] on button "Reset to default" at bounding box center [337, 162] width 52 height 6
click at [199, 169] on p "Phone:  0225600549" at bounding box center [323, 171] width 296 height 7
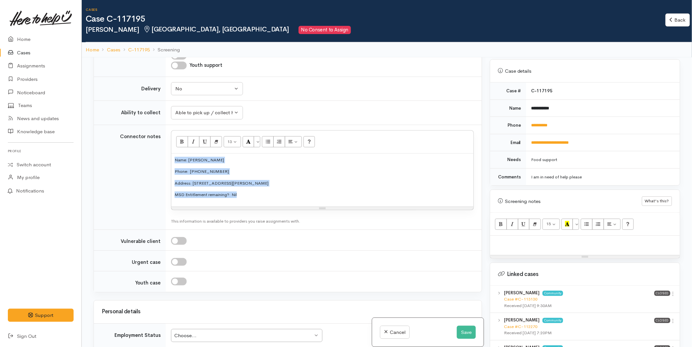
drag, startPoint x: 210, startPoint y: 194, endPoint x: 152, endPoint y: 156, distance: 69.8
click at [147, 157] on tr "Connector notes <p style="font-size: 13px;">Name: Jason Brock</p><p style="font…" at bounding box center [288, 177] width 388 height 105
click at [259, 142] on button "More Color" at bounding box center [257, 141] width 7 height 11
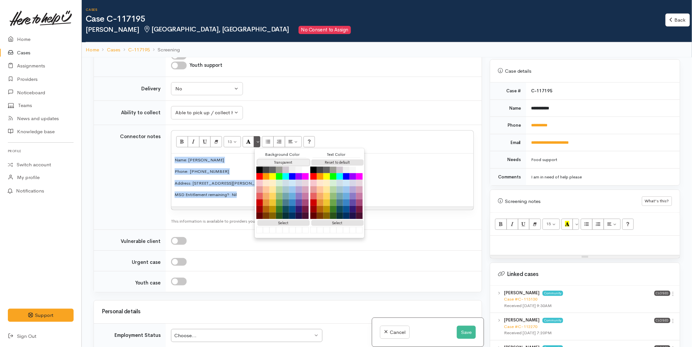
click at [289, 162] on button "Transparent" at bounding box center [283, 162] width 52 height 6
click at [337, 164] on button "Reset to default" at bounding box center [337, 162] width 52 height 6
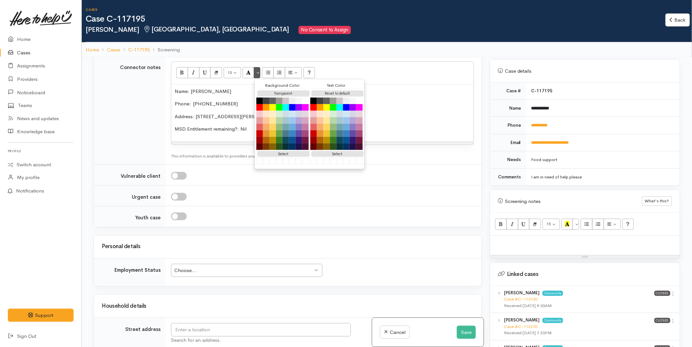
scroll to position [1017, 0]
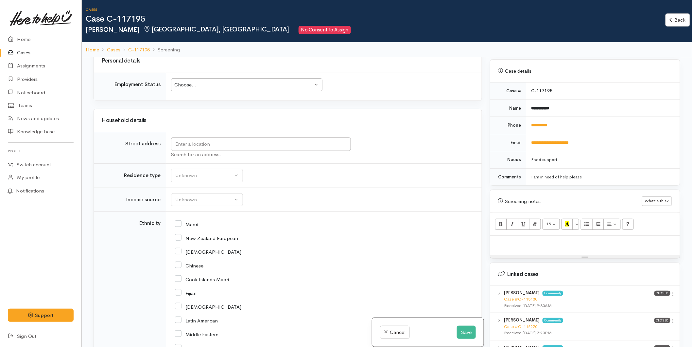
drag, startPoint x: 194, startPoint y: 87, endPoint x: 193, endPoint y: 96, distance: 9.9
click at [193, 89] on div "Choose..." at bounding box center [243, 85] width 139 height 8
click at [185, 146] on input "text" at bounding box center [261, 143] width 180 height 13
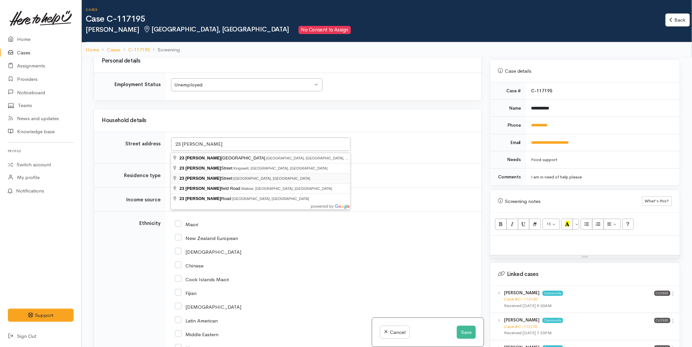
type input "23 Bain Street, Mount Maunganui, New Zealand"
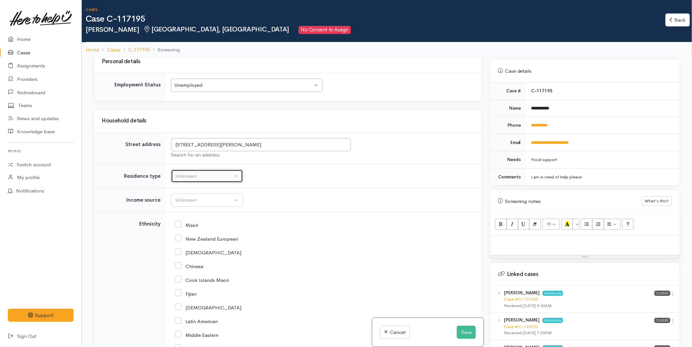
click at [223, 178] on div "Unknown" at bounding box center [204, 176] width 58 height 8
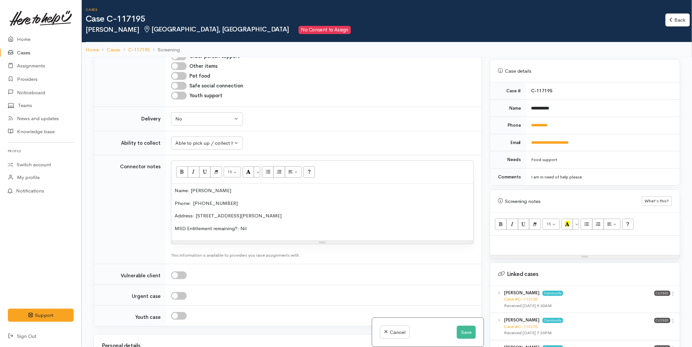
scroll to position [960, 0]
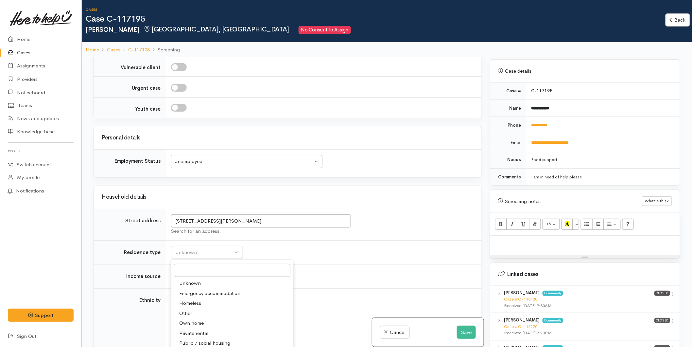
click at [191, 309] on span "Other" at bounding box center [185, 313] width 13 height 8
select select "8"
click at [198, 272] on div "Unknown" at bounding box center [204, 276] width 58 height 8
select select "4"
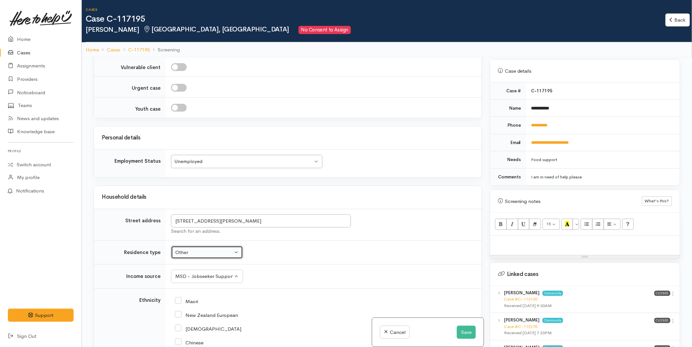
click at [190, 249] on div "Other" at bounding box center [204, 253] width 58 height 8
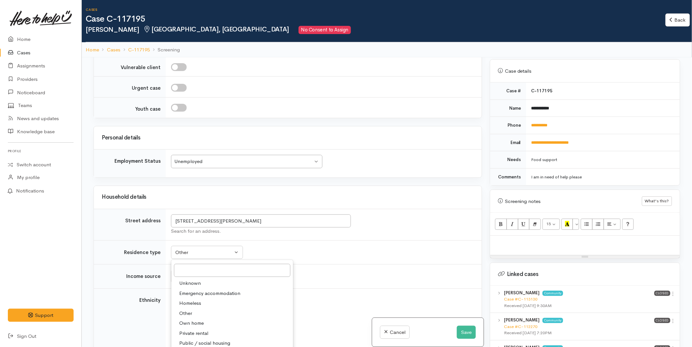
click at [207, 346] on link "Shared living - boarding" at bounding box center [232, 353] width 122 height 10
select select "4"
click at [181, 311] on input "New Zealand European" at bounding box center [206, 314] width 63 height 6
checkbox input "true"
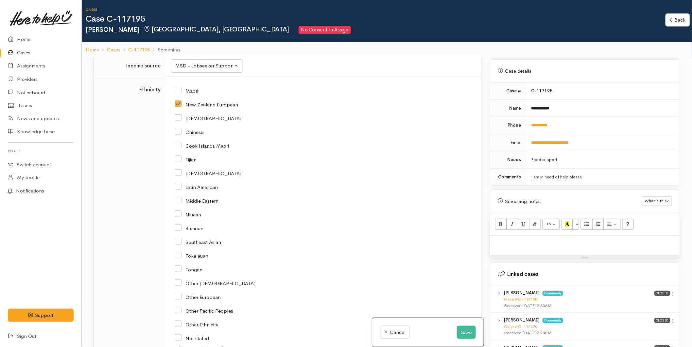
scroll to position [1251, 0]
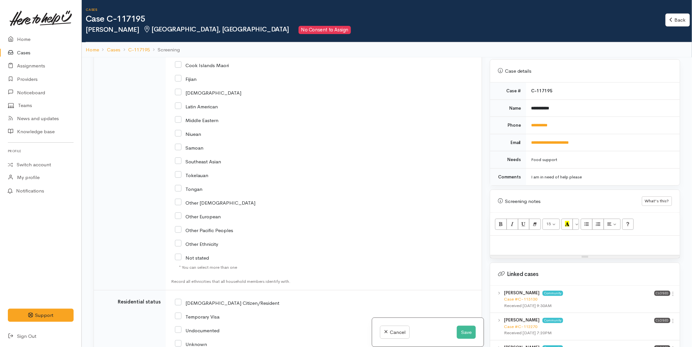
click at [178, 299] on input "NZ Citizen/Resident" at bounding box center [227, 302] width 104 height 6
checkbox input "true"
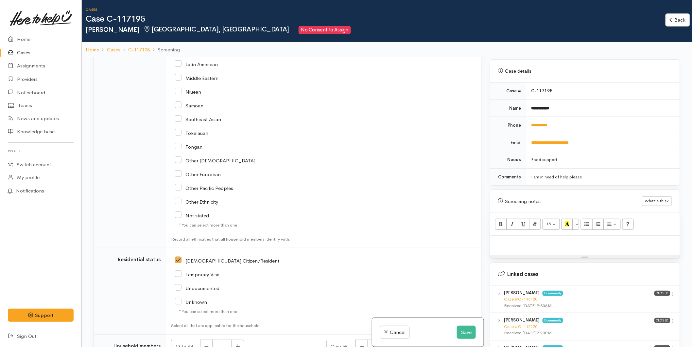
scroll to position [1293, 0]
click at [240, 343] on icon "button" at bounding box center [238, 345] width 4 height 5
type input "1"
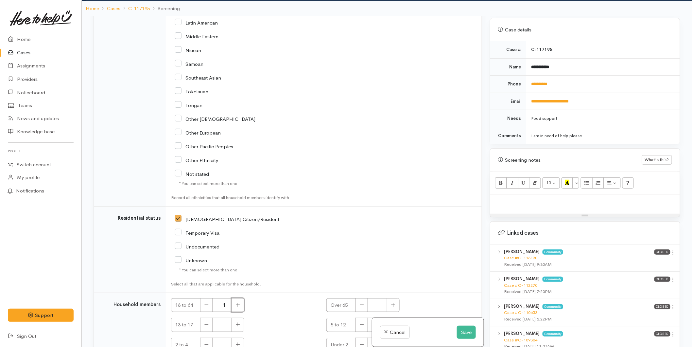
scroll to position [57, 0]
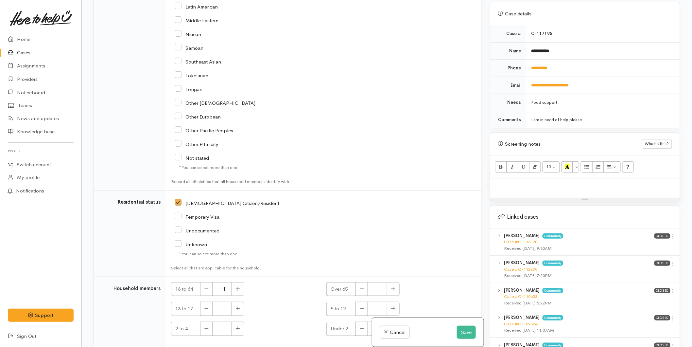
checkbox input "true"
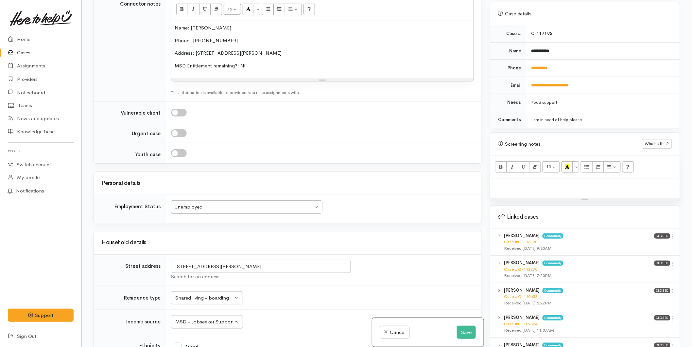
scroll to position [675, 0]
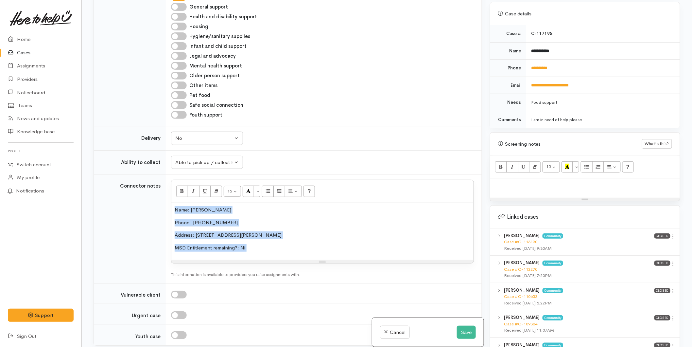
drag, startPoint x: 193, startPoint y: 161, endPoint x: 162, endPoint y: 127, distance: 46.3
click at [162, 174] on tr "Connector notes <p style="">Name: Jason Brock</p><p style="">Phone:  0225600549…" at bounding box center [288, 228] width 388 height 109
copy div "Name: Jason Brock Phone:  0225600549 Address: 23 Bain Street, Mount Maunganui, …"
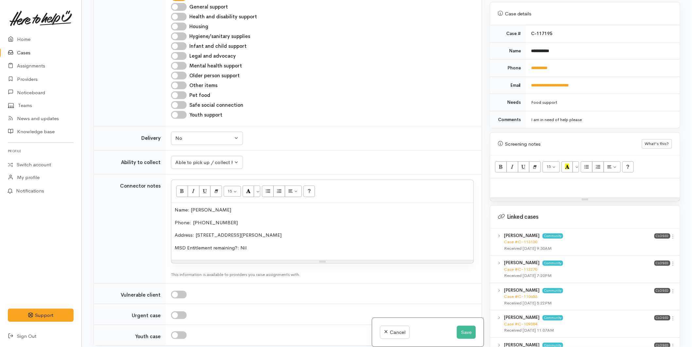
click at [530, 186] on div at bounding box center [585, 187] width 190 height 19
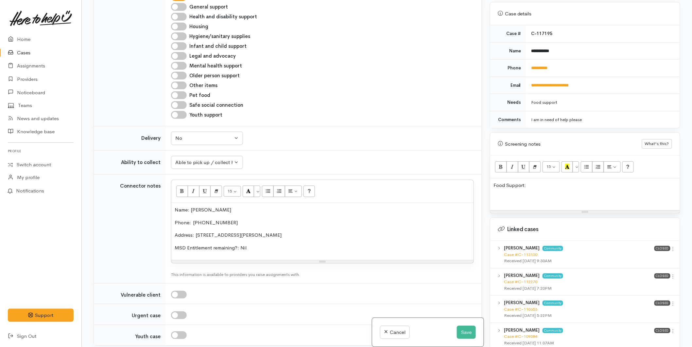
drag, startPoint x: 531, startPoint y: 182, endPoint x: 485, endPoint y: 172, distance: 47.6
click at [477, 177] on div "Related cases There are other cases potentially from the same person, address o…" at bounding box center [387, 173] width 595 height 347
click at [502, 164] on icon "Bold (CTRL+B)" at bounding box center [501, 167] width 4 height 6
click at [499, 194] on p at bounding box center [584, 198] width 183 height 8
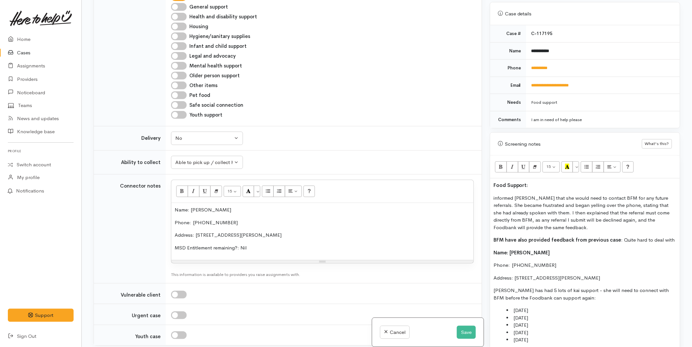
click at [495, 194] on p "informed Andrea that she would need to contact BFM for any future referrals. Sh…" at bounding box center [584, 212] width 183 height 37
drag, startPoint x: 553, startPoint y: 191, endPoint x: 520, endPoint y: 193, distance: 32.8
click at [520, 194] on p "I informed Andrea that she would need to contact BFM for any future referrals. …" at bounding box center [584, 212] width 183 height 37
drag, startPoint x: 672, startPoint y: 190, endPoint x: 663, endPoint y: 190, distance: 8.5
click at [663, 194] on p "I informed Jason that he would need to contact BFM for any future referrals. Sh…" at bounding box center [584, 212] width 183 height 37
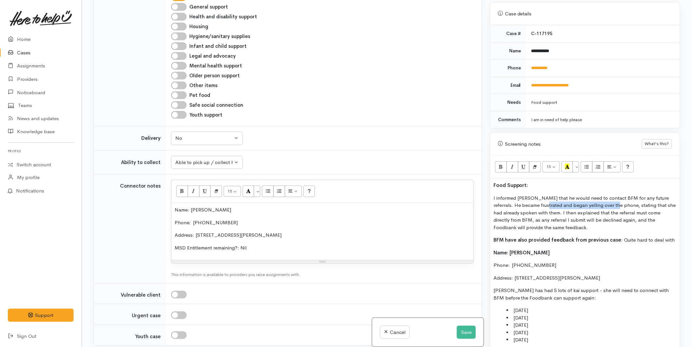
drag, startPoint x: 608, startPoint y: 198, endPoint x: 535, endPoint y: 198, distance: 73.3
click at [535, 198] on p "I informed Jason that he would need to contact BFM for any future referrals. He…" at bounding box center [584, 212] width 183 height 37
drag, startPoint x: 532, startPoint y: 205, endPoint x: 545, endPoint y: 198, distance: 15.5
click at [545, 198] on p "I informed Jason that he would need to contact BFM for any future referrals. He…" at bounding box center [584, 212] width 183 height 37
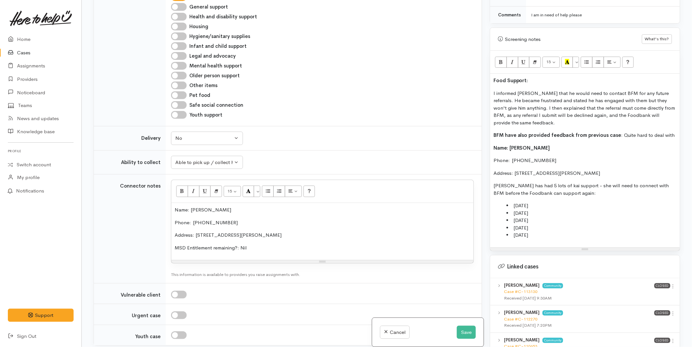
scroll to position [509, 0]
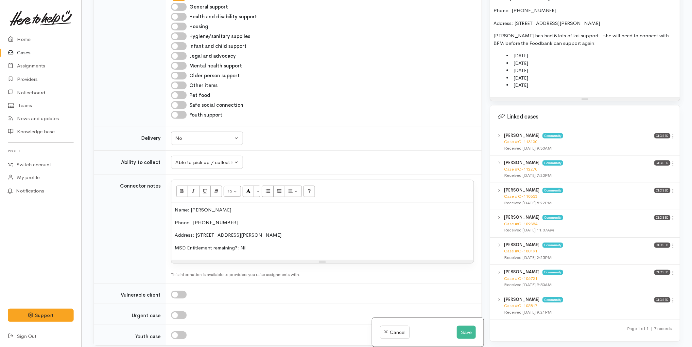
click at [672, 133] on icon at bounding box center [673, 136] width 6 height 6
click at [656, 144] on link "View case" at bounding box center [650, 149] width 52 height 10
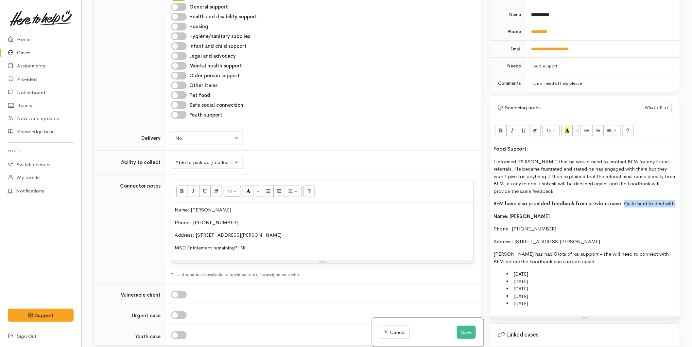
drag, startPoint x: 658, startPoint y: 195, endPoint x: 620, endPoint y: 196, distance: 38.3
click at [620, 200] on p "BFM have also provided feedback from previous case : Quite hard to deal with" at bounding box center [584, 204] width 183 height 8
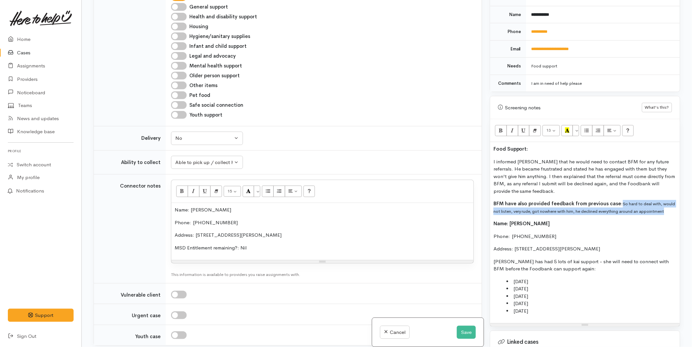
drag, startPoint x: 638, startPoint y: 199, endPoint x: 617, endPoint y: 197, distance: 21.1
click at [617, 200] on p "BFM have also provided feedback from previous case : So hard to deal with, woul…" at bounding box center [584, 207] width 183 height 15
click at [580, 125] on div "15 8 9 10 11 12 14 18 24 36 Background Color Transparent Select #ffff00 Text Co…" at bounding box center [585, 130] width 190 height 23
drag, startPoint x: 626, startPoint y: 202, endPoint x: 619, endPoint y: 197, distance: 8.6
click at [619, 200] on p "BFM have also provided feedback from previous case : So hard to deal with, woul…" at bounding box center [584, 207] width 183 height 15
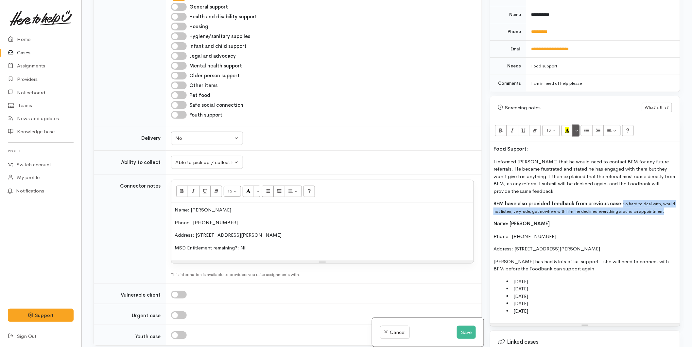
click at [577, 125] on button "More Color" at bounding box center [576, 130] width 7 height 11
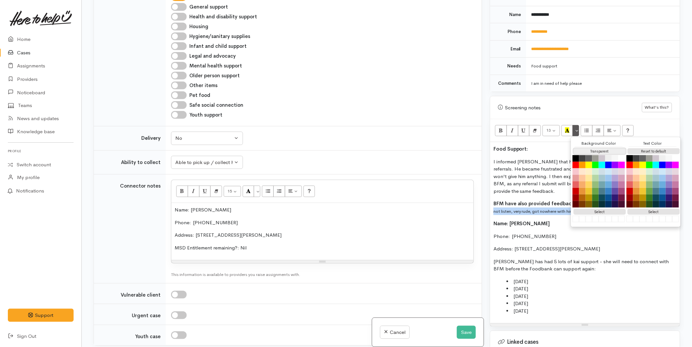
click at [590, 148] on button "Transparent" at bounding box center [600, 151] width 52 height 6
click at [644, 148] on button "Reset to default" at bounding box center [654, 151] width 52 height 6
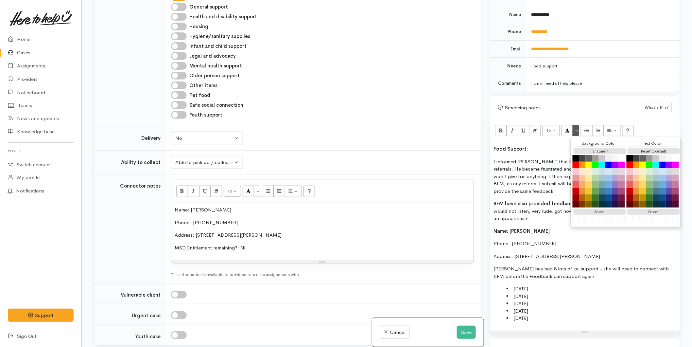
click at [563, 220] on div "Food Support: I informed Jason that he would need to contact BFM for any future…" at bounding box center [585, 236] width 190 height 188
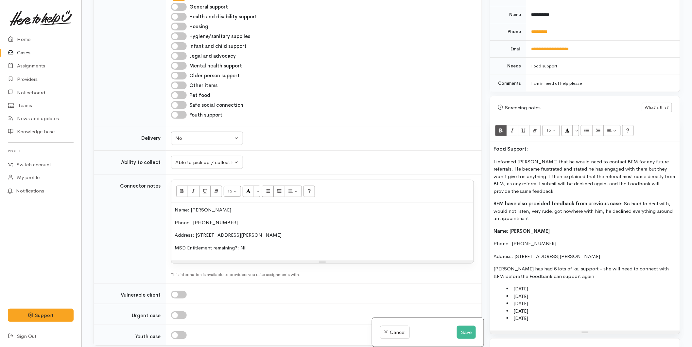
drag, startPoint x: 525, startPoint y: 227, endPoint x: 514, endPoint y: 224, distance: 11.4
click at [512, 227] on p "Name: Andrea O'Toole" at bounding box center [584, 231] width 183 height 8
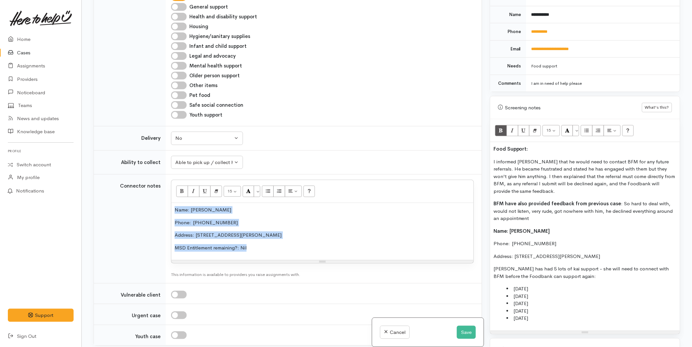
drag, startPoint x: 228, startPoint y: 168, endPoint x: 160, endPoint y: 131, distance: 77.7
click at [160, 174] on tr "Connector notes <p style="">Name: Jason Brock</p><p style="">Phone:  0225600549…" at bounding box center [288, 228] width 388 height 109
click at [260, 231] on p "Address: 23 Bain Street, Mount Maunganui, New Zealand" at bounding box center [323, 235] width 296 height 8
drag, startPoint x: 198, startPoint y: 151, endPoint x: 168, endPoint y: 125, distance: 39.1
click at [168, 174] on td "<p style="">Name: Jason Brock</p><p style="">Phone:  0225600549</p><p style="">…" at bounding box center [324, 228] width 316 height 109
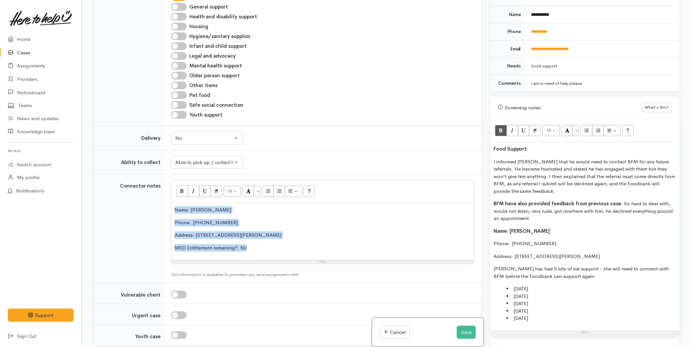
copy div "Name: Jason Brock Phone:  0225600549 Address: 23 Bain Street, Mount Maunganui, …"
drag, startPoint x: 639, startPoint y: 249, endPoint x: 473, endPoint y: 216, distance: 168.9
click at [473, 216] on div "Related cases There are other cases potentially from the same person, address o…" at bounding box center [387, 173] width 595 height 347
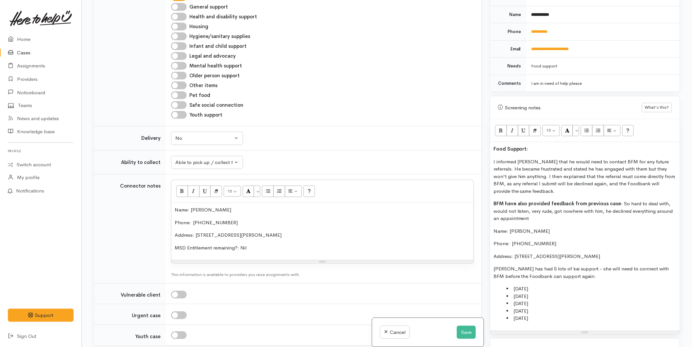
drag, startPoint x: 524, startPoint y: 304, endPoint x: 493, endPoint y: 259, distance: 54.9
click at [493, 259] on div "Food Support: I informed Jason that he would need to contact BFM for any future…" at bounding box center [585, 236] width 190 height 188
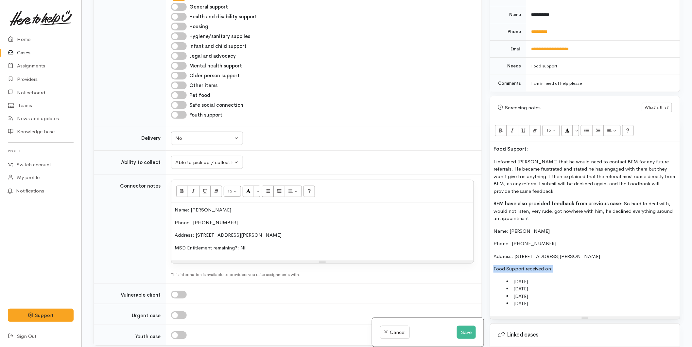
drag, startPoint x: 562, startPoint y: 261, endPoint x: 488, endPoint y: 179, distance: 111.1
click at [466, 258] on div "Related cases There are other cases potentially from the same person, address o…" at bounding box center [387, 173] width 595 height 347
click at [498, 125] on button "Bold (CTRL+B)" at bounding box center [501, 130] width 12 height 11
click at [519, 145] on p "Food Support:" at bounding box center [584, 149] width 183 height 8
drag, startPoint x: 531, startPoint y: 143, endPoint x: 492, endPoint y: 141, distance: 39.0
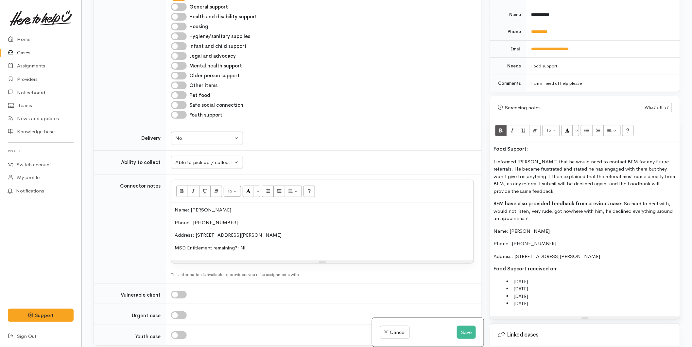
click at [489, 142] on div "Warnings Add No warnings have been raised against this case Add Warning Title ●…" at bounding box center [585, 173] width 198 height 347
click at [579, 125] on button "More Color" at bounding box center [576, 130] width 7 height 11
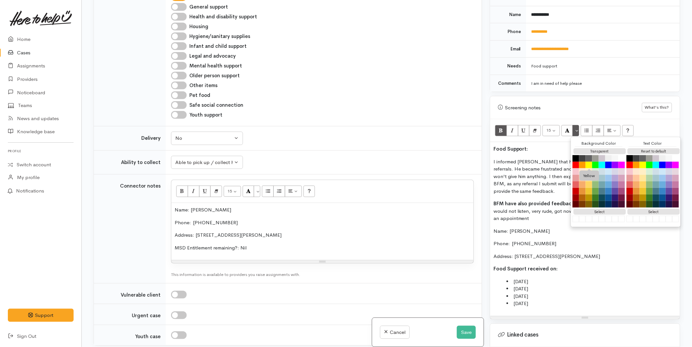
click at [590, 162] on button "Yellow" at bounding box center [589, 165] width 7 height 7
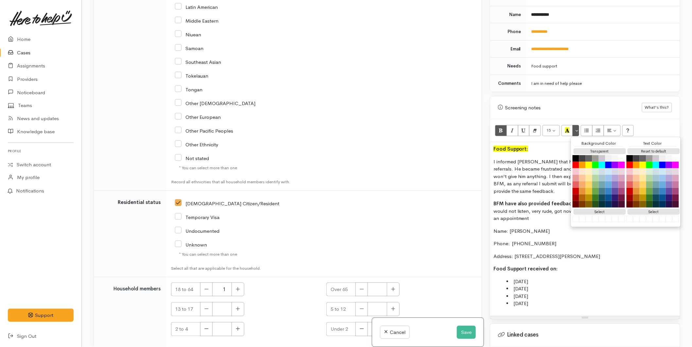
scroll to position [1293, 0]
click at [577, 285] on li "11/12/2024" at bounding box center [592, 289] width 170 height 8
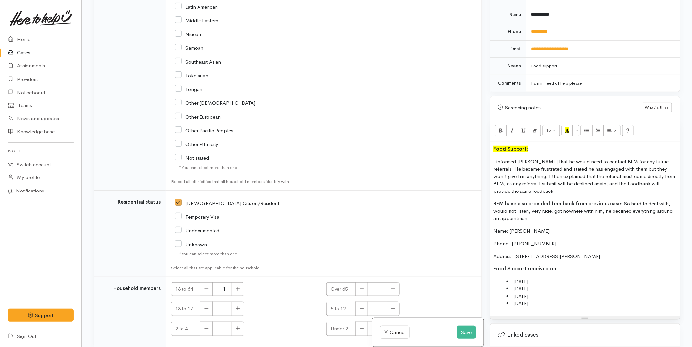
drag, startPoint x: 559, startPoint y: 305, endPoint x: 480, endPoint y: 155, distance: 169.2
click at [480, 155] on div "Related cases There are other cases potentially from the same person, address o…" at bounding box center [387, 173] width 595 height 347
copy div "I informed Jason that he would need to contact BFM for any future referrals. He…"
click at [463, 331] on button "Save" at bounding box center [466, 331] width 19 height 13
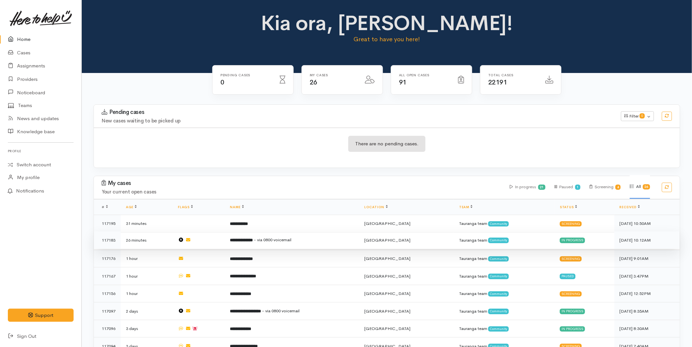
click at [277, 243] on td "**********" at bounding box center [292, 240] width 134 height 18
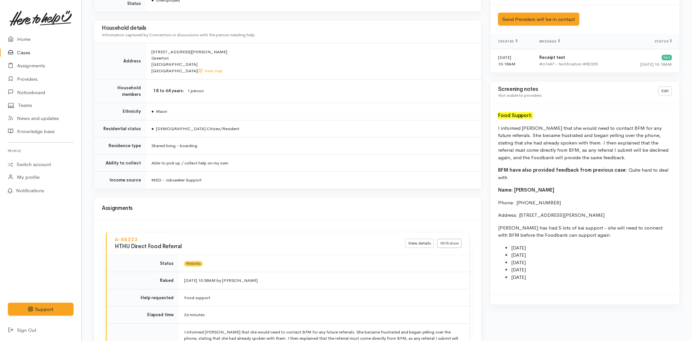
scroll to position [509, 0]
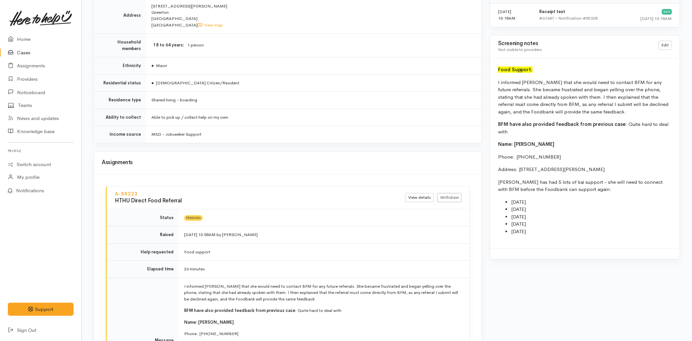
drag, startPoint x: 540, startPoint y: 226, endPoint x: 499, endPoint y: 84, distance: 147.4
click at [499, 84] on div "Food Support: I informed Andrea that she would need to contact BFM for any futu…" at bounding box center [585, 154] width 190 height 190
copy div "informed Andrea that she would need to contact BFM for any future referrals. Sh…"
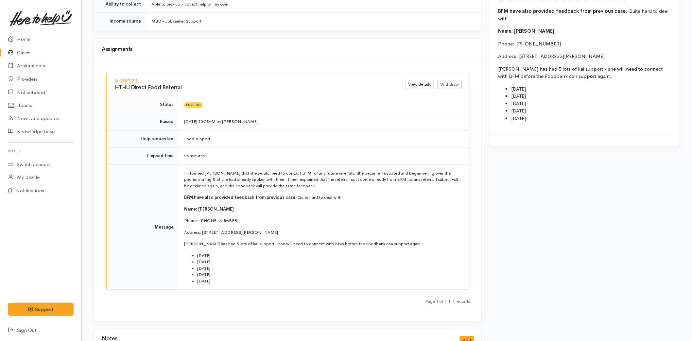
scroll to position [663, 0]
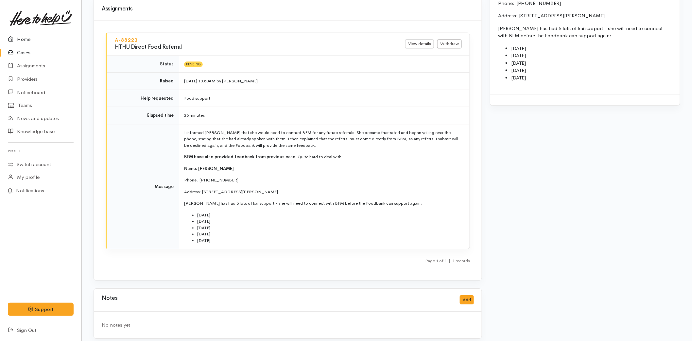
click at [21, 35] on link "Home" at bounding box center [40, 39] width 81 height 13
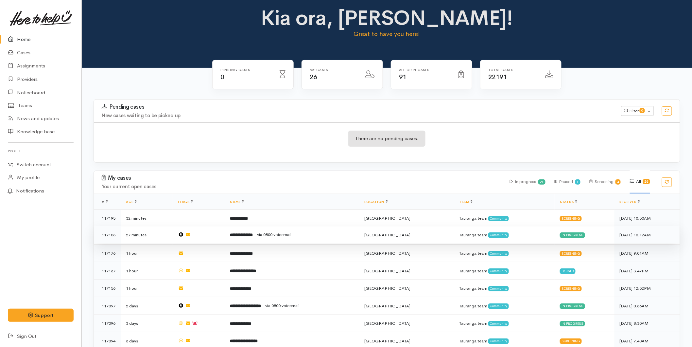
scroll to position [290, 0]
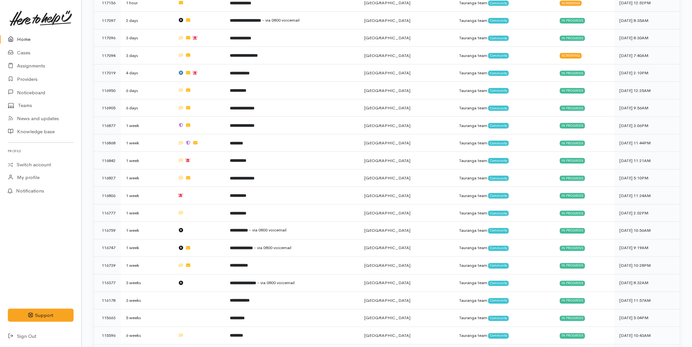
click at [20, 36] on link "Home" at bounding box center [40, 39] width 81 height 13
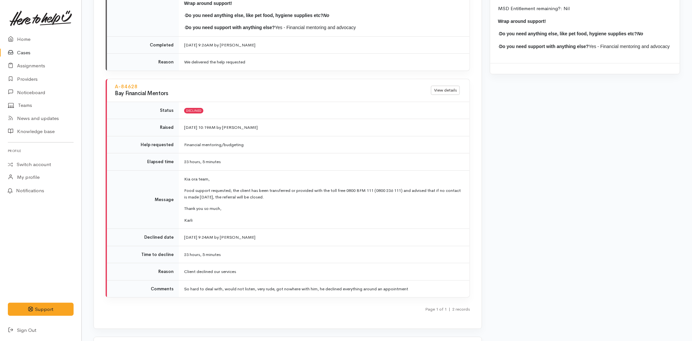
scroll to position [901, 0]
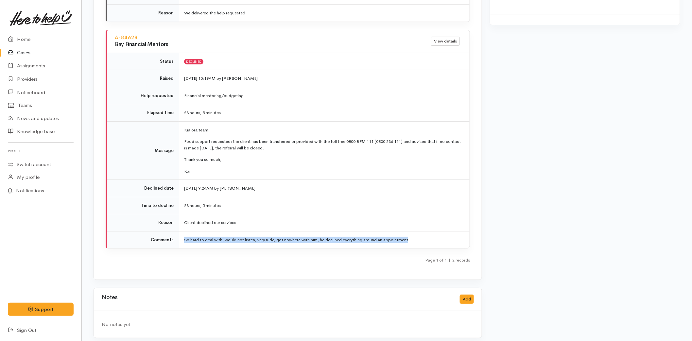
drag, startPoint x: 347, startPoint y: 238, endPoint x: 181, endPoint y: 235, distance: 166.1
click at [181, 235] on td "So hard to deal with, would not listen, very rude, got nowhere with him, he dec…" at bounding box center [324, 239] width 291 height 17
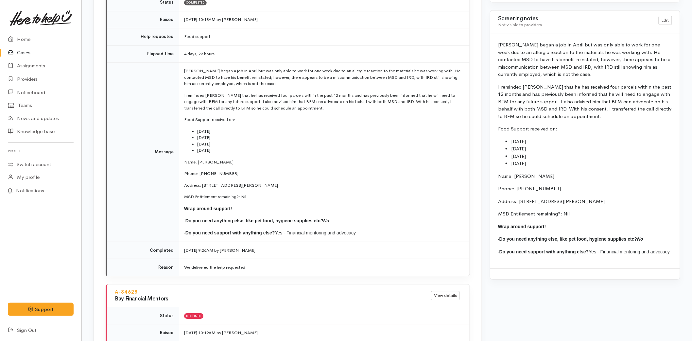
drag, startPoint x: 550, startPoint y: 167, endPoint x: 496, endPoint y: 128, distance: 66.5
click at [496, 128] on div "Jason began a job in April but was only able to work for one week due to an all…" at bounding box center [585, 150] width 190 height 235
copy div "Food Support received on: 20/11/2024 11/12/2024 14/01/2025 11/02/2025"
drag, startPoint x: 30, startPoint y: 33, endPoint x: 62, endPoint y: 39, distance: 32.2
click at [30, 33] on link "Home" at bounding box center [40, 39] width 81 height 13
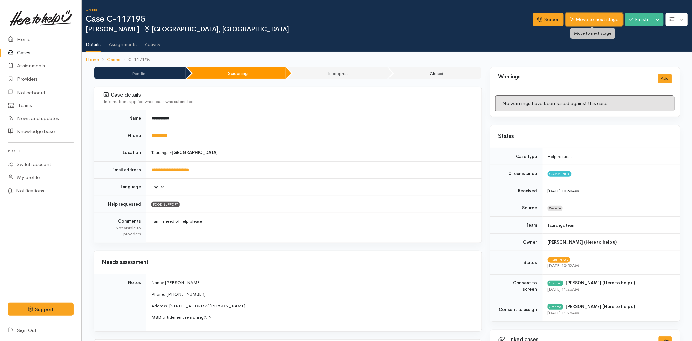
click at [597, 20] on link "Move to next stage" at bounding box center [594, 19] width 57 height 13
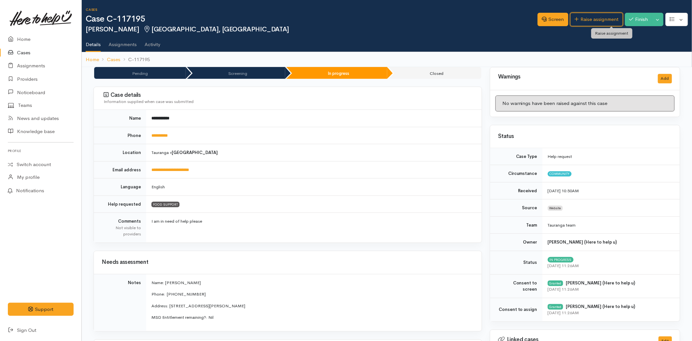
click at [600, 20] on link "Raise assignment" at bounding box center [596, 19] width 53 height 13
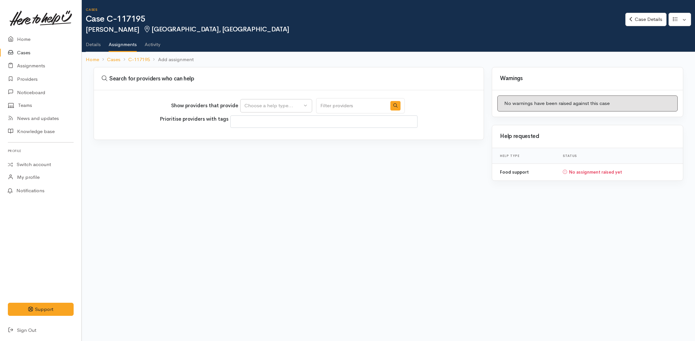
select select
click at [262, 103] on div "Choose a help type..." at bounding box center [273, 106] width 58 height 8
click at [261, 135] on span "Food support" at bounding box center [263, 137] width 30 height 8
select select "3"
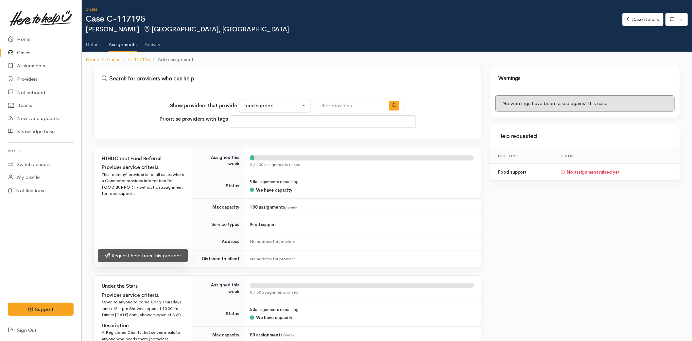
click at [144, 256] on link "Request help from this provider" at bounding box center [143, 255] width 90 height 13
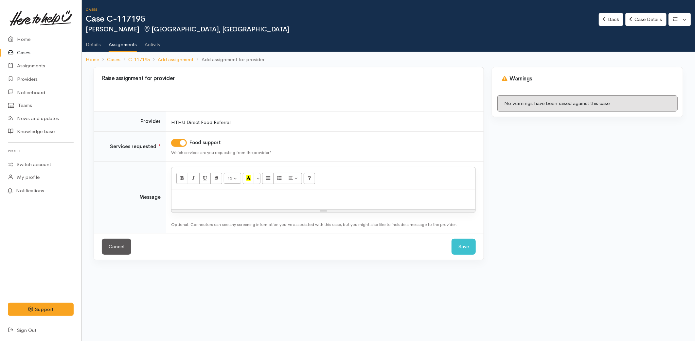
drag, startPoint x: 0, startPoint y: 0, endPoint x: 224, endPoint y: 200, distance: 300.4
click at [224, 200] on p at bounding box center [323, 197] width 297 height 8
paste div
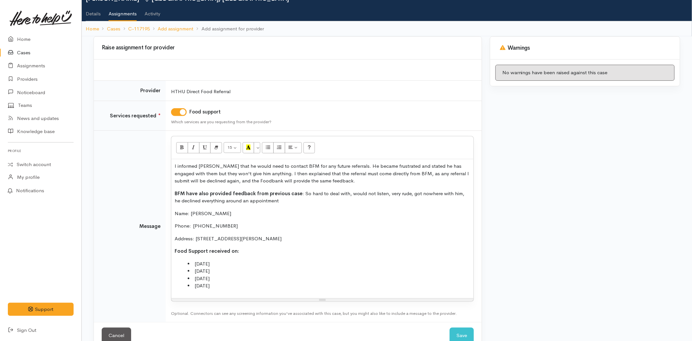
scroll to position [47, 0]
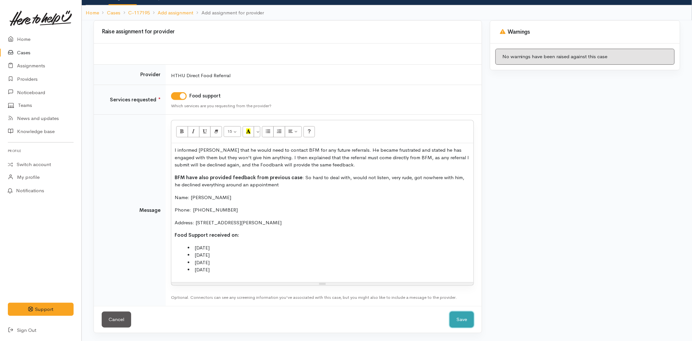
click at [460, 325] on button "Save" at bounding box center [462, 320] width 24 height 16
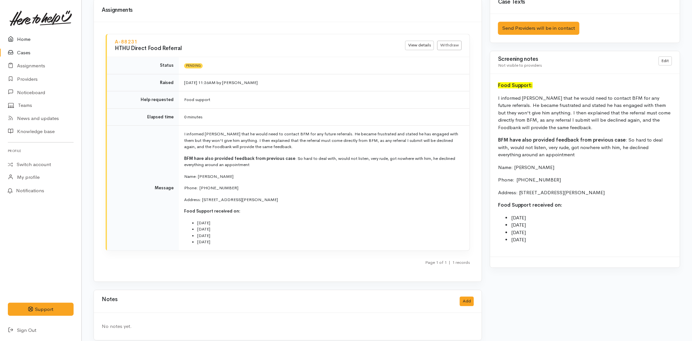
scroll to position [584, 0]
click at [30, 38] on link "Home" at bounding box center [40, 39] width 81 height 13
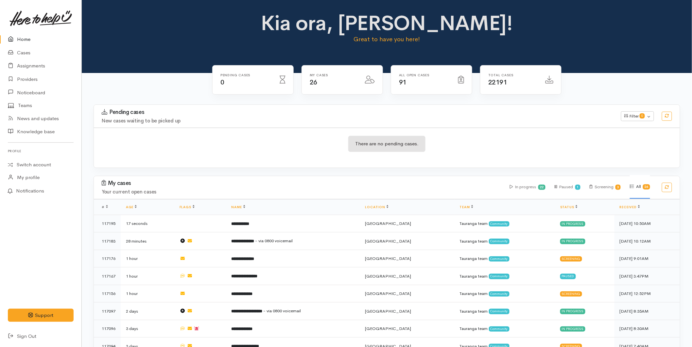
click at [24, 35] on link "Home" at bounding box center [40, 39] width 81 height 13
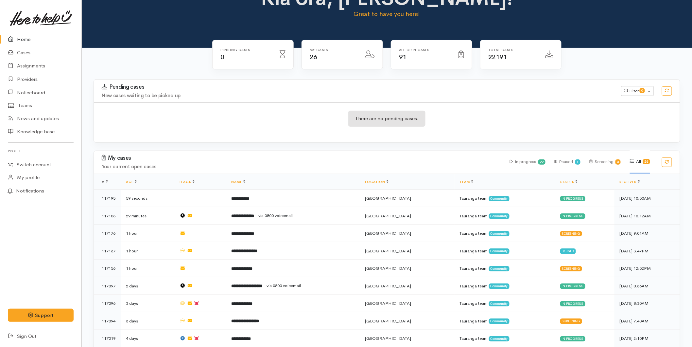
scroll to position [36, 0]
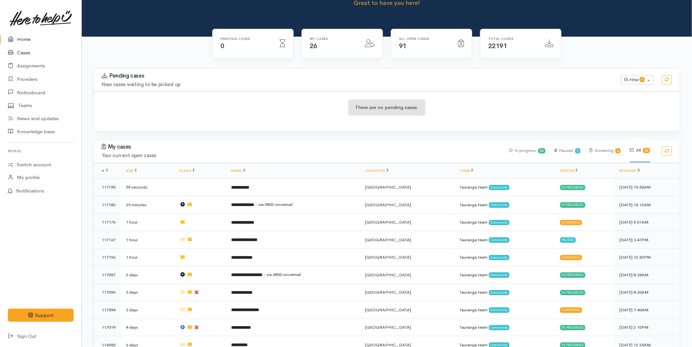
click at [26, 49] on link "Cases" at bounding box center [40, 52] width 81 height 13
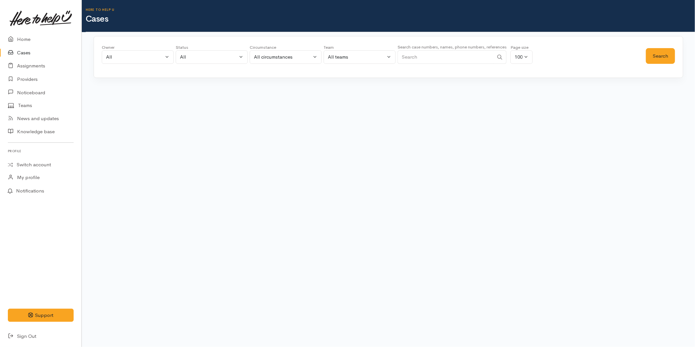
click at [421, 59] on input "Search" at bounding box center [445, 56] width 96 height 13
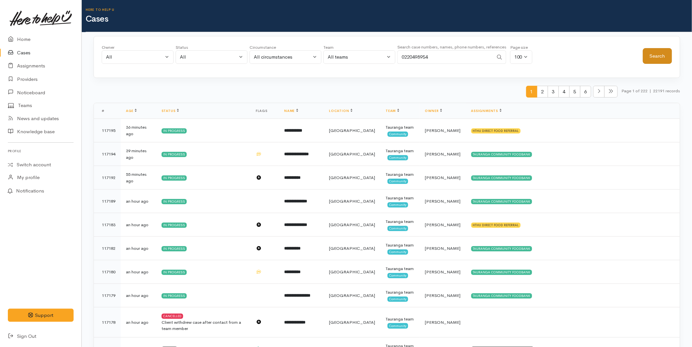
type input "0220498954"
click at [649, 55] on button "Search" at bounding box center [657, 56] width 29 height 16
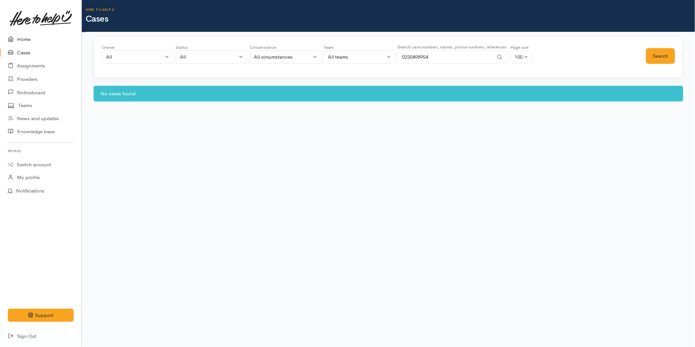
click at [17, 36] on link "Home" at bounding box center [40, 39] width 81 height 13
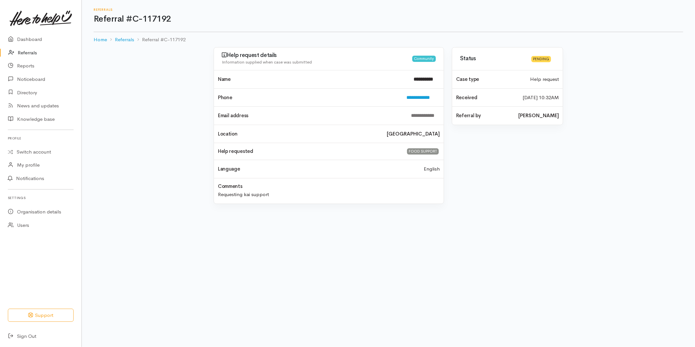
drag, startPoint x: 32, startPoint y: 48, endPoint x: 51, endPoint y: 51, distance: 19.2
click at [32, 48] on link "Referrals" at bounding box center [40, 52] width 81 height 13
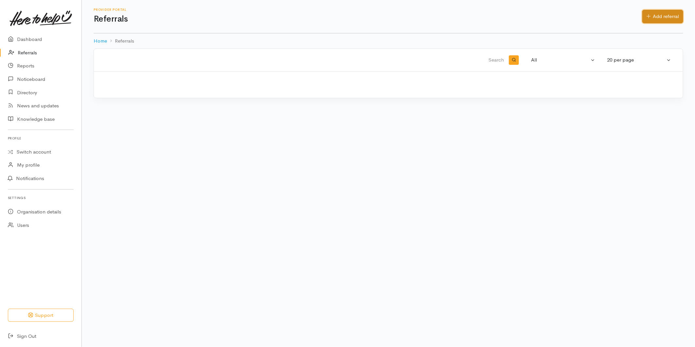
click at [661, 10] on link "Add referral" at bounding box center [662, 16] width 41 height 13
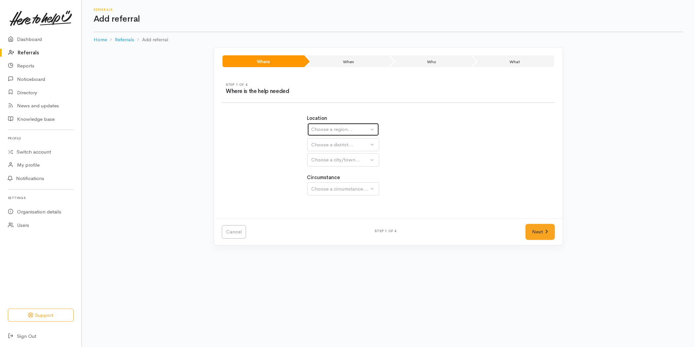
drag, startPoint x: 343, startPoint y: 127, endPoint x: 341, endPoint y: 139, distance: 11.9
click at [343, 128] on div "Choose a region..." at bounding box center [340, 130] width 58 height 8
click at [324, 178] on span "Bay of Plenty" at bounding box center [329, 181] width 29 height 8
select select "4"
click at [329, 140] on button "Choose a district..." at bounding box center [343, 144] width 72 height 13
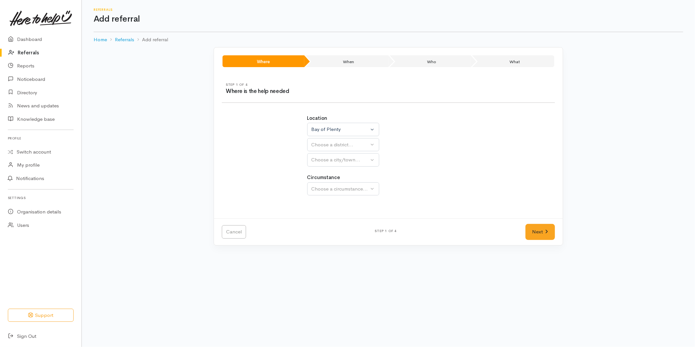
select select
click at [327, 147] on div "Choose a district..." at bounding box center [357, 145] width 92 height 8
click at [325, 172] on span "[GEOGRAPHIC_DATA]" at bounding box center [341, 176] width 52 height 8
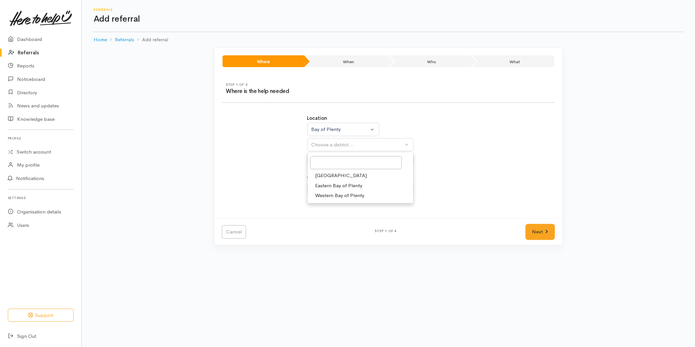
select select "6"
select select
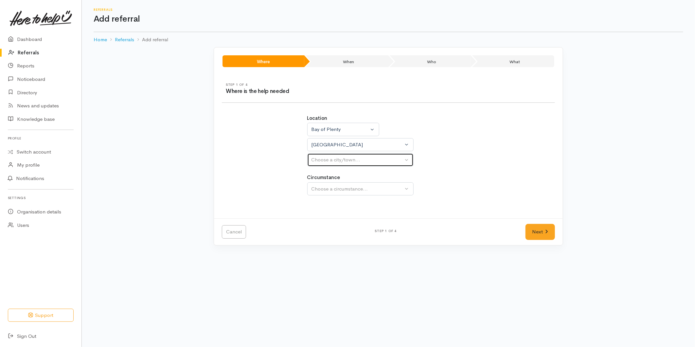
click at [329, 157] on div "Choose a city/town..." at bounding box center [357, 160] width 92 height 8
click at [324, 190] on span "[GEOGRAPHIC_DATA]" at bounding box center [341, 191] width 52 height 8
select select "4"
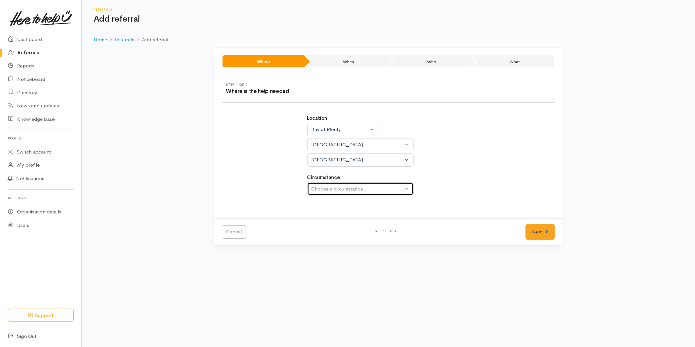
click at [335, 187] on div "Choose a circumstance..." at bounding box center [357, 189] width 92 height 8
click at [326, 224] on link "Community" at bounding box center [360, 220] width 106 height 10
select select "2"
click at [545, 233] on icon at bounding box center [546, 232] width 2 height 4
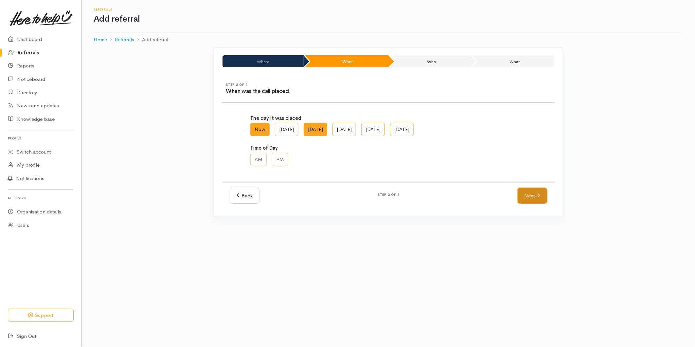
drag, startPoint x: 537, startPoint y: 197, endPoint x: 338, endPoint y: 131, distance: 209.0
click at [535, 197] on link "Next" at bounding box center [531, 196] width 29 height 16
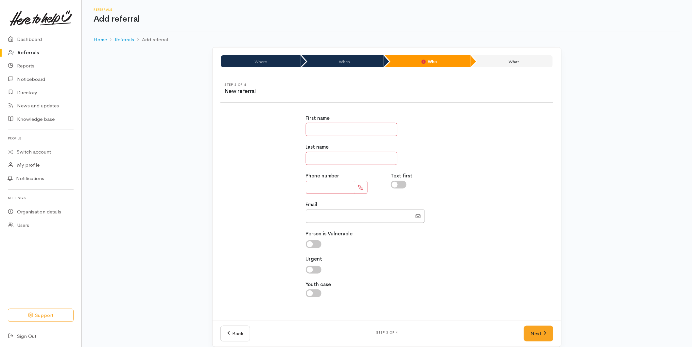
click at [329, 127] on input "text" at bounding box center [352, 129] width 92 height 13
type input "****"
type input "*******"
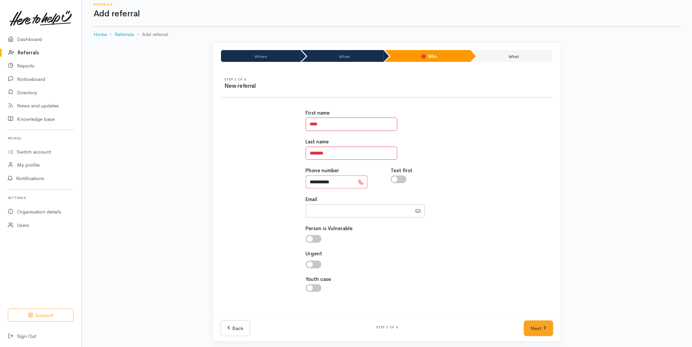
scroll to position [8, 0]
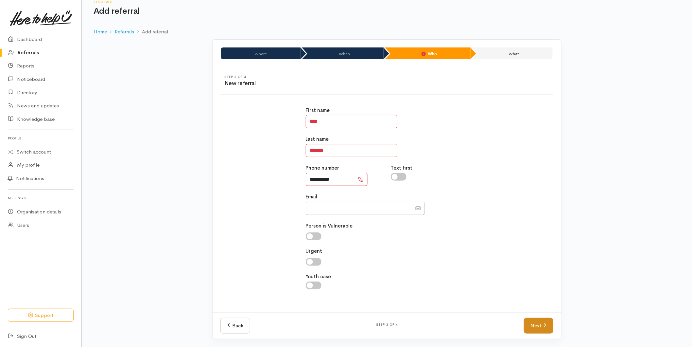
type input "**********"
click at [547, 329] on link "Next" at bounding box center [538, 326] width 29 height 16
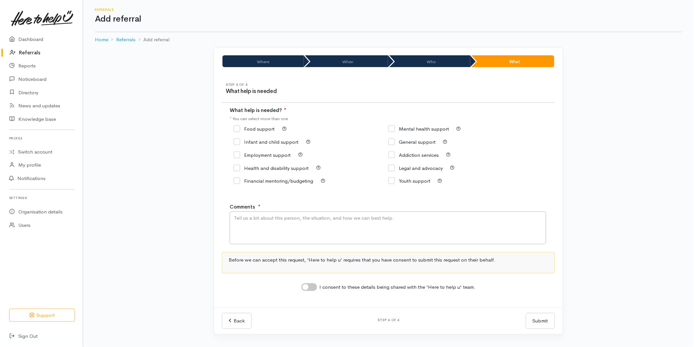
scroll to position [0, 0]
click at [240, 127] on input "Food support" at bounding box center [253, 128] width 41 height 5
checkbox input "true"
click at [250, 233] on textarea "Comments" at bounding box center [388, 227] width 316 height 33
type textarea "Requesting food support"
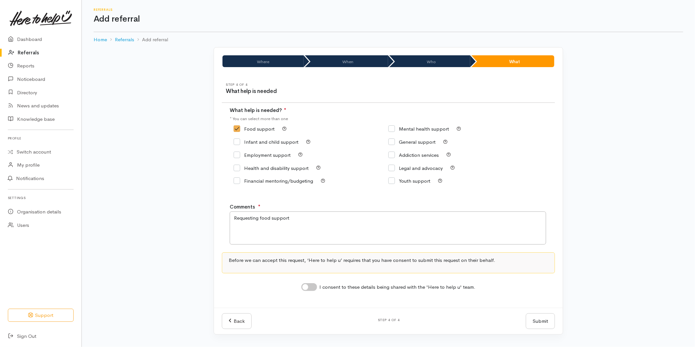
click at [306, 290] on input "I consent to these details being shared with the 'Here to help u' team." at bounding box center [309, 287] width 16 height 8
checkbox input "true"
click at [545, 325] on button "Submit" at bounding box center [540, 321] width 29 height 16
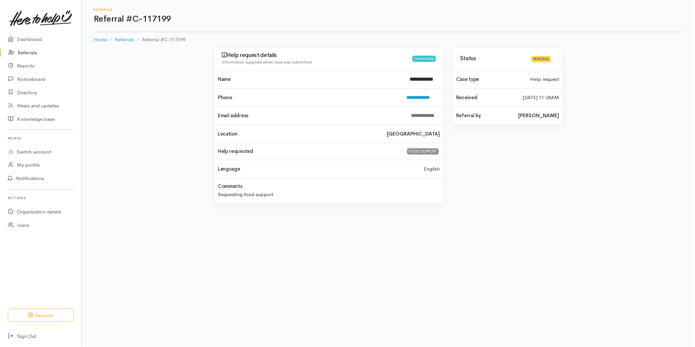
drag, startPoint x: 29, startPoint y: 51, endPoint x: 34, endPoint y: 51, distance: 4.9
click at [29, 51] on link "Referrals" at bounding box center [40, 52] width 81 height 13
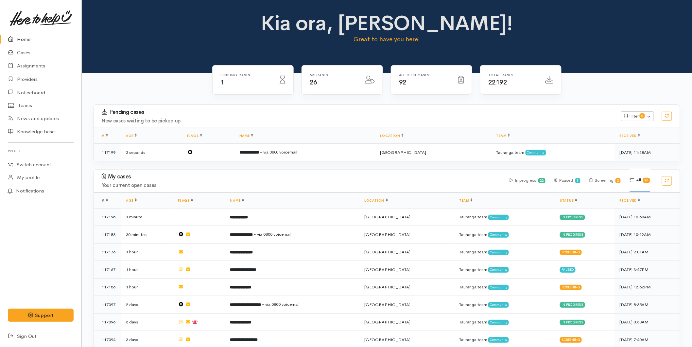
click at [32, 39] on link "Home" at bounding box center [40, 39] width 81 height 13
click at [34, 78] on link "Providers" at bounding box center [40, 79] width 81 height 13
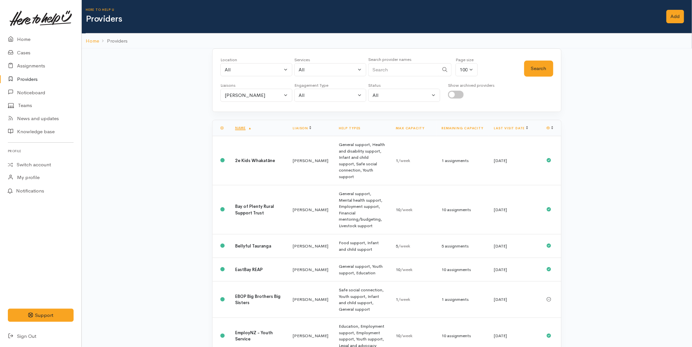
click at [510, 125] on th "Last visit date" at bounding box center [515, 128] width 52 height 16
click at [510, 128] on link "Last visit date" at bounding box center [511, 128] width 34 height 4
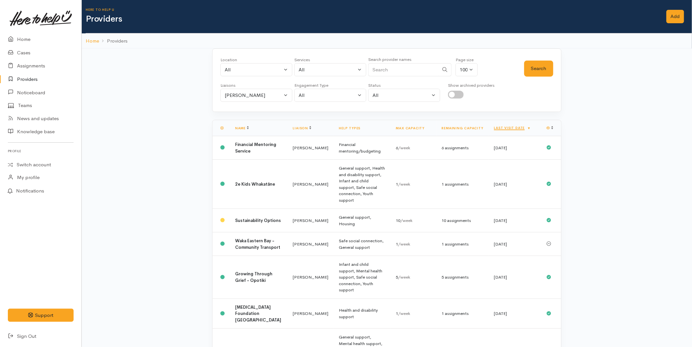
click at [510, 128] on link "Last visit date" at bounding box center [512, 128] width 37 height 4
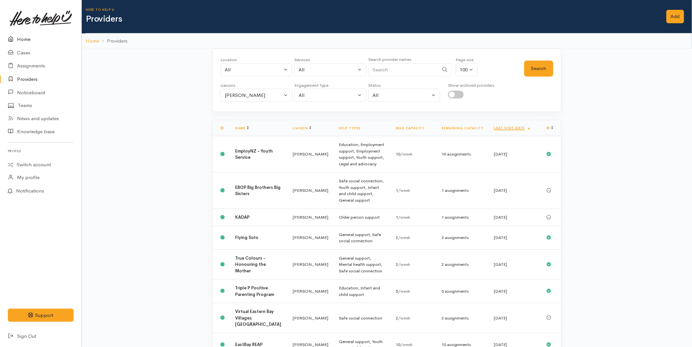
click at [26, 45] on link "Home" at bounding box center [40, 39] width 81 height 13
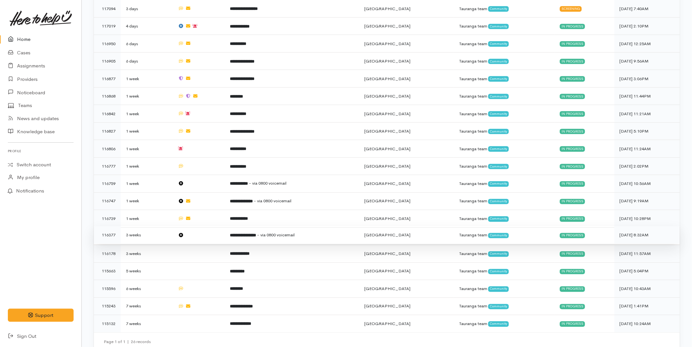
scroll to position [340, 0]
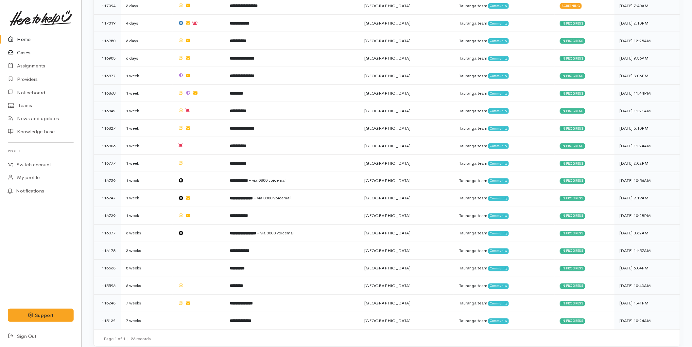
drag, startPoint x: 27, startPoint y: 40, endPoint x: 9, endPoint y: 47, distance: 20.0
click at [27, 39] on link "Home" at bounding box center [40, 39] width 81 height 13
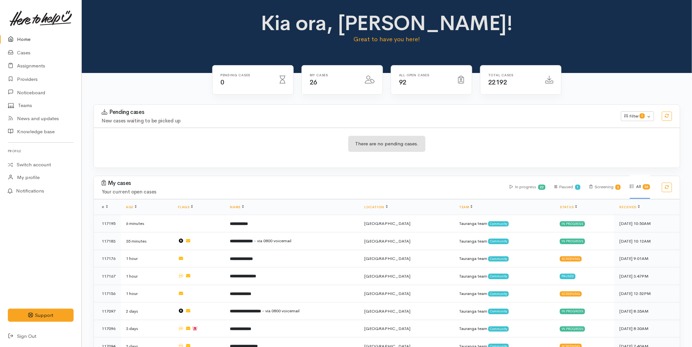
click at [31, 33] on link "Home" at bounding box center [40, 39] width 81 height 13
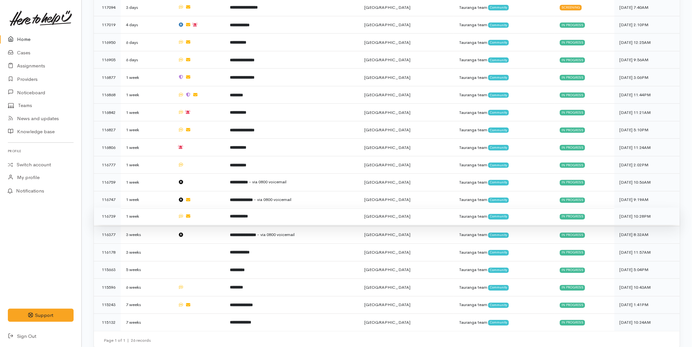
scroll to position [340, 0]
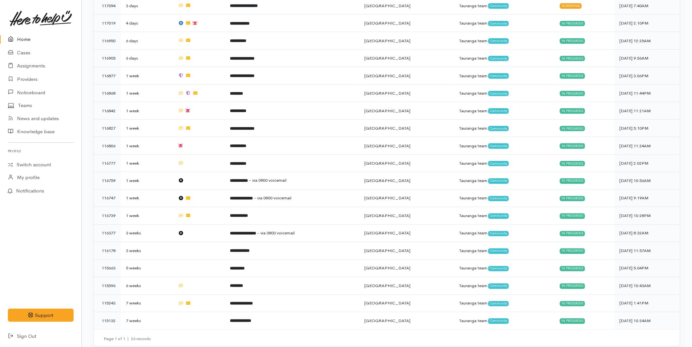
click at [26, 40] on link "Home" at bounding box center [40, 39] width 81 height 13
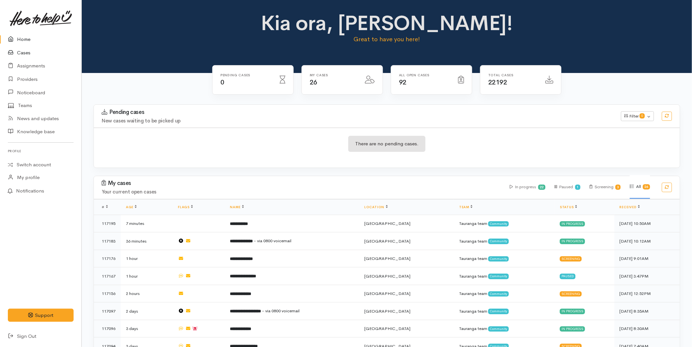
click at [22, 48] on link "Cases" at bounding box center [40, 52] width 81 height 13
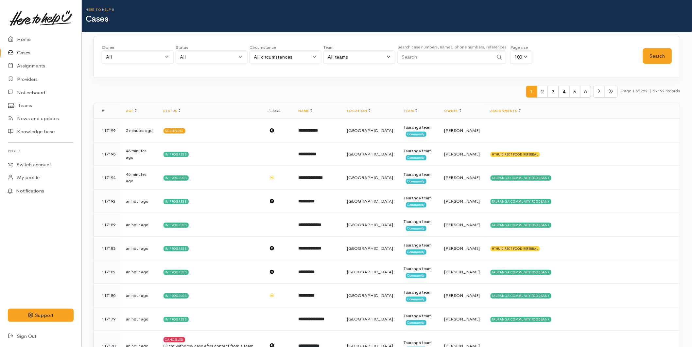
click at [417, 58] on input "Search" at bounding box center [445, 56] width 96 height 13
click at [434, 58] on input "Search" at bounding box center [445, 56] width 96 height 13
type input "0211797128"
click at [667, 56] on button "Search" at bounding box center [657, 56] width 29 height 16
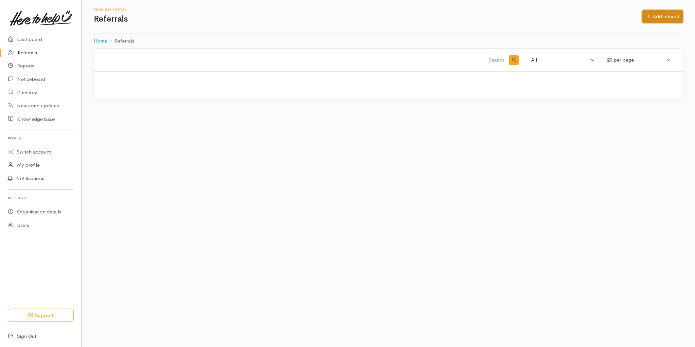
click at [675, 14] on link "Add referral" at bounding box center [662, 16] width 41 height 13
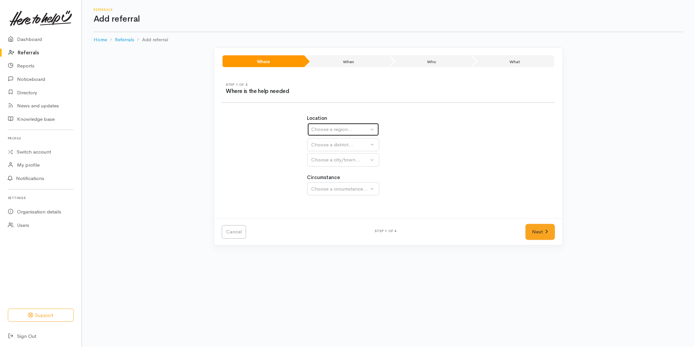
click at [319, 130] on div "Choose a region..." at bounding box center [340, 130] width 58 height 8
drag, startPoint x: 326, startPoint y: 180, endPoint x: 324, endPoint y: 165, distance: 15.5
click at [326, 178] on span "Bay of Plenty" at bounding box center [329, 181] width 29 height 8
select select "4"
select select
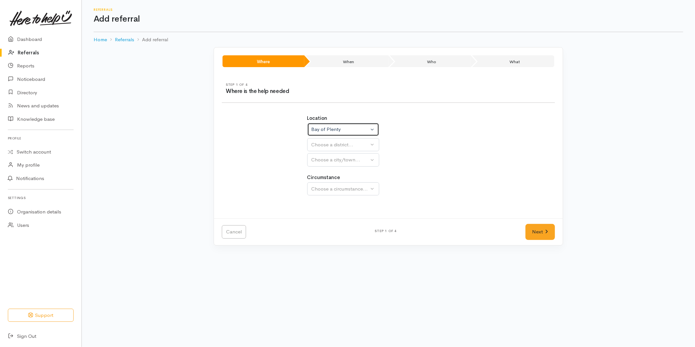
select select
click at [321, 144] on div "Choose a district..." at bounding box center [357, 145] width 92 height 8
click at [327, 175] on span "[GEOGRAPHIC_DATA]" at bounding box center [341, 176] width 52 height 8
select select "6"
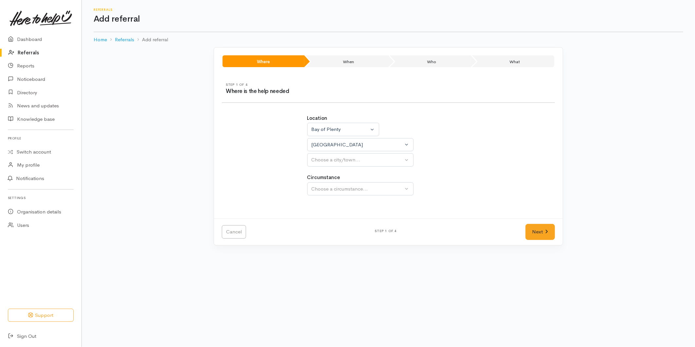
select select
click at [331, 163] on div "Choose a city/town..." at bounding box center [357, 160] width 92 height 8
click at [327, 191] on span "[GEOGRAPHIC_DATA]" at bounding box center [341, 191] width 52 height 8
select select "4"
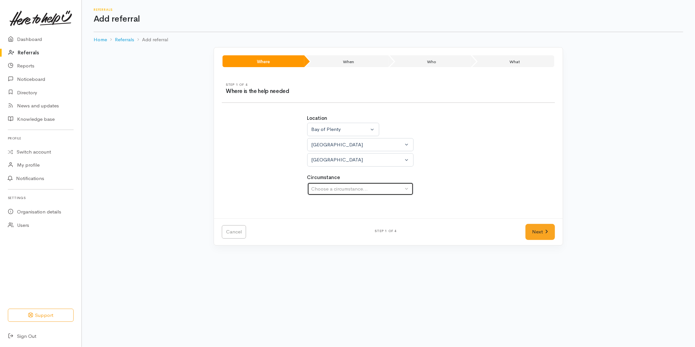
click at [336, 185] on div "Choose a circumstance..." at bounding box center [357, 189] width 92 height 8
click at [329, 219] on span "Community" at bounding box center [327, 220] width 25 height 8
select select "2"
drag, startPoint x: 548, startPoint y: 234, endPoint x: 459, endPoint y: 203, distance: 94.6
click at [548, 234] on link "Next" at bounding box center [539, 232] width 29 height 16
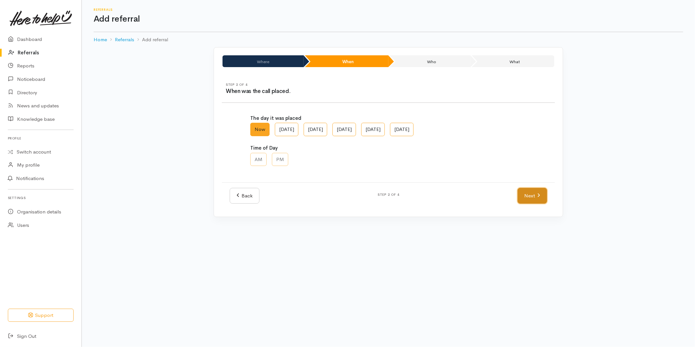
click at [546, 197] on link "Next" at bounding box center [531, 196] width 29 height 16
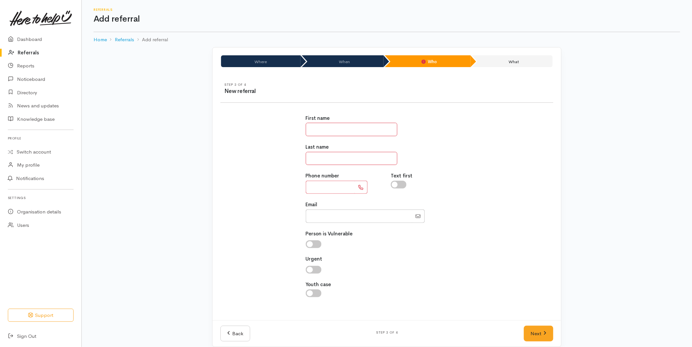
click at [322, 131] on input "text" at bounding box center [352, 129] width 92 height 13
type input "*******"
type input "*********"
click at [522, 229] on div "First name ******* Last name ******* Phone number ********* Text first Email Pe…" at bounding box center [386, 209] width 341 height 205
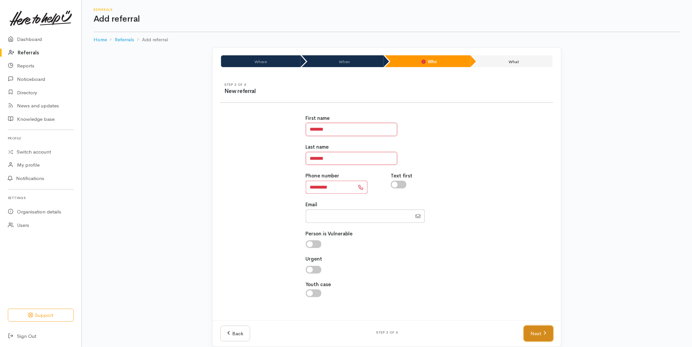
drag, startPoint x: 547, startPoint y: 334, endPoint x: 544, endPoint y: 331, distance: 5.1
click at [547, 334] on link "Next" at bounding box center [538, 333] width 29 height 16
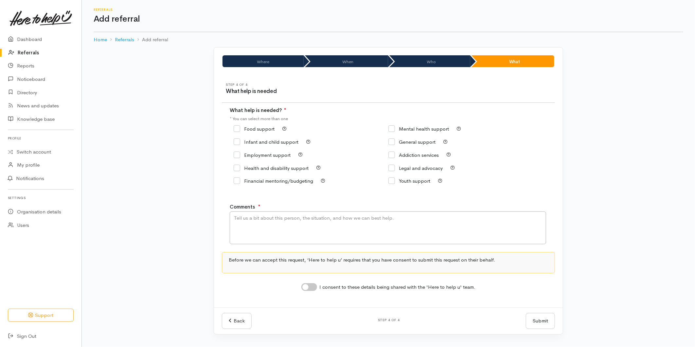
click at [246, 129] on input "Food support" at bounding box center [253, 128] width 41 height 5
checkbox input "true"
click at [288, 227] on textarea "Comments" at bounding box center [388, 227] width 316 height 33
type textarea "Requesting food support"
click at [310, 286] on input "I consent to these details being shared with the 'Here to help u' team." at bounding box center [309, 287] width 16 height 8
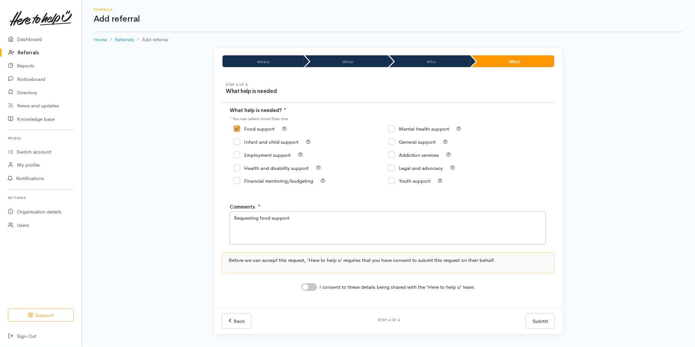
checkbox input "true"
click at [542, 324] on button "Submit" at bounding box center [540, 321] width 29 height 16
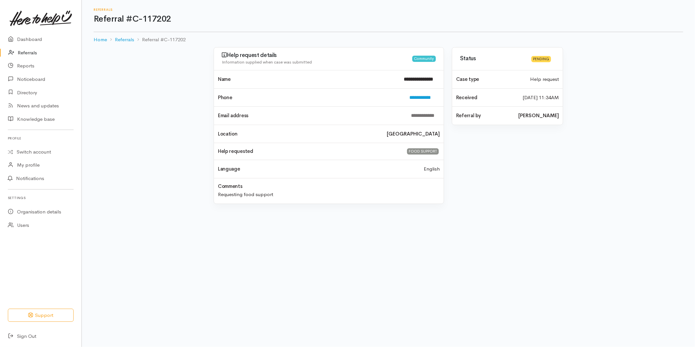
click at [30, 47] on link "Referrals" at bounding box center [40, 52] width 81 height 13
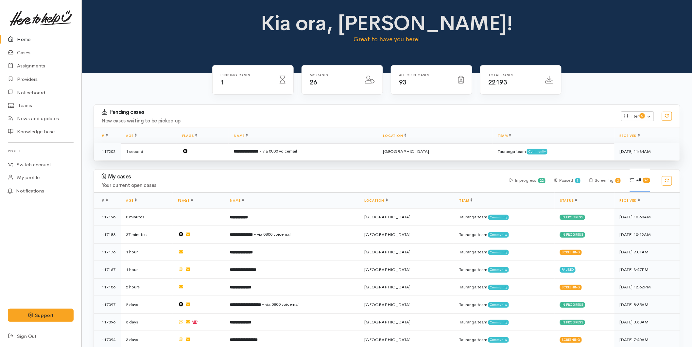
click at [258, 152] on b "**********" at bounding box center [246, 151] width 25 height 4
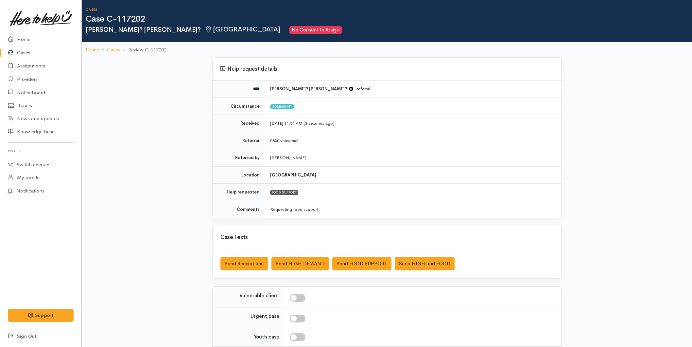
scroll to position [60, 0]
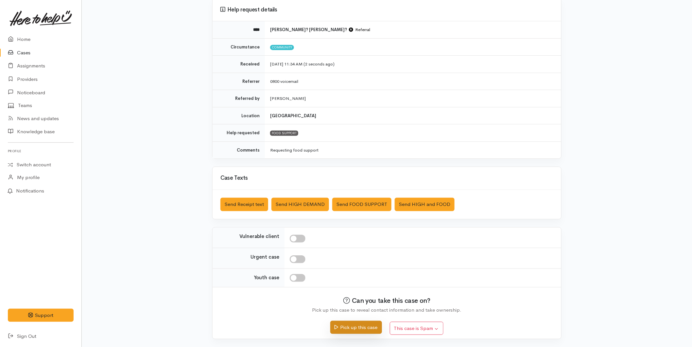
click at [351, 323] on button "Pick up this case" at bounding box center [355, 326] width 51 height 13
